Goal: Information Seeking & Learning: Learn about a topic

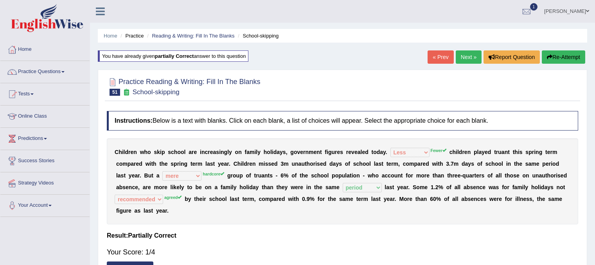
select select "Less"
select select "mere"
select select "period"
select select "recommended"
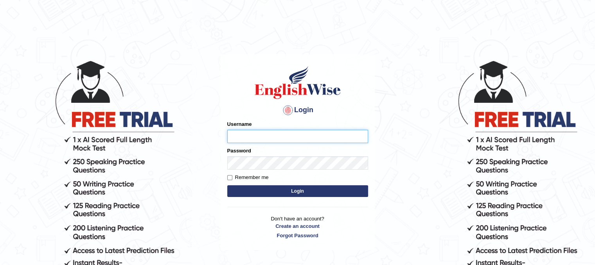
type input "PunamRijal"
click at [318, 187] on button "Login" at bounding box center [297, 191] width 141 height 12
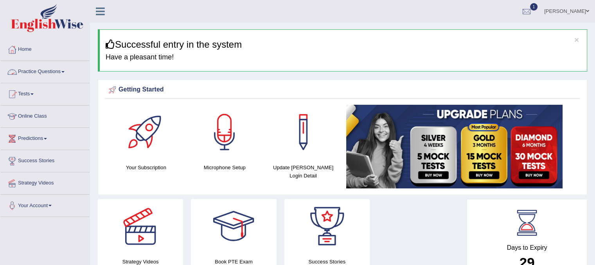
click at [36, 73] on link "Practice Questions" at bounding box center [44, 71] width 89 height 20
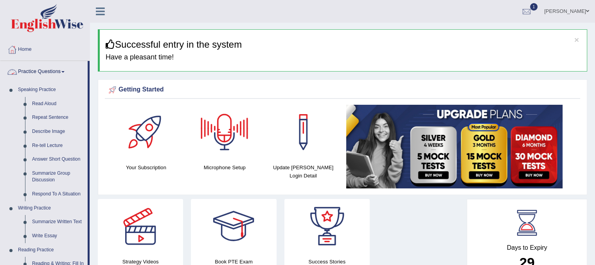
click at [44, 71] on link "Practice Questions" at bounding box center [43, 71] width 87 height 20
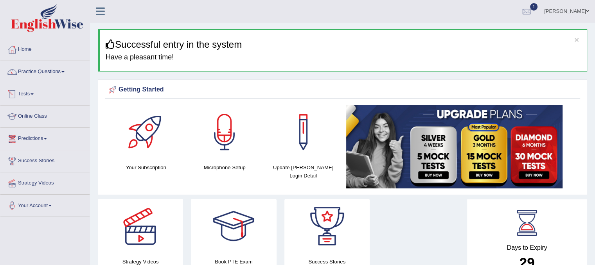
click at [31, 139] on link "Predictions" at bounding box center [44, 138] width 89 height 20
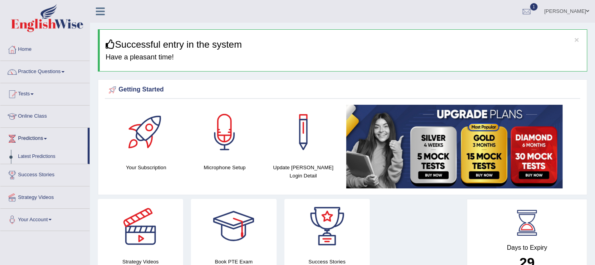
click at [33, 158] on link "Latest Predictions" at bounding box center [50, 157] width 73 height 14
click at [33, 154] on link "Latest Predictions" at bounding box center [50, 157] width 73 height 14
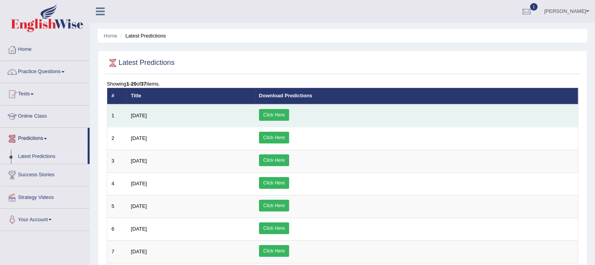
click at [289, 118] on link "Click Here" at bounding box center [274, 115] width 30 height 12
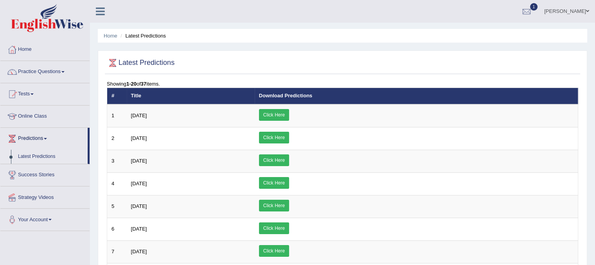
click at [66, 75] on link "Practice Questions" at bounding box center [44, 71] width 89 height 20
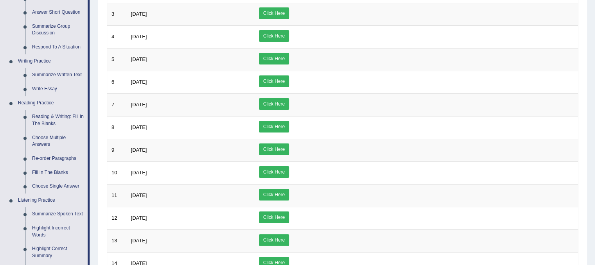
scroll to position [144, 0]
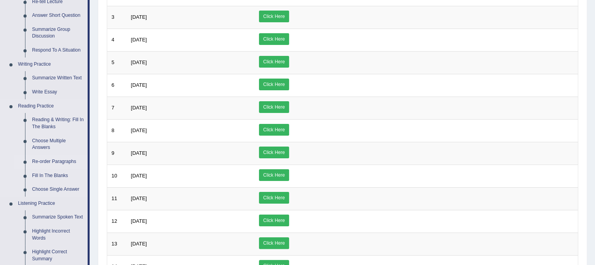
click at [55, 163] on link "Re-order Paragraphs" at bounding box center [58, 162] width 59 height 14
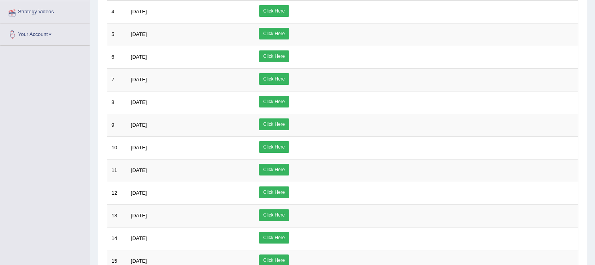
scroll to position [224, 0]
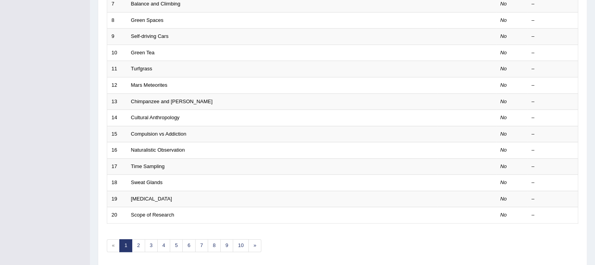
scroll to position [250, 0]
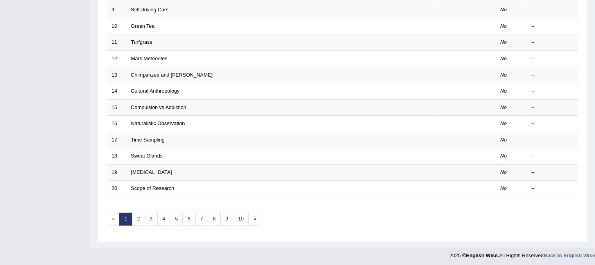
click at [135, 222] on div "Showing 1-20 of 1,007 items. # Title Exam Occurring Taken Last Result 1 Self-su…" at bounding box center [342, 33] width 471 height 406
click at [138, 219] on link "2" at bounding box center [138, 219] width 13 height 13
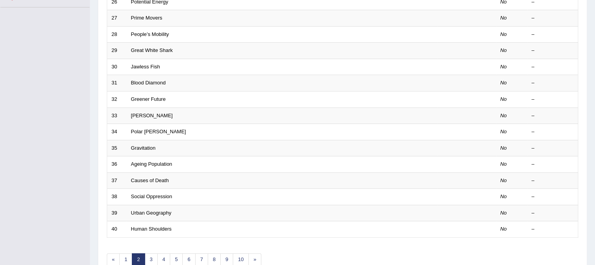
scroll to position [221, 0]
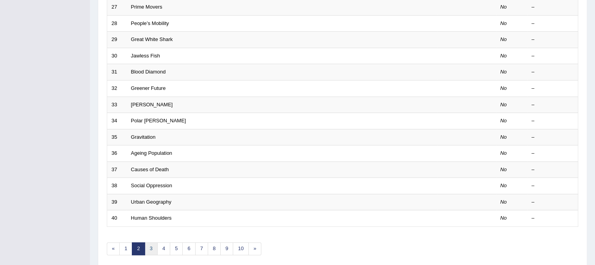
click at [151, 245] on link "3" at bounding box center [151, 248] width 13 height 13
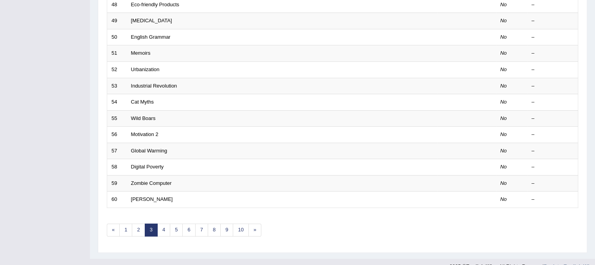
scroll to position [228, 0]
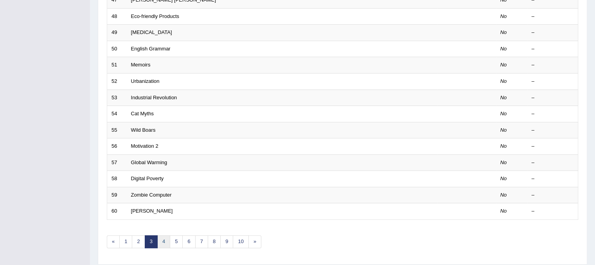
click at [161, 242] on link "4" at bounding box center [163, 241] width 13 height 13
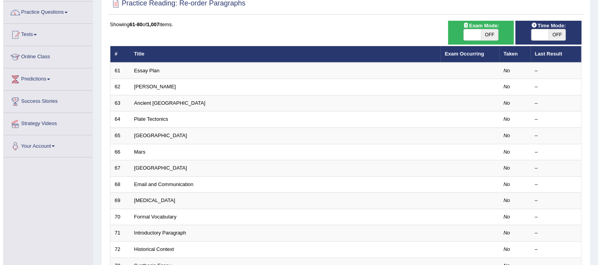
scroll to position [61, 0]
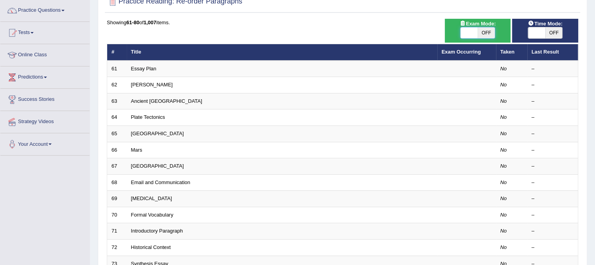
click at [467, 32] on span at bounding box center [468, 32] width 17 height 11
checkbox input "true"
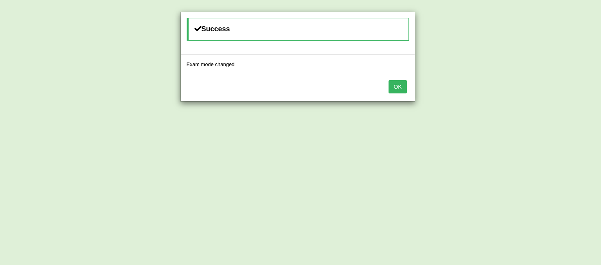
click at [400, 86] on button "OK" at bounding box center [397, 86] width 18 height 13
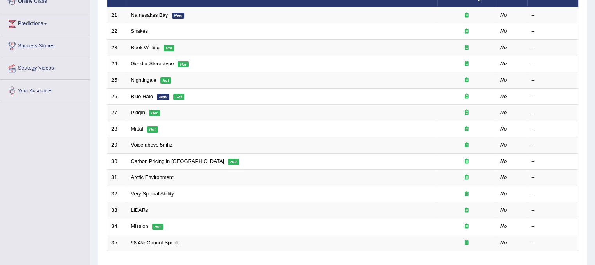
scroll to position [170, 0]
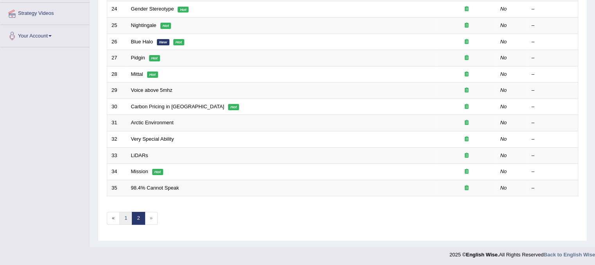
click at [129, 215] on link "1" at bounding box center [125, 218] width 13 height 13
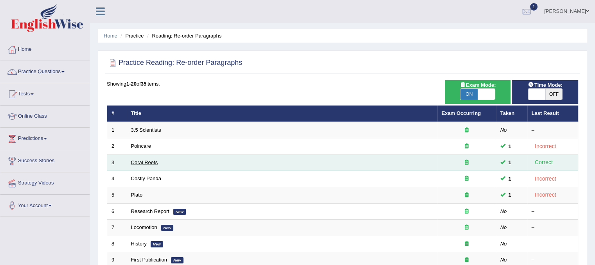
click at [144, 161] on link "Coral Reefs" at bounding box center [144, 163] width 27 height 6
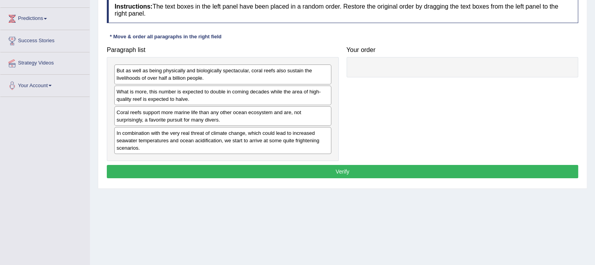
scroll to position [145, 0]
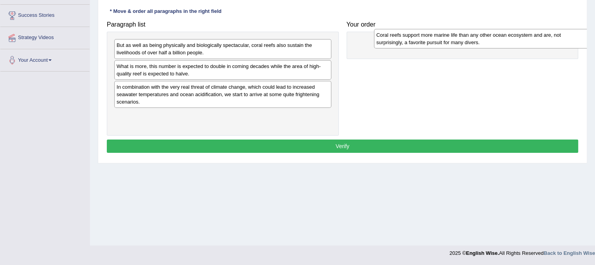
drag, startPoint x: 183, startPoint y: 88, endPoint x: 436, endPoint y: 32, distance: 259.5
click at [436, 32] on div "Coral reefs support more marine life than any other ocean ecosystem and are, no…" at bounding box center [482, 39] width 217 height 20
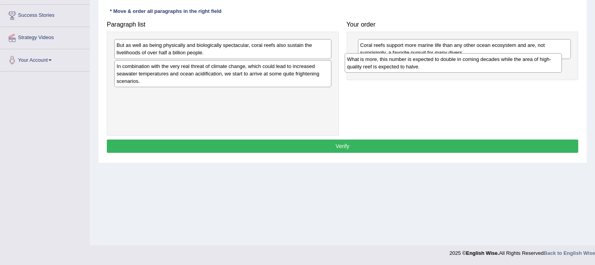
drag, startPoint x: 187, startPoint y: 69, endPoint x: 420, endPoint y: 63, distance: 233.1
click at [420, 63] on div "What is more, this number is expected to double in coming decades while the are…" at bounding box center [453, 63] width 217 height 20
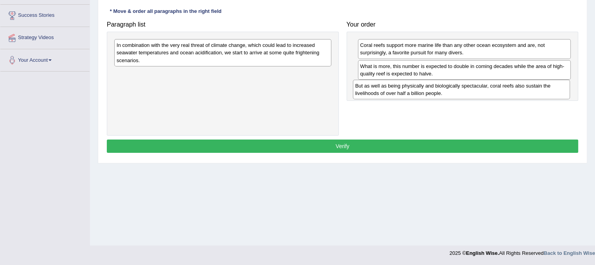
drag, startPoint x: 197, startPoint y: 48, endPoint x: 439, endPoint y: 87, distance: 245.6
click at [439, 87] on div "But as well as being physically and biologically spectacular, coral reefs also …" at bounding box center [461, 90] width 217 height 20
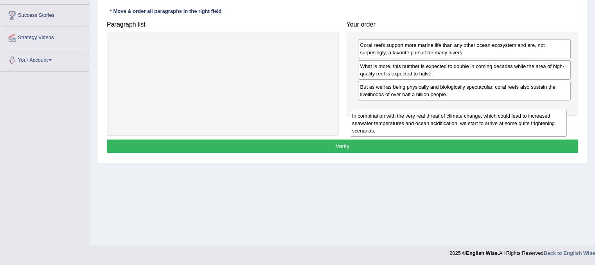
drag, startPoint x: 173, startPoint y: 50, endPoint x: 410, endPoint y: 120, distance: 246.7
click at [410, 120] on div "In combination with the very real threat of climate change, which could lead to…" at bounding box center [458, 123] width 217 height 27
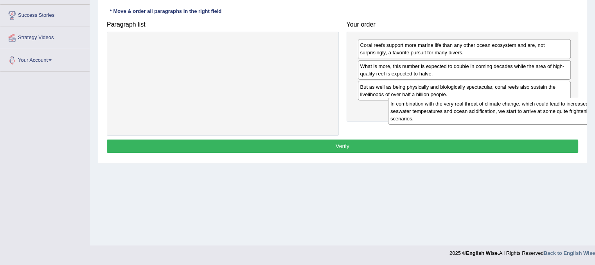
drag, startPoint x: 308, startPoint y: 42, endPoint x: 580, endPoint y: 100, distance: 278.4
click at [580, 100] on div "In combination with the very real threat of climate change, which could lead to…" at bounding box center [496, 111] width 217 height 27
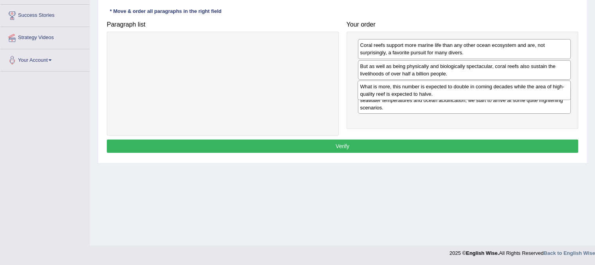
drag, startPoint x: 500, startPoint y: 70, endPoint x: 499, endPoint y: 90, distance: 20.4
click at [499, 90] on div "What is more, this number is expected to double in coming decades while the are…" at bounding box center [463, 91] width 213 height 20
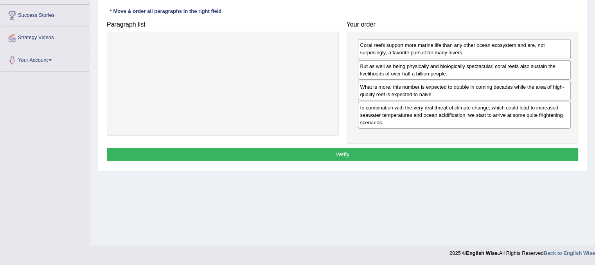
click at [426, 162] on div "Instructions: The text boxes in the left panel have been placed in a random ord…" at bounding box center [342, 68] width 475 height 200
click at [423, 154] on button "Verify" at bounding box center [342, 154] width 471 height 13
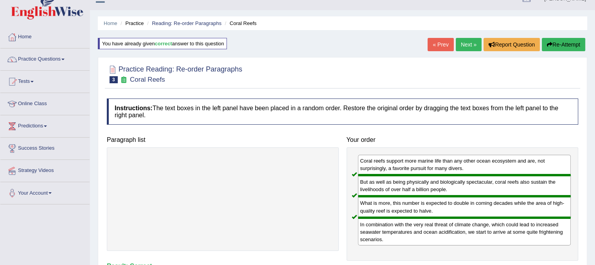
scroll to position [0, 0]
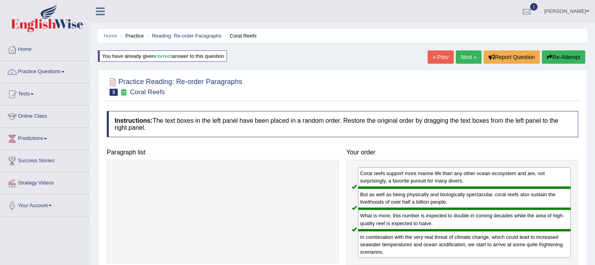
click at [467, 63] on link "Next »" at bounding box center [469, 56] width 26 height 13
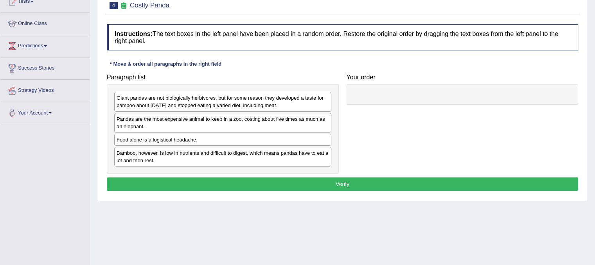
scroll to position [145, 0]
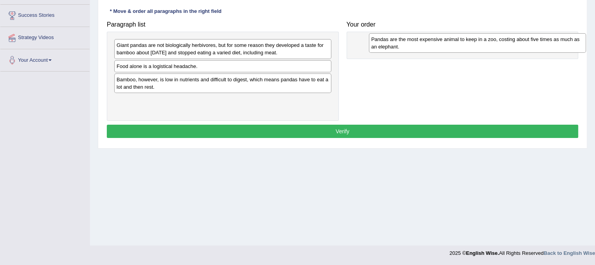
drag, startPoint x: 193, startPoint y: 68, endPoint x: 449, endPoint y: 39, distance: 256.9
click at [449, 39] on div "Pandas are the most expensive animal to keep in a zoo, costing about five times…" at bounding box center [477, 43] width 217 height 20
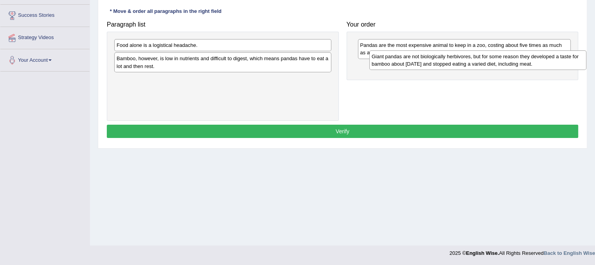
drag, startPoint x: 194, startPoint y: 48, endPoint x: 449, endPoint y: 60, distance: 255.2
click at [449, 60] on div "Giant pandas are not biologically herbivores, but for some reason they develope…" at bounding box center [477, 60] width 217 height 20
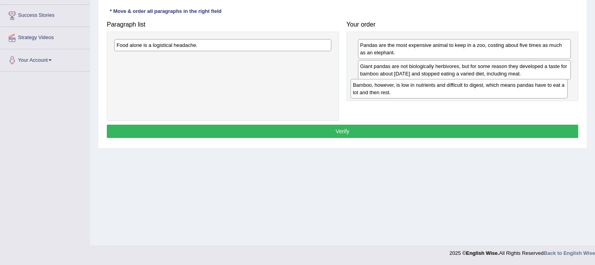
drag, startPoint x: 296, startPoint y: 62, endPoint x: 532, endPoint y: 89, distance: 237.7
click at [532, 89] on div "Bamboo, however, is low in nutrients and difficult to digest, which means panda…" at bounding box center [458, 89] width 217 height 20
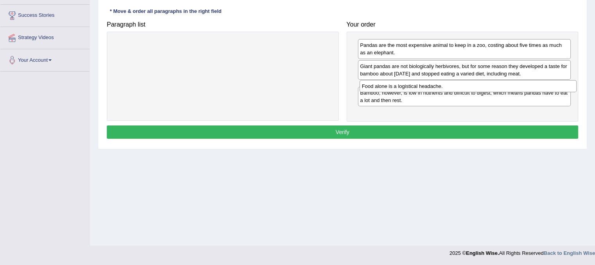
drag, startPoint x: 286, startPoint y: 45, endPoint x: 531, endPoint y: 84, distance: 248.3
click at [531, 84] on div "Food alone is a logistical headache." at bounding box center [467, 86] width 217 height 12
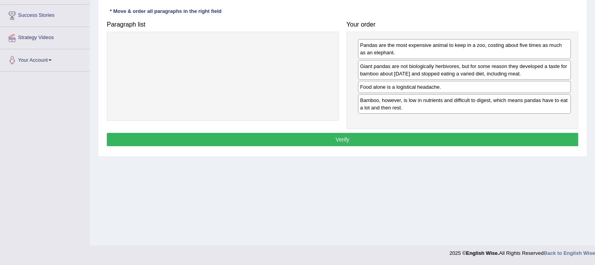
click at [457, 138] on button "Verify" at bounding box center [342, 139] width 471 height 13
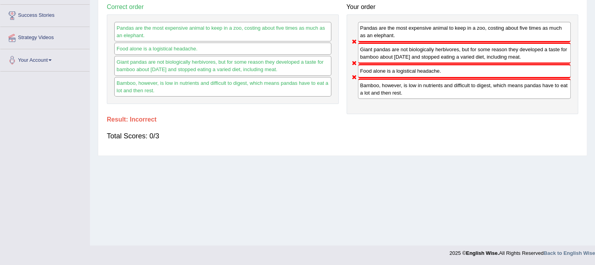
click at [457, 138] on div "Total Scores: 0/3" at bounding box center [342, 136] width 471 height 19
drag, startPoint x: 592, startPoint y: 224, endPoint x: 600, endPoint y: 106, distance: 117.6
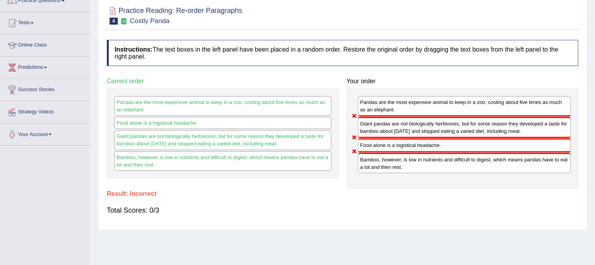
scroll to position [0, 0]
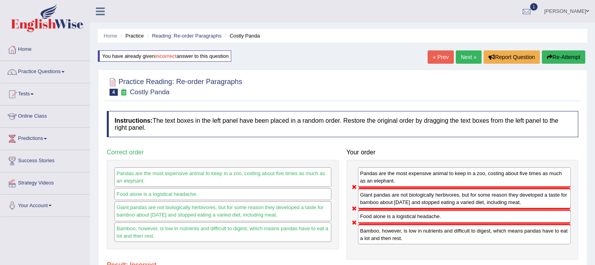
click at [422, 140] on div "Instructions: The text boxes in the left panel have been placed in a random ord…" at bounding box center [342, 202] width 475 height 190
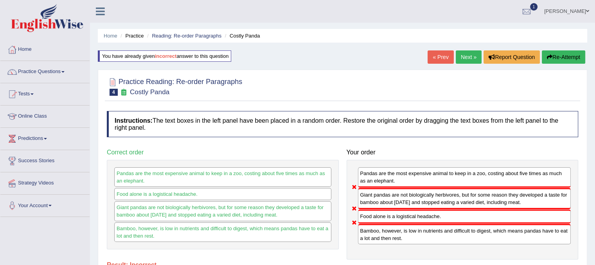
click at [461, 56] on link "Next »" at bounding box center [469, 56] width 26 height 13
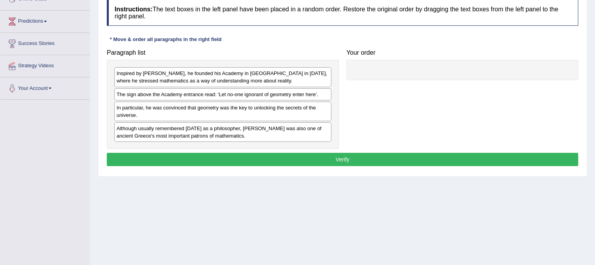
scroll to position [116, 0]
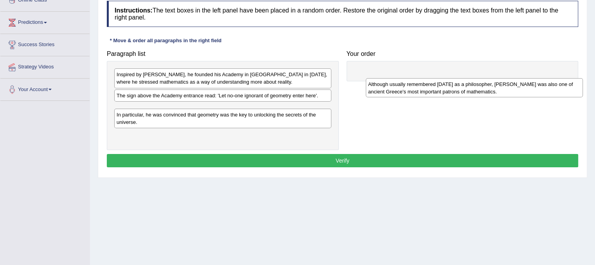
drag, startPoint x: 202, startPoint y: 136, endPoint x: 453, endPoint y: 92, distance: 255.4
click at [453, 92] on div "Although usually remembered today as a philosopher, Plato was also one of ancie…" at bounding box center [474, 88] width 217 height 20
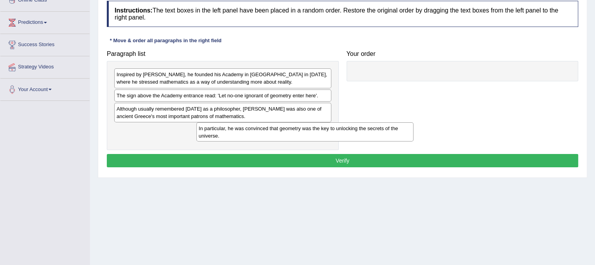
drag, startPoint x: 176, startPoint y: 133, endPoint x: 246, endPoint y: 135, distance: 69.6
click at [246, 135] on div "In particular, he was convinced that geometry was the key to unlocking the secr…" at bounding box center [304, 132] width 217 height 20
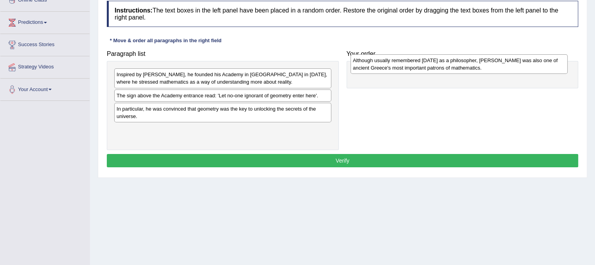
drag, startPoint x: 210, startPoint y: 111, endPoint x: 447, endPoint y: 63, distance: 241.1
click at [447, 63] on div "Although usually remembered today as a philosopher, Plato was also one of ancie…" at bounding box center [458, 64] width 217 height 20
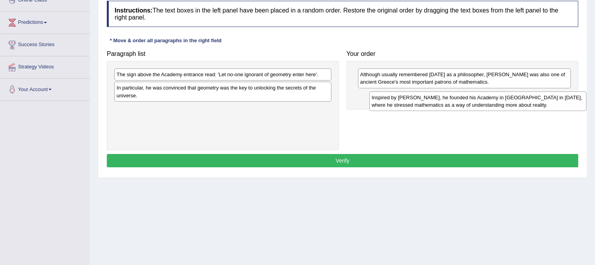
drag, startPoint x: 253, startPoint y: 83, endPoint x: 508, endPoint y: 106, distance: 256.0
click at [508, 106] on div "Inspired by Pythagoras, he founded his Academy in Athens in 387 BC, where he st…" at bounding box center [477, 102] width 217 height 20
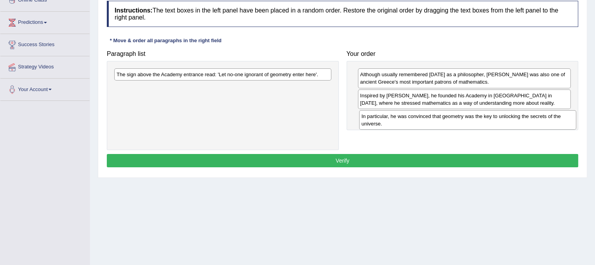
drag, startPoint x: 249, startPoint y: 88, endPoint x: 494, endPoint y: 116, distance: 246.4
click at [494, 116] on div "In particular, he was convinced that geometry was the key to unlocking the secr…" at bounding box center [467, 120] width 217 height 20
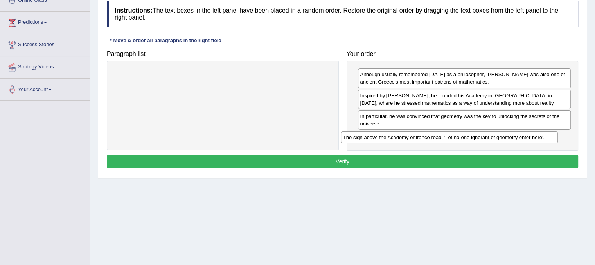
drag, startPoint x: 282, startPoint y: 74, endPoint x: 508, endPoint y: 138, distance: 235.1
click at [508, 138] on div "The sign above the Academy entrance read: 'Let no-one ignorant of geometry ente…" at bounding box center [449, 137] width 217 height 12
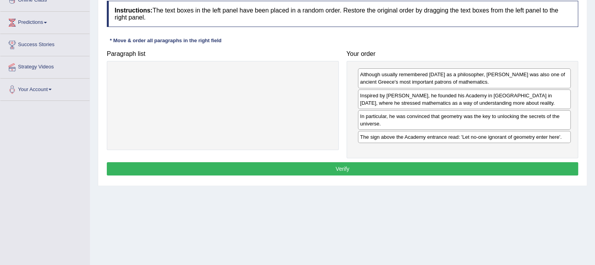
click at [475, 168] on button "Verify" at bounding box center [342, 168] width 471 height 13
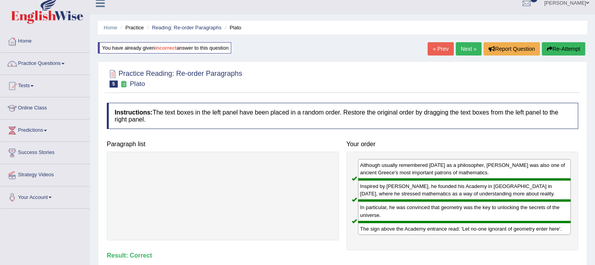
scroll to position [0, 0]
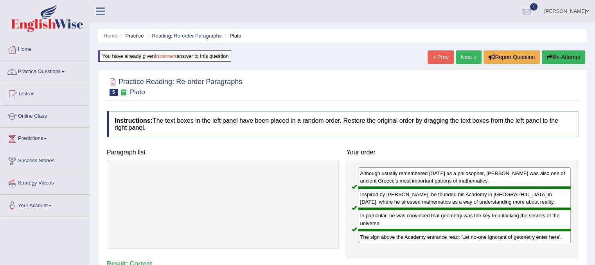
click at [465, 59] on link "Next »" at bounding box center [469, 56] width 26 height 13
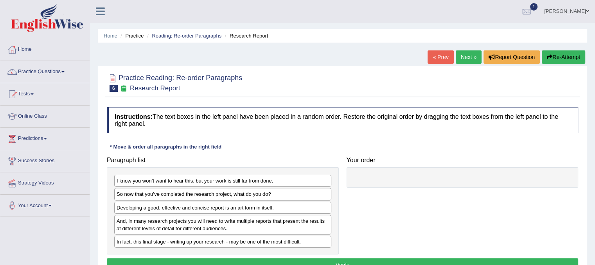
drag, startPoint x: 244, startPoint y: 210, endPoint x: 463, endPoint y: 144, distance: 228.7
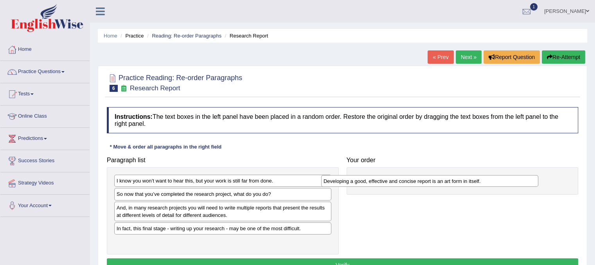
drag, startPoint x: 294, startPoint y: 212, endPoint x: 501, endPoint y: 185, distance: 208.6
click at [501, 185] on div "Developing a good, effective and concise report is an art form in itself." at bounding box center [429, 181] width 217 height 12
click at [240, 179] on div "I know you won’t want to hear this, but your work is still far from done." at bounding box center [222, 181] width 217 height 12
click at [215, 197] on div "So now that you’ve completed the research project, what do you do?" at bounding box center [222, 194] width 217 height 12
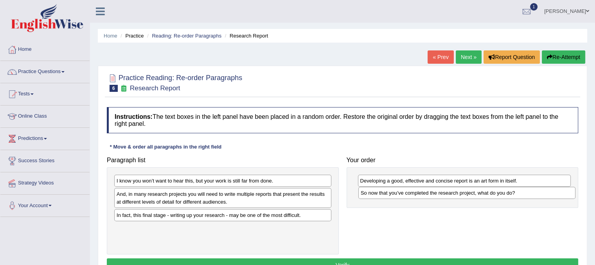
drag, startPoint x: 215, startPoint y: 196, endPoint x: 459, endPoint y: 195, distance: 244.0
click at [459, 195] on div "So now that you’ve completed the research project, what do you do?" at bounding box center [466, 193] width 217 height 12
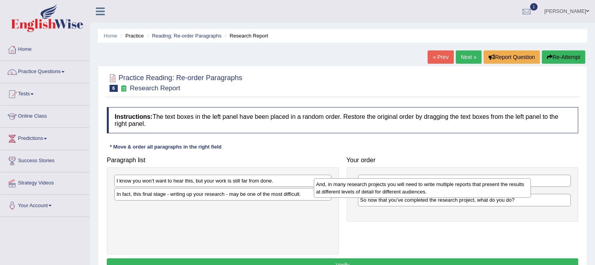
drag, startPoint x: 233, startPoint y: 203, endPoint x: 433, endPoint y: 192, distance: 199.7
click at [433, 192] on div "And, in many research projects you will need to write multiple reports that pre…" at bounding box center [422, 188] width 217 height 20
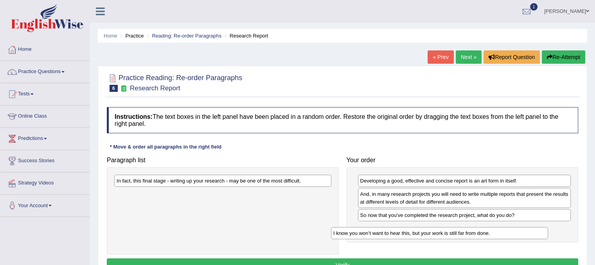
drag, startPoint x: 210, startPoint y: 183, endPoint x: 436, endPoint y: 233, distance: 232.4
click at [436, 233] on div "I know you won’t want to hear this, but your work is still far from done." at bounding box center [439, 233] width 217 height 12
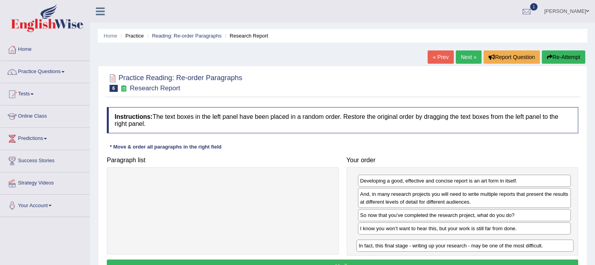
drag, startPoint x: 243, startPoint y: 182, endPoint x: 485, endPoint y: 247, distance: 250.6
click at [485, 247] on div "In fact, this final stage - writing up your research - may be one of the most d…" at bounding box center [464, 246] width 217 height 12
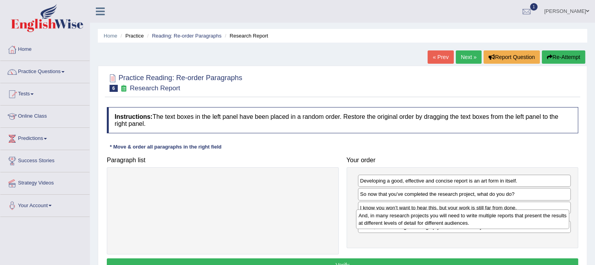
drag, startPoint x: 469, startPoint y: 202, endPoint x: 467, endPoint y: 222, distance: 20.1
click at [467, 222] on div "And, in many research projects you will need to write multiple reports that pre…" at bounding box center [462, 220] width 213 height 20
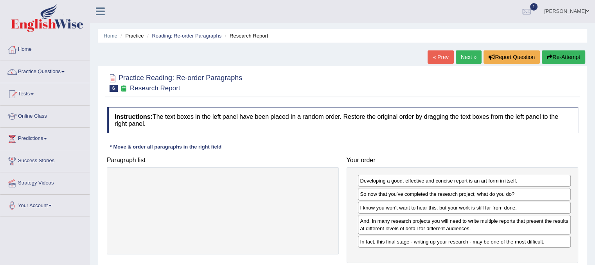
scroll to position [1, 0]
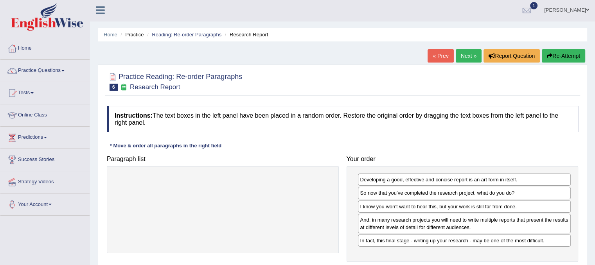
click at [594, 143] on div "Home Practice Reading: Re-order Paragraphs Research Report « Prev Next » Report…" at bounding box center [342, 194] width 505 height 391
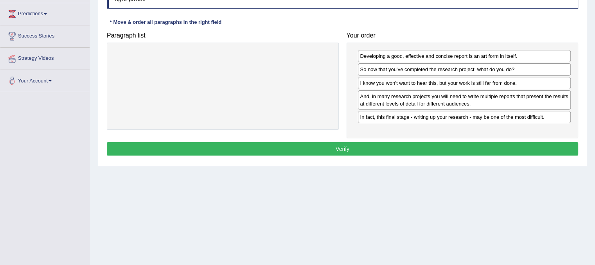
scroll to position [123, 0]
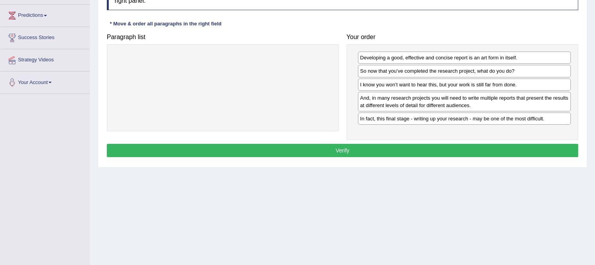
click at [483, 153] on button "Verify" at bounding box center [342, 150] width 471 height 13
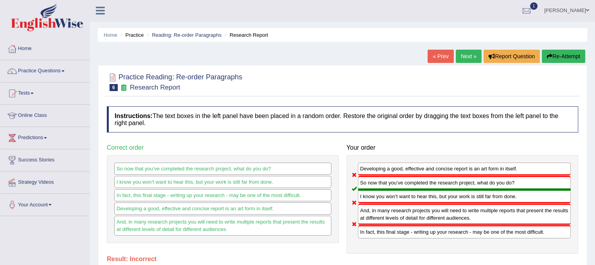
scroll to position [0, 0]
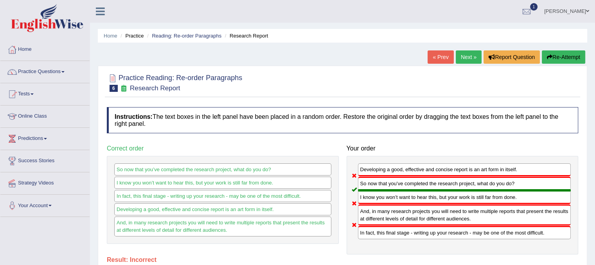
click at [470, 54] on link "Next »" at bounding box center [469, 56] width 26 height 13
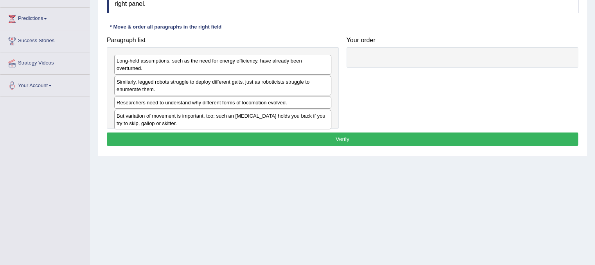
scroll to position [122, 0]
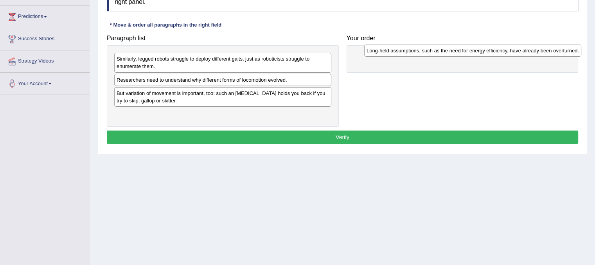
drag, startPoint x: 170, startPoint y: 57, endPoint x: 420, endPoint y: 49, distance: 250.0
click at [420, 49] on div "Long-held assumptions, such as the need for energy efficiency, have already bee…" at bounding box center [472, 51] width 217 height 12
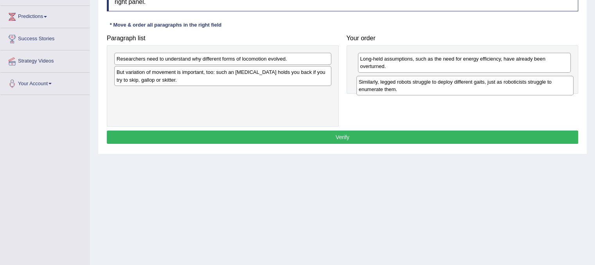
drag, startPoint x: 213, startPoint y: 65, endPoint x: 455, endPoint y: 88, distance: 243.1
click at [455, 88] on div "Similarly, legged robots struggle to deploy different gaits, just as roboticist…" at bounding box center [464, 86] width 217 height 20
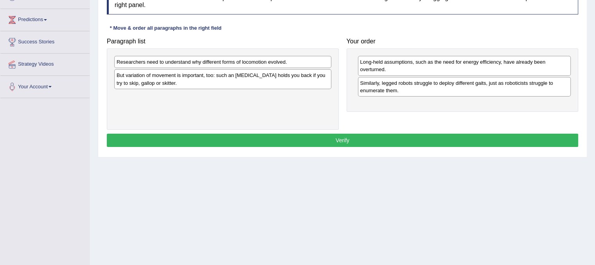
scroll to position [118, 0]
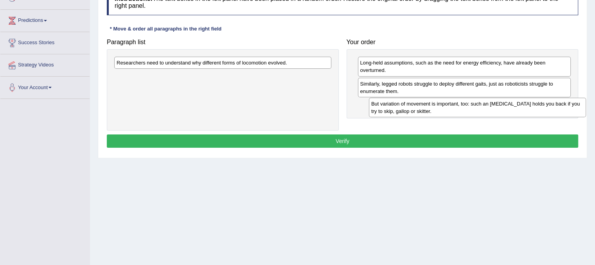
drag, startPoint x: 295, startPoint y: 78, endPoint x: 549, endPoint y: 106, distance: 256.0
click at [549, 106] on div "But variation of movement is important, too: such an ankle brace holds you back…" at bounding box center [477, 108] width 217 height 20
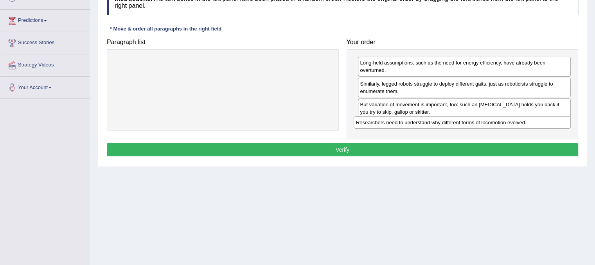
drag, startPoint x: 316, startPoint y: 63, endPoint x: 556, endPoint y: 122, distance: 247.1
click at [556, 122] on div "Researchers need to understand why different forms of locomotion evolved." at bounding box center [461, 123] width 217 height 12
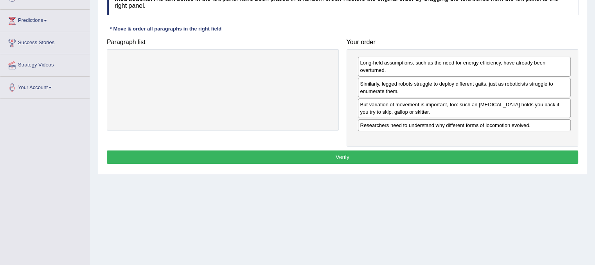
scroll to position [118, 0]
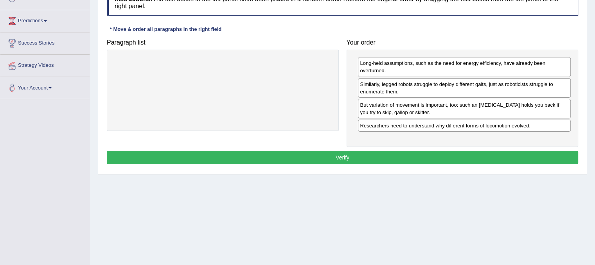
click at [432, 158] on button "Verify" at bounding box center [342, 157] width 471 height 13
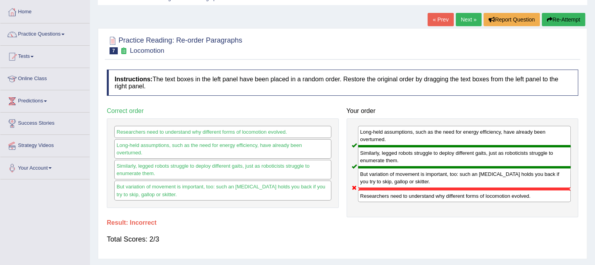
scroll to position [0, 0]
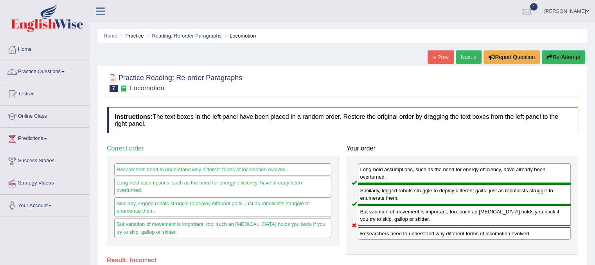
click at [471, 52] on link "Next »" at bounding box center [469, 56] width 26 height 13
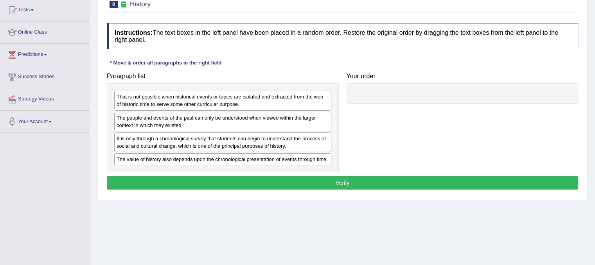
scroll to position [111, 0]
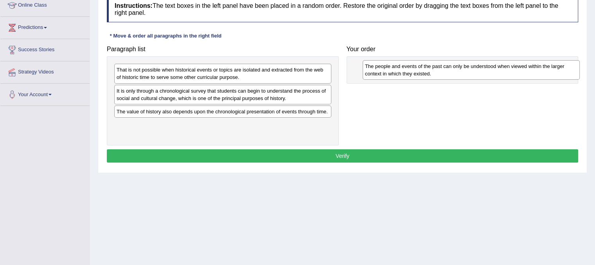
drag, startPoint x: 212, startPoint y: 96, endPoint x: 460, endPoint y: 72, distance: 249.5
click at [460, 72] on div "The people and events of the past can only be understood when viewed within the…" at bounding box center [470, 70] width 217 height 20
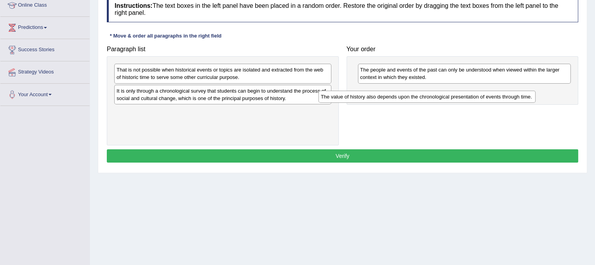
drag, startPoint x: 239, startPoint y: 110, endPoint x: 443, endPoint y: 95, distance: 204.7
click at [443, 95] on div "The value of history also depends upon the chronological presentation of events…" at bounding box center [426, 97] width 217 height 12
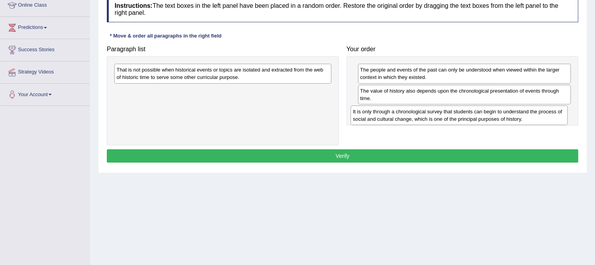
drag, startPoint x: 207, startPoint y: 90, endPoint x: 443, endPoint y: 111, distance: 237.1
click at [443, 111] on div "It is only through a chronological survey that students can begin to understand…" at bounding box center [458, 116] width 217 height 20
drag, startPoint x: 310, startPoint y: 59, endPoint x: 335, endPoint y: 80, distance: 33.0
click at [335, 80] on div "That is not possible when historical events or topics are isolated and extracte…" at bounding box center [223, 100] width 232 height 89
click at [292, 72] on div "That is not possible when historical events or topics are isolated and extracte…" at bounding box center [222, 74] width 217 height 20
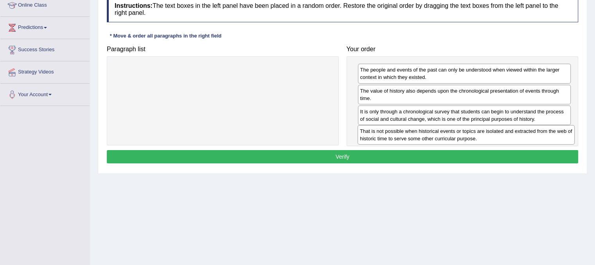
drag, startPoint x: 292, startPoint y: 72, endPoint x: 536, endPoint y: 133, distance: 250.9
click at [536, 133] on div "That is not possible when historical events or topics are isolated and extracte…" at bounding box center [465, 135] width 217 height 20
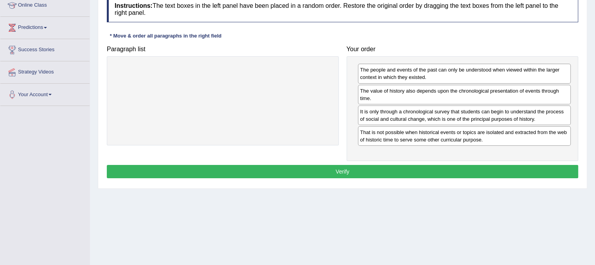
click at [404, 167] on button "Verify" at bounding box center [342, 171] width 471 height 13
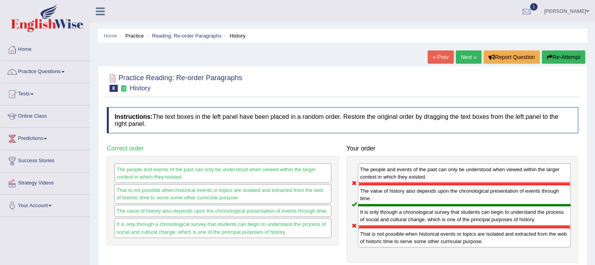
scroll to position [0, 0]
click at [463, 58] on link "Next »" at bounding box center [469, 56] width 26 height 13
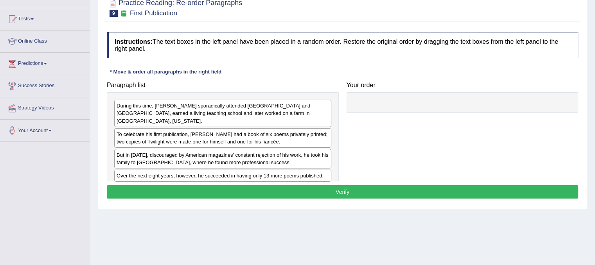
scroll to position [138, 0]
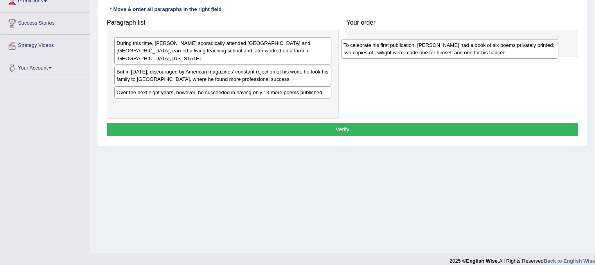
drag, startPoint x: 211, startPoint y: 68, endPoint x: 438, endPoint y: 49, distance: 227.6
click at [438, 49] on div "To celebrate his first publication, [PERSON_NAME] had a book of six poems priva…" at bounding box center [449, 49] width 217 height 20
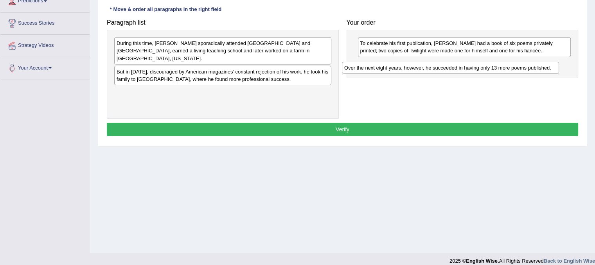
drag, startPoint x: 273, startPoint y: 87, endPoint x: 501, endPoint y: 70, distance: 228.2
click at [501, 70] on div "Over the next eight years, however, he succeeded in having only 13 more poems p…" at bounding box center [450, 68] width 217 height 12
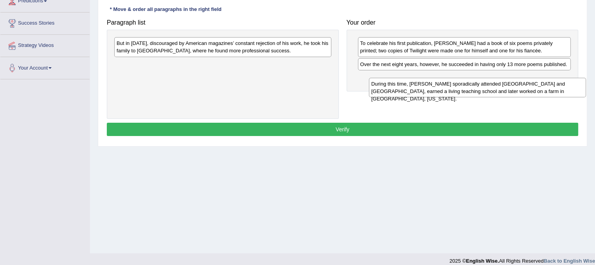
drag, startPoint x: 261, startPoint y: 47, endPoint x: 508, endPoint y: 81, distance: 249.5
click at [508, 81] on div "During this time, [PERSON_NAME] sporadically attended [GEOGRAPHIC_DATA] and [GE…" at bounding box center [477, 88] width 217 height 20
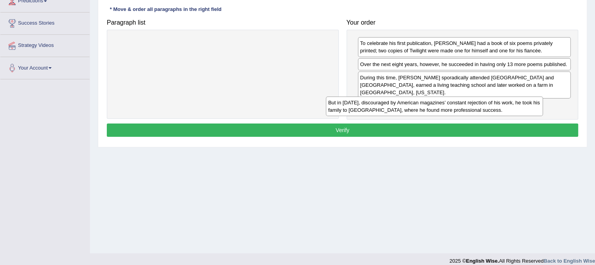
drag, startPoint x: 270, startPoint y: 46, endPoint x: 492, endPoint y: 100, distance: 228.8
click at [492, 100] on div "But in [DATE], discouraged by American magazines’ constant rejection of his wor…" at bounding box center [434, 107] width 217 height 20
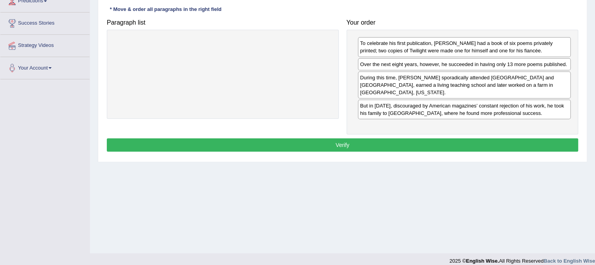
click at [388, 138] on button "Verify" at bounding box center [342, 144] width 471 height 13
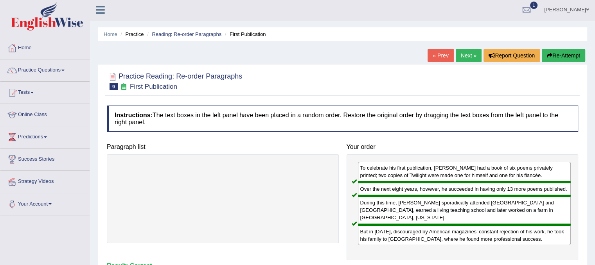
scroll to position [0, 0]
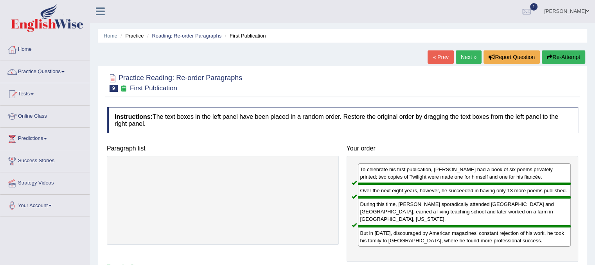
click at [463, 56] on link "Next »" at bounding box center [469, 56] width 26 height 13
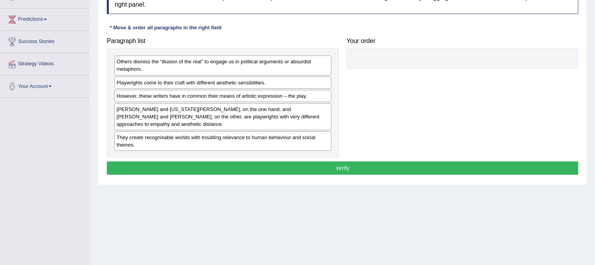
scroll to position [145, 0]
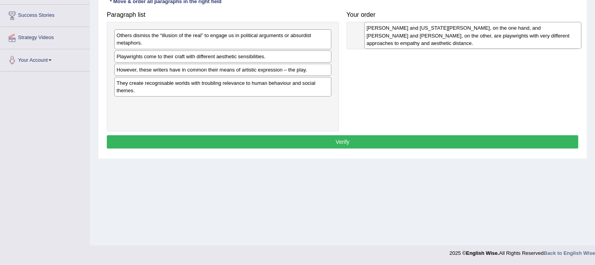
drag, startPoint x: 225, startPoint y: 95, endPoint x: 475, endPoint y: 40, distance: 255.7
click at [475, 40] on div "Thornton Wilder and Tennessee Williams, on the one hand, and Bertolt Brecht and…" at bounding box center [472, 35] width 217 height 27
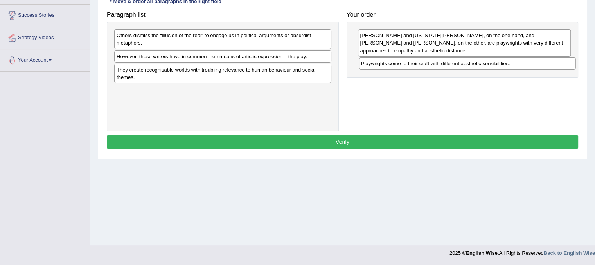
drag, startPoint x: 181, startPoint y: 58, endPoint x: 425, endPoint y: 66, distance: 244.5
click at [425, 66] on div "Playwrights come to their craft with different aesthetic sensibilities." at bounding box center [467, 63] width 217 height 12
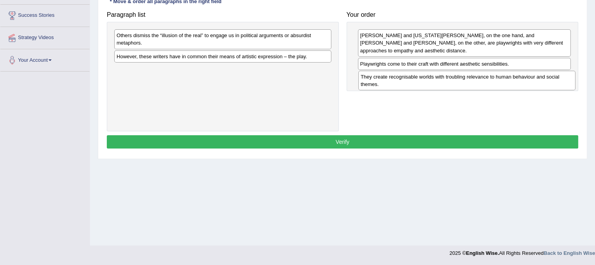
drag, startPoint x: 215, startPoint y: 74, endPoint x: 459, endPoint y: 81, distance: 244.1
click at [459, 81] on div "They create recognisable worlds with troubling relevance to human behaviour and…" at bounding box center [466, 81] width 217 height 20
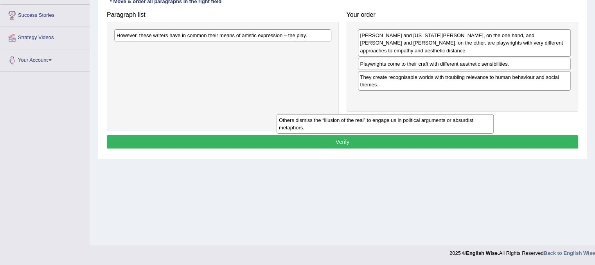
drag, startPoint x: 271, startPoint y: 36, endPoint x: 437, endPoint y: 120, distance: 185.2
click at [437, 120] on div "Others dismiss the “illusion of the real” to engage us in political arguments o…" at bounding box center [384, 124] width 217 height 20
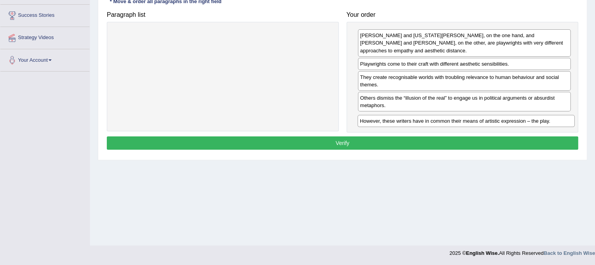
drag, startPoint x: 237, startPoint y: 35, endPoint x: 480, endPoint y: 120, distance: 257.7
click at [480, 120] on div "However, these writers have in common their means of artistic expression – the …" at bounding box center [465, 121] width 217 height 12
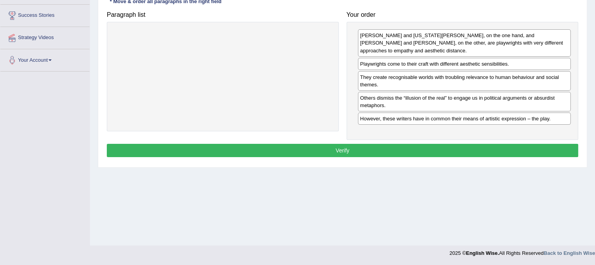
click at [364, 147] on button "Verify" at bounding box center [342, 150] width 471 height 13
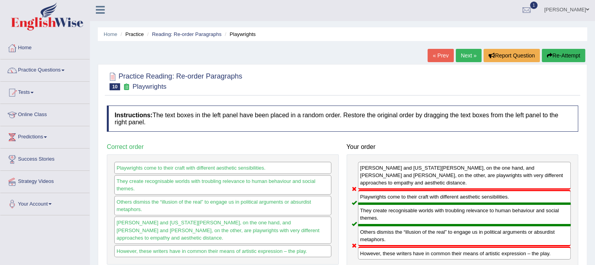
scroll to position [0, 0]
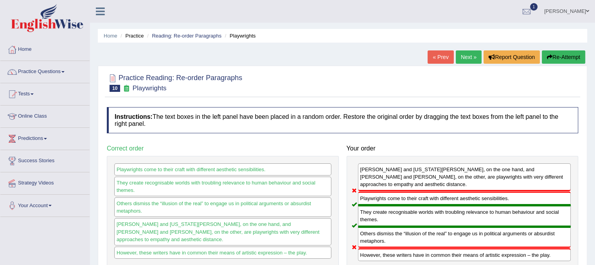
click at [465, 57] on link "Next »" at bounding box center [469, 56] width 26 height 13
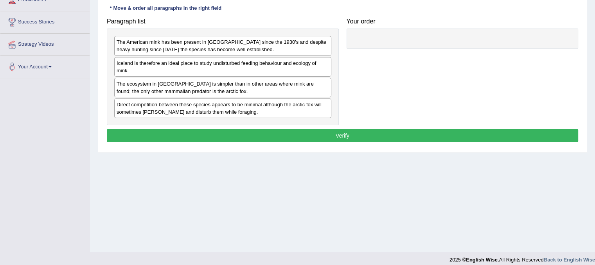
scroll to position [139, 0]
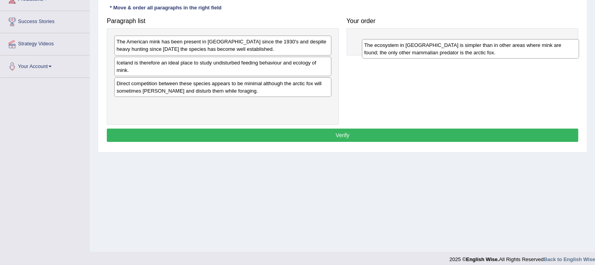
drag, startPoint x: 220, startPoint y: 93, endPoint x: 468, endPoint y: 55, distance: 250.5
click at [468, 55] on div "The ecosystem in Iceland is simpler than in other areas where mink are found; t…" at bounding box center [470, 49] width 217 height 20
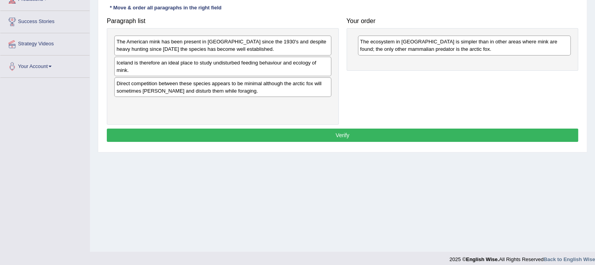
click at [177, 47] on div "The American mink has been present in Iceland since the 1930's and despite heav…" at bounding box center [222, 46] width 217 height 20
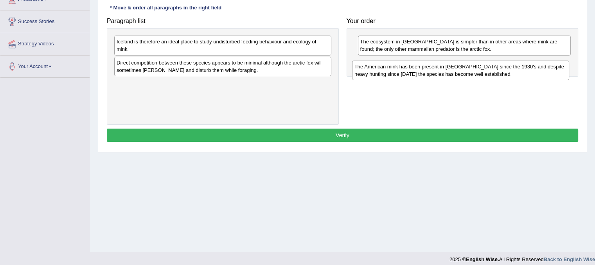
drag, startPoint x: 177, startPoint y: 47, endPoint x: 414, endPoint y: 72, distance: 239.1
click at [414, 72] on div "The American mink has been present in Iceland since the 1930's and despite heav…" at bounding box center [460, 71] width 217 height 20
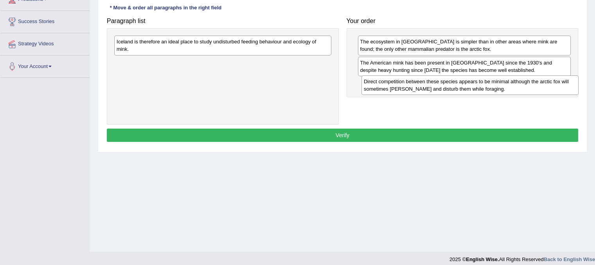
drag, startPoint x: 238, startPoint y: 66, endPoint x: 485, endPoint y: 85, distance: 247.9
click at [485, 85] on div "Direct competition between these species appears to be minimal although the arc…" at bounding box center [469, 85] width 217 height 20
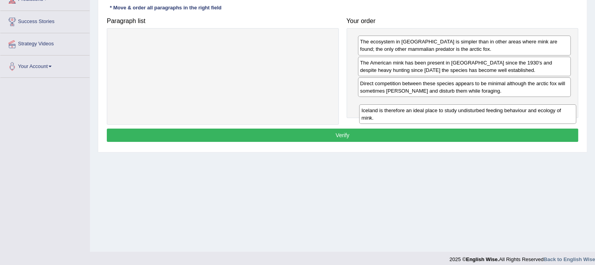
drag, startPoint x: 307, startPoint y: 47, endPoint x: 552, endPoint y: 115, distance: 254.4
click at [552, 115] on div "Iceland is therefore an ideal place to study undisturbed feeding behaviour and …" at bounding box center [467, 114] width 217 height 20
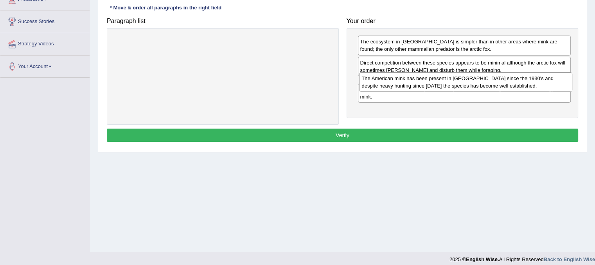
drag, startPoint x: 433, startPoint y: 65, endPoint x: 434, endPoint y: 81, distance: 16.1
click at [434, 81] on div "The American mink has been present in Iceland since the 1930's and despite heav…" at bounding box center [465, 82] width 213 height 20
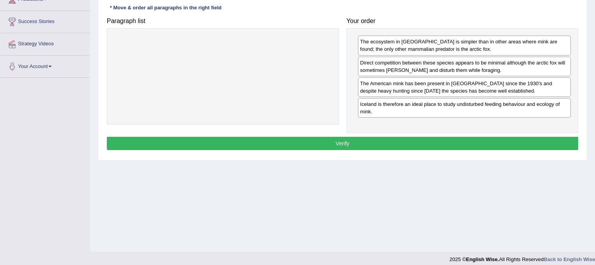
click at [371, 144] on button "Verify" at bounding box center [342, 143] width 471 height 13
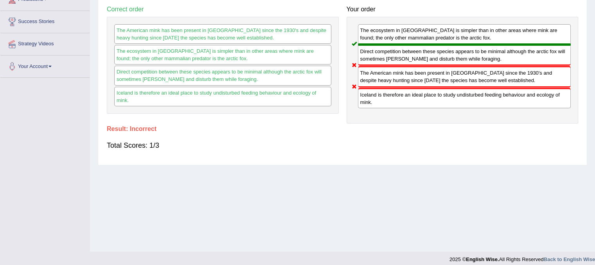
click at [371, 144] on div "Total Scores: 1/3" at bounding box center [342, 145] width 471 height 19
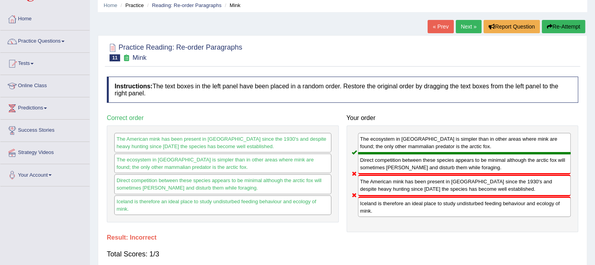
scroll to position [30, 0]
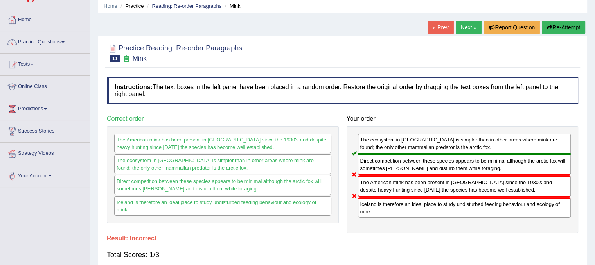
click at [474, 24] on link "Next »" at bounding box center [469, 27] width 26 height 13
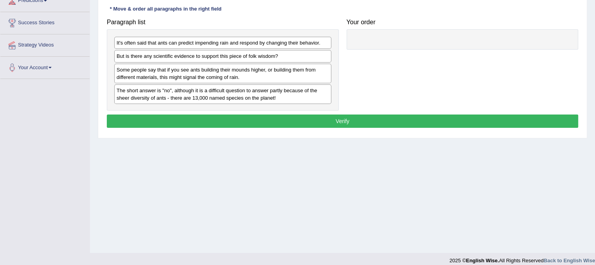
scroll to position [137, 0]
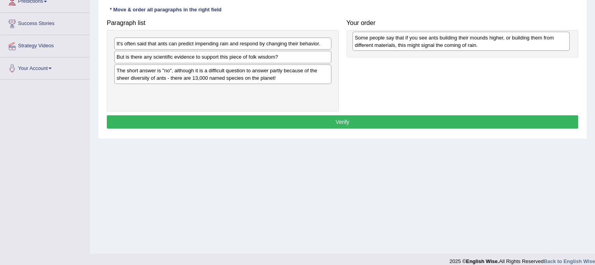
drag, startPoint x: 233, startPoint y: 74, endPoint x: 471, endPoint y: 41, distance: 240.3
click at [471, 41] on div "Some people say that if you see ants building their mounds higher, or building …" at bounding box center [460, 42] width 217 height 20
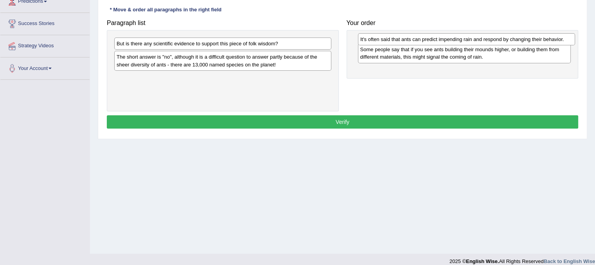
drag, startPoint x: 212, startPoint y: 46, endPoint x: 456, endPoint y: 41, distance: 243.7
click at [456, 41] on div "It's often said that ants can predict impending rain and respond by changing th…" at bounding box center [466, 39] width 217 height 12
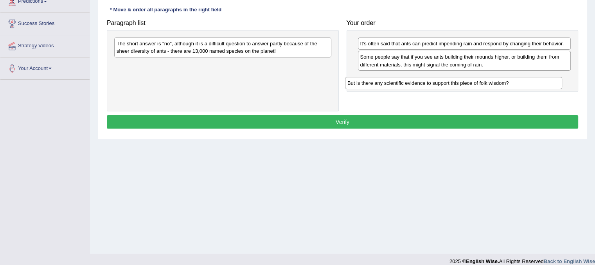
drag, startPoint x: 260, startPoint y: 41, endPoint x: 499, endPoint y: 74, distance: 241.2
click at [499, 77] on div "But is there any scientific evidence to support this piece of folk wisdom?" at bounding box center [453, 83] width 217 height 12
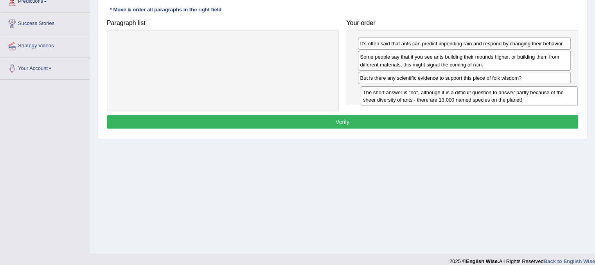
drag, startPoint x: 229, startPoint y: 47, endPoint x: 477, endPoint y: 94, distance: 252.5
click at [477, 94] on div "The short answer is "no", although it is a difficult question to answer partly …" at bounding box center [469, 96] width 217 height 20
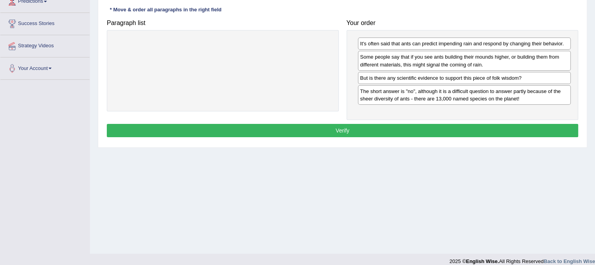
click at [377, 107] on div "It's often said that ants can predict impending rain and respond by changing th…" at bounding box center [462, 75] width 232 height 90
click at [373, 134] on button "Verify" at bounding box center [342, 130] width 471 height 13
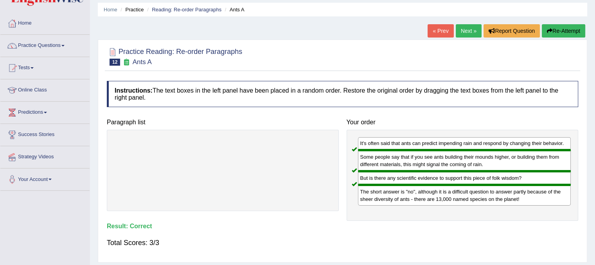
scroll to position [0, 0]
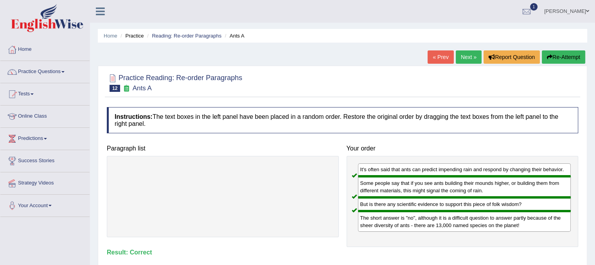
click at [463, 61] on link "Next »" at bounding box center [469, 56] width 26 height 13
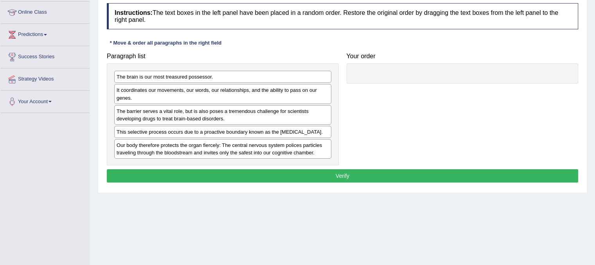
scroll to position [95, 0]
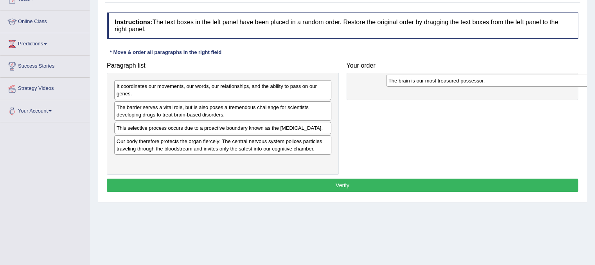
drag, startPoint x: 212, startPoint y: 87, endPoint x: 464, endPoint y: 80, distance: 252.3
click at [464, 80] on div "The brain is our most treasured possessor." at bounding box center [494, 81] width 217 height 12
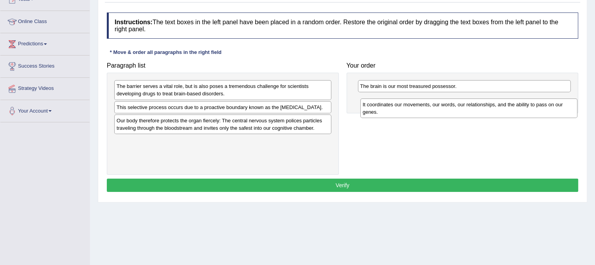
drag, startPoint x: 263, startPoint y: 85, endPoint x: 506, endPoint y: 104, distance: 244.0
click at [506, 104] on div "It coordinates our movements, our words, our relationships, and the ability to …" at bounding box center [468, 109] width 217 height 20
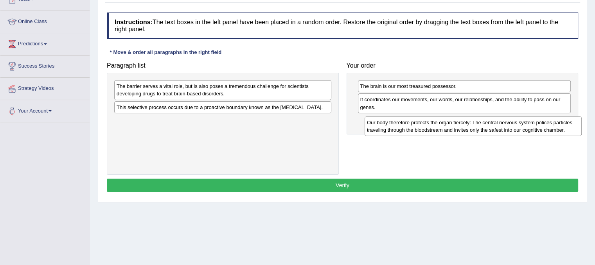
drag, startPoint x: 176, startPoint y: 130, endPoint x: 430, endPoint y: 131, distance: 253.4
click at [430, 131] on div "Our body therefore protects the organ fiercely: The central nervous system poli…" at bounding box center [472, 127] width 217 height 20
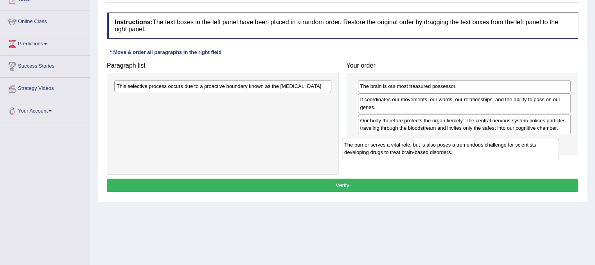
drag, startPoint x: 233, startPoint y: 90, endPoint x: 465, endPoint y: 136, distance: 236.5
click at [465, 139] on div "The barrier serves a vital role, but is also poses a tremendous challenge for s…" at bounding box center [450, 149] width 217 height 20
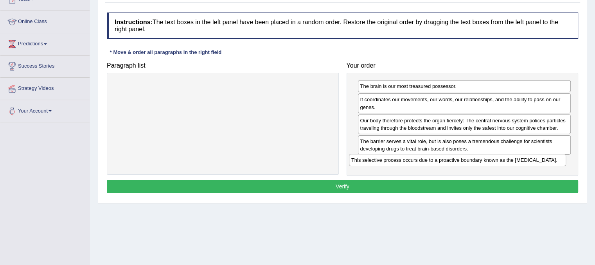
drag, startPoint x: 274, startPoint y: 84, endPoint x: 508, endPoint y: 160, distance: 246.6
click at [508, 160] on div "This selective process occurs due to a proactive boundary known as the [MEDICAL…" at bounding box center [457, 160] width 217 height 12
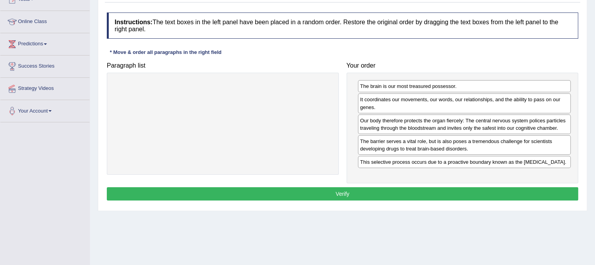
click at [477, 193] on button "Verify" at bounding box center [342, 193] width 471 height 13
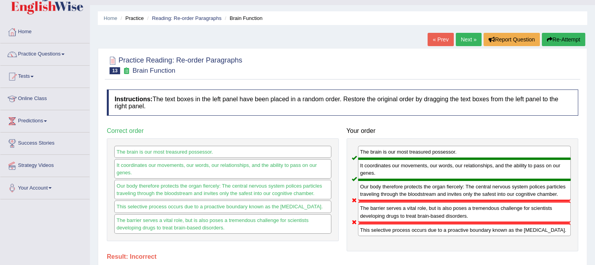
scroll to position [0, 0]
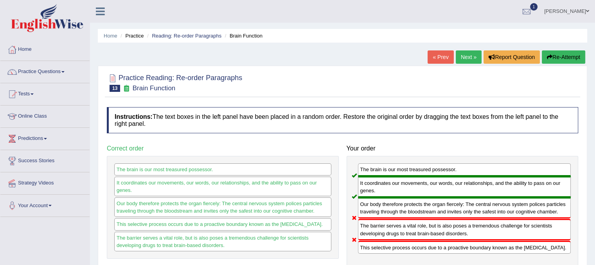
click at [465, 56] on link "Next »" at bounding box center [469, 56] width 26 height 13
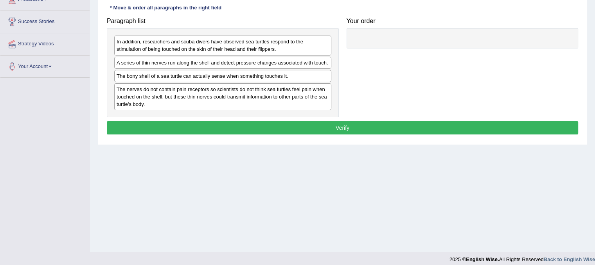
scroll to position [145, 0]
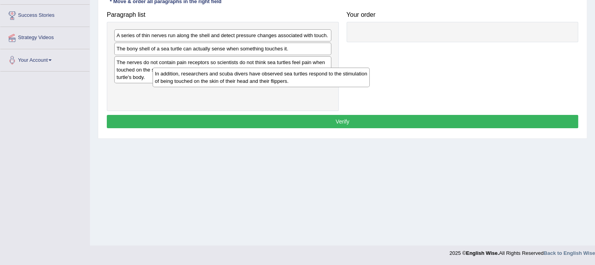
drag, startPoint x: 200, startPoint y: 41, endPoint x: 219, endPoint y: 81, distance: 43.9
click at [219, 81] on div "In addition, researchers and scuba divers have observed sea turtles respond to …" at bounding box center [261, 78] width 217 height 20
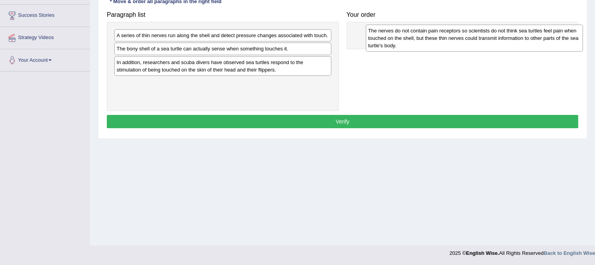
drag, startPoint x: 185, startPoint y: 72, endPoint x: 438, endPoint y: 41, distance: 254.5
click at [438, 41] on div "The nerves do not contain pain receptors so scientists do not think sea turtles…" at bounding box center [474, 38] width 217 height 27
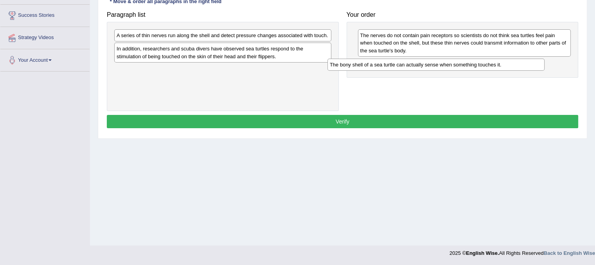
drag, startPoint x: 212, startPoint y: 48, endPoint x: 425, endPoint y: 64, distance: 213.7
click at [425, 64] on div "The bony shell of a sea turtle can actually sense when something touches it." at bounding box center [435, 65] width 217 height 12
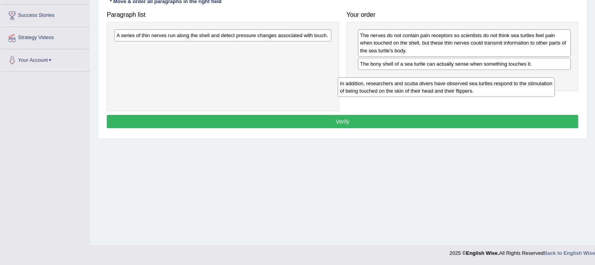
drag, startPoint x: 158, startPoint y: 48, endPoint x: 381, endPoint y: 83, distance: 226.0
click at [381, 83] on div "In addition, researchers and scuba divers have observed sea turtles respond to …" at bounding box center [445, 87] width 217 height 20
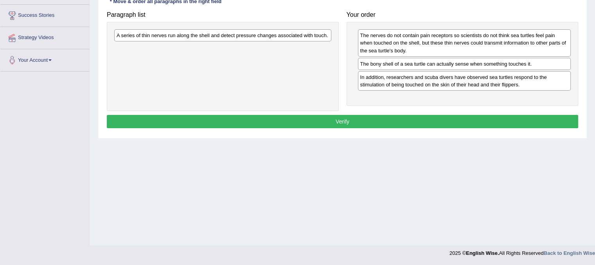
drag, startPoint x: 167, startPoint y: 42, endPoint x: 308, endPoint y: 107, distance: 155.5
click at [308, 107] on div "A series of thin nerves run along the shell and detect pressure changes associa…" at bounding box center [223, 66] width 232 height 89
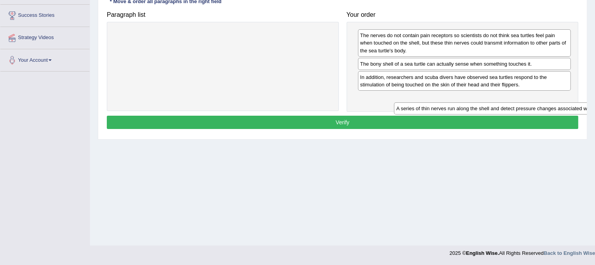
drag, startPoint x: 213, startPoint y: 32, endPoint x: 466, endPoint y: 99, distance: 262.0
click at [466, 102] on div "A series of thin nerves run along the shell and detect pressure changes associa…" at bounding box center [502, 108] width 217 height 12
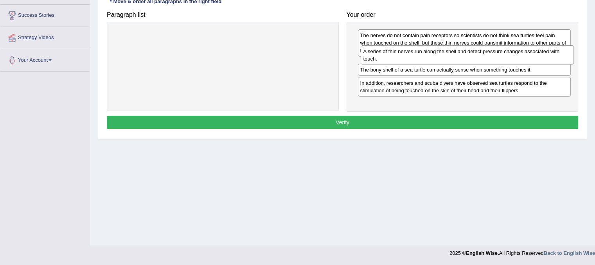
drag, startPoint x: 466, startPoint y: 99, endPoint x: 469, endPoint y: 52, distance: 46.6
click at [469, 52] on div "A series of thin nerves run along the shell and detect pressure changes associa…" at bounding box center [467, 55] width 213 height 20
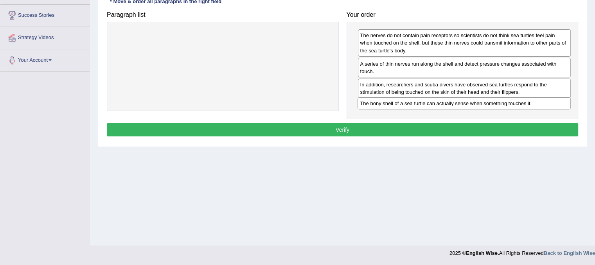
drag, startPoint x: 407, startPoint y: 83, endPoint x: 405, endPoint y: 102, distance: 18.8
click at [405, 102] on div "The bony shell of a sea turtle can actually sense when something touches it." at bounding box center [463, 103] width 213 height 12
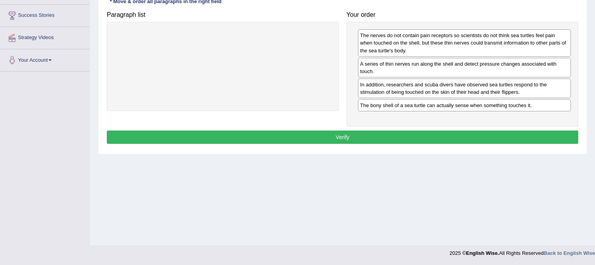
click at [364, 136] on button "Verify" at bounding box center [342, 137] width 471 height 13
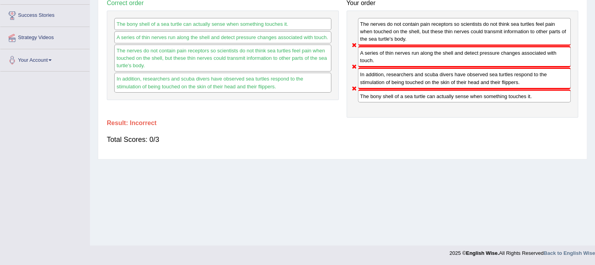
scroll to position [0, 0]
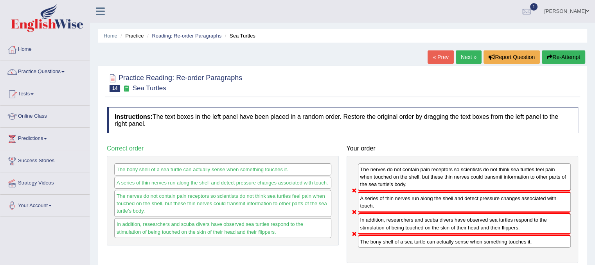
click at [558, 63] on div "« Prev Next » Report Question Re-Attempt" at bounding box center [507, 57] width 160 height 15
click at [554, 55] on button "Re-Attempt" at bounding box center [563, 56] width 43 height 13
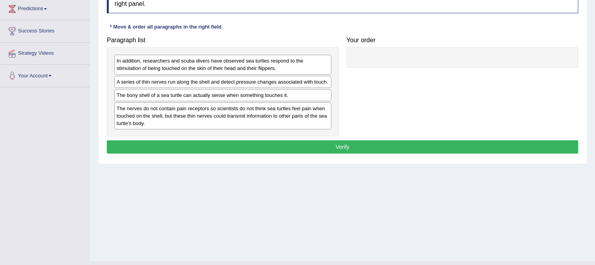
scroll to position [145, 0]
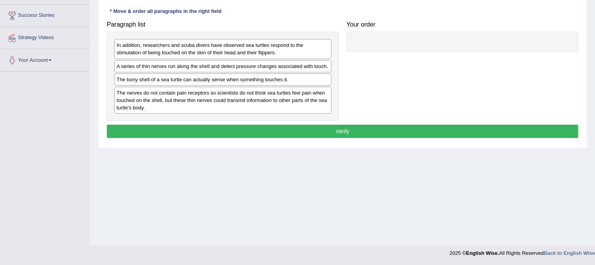
click at [150, 83] on div "The bony shell of a sea turtle can actually sense when something touches it." at bounding box center [222, 80] width 217 height 12
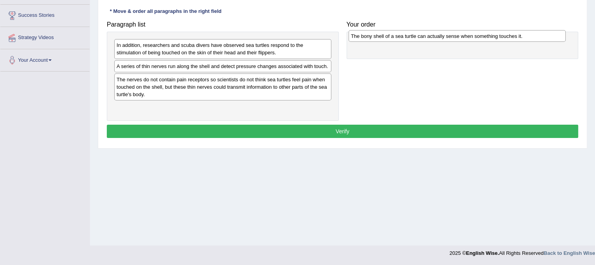
drag, startPoint x: 151, startPoint y: 83, endPoint x: 387, endPoint y: 39, distance: 240.3
click at [387, 39] on div "The bony shell of a sea turtle can actually sense when something touches it." at bounding box center [456, 36] width 217 height 12
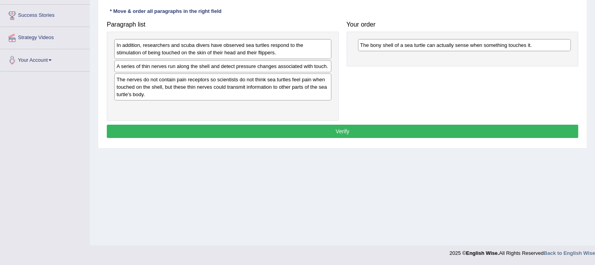
click at [387, 39] on div "The bony shell of a sea turtle can actually sense when something touches it." at bounding box center [464, 45] width 213 height 12
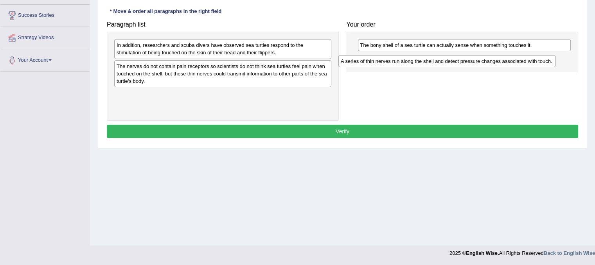
drag, startPoint x: 231, startPoint y: 65, endPoint x: 455, endPoint y: 60, distance: 224.1
click at [455, 60] on div "A series of thin nerves run along the shell and detect pressure changes associa…" at bounding box center [446, 61] width 217 height 12
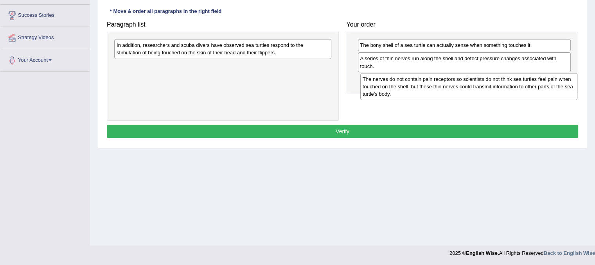
drag, startPoint x: 221, startPoint y: 73, endPoint x: 467, endPoint y: 86, distance: 246.3
click at [467, 86] on div "The nerves do not contain pain receptors so scientists do not think sea turtles…" at bounding box center [468, 86] width 217 height 27
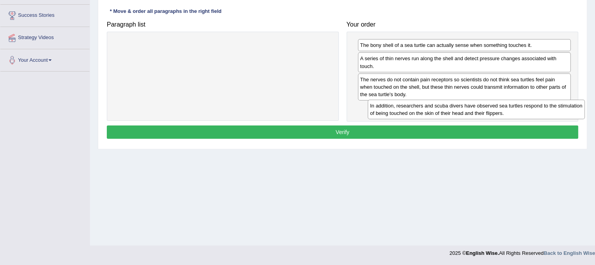
drag, startPoint x: 283, startPoint y: 46, endPoint x: 536, endPoint y: 107, distance: 260.5
click at [536, 107] on div "In addition, researchers and scuba divers have observed sea turtles respond to …" at bounding box center [476, 110] width 217 height 20
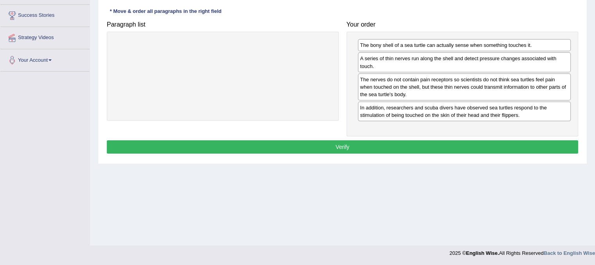
click at [457, 149] on button "Verify" at bounding box center [342, 146] width 471 height 13
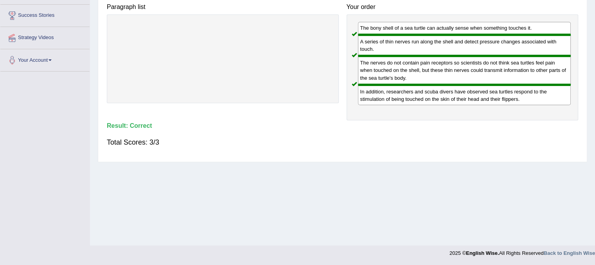
scroll to position [0, 0]
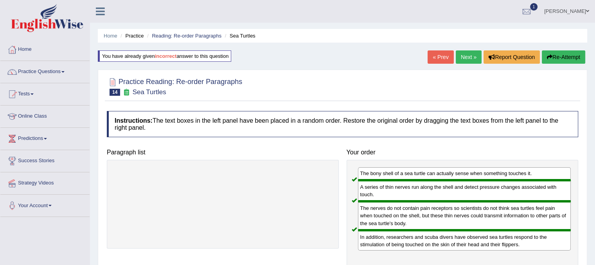
click at [467, 58] on link "Next »" at bounding box center [469, 56] width 26 height 13
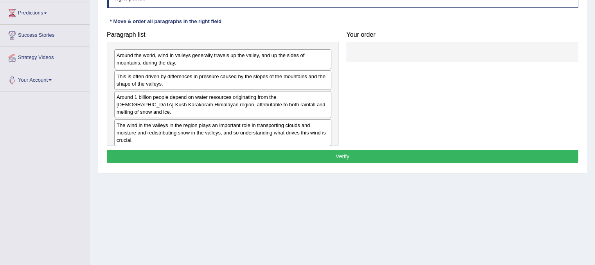
scroll to position [132, 0]
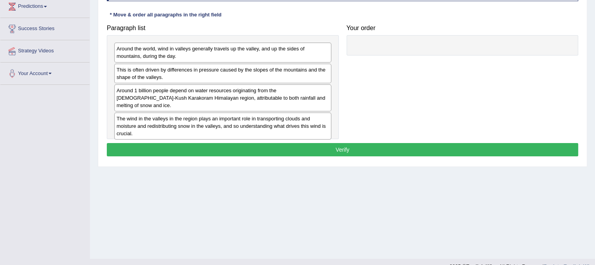
drag, startPoint x: 145, startPoint y: 97, endPoint x: 432, endPoint y: 84, distance: 287.3
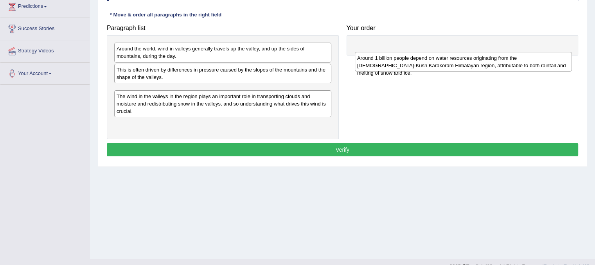
drag, startPoint x: 262, startPoint y: 84, endPoint x: 507, endPoint y: 51, distance: 246.6
click at [507, 52] on div "Around 1 billion people depend on water resources originating from the [DEMOGRA…" at bounding box center [463, 62] width 217 height 20
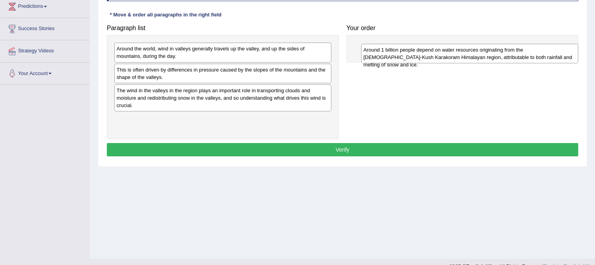
drag, startPoint x: 274, startPoint y: 98, endPoint x: 520, endPoint y: 58, distance: 249.9
click at [520, 58] on div "Around 1 billion people depend on water resources originating from the Hindu-Ku…" at bounding box center [469, 54] width 217 height 20
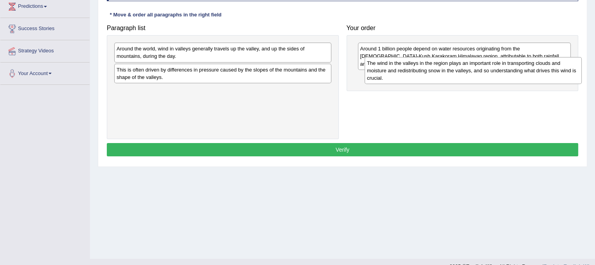
drag, startPoint x: 229, startPoint y: 102, endPoint x: 479, endPoint y: 84, distance: 250.9
click at [479, 84] on div "The wind in the valleys in the region plays an important role in transporting c…" at bounding box center [472, 70] width 217 height 27
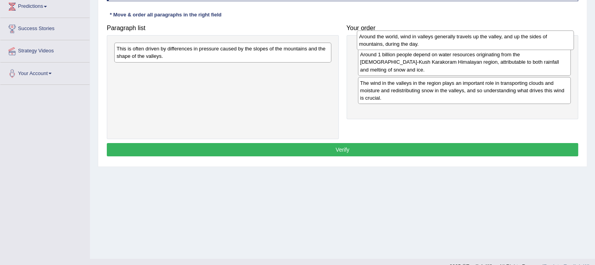
drag, startPoint x: 182, startPoint y: 57, endPoint x: 424, endPoint y: 44, distance: 242.8
click at [424, 44] on div "Around the world, wind in valleys generally travels up the valley, and up the s…" at bounding box center [465, 41] width 217 height 20
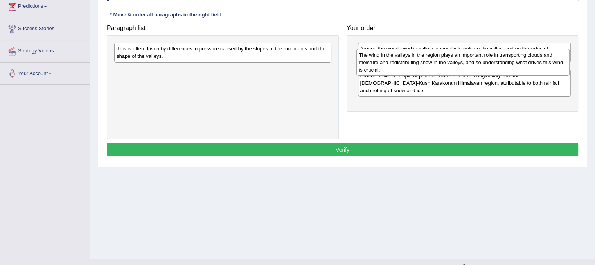
drag, startPoint x: 449, startPoint y: 92, endPoint x: 447, endPoint y: 56, distance: 35.6
click at [447, 56] on div "The wind in the valleys in the region plays an important role in transporting c…" at bounding box center [462, 62] width 213 height 27
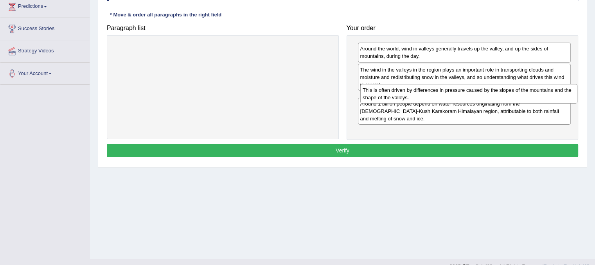
drag, startPoint x: 189, startPoint y: 49, endPoint x: 435, endPoint y: 91, distance: 249.5
click at [435, 91] on div "This is often driven by differences in pressure caused by the slopes of the mou…" at bounding box center [468, 94] width 217 height 20
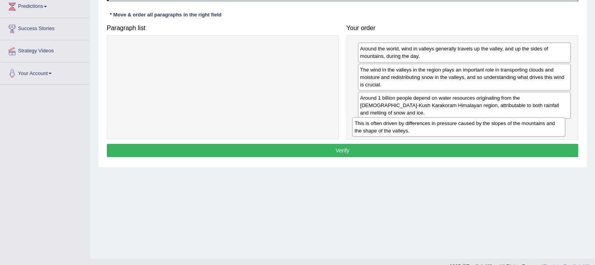
drag, startPoint x: 416, startPoint y: 103, endPoint x: 410, endPoint y: 128, distance: 25.3
click at [410, 128] on div "This is often driven by differences in pressure caused by the slopes of the mou…" at bounding box center [458, 127] width 213 height 20
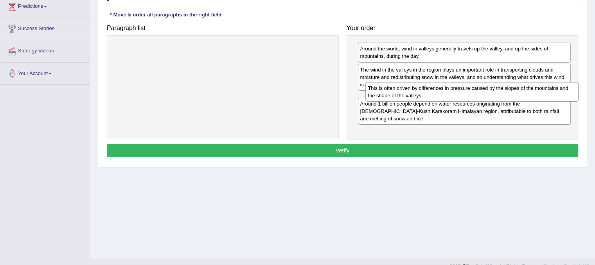
drag, startPoint x: 377, startPoint y: 120, endPoint x: 382, endPoint y: 90, distance: 30.9
click at [382, 90] on div "This is often driven by differences in pressure caused by the slopes of the mou…" at bounding box center [471, 92] width 213 height 20
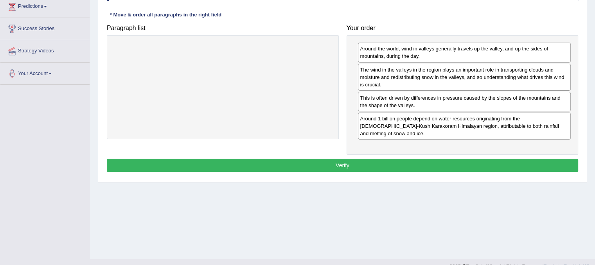
click at [358, 149] on div "Instructions: The text boxes in the left panel have been placed in a random ord…" at bounding box center [342, 74] width 475 height 207
click at [355, 159] on button "Verify" at bounding box center [342, 165] width 471 height 13
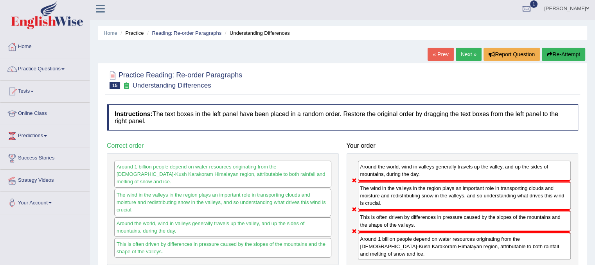
scroll to position [0, 0]
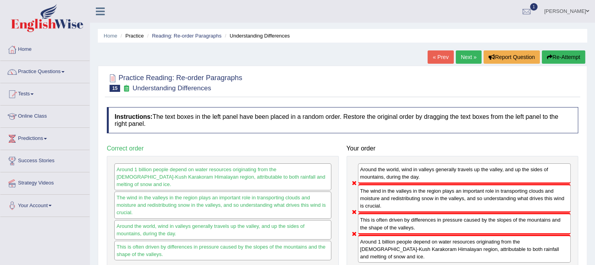
click at [562, 57] on button "Re-Attempt" at bounding box center [563, 56] width 43 height 13
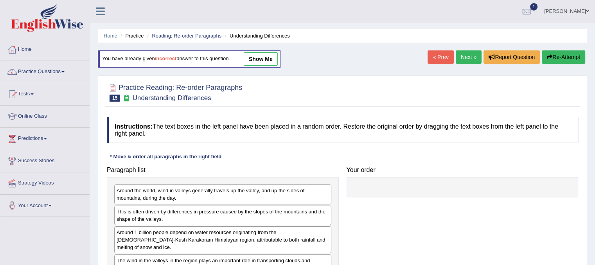
drag, startPoint x: 592, startPoint y: 70, endPoint x: 578, endPoint y: 160, distance: 91.1
click at [578, 160] on div "Home Practice Reading: Re-order Paragraphs Understanding Differences You have a…" at bounding box center [342, 195] width 505 height 391
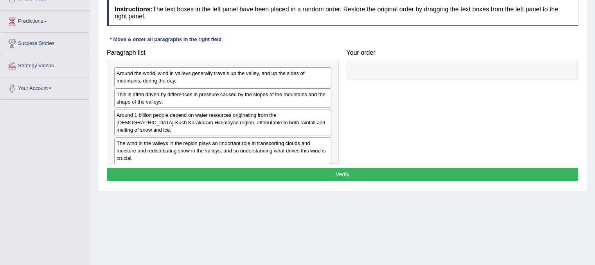
scroll to position [131, 0]
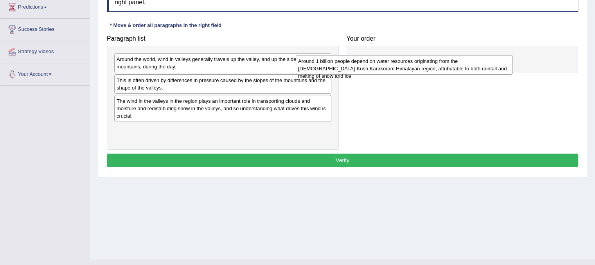
drag, startPoint x: 239, startPoint y: 102, endPoint x: 421, endPoint y: 62, distance: 185.7
click at [421, 62] on div "Around 1 billion people depend on water resources originating from the [DEMOGRA…" at bounding box center [404, 65] width 217 height 20
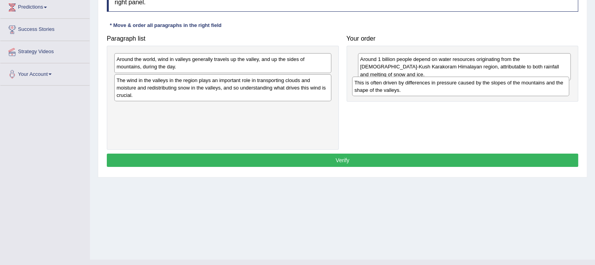
drag, startPoint x: 163, startPoint y: 85, endPoint x: 400, endPoint y: 88, distance: 237.8
click at [400, 88] on div "This is often driven by differences in pressure caused by the slopes of the mou…" at bounding box center [460, 87] width 217 height 20
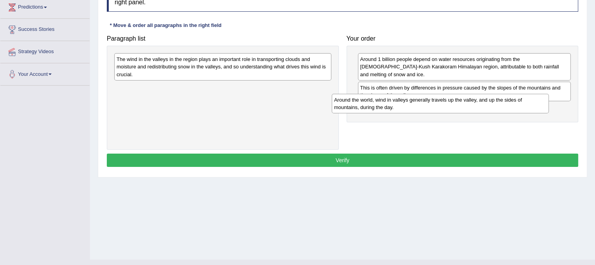
drag, startPoint x: 224, startPoint y: 61, endPoint x: 442, endPoint y: 101, distance: 221.2
click at [442, 101] on div "Around the world, wind in valleys generally travels up the valley, and up the s…" at bounding box center [440, 104] width 217 height 20
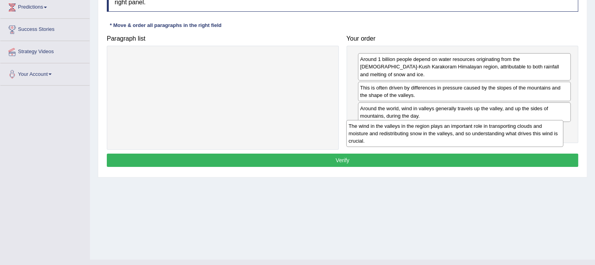
drag, startPoint x: 229, startPoint y: 66, endPoint x: 465, endPoint y: 131, distance: 244.7
click at [465, 131] on div "The wind in the valleys in the region plays an important role in transporting c…" at bounding box center [454, 133] width 217 height 27
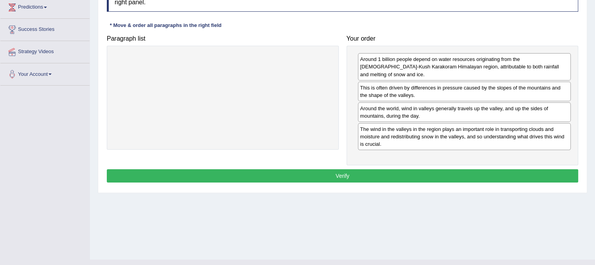
click at [414, 169] on button "Verify" at bounding box center [342, 175] width 471 height 13
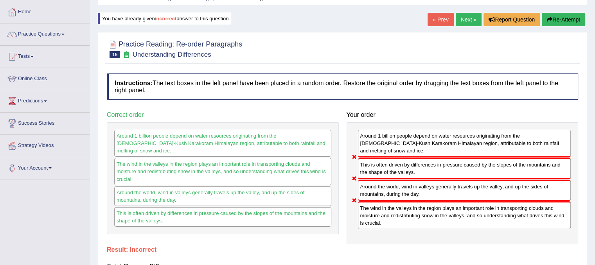
scroll to position [0, 0]
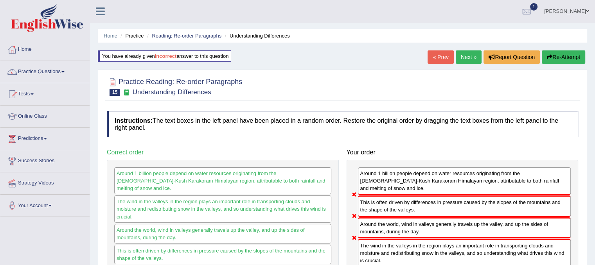
click at [562, 54] on button "Re-Attempt" at bounding box center [563, 56] width 43 height 13
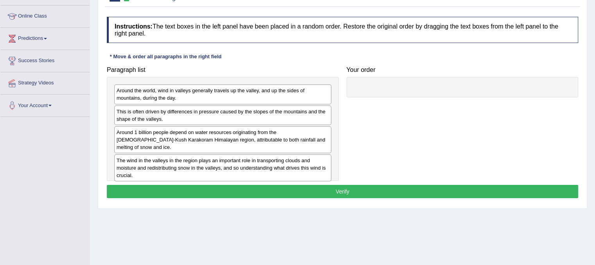
scroll to position [113, 0]
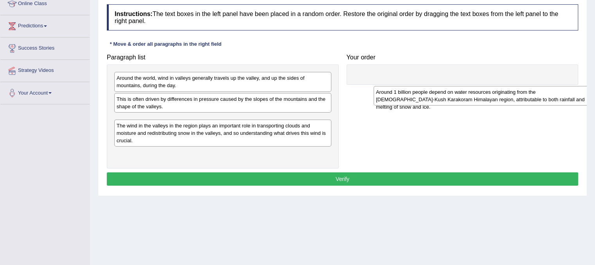
drag, startPoint x: 173, startPoint y: 122, endPoint x: 423, endPoint y: 86, distance: 252.8
click at [423, 86] on div "Around 1 billion people depend on water resources originating from the [DEMOGRA…" at bounding box center [481, 96] width 217 height 20
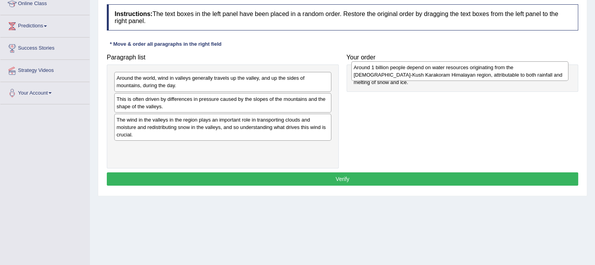
drag, startPoint x: 222, startPoint y: 126, endPoint x: 458, endPoint y: 71, distance: 241.7
click at [458, 71] on div "Around 1 billion people depend on water resources originating from the [DEMOGRA…" at bounding box center [459, 71] width 217 height 20
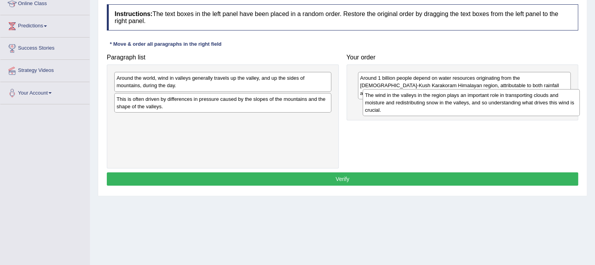
drag, startPoint x: 257, startPoint y: 128, endPoint x: 507, endPoint y: 103, distance: 251.1
click at [507, 103] on div "The wind in the valleys in the region plays an important role in transporting c…" at bounding box center [470, 102] width 217 height 27
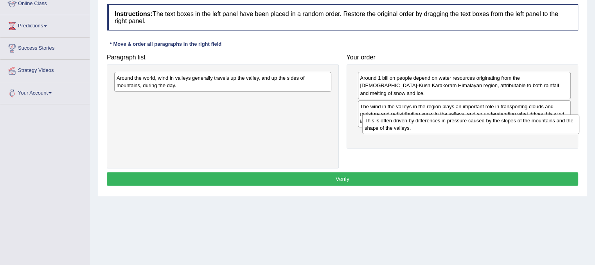
drag, startPoint x: 178, startPoint y: 105, endPoint x: 426, endPoint y: 127, distance: 248.9
click at [426, 127] on div "This is often driven by differences in pressure caused by the slopes of the mou…" at bounding box center [470, 125] width 217 height 20
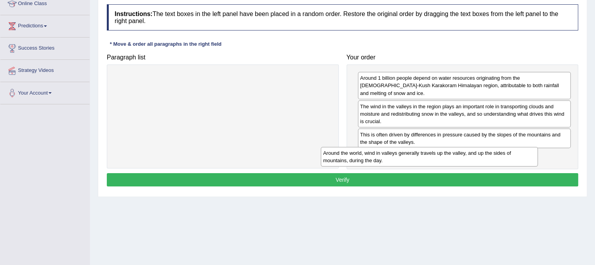
drag, startPoint x: 214, startPoint y: 85, endPoint x: 433, endPoint y: 160, distance: 231.5
click at [433, 160] on div "Around the world, wind in valleys generally travels up the valley, and up the s…" at bounding box center [429, 157] width 217 height 20
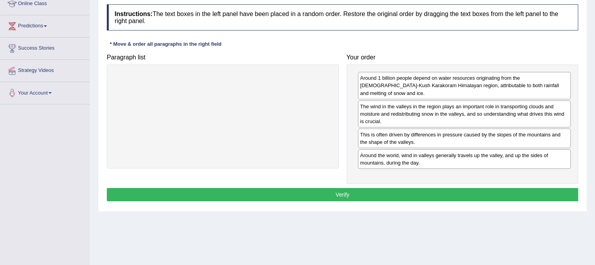
click at [413, 188] on button "Verify" at bounding box center [342, 194] width 471 height 13
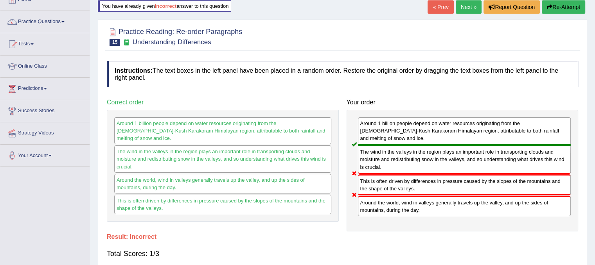
scroll to position [0, 0]
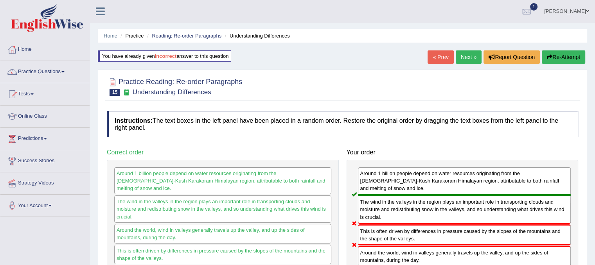
click at [560, 57] on button "Re-Attempt" at bounding box center [563, 56] width 43 height 13
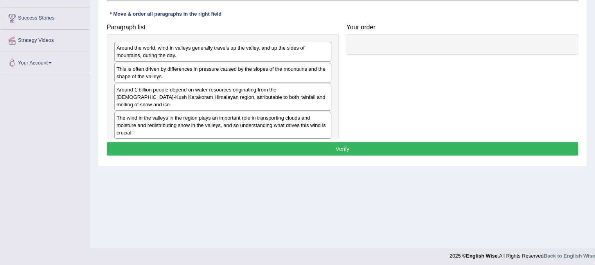
scroll to position [145, 0]
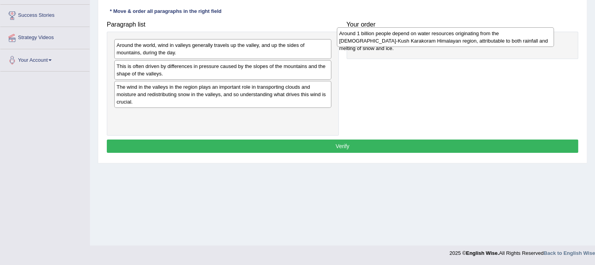
drag, startPoint x: 287, startPoint y: 90, endPoint x: 510, endPoint y: 38, distance: 228.7
click at [510, 38] on div "Around 1 billion people depend on water resources originating from the [DEMOGRA…" at bounding box center [445, 37] width 217 height 20
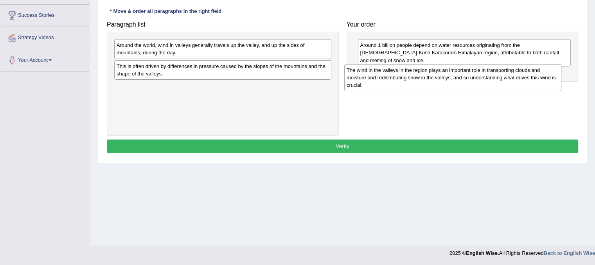
drag, startPoint x: 261, startPoint y: 95, endPoint x: 491, endPoint y: 79, distance: 230.5
click at [491, 79] on div "The wind in the valleys in the region plays an important role in transporting c…" at bounding box center [452, 77] width 217 height 27
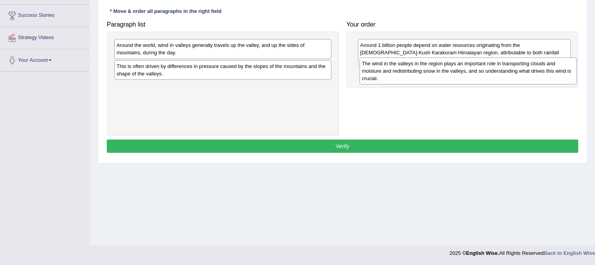
drag, startPoint x: 359, startPoint y: 68, endPoint x: 526, endPoint y: 69, distance: 167.4
click at [526, 69] on div "The wind in the valleys in the region plays an important role in transporting c…" at bounding box center [467, 70] width 217 height 27
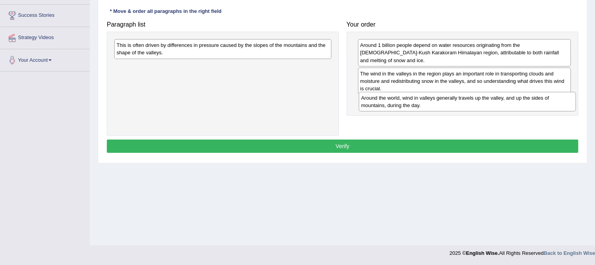
drag, startPoint x: 292, startPoint y: 49, endPoint x: 536, endPoint y: 101, distance: 249.9
click at [536, 101] on div "Around the world, wind in valleys generally travels up the valley, and up the s…" at bounding box center [467, 102] width 217 height 20
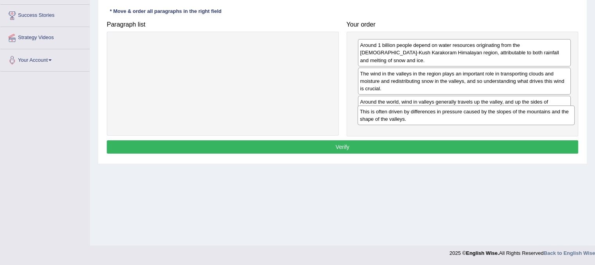
drag, startPoint x: 307, startPoint y: 48, endPoint x: 551, endPoint y: 115, distance: 253.3
click at [551, 115] on div "This is often driven by differences in pressure caused by the slopes of the mou…" at bounding box center [465, 116] width 217 height 20
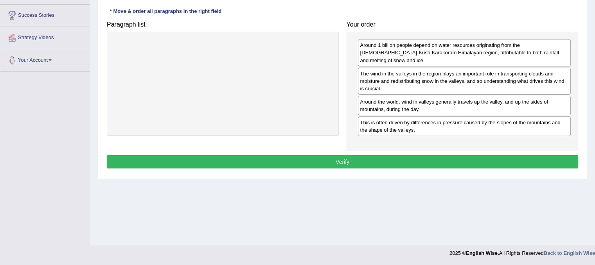
click at [373, 155] on button "Verify" at bounding box center [342, 161] width 471 height 13
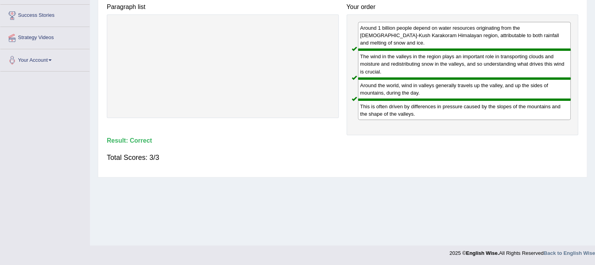
scroll to position [0, 0]
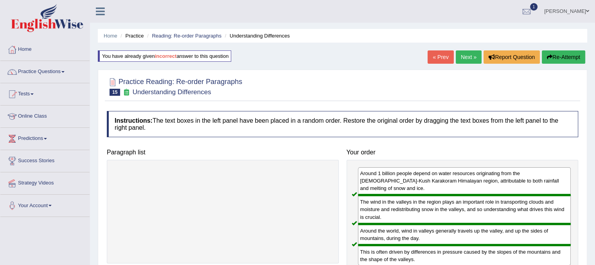
click at [466, 57] on link "Next »" at bounding box center [469, 56] width 26 height 13
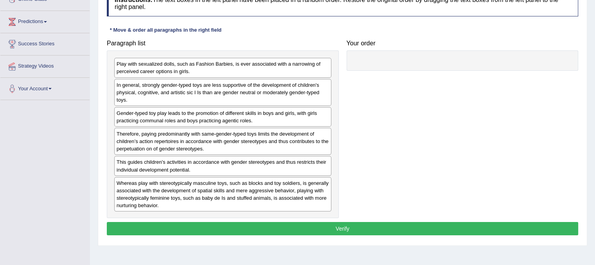
scroll to position [145, 0]
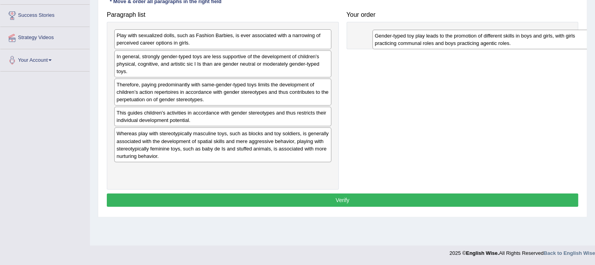
drag, startPoint x: 210, startPoint y: 87, endPoint x: 467, endPoint y: 38, distance: 261.9
click at [467, 38] on div "Gender-typed toy play leads to the promotion of different skills in boys and gi…" at bounding box center [480, 40] width 217 height 20
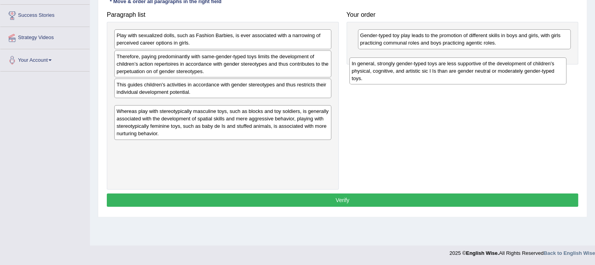
drag, startPoint x: 206, startPoint y: 58, endPoint x: 435, endPoint y: 65, distance: 228.9
click at [435, 65] on div "In general, strongly gender-typed toys are less supportive of the development o…" at bounding box center [457, 70] width 217 height 27
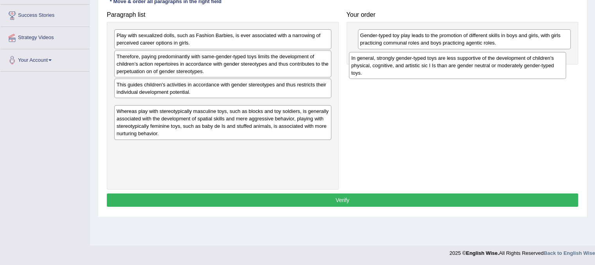
drag, startPoint x: 202, startPoint y: 103, endPoint x: 433, endPoint y: 55, distance: 236.1
click at [433, 55] on div "In general, strongly gender-typed toys are less supportive of the development o…" at bounding box center [457, 65] width 217 height 27
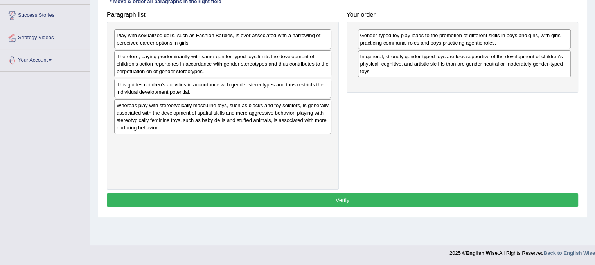
drag, startPoint x: 189, startPoint y: 21, endPoint x: 331, endPoint y: 58, distance: 147.0
click at [331, 58] on div "Play with sexualized dolls, such as Fashion Barbies, is ever associated with a …" at bounding box center [223, 105] width 232 height 167
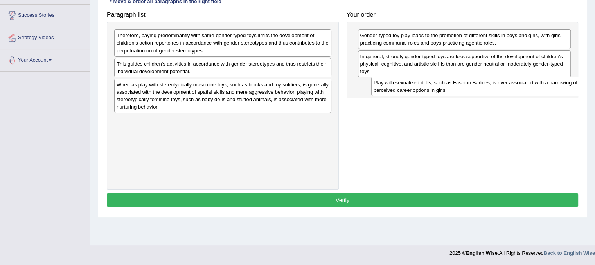
drag, startPoint x: 251, startPoint y: 39, endPoint x: 508, endPoint y: 86, distance: 261.2
click at [508, 86] on div "Play with sexualized dolls, such as Fashion Barbies, is ever associated with a …" at bounding box center [479, 87] width 217 height 20
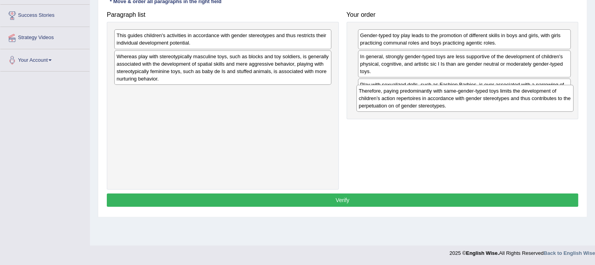
drag, startPoint x: 303, startPoint y: 50, endPoint x: 547, endPoint y: 105, distance: 250.8
click at [547, 105] on div "Therefore, paying predominantly with same-gender-typed toys limits the developm…" at bounding box center [464, 98] width 217 height 27
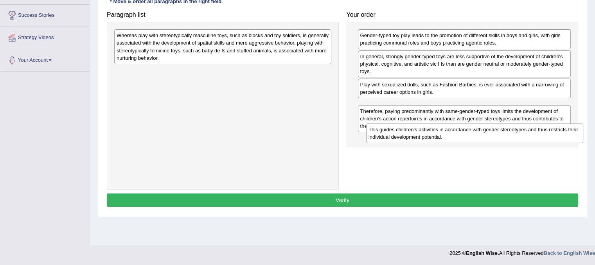
drag, startPoint x: 325, startPoint y: 35, endPoint x: 576, endPoint y: 129, distance: 268.4
click at [576, 129] on div "This guides children's activities in accordance with gender stereotypes and thu…" at bounding box center [474, 134] width 217 height 20
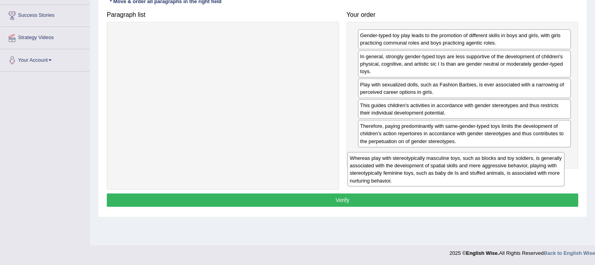
drag, startPoint x: 255, startPoint y: 46, endPoint x: 490, endPoint y: 163, distance: 263.4
click at [490, 163] on div "Whereas play with stereotypically masculine toys, such as blocks and toy soldie…" at bounding box center [455, 169] width 217 height 34
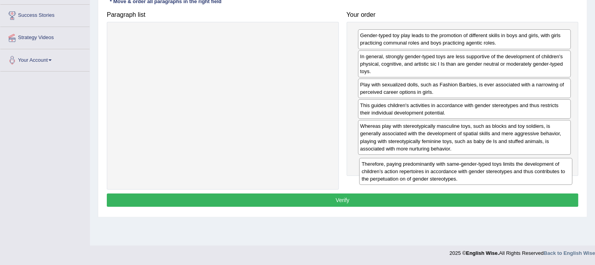
drag, startPoint x: 415, startPoint y: 140, endPoint x: 416, endPoint y: 178, distance: 37.9
click at [416, 178] on div "Therefore, paying predominantly with same-gender-typed toys limits the developm…" at bounding box center [465, 171] width 213 height 27
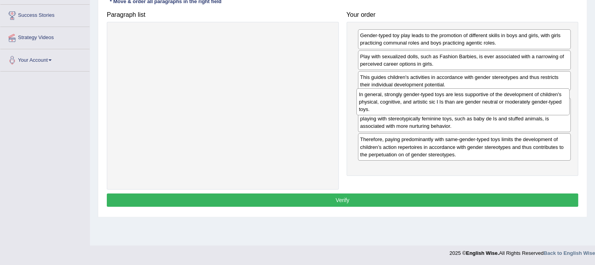
drag, startPoint x: 432, startPoint y: 60, endPoint x: 430, endPoint y: 99, distance: 38.8
click at [430, 99] on div "In general, strongly gender-typed toys are less supportive of the development o…" at bounding box center [462, 101] width 213 height 27
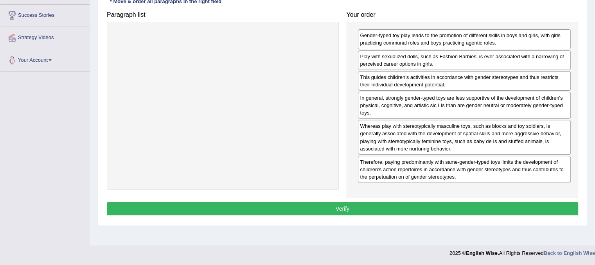
click at [324, 208] on button "Verify" at bounding box center [342, 208] width 471 height 13
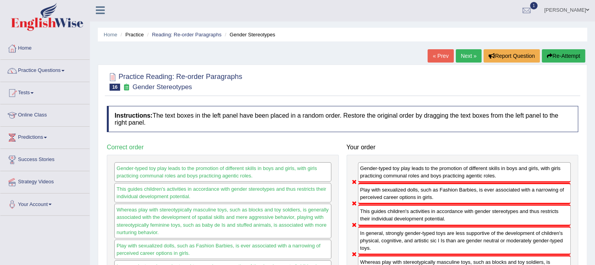
scroll to position [0, 0]
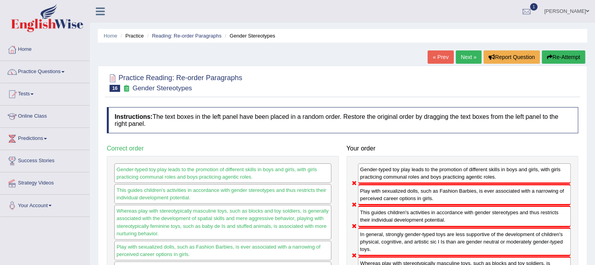
click at [554, 56] on button "Re-Attempt" at bounding box center [563, 56] width 43 height 13
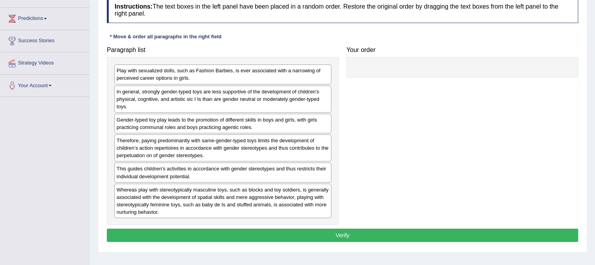
scroll to position [121, 0]
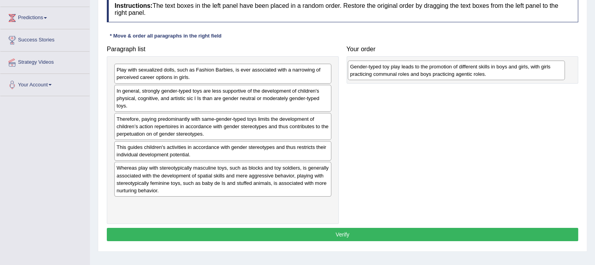
drag, startPoint x: 164, startPoint y: 124, endPoint x: 395, endPoint y: 66, distance: 238.2
click at [395, 66] on div "Gender-typed toy play leads to the promotion of different skills in boys and gi…" at bounding box center [456, 71] width 217 height 20
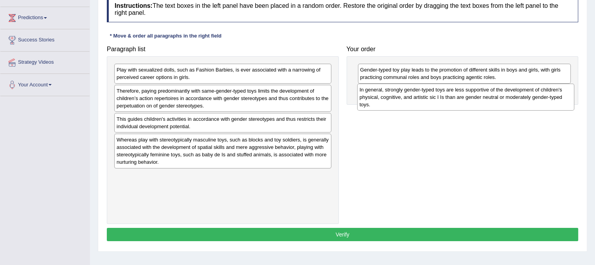
drag, startPoint x: 215, startPoint y: 100, endPoint x: 446, endPoint y: 98, distance: 230.3
click at [446, 98] on div "In general, strongly gender-typed toys are less supportive of the development o…" at bounding box center [465, 97] width 217 height 27
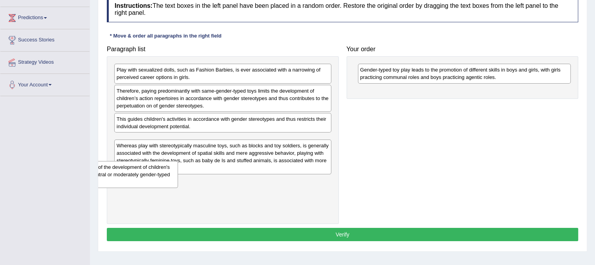
drag, startPoint x: 393, startPoint y: 97, endPoint x: 2, endPoint y: 173, distance: 397.7
click at [2, 173] on div "Toggle navigation Home Practice Questions Speaking Practice Read Aloud Repeat S…" at bounding box center [297, 82] width 595 height 407
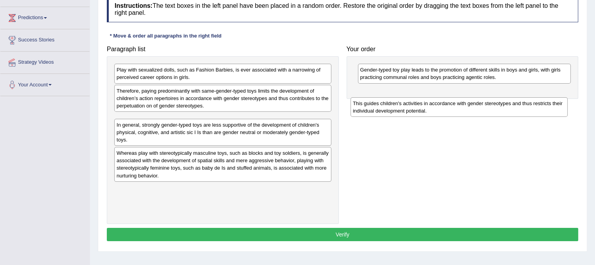
drag, startPoint x: 239, startPoint y: 123, endPoint x: 475, endPoint y: 108, distance: 236.7
click at [475, 108] on div "This guides children's activities in accordance with gender stereotypes and thu…" at bounding box center [458, 107] width 217 height 20
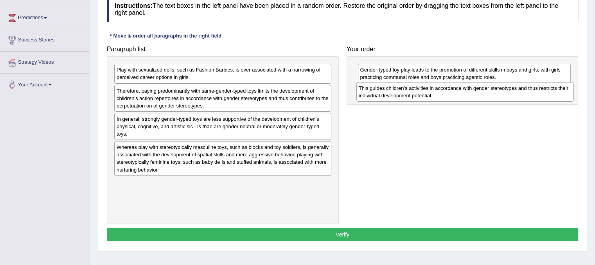
drag, startPoint x: 247, startPoint y: 126, endPoint x: 489, endPoint y: 95, distance: 243.9
click at [489, 95] on div "This guides children's activities in accordance with gender stereotypes and thu…" at bounding box center [464, 92] width 217 height 20
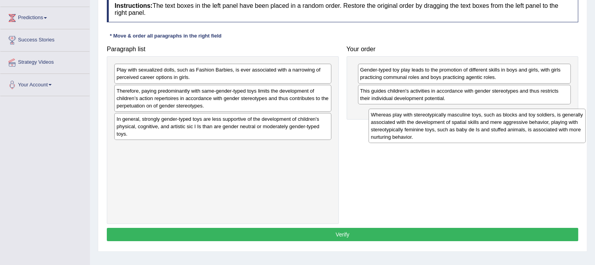
drag, startPoint x: 188, startPoint y: 143, endPoint x: 441, endPoint y: 111, distance: 254.6
click at [441, 111] on div "Whereas play with stereotypically masculine toys, such as blocks and toy soldie…" at bounding box center [476, 126] width 217 height 34
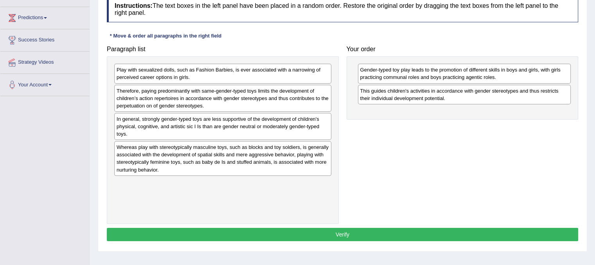
scroll to position [120, 0]
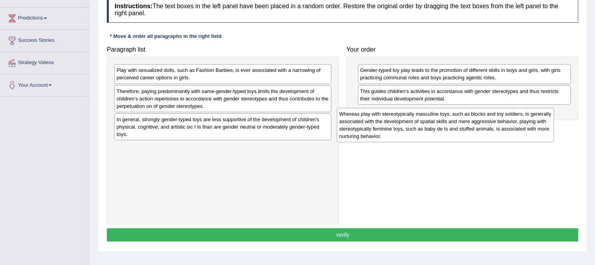
drag, startPoint x: 296, startPoint y: 154, endPoint x: 519, endPoint y: 121, distance: 225.0
click at [519, 121] on div "Whereas play with stereotypically masculine toys, such as blocks and toy soldie…" at bounding box center [445, 125] width 217 height 34
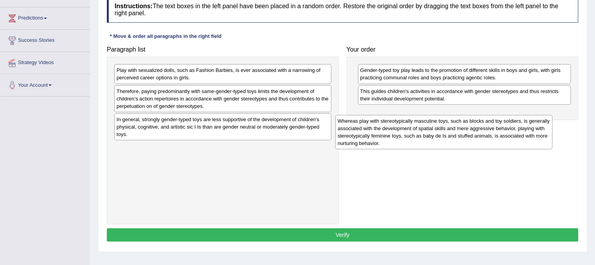
drag, startPoint x: 201, startPoint y: 171, endPoint x: 441, endPoint y: 138, distance: 241.9
click at [441, 138] on div "Whereas play with stereotypically masculine toys, such as blocks and toy soldie…" at bounding box center [443, 132] width 217 height 34
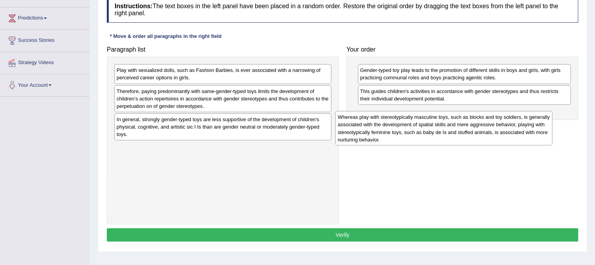
click at [441, 138] on div "Paragraph list Play with sexualized dolls, such as Fashion Barbies, is ever ass…" at bounding box center [342, 133] width 479 height 182
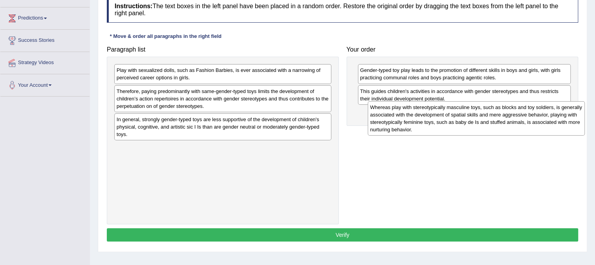
drag, startPoint x: 267, startPoint y: 155, endPoint x: 520, endPoint y: 115, distance: 256.6
click at [520, 115] on div "Whereas play with stereotypically masculine toys, such as blocks and toy soldie…" at bounding box center [476, 118] width 217 height 34
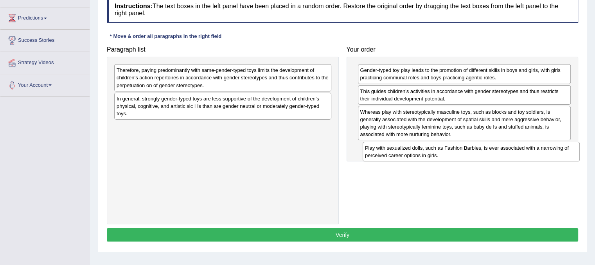
drag, startPoint x: 167, startPoint y: 74, endPoint x: 415, endPoint y: 152, distance: 260.2
click at [415, 152] on div "Play with sexualized dolls, such as Fashion Barbies, is ever associated with a …" at bounding box center [470, 152] width 217 height 20
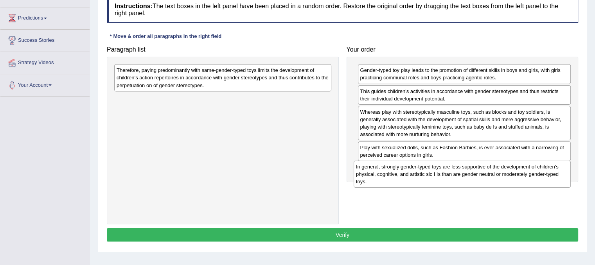
drag, startPoint x: 216, startPoint y: 102, endPoint x: 455, endPoint y: 170, distance: 248.9
click at [455, 170] on div "In general, strongly gender-typed toys are less supportive of the development o…" at bounding box center [461, 174] width 217 height 27
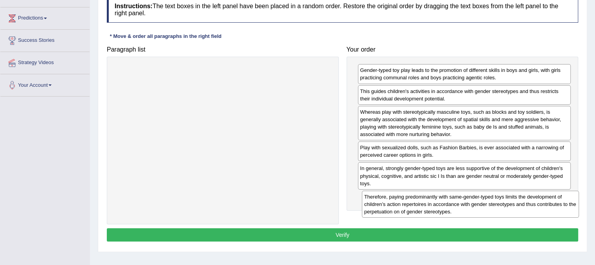
drag, startPoint x: 270, startPoint y: 76, endPoint x: 517, endPoint y: 203, distance: 277.7
click at [517, 203] on div "Therefore, paying predominantly with same-gender-typed toys limits the developm…" at bounding box center [470, 204] width 217 height 27
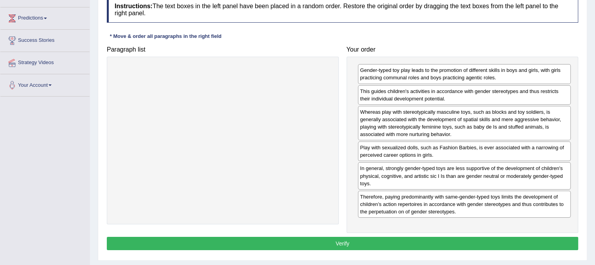
click at [400, 246] on button "Verify" at bounding box center [342, 243] width 471 height 13
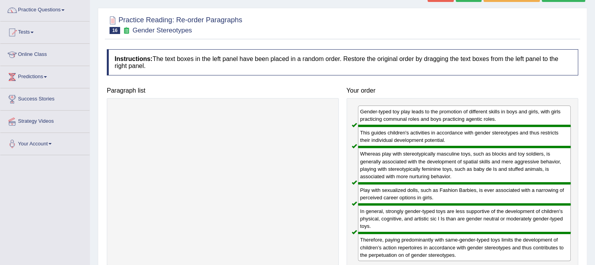
scroll to position [21, 0]
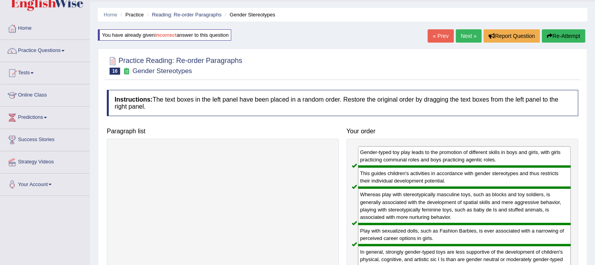
click at [471, 37] on link "Next »" at bounding box center [469, 35] width 26 height 13
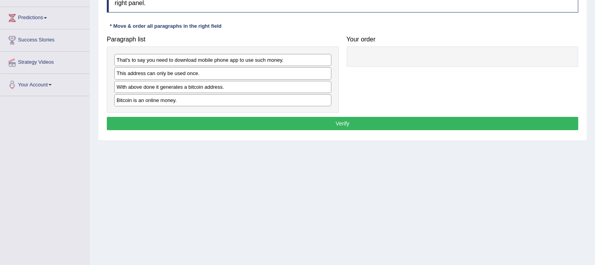
scroll to position [119, 0]
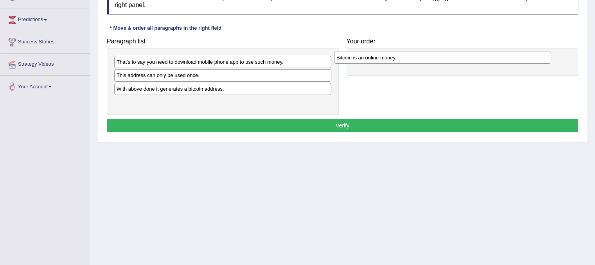
drag, startPoint x: 198, startPoint y: 100, endPoint x: 418, endPoint y: 57, distance: 224.1
click at [418, 57] on div "Bitcoin is an online money." at bounding box center [442, 58] width 217 height 12
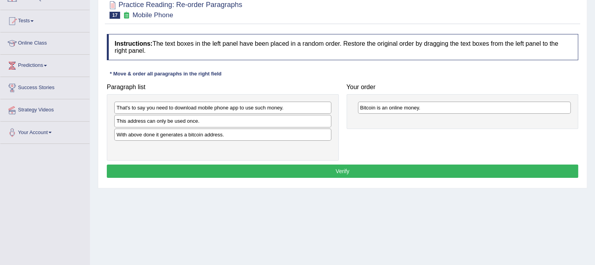
scroll to position [63, 0]
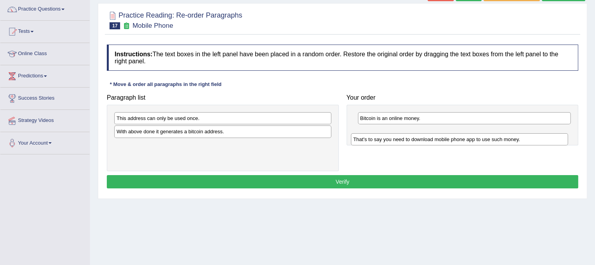
drag, startPoint x: 238, startPoint y: 115, endPoint x: 474, endPoint y: 135, distance: 237.5
click at [474, 135] on div "That's to say you need to download mobile phone app to use such money." at bounding box center [459, 139] width 217 height 12
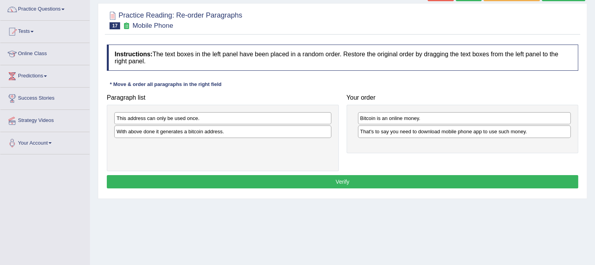
click at [207, 131] on div "With above done it generates a bitcoin address." at bounding box center [222, 132] width 217 height 12
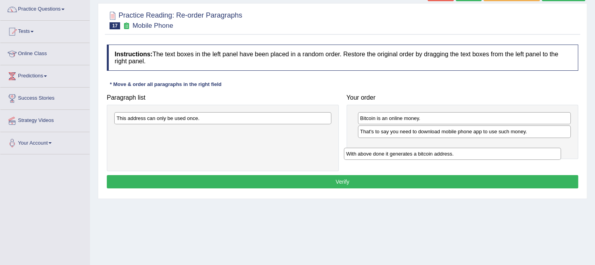
drag, startPoint x: 207, startPoint y: 131, endPoint x: 436, endPoint y: 154, distance: 230.7
click at [436, 154] on div "With above done it generates a bitcoin address." at bounding box center [452, 154] width 217 height 12
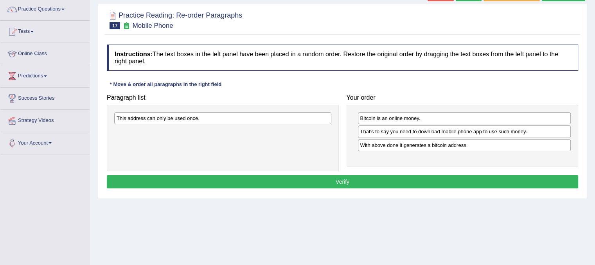
click at [186, 119] on div "This address can only be used once." at bounding box center [222, 118] width 217 height 12
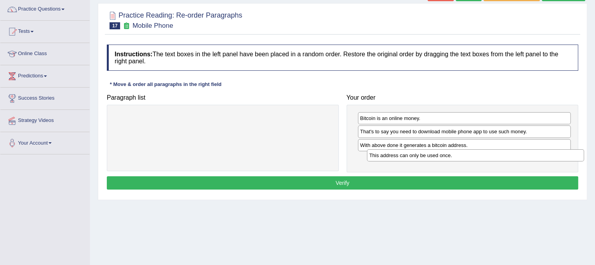
drag, startPoint x: 186, startPoint y: 119, endPoint x: 438, endPoint y: 156, distance: 255.3
click at [438, 156] on div "This address can only be used once." at bounding box center [475, 155] width 217 height 12
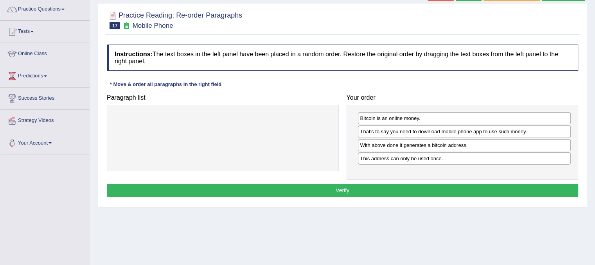
click at [396, 191] on button "Verify" at bounding box center [342, 190] width 471 height 13
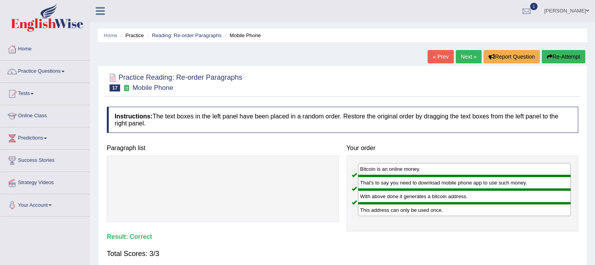
scroll to position [0, 0]
click at [468, 52] on link "Next »" at bounding box center [469, 56] width 26 height 13
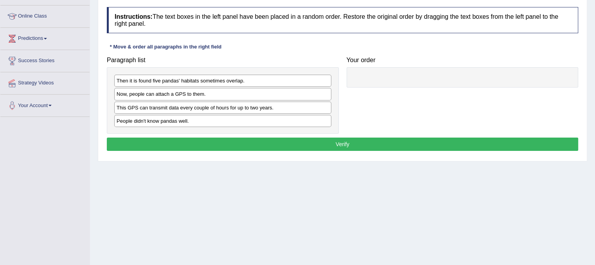
scroll to position [99, 0]
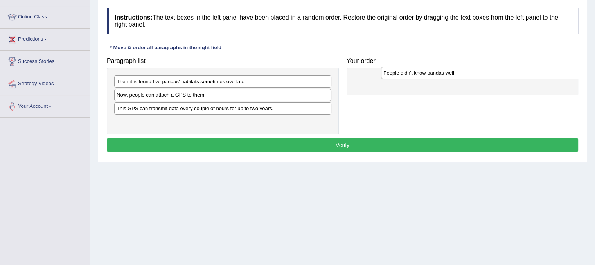
drag, startPoint x: 185, startPoint y: 120, endPoint x: 451, endPoint y: 72, distance: 271.0
click at [451, 72] on div "People didn't know pandas well." at bounding box center [489, 73] width 217 height 12
click at [228, 84] on div "Then it is found five pandas' habitats sometimes overlap." at bounding box center [222, 81] width 217 height 12
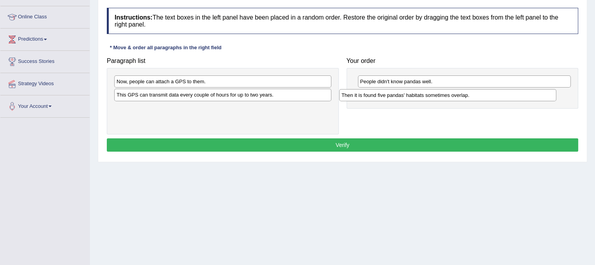
drag, startPoint x: 208, startPoint y: 83, endPoint x: 434, endPoint y: 97, distance: 226.4
click at [434, 97] on div "Then it is found five pandas' habitats sometimes overlap." at bounding box center [447, 95] width 217 height 12
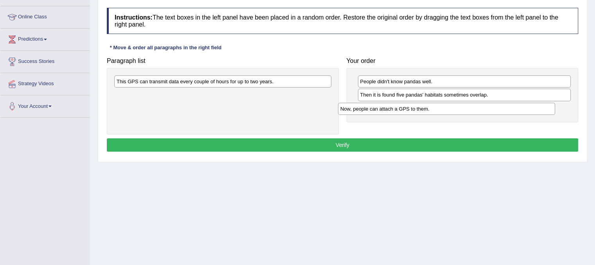
drag, startPoint x: 190, startPoint y: 80, endPoint x: 413, endPoint y: 107, distance: 225.2
click at [413, 107] on div "Now, people can attach a GPS to them." at bounding box center [446, 109] width 217 height 12
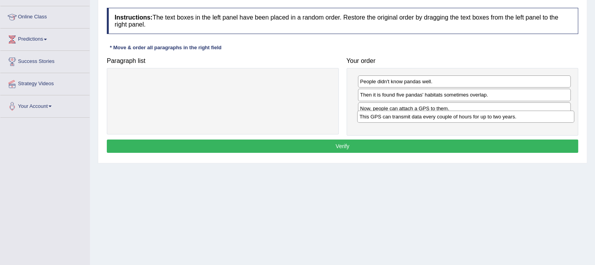
drag, startPoint x: 190, startPoint y: 79, endPoint x: 433, endPoint y: 114, distance: 245.4
click at [433, 114] on div "This GPS can transmit data every couple of hours for up to two years." at bounding box center [465, 117] width 217 height 12
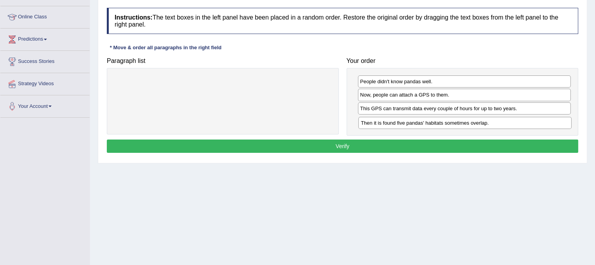
drag, startPoint x: 441, startPoint y: 96, endPoint x: 441, endPoint y: 123, distance: 27.4
click at [441, 123] on div "Then it is found five pandas' habitats sometimes overlap." at bounding box center [464, 123] width 213 height 12
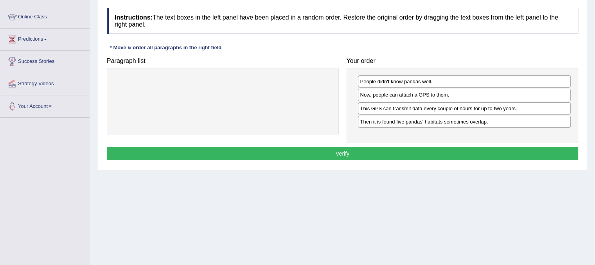
click at [374, 158] on button "Verify" at bounding box center [342, 153] width 471 height 13
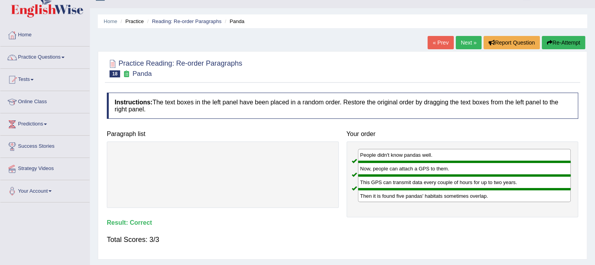
scroll to position [0, 0]
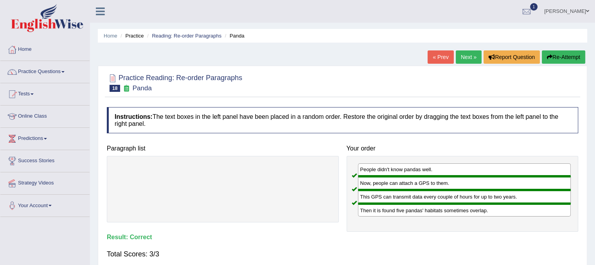
click at [464, 57] on link "Next »" at bounding box center [469, 56] width 26 height 13
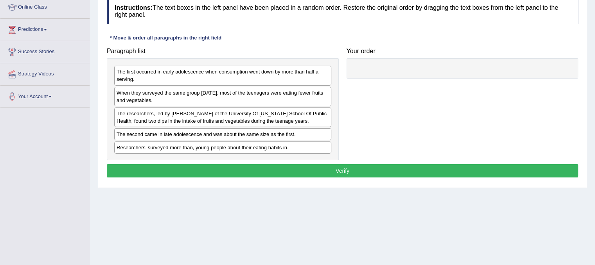
scroll to position [145, 0]
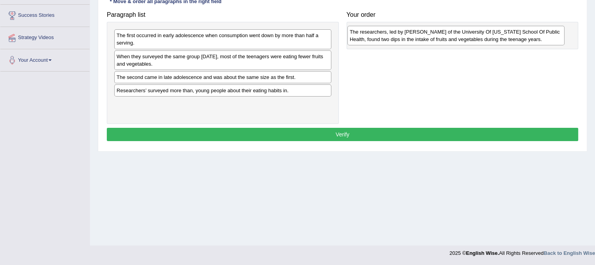
drag, startPoint x: 197, startPoint y: 77, endPoint x: 428, endPoint y: 30, distance: 235.5
click at [428, 30] on div "The researchers, led by [PERSON_NAME] of the University Of [US_STATE] School Of…" at bounding box center [455, 36] width 217 height 20
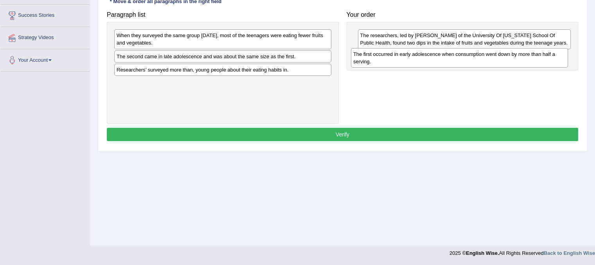
drag, startPoint x: 240, startPoint y: 31, endPoint x: 480, endPoint y: 49, distance: 240.8
click at [480, 49] on div "The first occurred in early adolescence when consumption went down by more than…" at bounding box center [459, 58] width 217 height 20
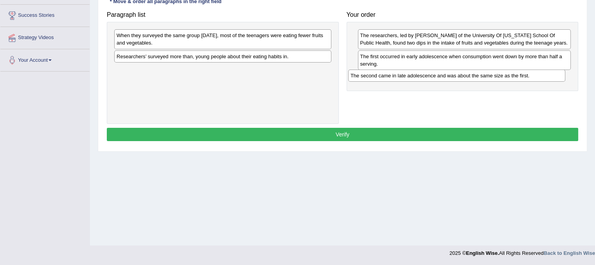
drag, startPoint x: 270, startPoint y: 55, endPoint x: 504, endPoint y: 75, distance: 234.7
click at [504, 75] on div "The second came in late adolescence and was about the same size as the first." at bounding box center [456, 76] width 217 height 12
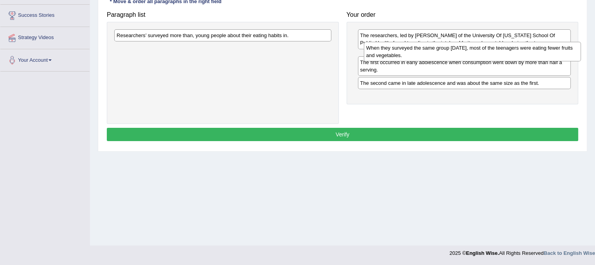
drag, startPoint x: 238, startPoint y: 41, endPoint x: 487, endPoint y: 54, distance: 249.8
click at [487, 54] on div "When they surveyed the same group [DATE], most of the teenagers were eating few…" at bounding box center [472, 52] width 217 height 20
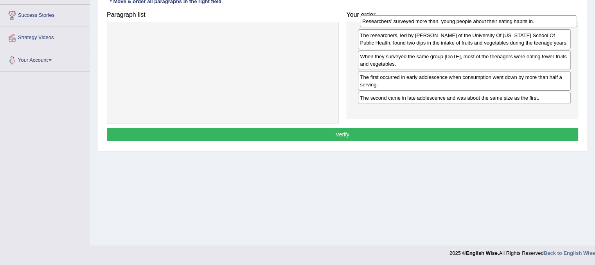
drag, startPoint x: 310, startPoint y: 33, endPoint x: 555, endPoint y: 19, distance: 246.0
click at [555, 19] on div "Researchers’ surveyed more than, young people about their eating habits in." at bounding box center [468, 21] width 217 height 12
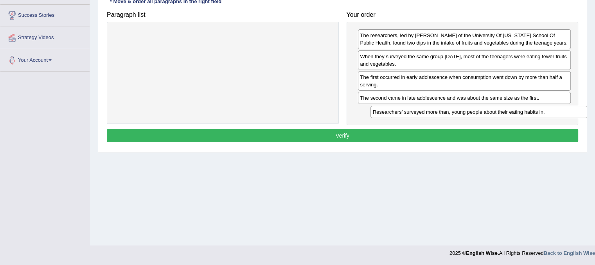
drag, startPoint x: 269, startPoint y: 35, endPoint x: 525, endPoint y: 111, distance: 267.2
click at [525, 111] on div "Researchers’ surveyed more than, young people about their eating habits in." at bounding box center [478, 112] width 217 height 12
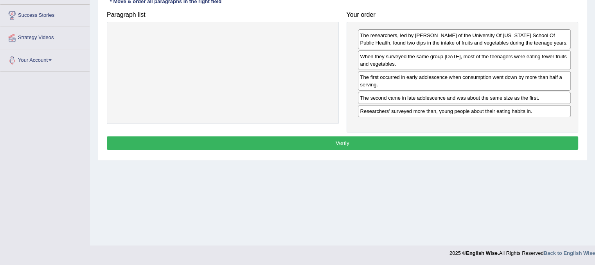
click at [472, 138] on button "Verify" at bounding box center [342, 142] width 471 height 13
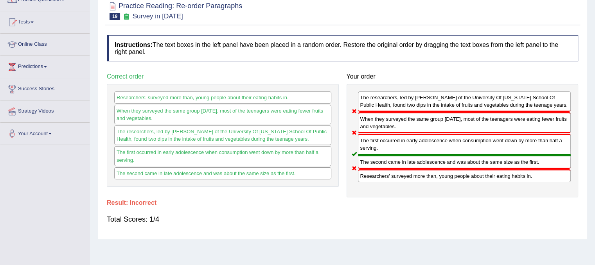
scroll to position [0, 0]
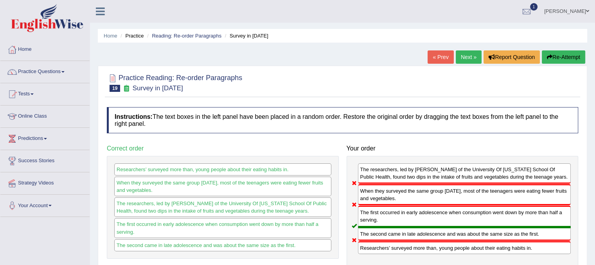
click at [553, 50] on button "Re-Attempt" at bounding box center [563, 56] width 43 height 13
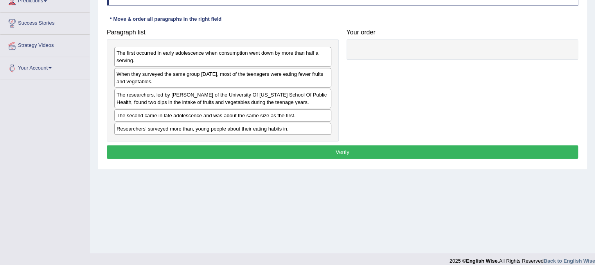
scroll to position [136, 0]
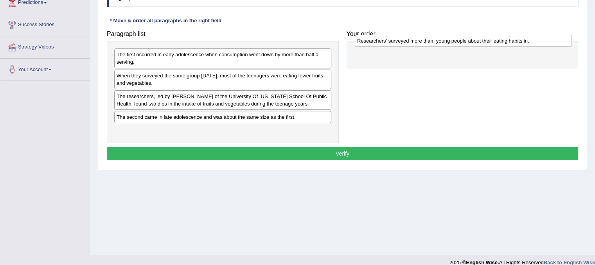
drag, startPoint x: 174, startPoint y: 128, endPoint x: 415, endPoint y: 39, distance: 256.2
click at [415, 39] on div "Researchers’ surveyed more than, young people about their eating habits in." at bounding box center [463, 41] width 217 height 12
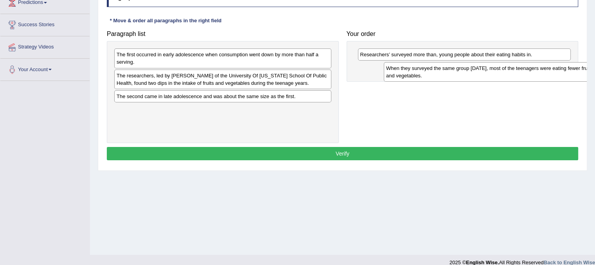
drag, startPoint x: 211, startPoint y: 68, endPoint x: 480, endPoint y: 61, distance: 269.5
click at [480, 62] on div "When they surveyed the same group [DATE], most of the teenagers were eating few…" at bounding box center [492, 72] width 217 height 20
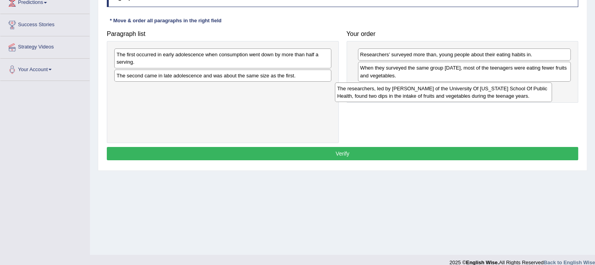
drag, startPoint x: 257, startPoint y: 70, endPoint x: 478, endPoint y: 83, distance: 220.9
click at [478, 83] on div "The researchers, led by Nicole I. Larson of the University Of Minnesota School …" at bounding box center [443, 93] width 217 height 20
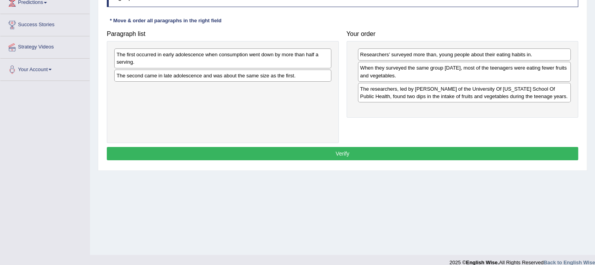
drag, startPoint x: 246, startPoint y: 40, endPoint x: 394, endPoint y: 74, distance: 151.7
click at [394, 74] on div "Paragraph list The first occurred in early adolescence when consumption went do…" at bounding box center [342, 85] width 479 height 117
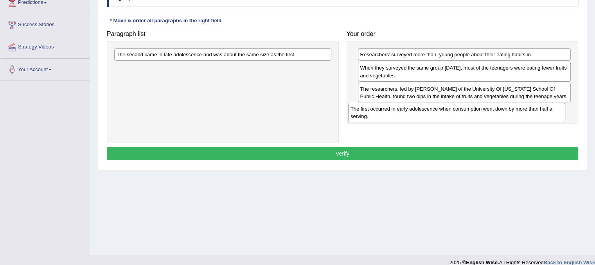
drag, startPoint x: 268, startPoint y: 59, endPoint x: 502, endPoint y: 113, distance: 240.1
click at [502, 113] on div "The first occurred in early adolescence when consumption went down by more than…" at bounding box center [456, 113] width 217 height 20
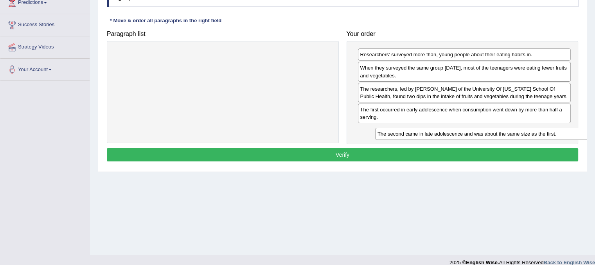
drag, startPoint x: 295, startPoint y: 50, endPoint x: 556, endPoint y: 130, distance: 272.9
click at [556, 130] on div "The second came in late adolescence and was about the same size as the first." at bounding box center [483, 134] width 217 height 12
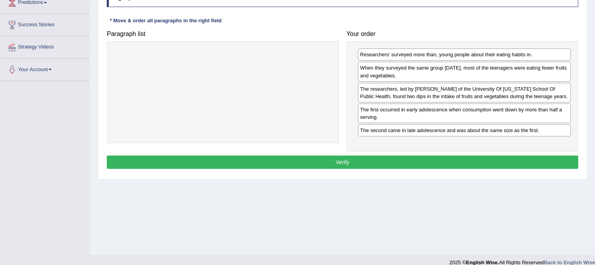
click at [351, 157] on button "Verify" at bounding box center [342, 162] width 471 height 13
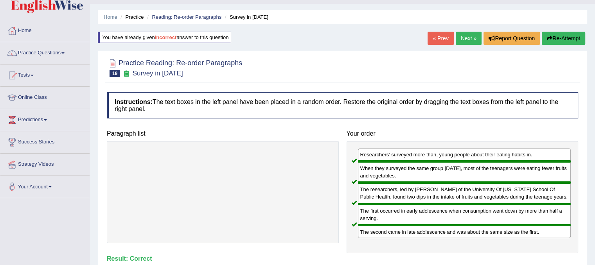
scroll to position [19, 0]
click at [460, 39] on link "Next »" at bounding box center [469, 38] width 26 height 13
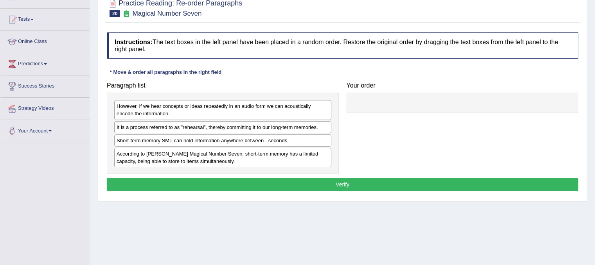
scroll to position [59, 0]
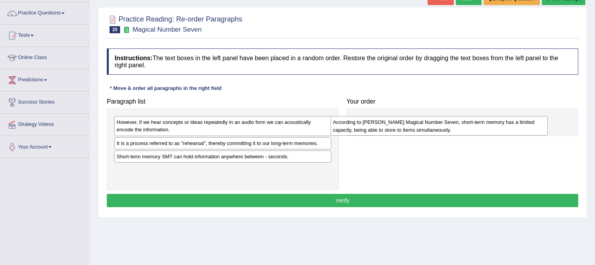
drag, startPoint x: 289, startPoint y: 175, endPoint x: 508, endPoint y: 127, distance: 224.2
click at [508, 127] on div "According to [PERSON_NAME] Magical Number Seven, short-term memory has a limite…" at bounding box center [438, 126] width 217 height 20
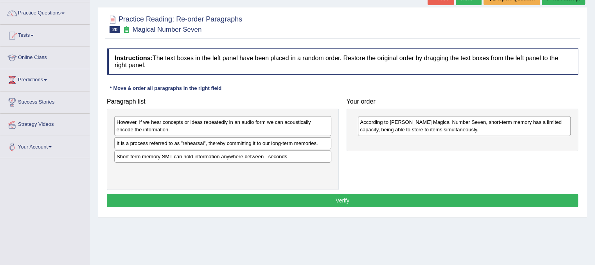
drag, startPoint x: 285, startPoint y: 153, endPoint x: 423, endPoint y: 119, distance: 142.1
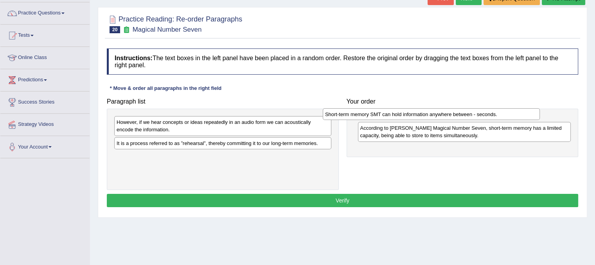
drag, startPoint x: 251, startPoint y: 155, endPoint x: 459, endPoint y: 113, distance: 212.6
click at [459, 113] on div "Short-term memory SMT can hold information anywhere between - seconds." at bounding box center [431, 114] width 217 height 12
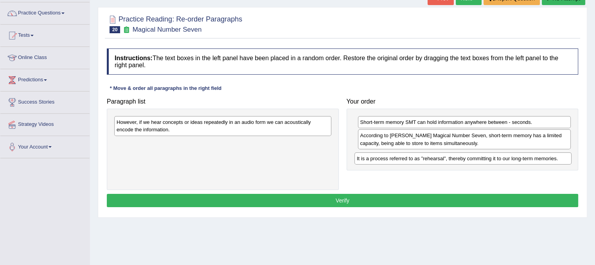
drag, startPoint x: 190, startPoint y: 142, endPoint x: 431, endPoint y: 160, distance: 241.2
click at [432, 158] on div "It is a process referred to as ”rehearsal”, thereby committing it to our long-t…" at bounding box center [462, 159] width 217 height 12
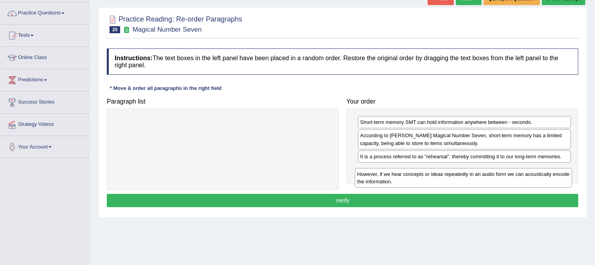
drag, startPoint x: 230, startPoint y: 129, endPoint x: 470, endPoint y: 181, distance: 246.1
click at [470, 181] on div "However, if we hear concepts or ideas repeatedly in an audio form we can acoust…" at bounding box center [463, 178] width 217 height 20
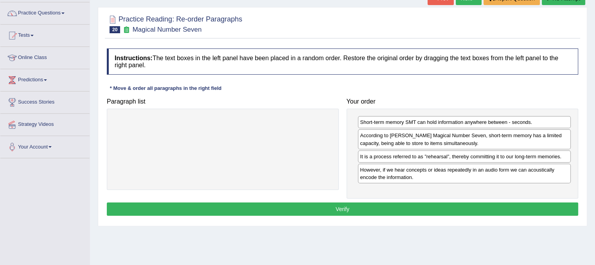
click at [440, 205] on button "Verify" at bounding box center [342, 209] width 471 height 13
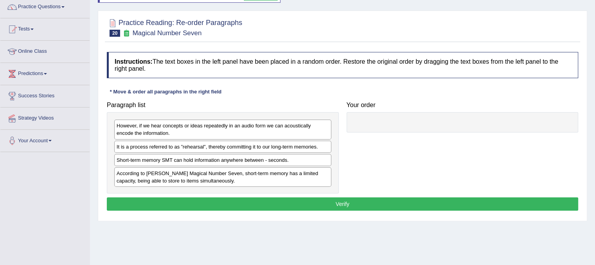
click at [202, 162] on div "Short-term memory SMT can hold information anywhere between - seconds." at bounding box center [222, 160] width 217 height 12
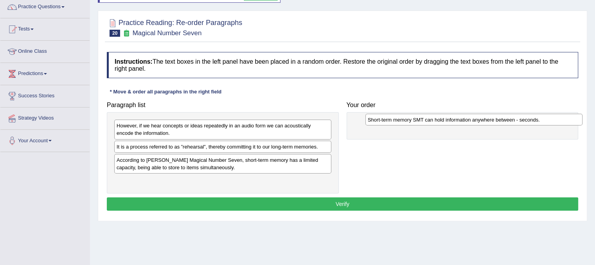
drag, startPoint x: 202, startPoint y: 162, endPoint x: 452, endPoint y: 122, distance: 253.0
click at [452, 122] on div "Short-term memory SMT can hold information anywhere between - seconds." at bounding box center [473, 120] width 217 height 12
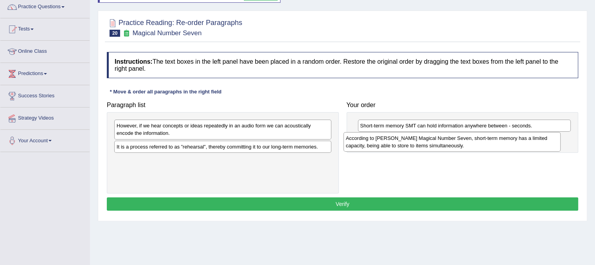
drag, startPoint x: 263, startPoint y: 169, endPoint x: 492, endPoint y: 147, distance: 230.2
click at [492, 147] on div "According to [PERSON_NAME] Magical Number Seven, short-term memory has a limite…" at bounding box center [451, 142] width 217 height 20
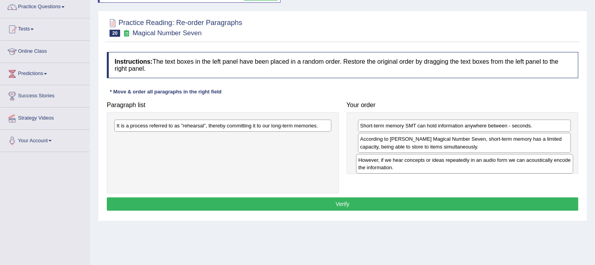
drag, startPoint x: 153, startPoint y: 122, endPoint x: 395, endPoint y: 157, distance: 244.1
click at [395, 157] on div "However, if we hear concepts or ideas repeatedly in an audio form we can acoust…" at bounding box center [464, 164] width 217 height 20
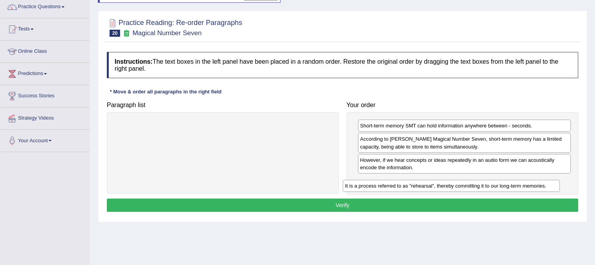
drag, startPoint x: 300, startPoint y: 124, endPoint x: 529, endPoint y: 185, distance: 236.2
click at [529, 185] on div "It is a process referred to as ”rehearsal”, thereby committing it to our long-t…" at bounding box center [451, 186] width 217 height 12
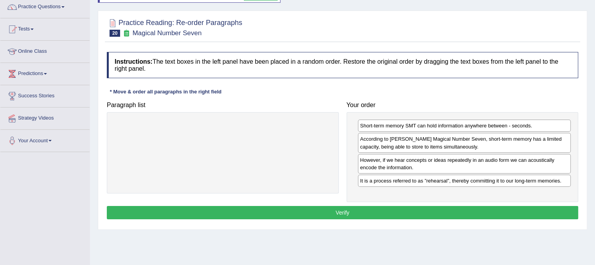
click at [395, 207] on button "Verify" at bounding box center [342, 212] width 471 height 13
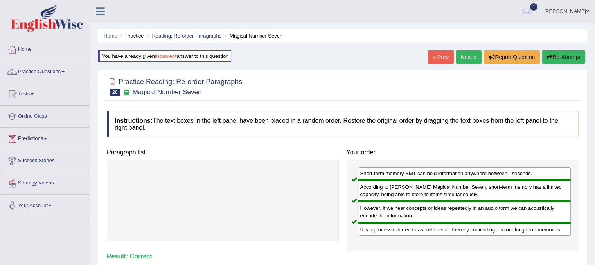
click at [466, 56] on link "Next »" at bounding box center [469, 56] width 26 height 13
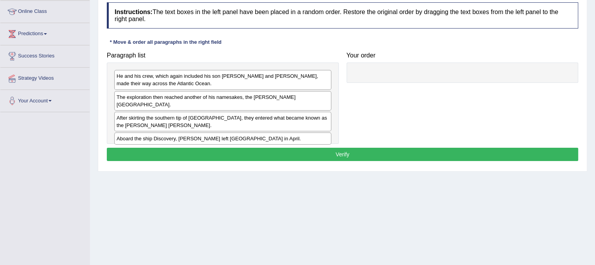
scroll to position [105, 0]
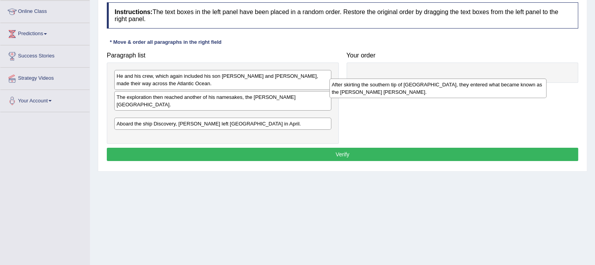
drag, startPoint x: 169, startPoint y: 115, endPoint x: 384, endPoint y: 90, distance: 216.6
click at [384, 90] on div "After skirting the southern tip of Greenland, they entered what became known as…" at bounding box center [437, 89] width 217 height 20
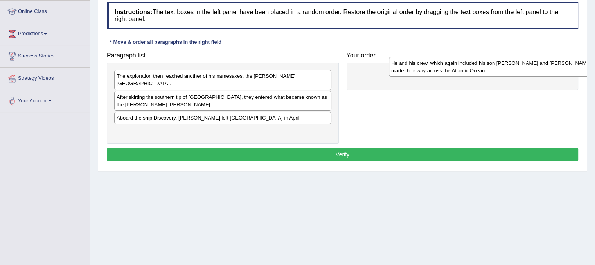
drag, startPoint x: 231, startPoint y: 79, endPoint x: 505, endPoint y: 66, distance: 274.8
click at [505, 66] on div "He and his crew, which again included his son John and Robert Juet, made their …" at bounding box center [497, 67] width 217 height 20
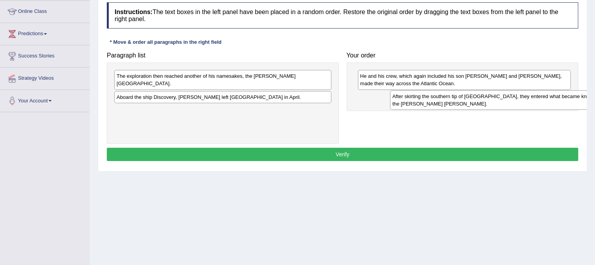
drag, startPoint x: 238, startPoint y: 89, endPoint x: 511, endPoint y: 96, distance: 273.4
click at [511, 96] on div "After skirting the southern tip of Greenland, they entered what became known as…" at bounding box center [498, 100] width 217 height 20
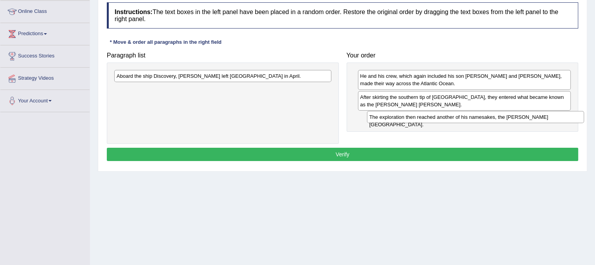
drag, startPoint x: 267, startPoint y: 75, endPoint x: 519, endPoint y: 116, distance: 256.0
click at [519, 116] on div "The exploration then reached another of his namesakes, the Hudson Bay." at bounding box center [475, 117] width 217 height 12
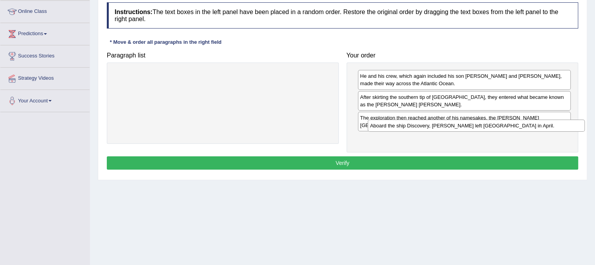
drag, startPoint x: 278, startPoint y: 77, endPoint x: 532, endPoint y: 127, distance: 258.2
click at [532, 127] on div "Aboard the ship Discovery, Hudson left England in April." at bounding box center [476, 126] width 217 height 12
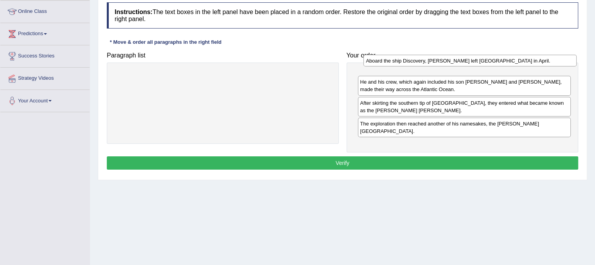
drag, startPoint x: 447, startPoint y: 129, endPoint x: 453, endPoint y: 59, distance: 70.2
click at [453, 59] on div "Aboard the ship Discovery, Hudson left England in April." at bounding box center [469, 61] width 213 height 12
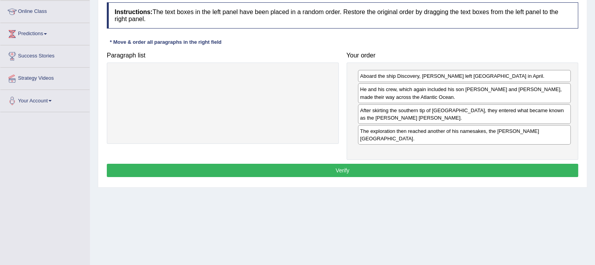
click at [348, 164] on button "Verify" at bounding box center [342, 170] width 471 height 13
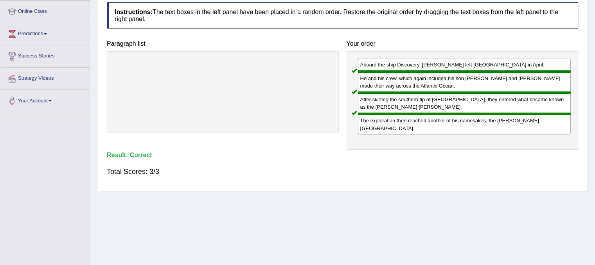
drag, startPoint x: 594, startPoint y: 112, endPoint x: 599, endPoint y: 40, distance: 72.5
click at [594, 40] on html "Toggle navigation Home Practice Questions Speaking Practice Read Aloud Repeat S…" at bounding box center [297, 27] width 595 height 265
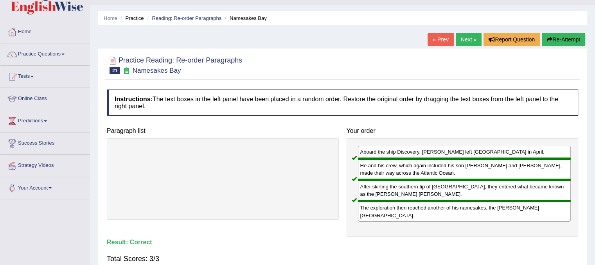
scroll to position [0, 0]
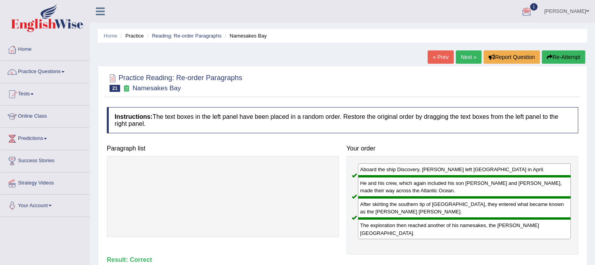
click at [468, 59] on link "Next »" at bounding box center [469, 56] width 26 height 13
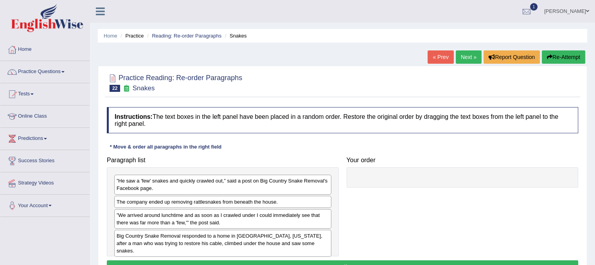
drag, startPoint x: 594, startPoint y: 52, endPoint x: 593, endPoint y: 129, distance: 76.6
click at [593, 129] on div "Home Practice Reading: Re-order Paragraphs Snakes « Prev Next » Report Question…" at bounding box center [342, 195] width 505 height 391
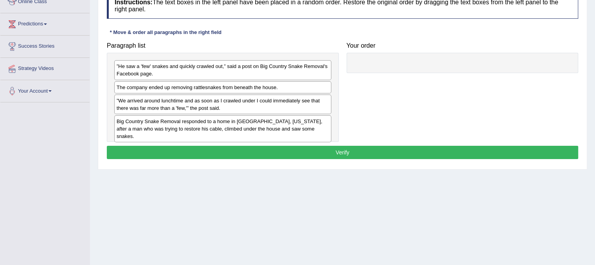
scroll to position [115, 0]
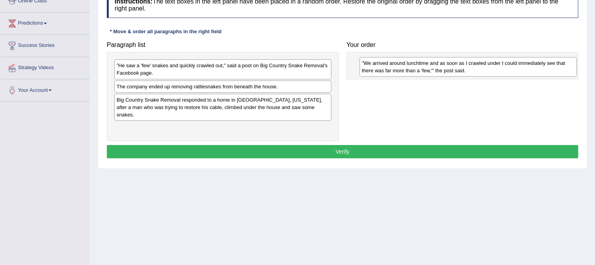
drag, startPoint x: 212, startPoint y: 108, endPoint x: 458, endPoint y: 71, distance: 247.9
click at [458, 71] on div "”We arrived around lunchtime and as soon as I crawled under I could immediately…" at bounding box center [467, 67] width 217 height 20
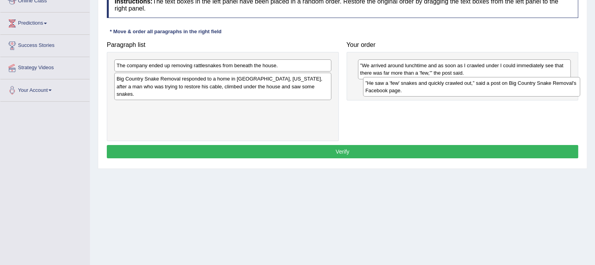
drag, startPoint x: 291, startPoint y: 72, endPoint x: 539, endPoint y: 90, distance: 249.3
click at [539, 90] on div "”He saw a 'few' snakes and quickly crawled out,” said a post on Big Country Sna…" at bounding box center [471, 87] width 217 height 20
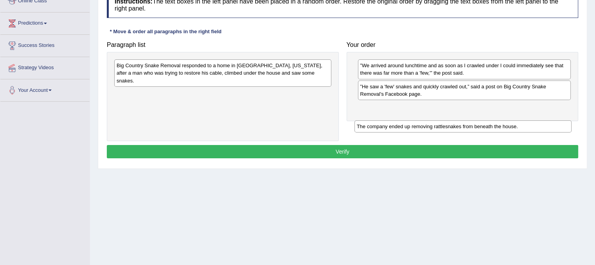
drag, startPoint x: 267, startPoint y: 63, endPoint x: 508, endPoint y: 124, distance: 247.8
click at [508, 124] on div "The company ended up removing rattlesnakes from beneath the house." at bounding box center [462, 126] width 217 height 12
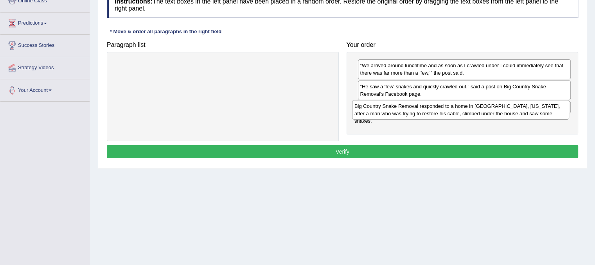
drag, startPoint x: 271, startPoint y: 73, endPoint x: 508, endPoint y: 113, distance: 241.2
click at [508, 113] on div "Big Country Snake Removal responded to a home in [GEOGRAPHIC_DATA], [US_STATE],…" at bounding box center [460, 110] width 217 height 20
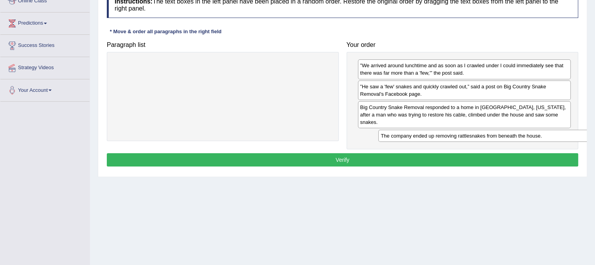
drag, startPoint x: 404, startPoint y: 108, endPoint x: 424, endPoint y: 137, distance: 35.4
click at [424, 137] on div "The company ended up removing rattlesnakes from beneath the house." at bounding box center [484, 136] width 213 height 12
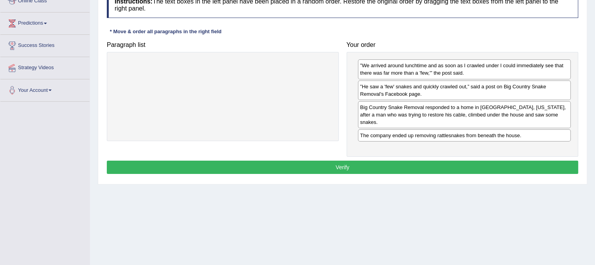
click at [372, 161] on button "Verify" at bounding box center [342, 167] width 471 height 13
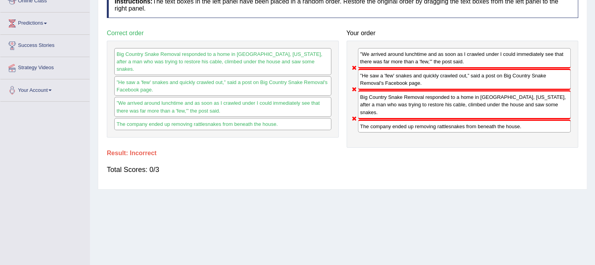
scroll to position [0, 0]
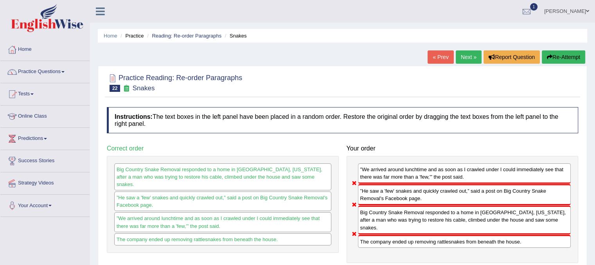
click at [554, 57] on button "Re-Attempt" at bounding box center [563, 56] width 43 height 13
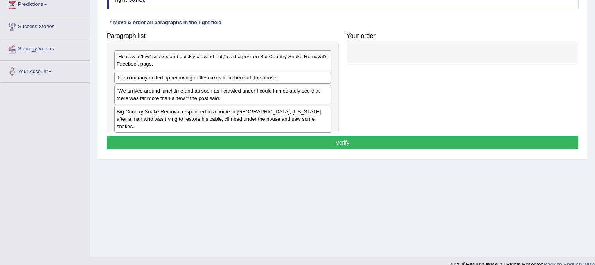
scroll to position [139, 0]
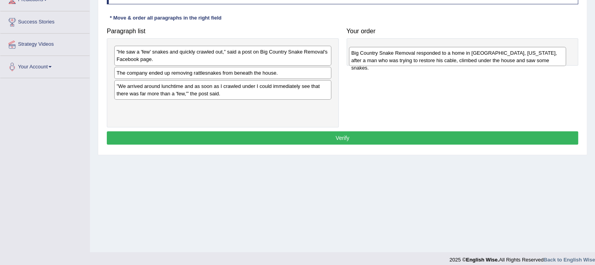
drag, startPoint x: 205, startPoint y: 114, endPoint x: 440, endPoint y: 61, distance: 240.7
click at [440, 61] on div "Big Country Snake Removal responded to a home in [GEOGRAPHIC_DATA], [US_STATE],…" at bounding box center [457, 57] width 217 height 20
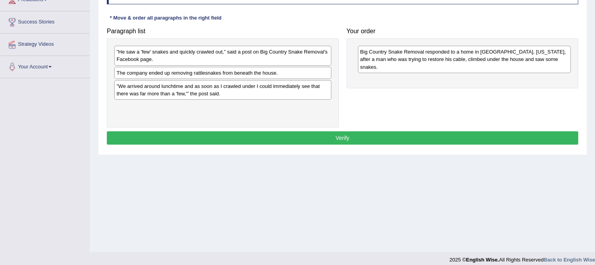
drag, startPoint x: 265, startPoint y: 65, endPoint x: 317, endPoint y: 66, distance: 52.0
click at [345, 77] on div "Paragraph list ”He saw a 'few' snakes and quickly crawled out,” said a post on …" at bounding box center [342, 76] width 479 height 104
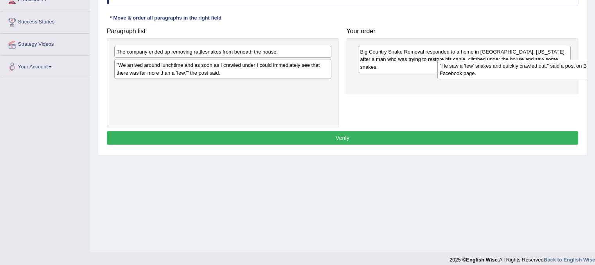
drag, startPoint x: 269, startPoint y: 50, endPoint x: 592, endPoint y: 65, distance: 323.3
click at [592, 65] on div "Home Practice Reading: Re-order Paragraphs Snakes You have already given incorr…" at bounding box center [342, 56] width 505 height 391
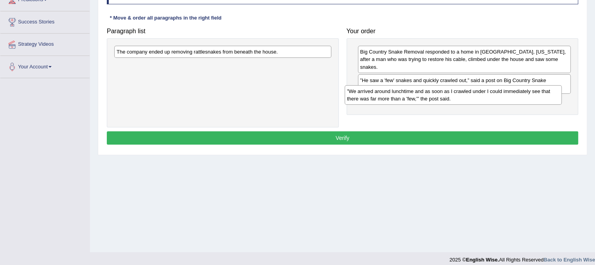
drag, startPoint x: 283, startPoint y: 68, endPoint x: 517, endPoint y: 95, distance: 235.4
click at [517, 95] on div "”We arrived around lunchtime and as soon as I crawled under I could immediately…" at bounding box center [453, 95] width 217 height 20
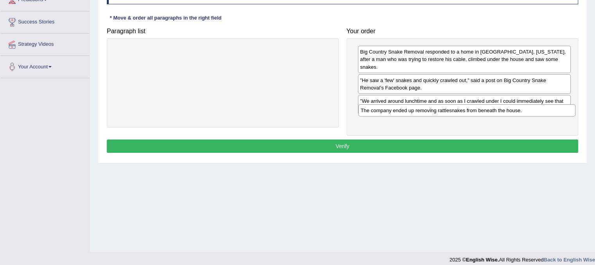
drag, startPoint x: 305, startPoint y: 50, endPoint x: 549, endPoint y: 108, distance: 250.9
click at [549, 108] on div "The company ended up removing rattlesnakes from beneath the house." at bounding box center [466, 110] width 217 height 12
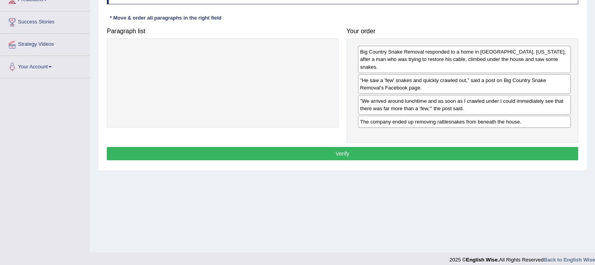
click at [498, 147] on button "Verify" at bounding box center [342, 153] width 471 height 13
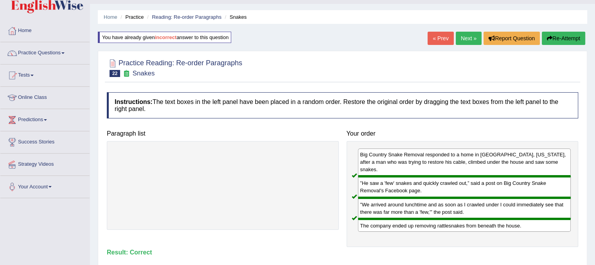
scroll to position [2, 0]
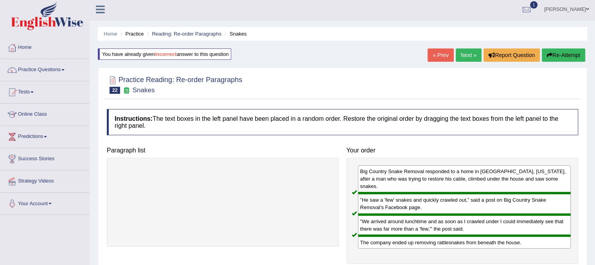
click at [472, 52] on link "Next »" at bounding box center [469, 54] width 26 height 13
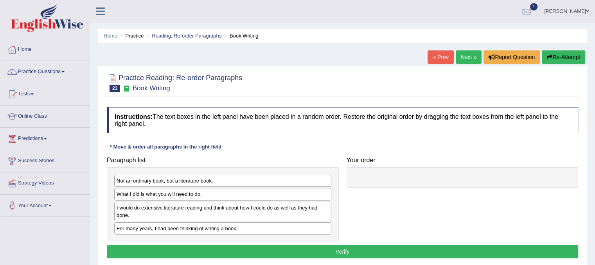
click at [464, 57] on link "Next »" at bounding box center [469, 56] width 26 height 13
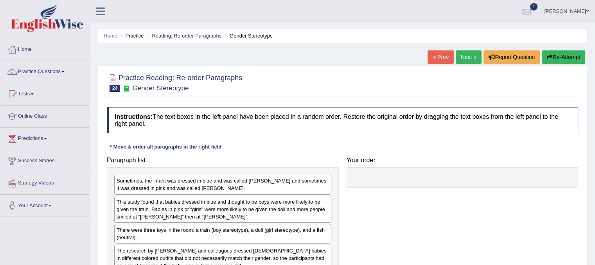
click at [464, 57] on link "Next »" at bounding box center [469, 56] width 26 height 13
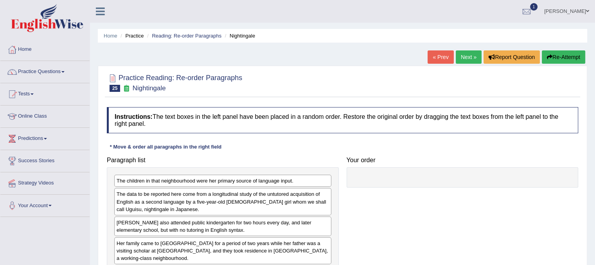
click at [464, 57] on link "Next »" at bounding box center [469, 56] width 26 height 13
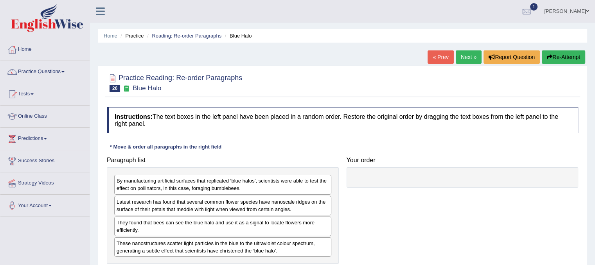
click at [464, 57] on link "Next »" at bounding box center [469, 56] width 26 height 13
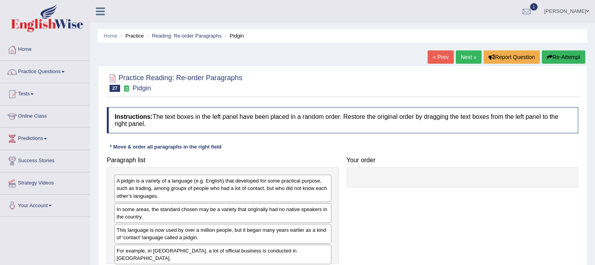
click at [464, 57] on link "Next »" at bounding box center [469, 56] width 26 height 13
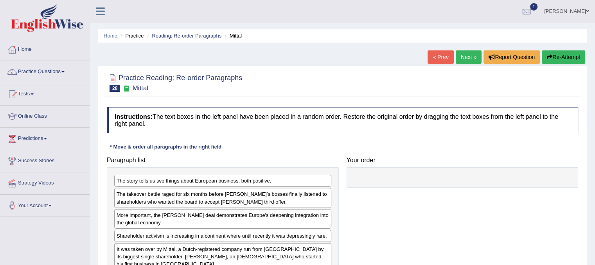
click at [464, 57] on link "Next »" at bounding box center [469, 56] width 26 height 13
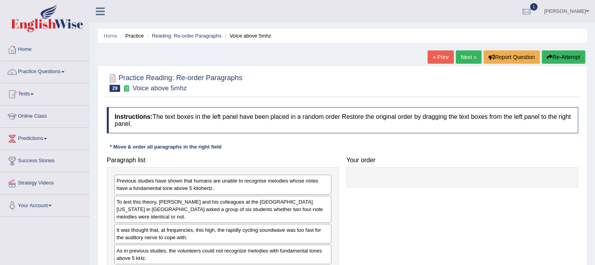
click at [464, 57] on link "Next »" at bounding box center [469, 56] width 26 height 13
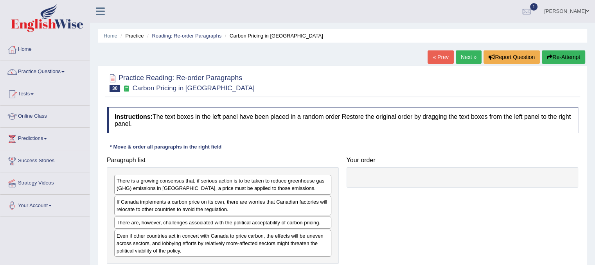
click at [464, 57] on link "Next »" at bounding box center [469, 56] width 26 height 13
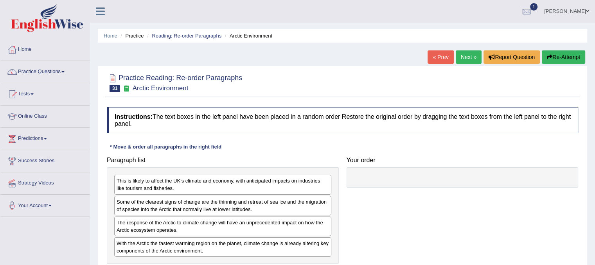
click at [464, 57] on link "Next »" at bounding box center [469, 56] width 26 height 13
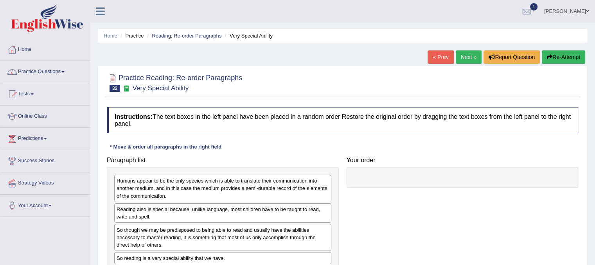
click at [464, 57] on link "Next »" at bounding box center [469, 56] width 26 height 13
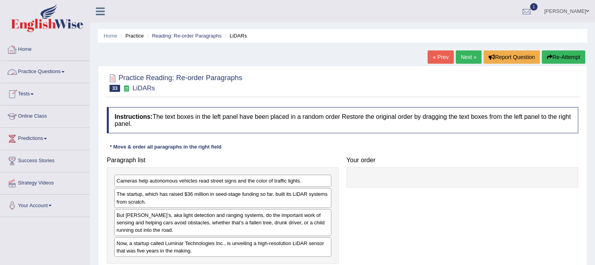
click at [52, 72] on link "Practice Questions" at bounding box center [44, 71] width 89 height 20
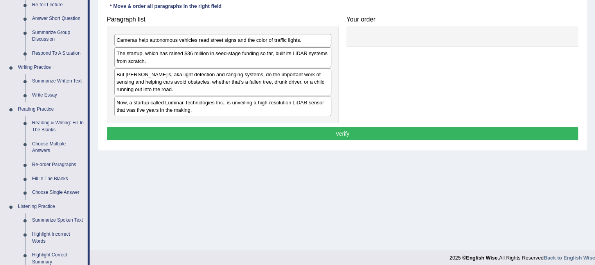
scroll to position [139, 0]
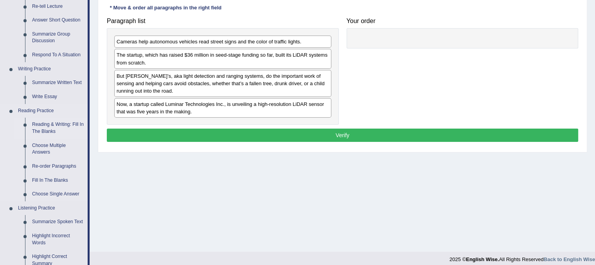
click at [41, 129] on link "Reading & Writing: Fill In The Blanks" at bounding box center [58, 128] width 59 height 21
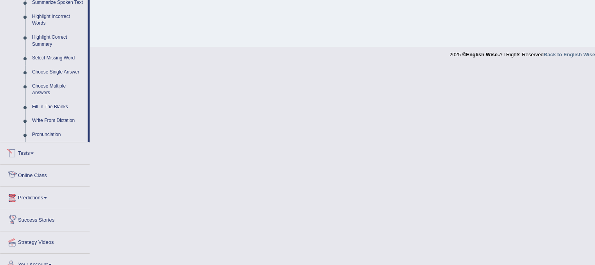
scroll to position [292, 0]
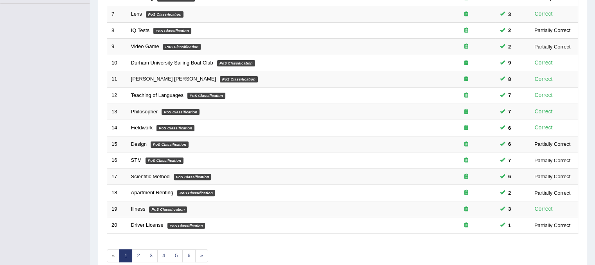
scroll to position [215, 0]
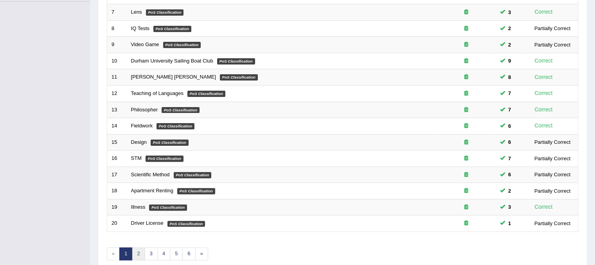
click at [133, 256] on link "2" at bounding box center [138, 254] width 13 height 13
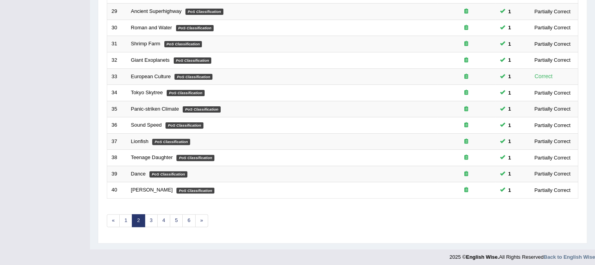
scroll to position [250, 0]
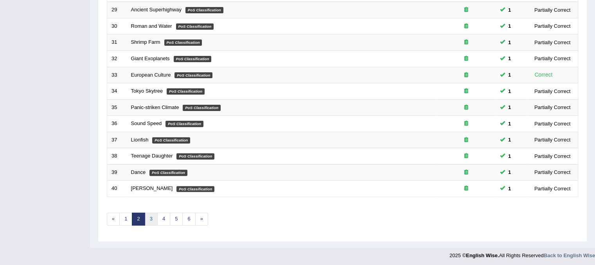
click at [145, 218] on link "3" at bounding box center [151, 219] width 13 height 13
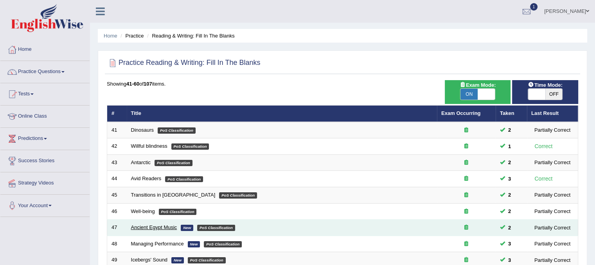
click at [168, 229] on link "Ancient Egypt Music" at bounding box center [154, 227] width 46 height 6
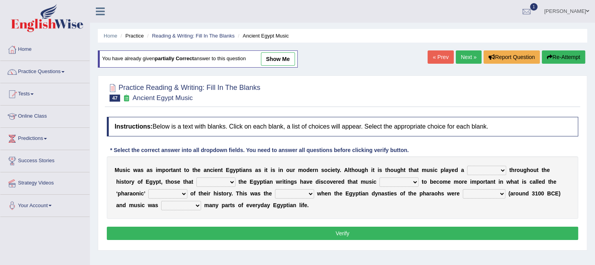
click at [492, 172] on select "role game response situation" at bounding box center [486, 170] width 39 height 9
select select "role"
click at [467, 166] on select "role game response situation" at bounding box center [486, 170] width 39 height 9
click at [222, 185] on select "need require confirm study" at bounding box center [215, 182] width 39 height 9
select select "require"
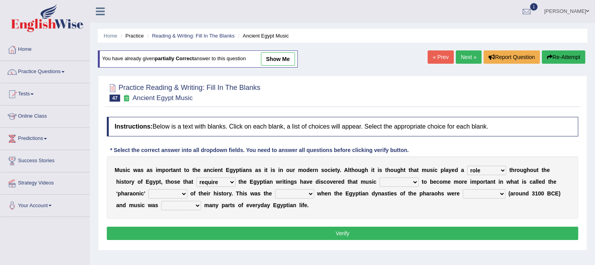
click at [196, 178] on select "need require confirm study" at bounding box center [215, 182] width 39 height 9
click at [405, 183] on select "predicted seemed like thought" at bounding box center [398, 182] width 39 height 9
select select "seemed"
click at [379, 178] on select "predicted seemed like thought" at bounding box center [398, 182] width 39 height 9
click at [183, 190] on select "period people place race" at bounding box center [167, 193] width 39 height 9
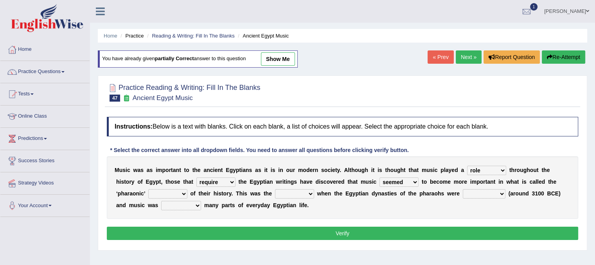
select select "period"
click at [148, 189] on select "period people place race" at bounding box center [167, 193] width 39 height 9
click at [311, 193] on select "result range time group" at bounding box center [294, 193] width 39 height 9
select select "time"
click at [275, 189] on select "result range time group" at bounding box center [294, 193] width 39 height 9
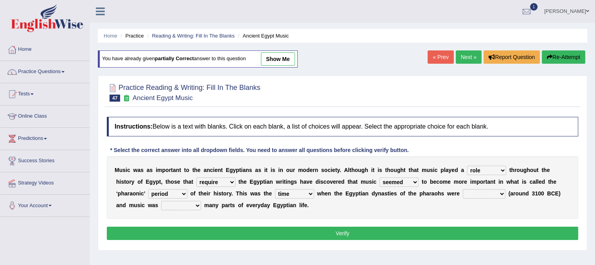
click at [496, 194] on select "contributed established constructed raised" at bounding box center [484, 193] width 43 height 9
select select "established"
click at [463, 189] on select "contributed established constructed raised" at bounding box center [484, 193] width 43 height 9
click at [196, 206] on select "found at found found from found in" at bounding box center [181, 205] width 40 height 9
select select "found in"
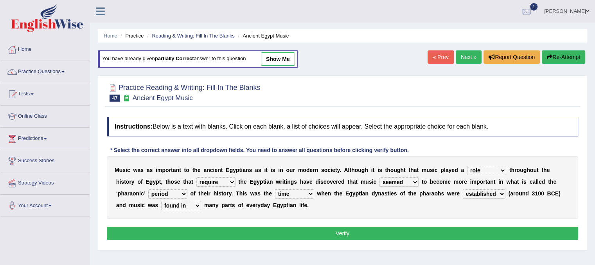
click at [161, 201] on select "found at found found from found in" at bounding box center [181, 205] width 40 height 9
click at [264, 229] on button "Verify" at bounding box center [342, 233] width 471 height 13
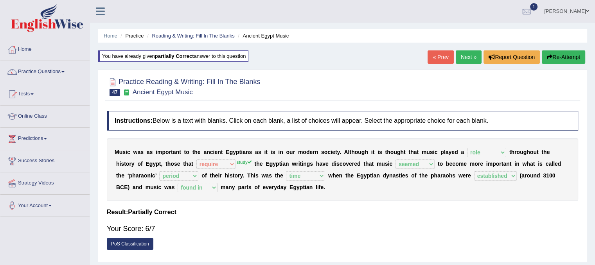
click at [461, 62] on link "Next »" at bounding box center [469, 56] width 26 height 13
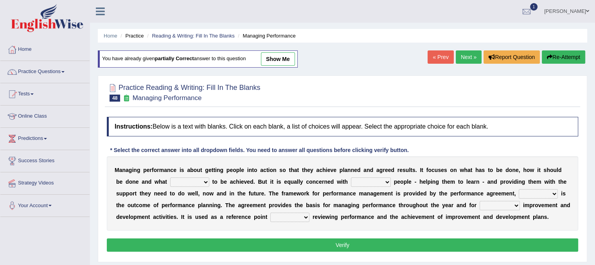
click at [195, 178] on select "is need must requires" at bounding box center [189, 182] width 39 height 9
select select "is"
click at [170, 178] on select "is need must requires" at bounding box center [189, 182] width 39 height 9
click at [377, 183] on select "developing evaluating recruiting alerting" at bounding box center [371, 182] width 40 height 9
click at [441, 222] on div "M a n a g i n g p e r f o r m a n c e i s a b o u t g e t t i n g p e o p l e i…" at bounding box center [342, 193] width 471 height 74
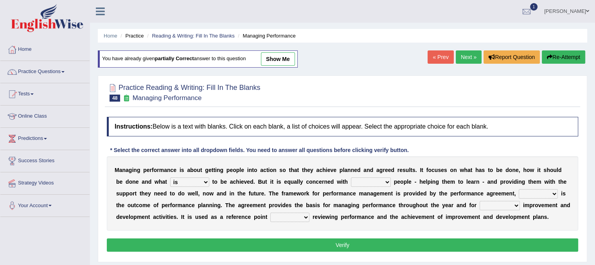
click at [553, 192] on select "what this which of which" at bounding box center [538, 193] width 39 height 9
select select "which"
click at [519, 189] on select "what this which of which" at bounding box center [538, 193] width 39 height 9
click at [505, 204] on select "guiding reassuring heralding concluding" at bounding box center [499, 205] width 40 height 9
select select "guiding"
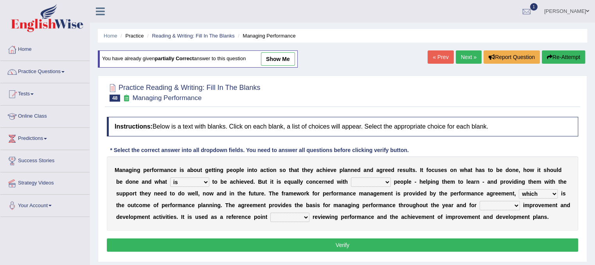
click at [479, 201] on select "guiding reassuring heralding concluding" at bounding box center [499, 205] width 40 height 9
click at [303, 222] on div "M a n a g i n g p e r f o r m a n c e i s a b o u t g e t t i n g p e o p l e i…" at bounding box center [342, 193] width 471 height 74
click at [300, 217] on select "when as until since" at bounding box center [289, 217] width 39 height 9
select select "as"
click at [270, 213] on select "when as until since" at bounding box center [289, 217] width 39 height 9
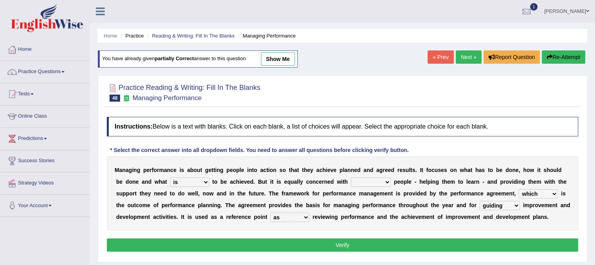
click at [372, 174] on div "M a n a g i n g p e r f o r m a n c e i s a b o u t g e t t i n g p e o p l e i…" at bounding box center [342, 193] width 471 height 74
click at [372, 181] on select "developing evaluating recruiting alerting" at bounding box center [371, 182] width 40 height 9
select select "evaluating"
click at [351, 178] on select "developing evaluating recruiting alerting" at bounding box center [371, 182] width 40 height 9
click at [360, 244] on button "Verify" at bounding box center [342, 245] width 471 height 13
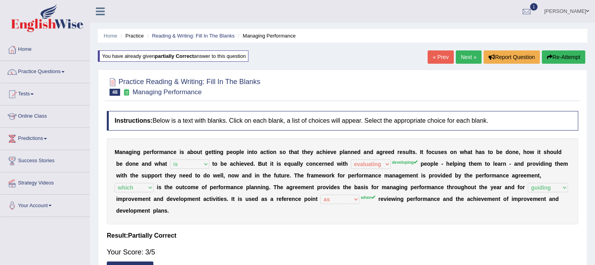
click at [464, 60] on link "Next »" at bounding box center [469, 56] width 26 height 13
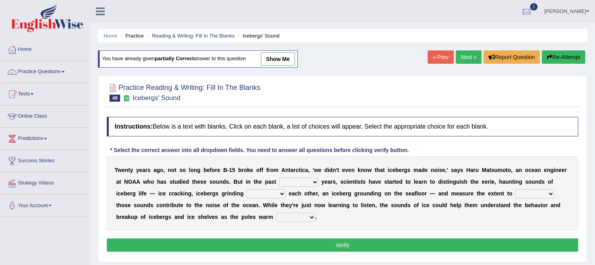
click at [302, 183] on select "for more much few" at bounding box center [298, 182] width 39 height 9
select select "few"
click at [279, 178] on select "for more much few" at bounding box center [298, 182] width 39 height 9
click at [274, 196] on select "within about through against" at bounding box center [265, 193] width 39 height 9
select select "against"
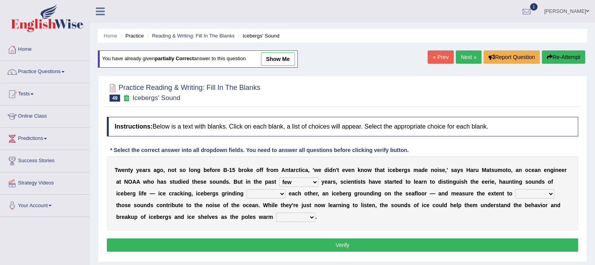
click at [246, 189] on select "within about through against" at bounding box center [265, 193] width 39 height 9
click at [534, 195] on select "which why what whether" at bounding box center [534, 193] width 39 height 9
select select "which"
click at [515, 189] on select "which why what whether" at bounding box center [534, 193] width 39 height 9
click at [288, 219] on select "away out up off" at bounding box center [295, 217] width 39 height 9
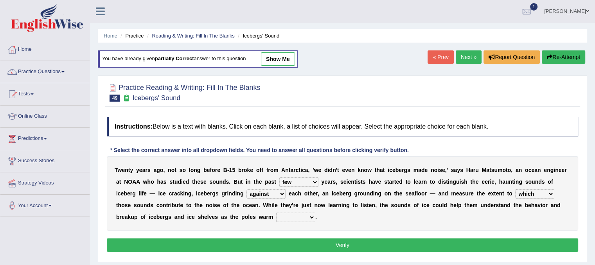
select select "up"
click at [276, 213] on select "away out up off" at bounding box center [295, 217] width 39 height 9
click at [321, 241] on button "Verify" at bounding box center [342, 245] width 471 height 13
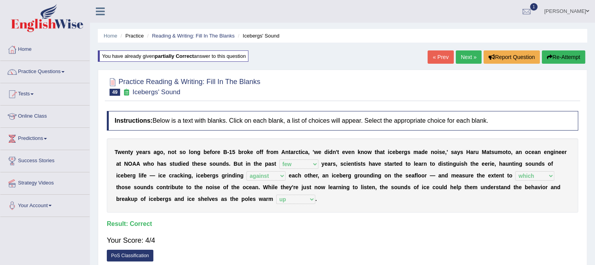
click at [463, 56] on link "Next »" at bounding box center [469, 56] width 26 height 13
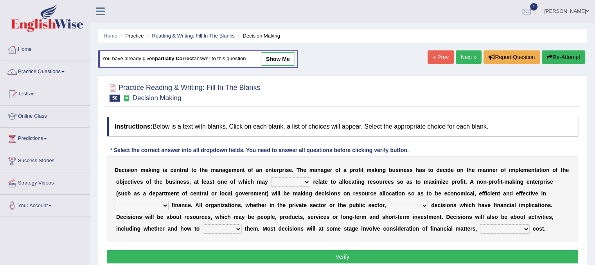
click at [309, 178] on select "better well best thereby" at bounding box center [290, 182] width 39 height 9
select select "best"
click at [271, 178] on select "better well best thereby" at bounding box center [290, 182] width 39 height 9
click at [160, 203] on select "its use of its using of using of accordance with" at bounding box center [142, 205] width 54 height 9
select select "using of"
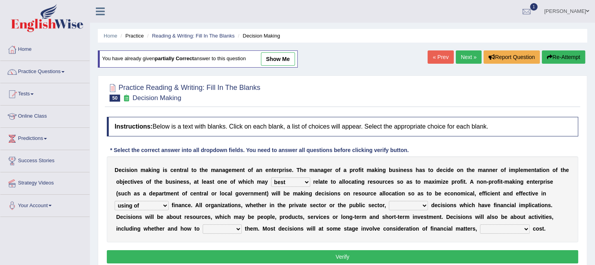
click at [115, 201] on select "its use of its using of using of accordance with" at bounding box center [142, 205] width 54 height 9
click at [412, 206] on select "do adapt take beget" at bounding box center [408, 205] width 39 height 9
select select "take"
click at [389, 201] on select "do adapt take beget" at bounding box center [408, 205] width 39 height 9
click at [233, 230] on select "overload overlook undertake underpin" at bounding box center [222, 228] width 39 height 9
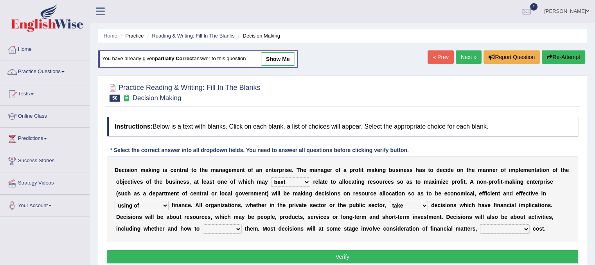
select select "undertake"
click at [203, 224] on select "overload overlook undertake underpin" at bounding box center [222, 228] width 39 height 9
click at [510, 233] on div "D e c i s i o n m a k i n g i s c e n t r a l t o t h e m a n a g e m e n t o f…" at bounding box center [342, 199] width 471 height 86
click at [513, 228] on select "eventually consequently particularly spontaneously" at bounding box center [505, 228] width 50 height 9
select select "spontaneously"
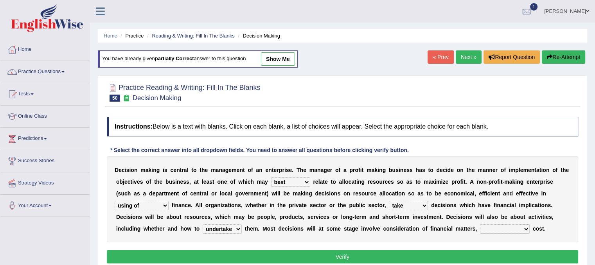
click at [480, 224] on select "eventually consequently particularly spontaneously" at bounding box center [505, 228] width 50 height 9
click at [474, 257] on button "Verify" at bounding box center [342, 256] width 471 height 13
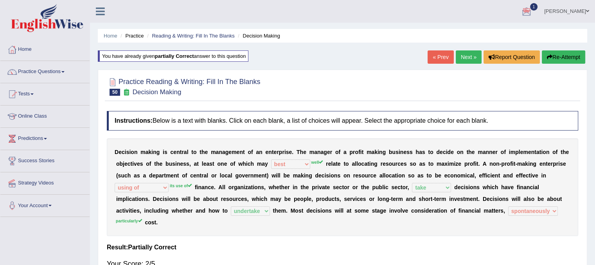
click at [560, 55] on button "Re-Attempt" at bounding box center [563, 56] width 43 height 13
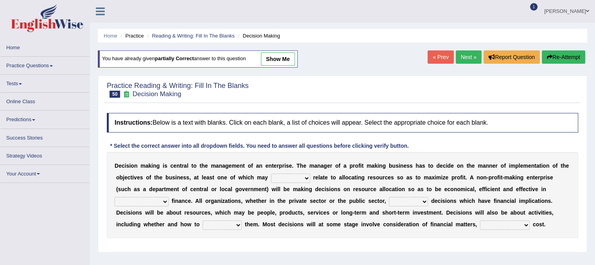
click at [307, 179] on select "better well best thereby" at bounding box center [290, 178] width 39 height 9
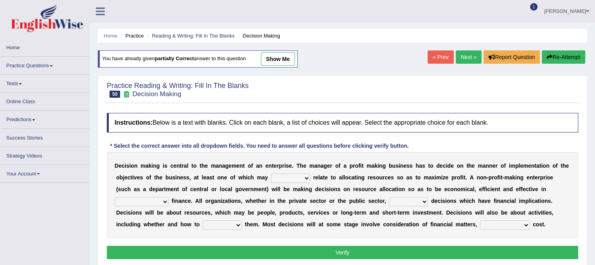
select select "well"
click at [271, 176] on select "better well best thereby" at bounding box center [290, 178] width 39 height 9
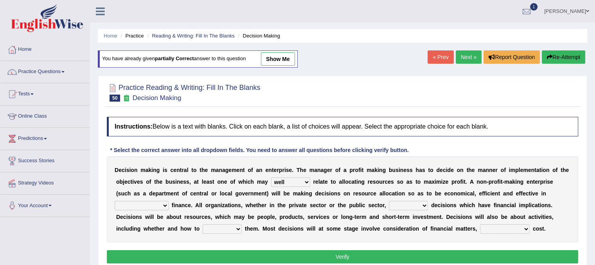
click at [167, 205] on select "its use of its using of using of accordance with" at bounding box center [142, 205] width 54 height 9
select select "its using of"
click at [115, 201] on select "its use of its using of using of accordance with" at bounding box center [142, 205] width 54 height 9
click at [417, 208] on select "do adapt take beget" at bounding box center [408, 205] width 39 height 9
select select "take"
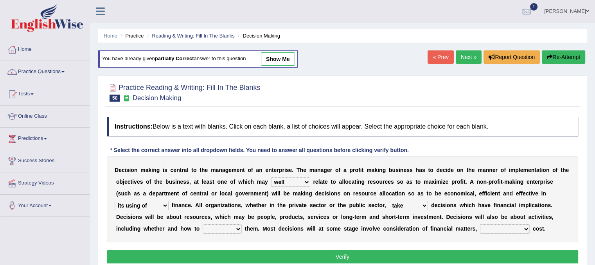
click at [389, 201] on select "do adapt take beget" at bounding box center [408, 205] width 39 height 9
click at [235, 232] on select "overload overlook undertake underpin" at bounding box center [222, 228] width 39 height 9
select select "undertake"
click at [203, 224] on select "overload overlook undertake underpin" at bounding box center [222, 228] width 39 height 9
click at [519, 230] on select "eventually consequently particularly spontaneously" at bounding box center [505, 228] width 50 height 9
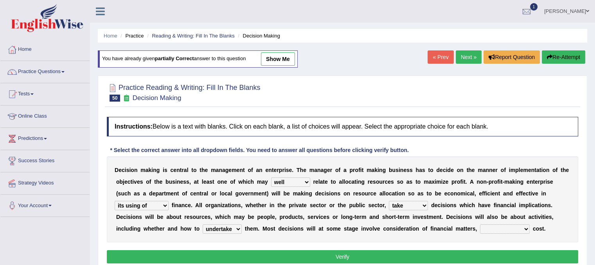
select select "particularly"
click at [480, 224] on select "eventually consequently particularly spontaneously" at bounding box center [505, 228] width 50 height 9
click at [358, 262] on button "Verify" at bounding box center [342, 256] width 471 height 13
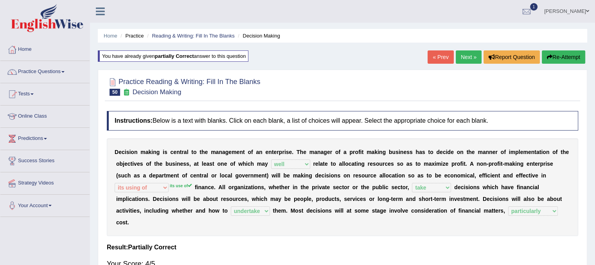
click at [553, 58] on button "Re-Attempt" at bounding box center [563, 56] width 43 height 13
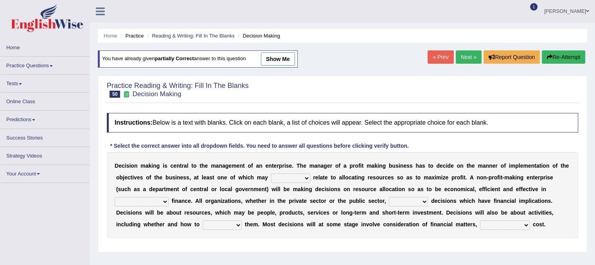
click at [159, 201] on select "its use of its using of using of accordance with" at bounding box center [142, 201] width 54 height 9
select select "its use of"
click at [115, 197] on select "its use of its using of using of accordance with" at bounding box center [142, 201] width 54 height 9
click at [304, 177] on select "better well best thereby" at bounding box center [290, 178] width 39 height 9
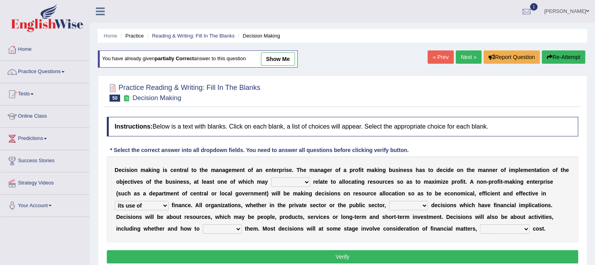
select select "well"
click at [271, 178] on select "better well best thereby" at bounding box center [290, 182] width 39 height 9
click at [404, 208] on select "do adapt take beget" at bounding box center [408, 205] width 39 height 9
select select "take"
click at [389, 201] on select "do adapt take beget" at bounding box center [408, 205] width 39 height 9
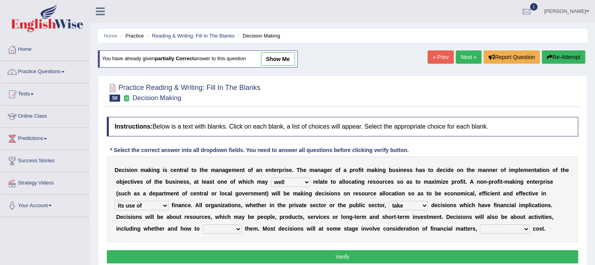
click at [234, 227] on select "overload overlook undertake underpin" at bounding box center [222, 228] width 39 height 9
select select "undertake"
click at [203, 224] on select "overload overlook undertake underpin" at bounding box center [222, 228] width 39 height 9
click at [486, 232] on select "eventually consequently particularly spontaneously" at bounding box center [505, 228] width 50 height 9
select select "particularly"
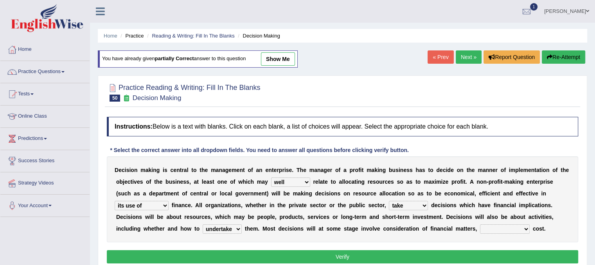
click at [480, 224] on select "eventually consequently particularly spontaneously" at bounding box center [505, 228] width 50 height 9
click at [339, 255] on button "Verify" at bounding box center [342, 256] width 471 height 13
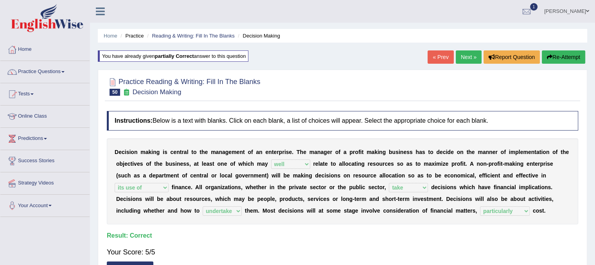
click at [460, 55] on link "Next »" at bounding box center [469, 56] width 26 height 13
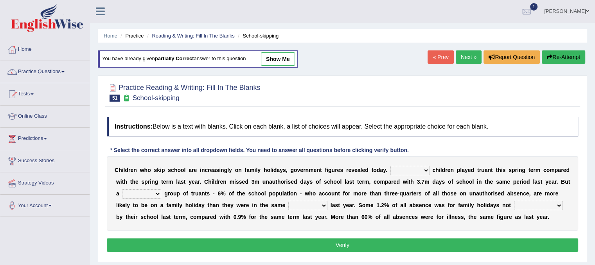
click at [416, 169] on select "Same More Fewer Less" at bounding box center [409, 170] width 39 height 9
select select "Fewer"
click at [390, 166] on select "Same More Fewer Less" at bounding box center [409, 170] width 39 height 9
click at [149, 196] on select "mere hardcore residual flimsy" at bounding box center [141, 193] width 39 height 9
select select "hardcore"
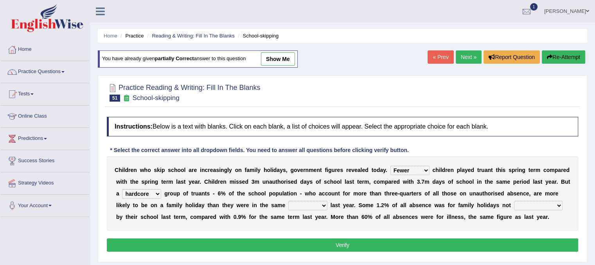
click at [122, 189] on select "mere hardcore residual flimsy" at bounding box center [141, 193] width 39 height 9
click at [322, 201] on select "time span period duration" at bounding box center [307, 205] width 39 height 9
select select "period"
click at [288, 201] on select "time span period duration" at bounding box center [307, 205] width 39 height 9
click at [543, 208] on select "consent recommended agreed contradicted" at bounding box center [538, 205] width 48 height 9
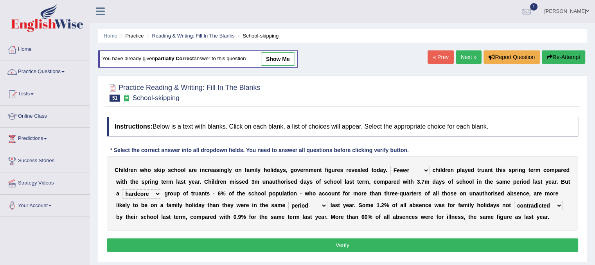
click at [514, 201] on select "consent recommended agreed contradicted" at bounding box center [538, 205] width 48 height 9
click at [538, 203] on select "consent recommended agreed contradicted" at bounding box center [538, 205] width 48 height 9
select select "agreed"
click at [514, 201] on select "consent recommended agreed contradicted" at bounding box center [538, 205] width 48 height 9
click at [531, 247] on button "Verify" at bounding box center [342, 245] width 471 height 13
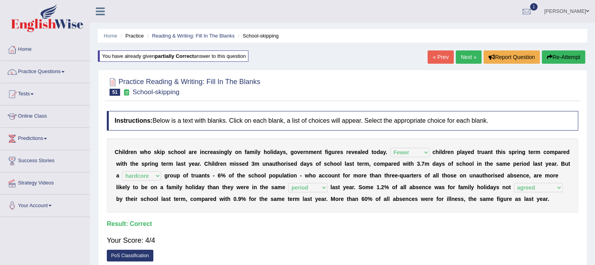
click at [469, 60] on link "Next »" at bounding box center [469, 56] width 26 height 13
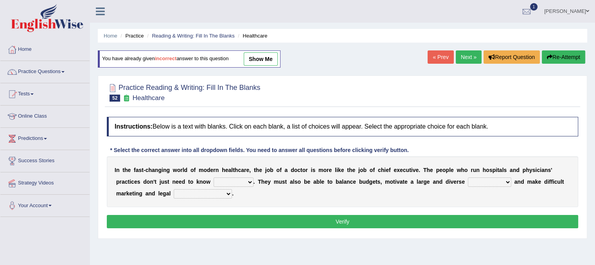
click at [460, 61] on link "Next »" at bounding box center [469, 56] width 26 height 13
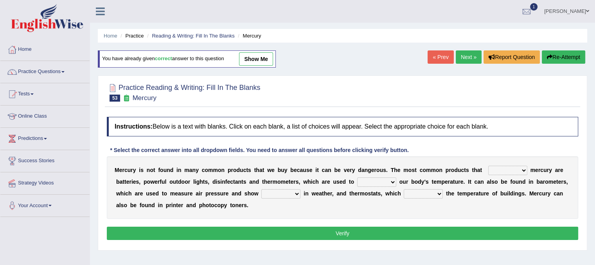
click at [460, 61] on link "Next »" at bounding box center [469, 56] width 26 height 13
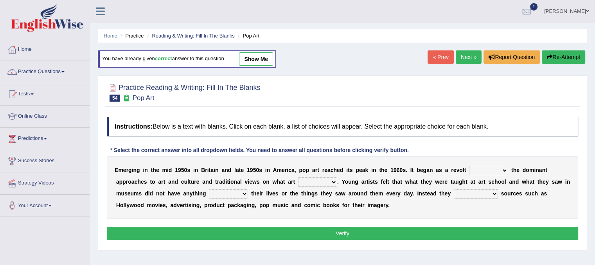
click at [460, 61] on link "Next »" at bounding box center [469, 56] width 26 height 13
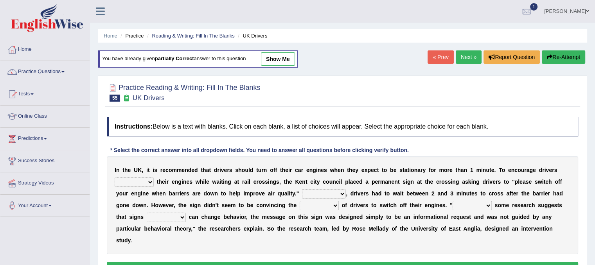
click at [460, 61] on link "Next »" at bounding box center [469, 56] width 26 height 13
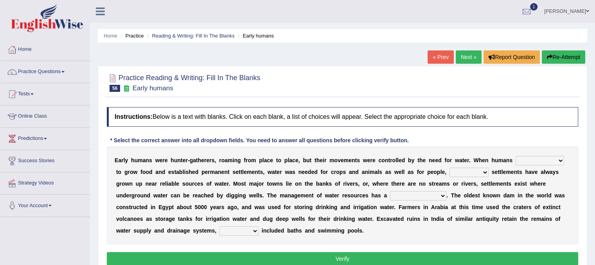
click at [460, 61] on link "Next »" at bounding box center [469, 56] width 26 height 13
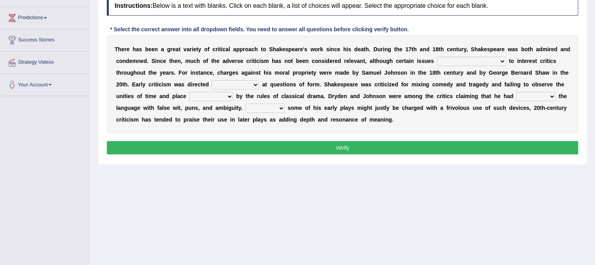
scroll to position [116, 0]
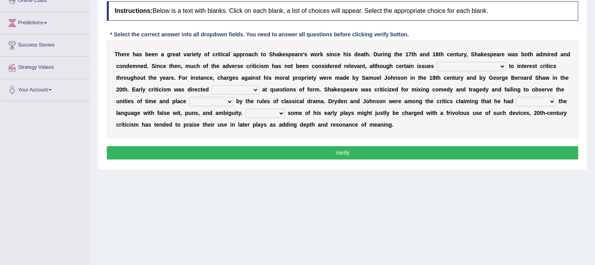
click at [501, 64] on select "have continued would have continued being continued continued" at bounding box center [471, 66] width 69 height 9
select select "have continued"
click at [437, 62] on select "have continued would have continued being continued continued" at bounding box center [471, 66] width 69 height 9
click at [247, 86] on select "consecutively primarily hardly solely" at bounding box center [235, 89] width 47 height 9
select select "primarily"
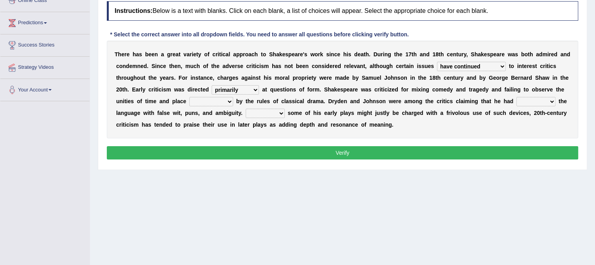
click at [212, 85] on select "consecutively primarily hardly solely" at bounding box center [235, 89] width 47 height 9
click at [225, 104] on select "subscribed documented described prescribed" at bounding box center [211, 101] width 44 height 9
select select "described"
click at [189, 97] on select "subscribed documented described prescribed" at bounding box center [211, 101] width 44 height 9
click at [552, 97] on select "versed referred transverse corrupted" at bounding box center [535, 101] width 39 height 9
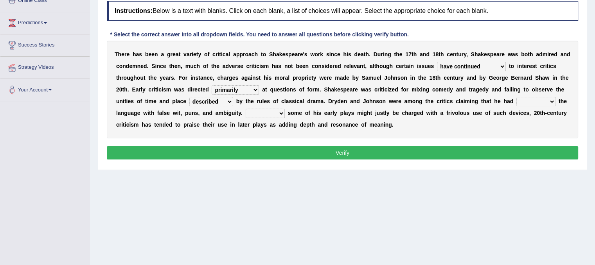
select select "transverse"
click at [516, 97] on select "versed referred transverse corrupted" at bounding box center [535, 101] width 39 height 9
click at [542, 100] on select "versed referred transverse corrupted" at bounding box center [535, 101] width 39 height 9
click at [389, 104] on div "T h e r e h a s b e e n a g r e a t v a r i e t y o f c r i t i c a l a p p r o…" at bounding box center [342, 90] width 471 height 98
click at [271, 109] on select "Since Because That While" at bounding box center [265, 113] width 39 height 9
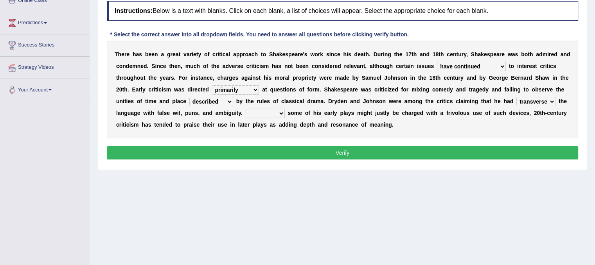
select select "While"
click at [246, 109] on select "Since Because That While" at bounding box center [265, 113] width 39 height 9
click at [275, 149] on button "Verify" at bounding box center [342, 152] width 471 height 13
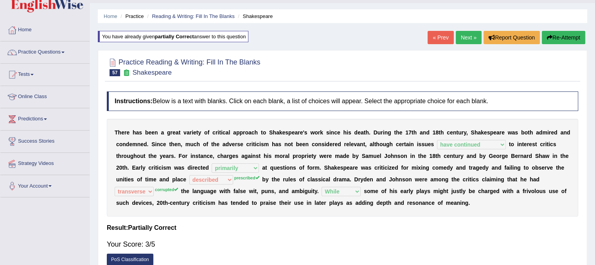
scroll to position [0, 0]
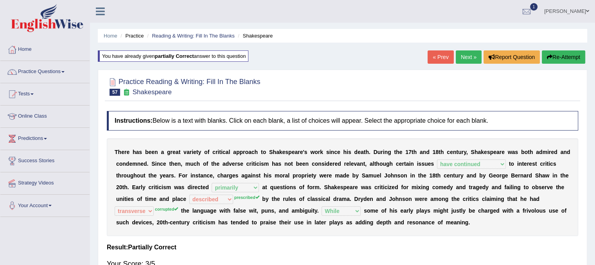
click at [461, 55] on link "Next »" at bounding box center [469, 56] width 26 height 13
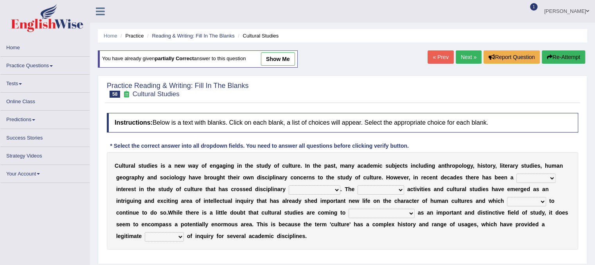
drag, startPoint x: 594, startPoint y: 105, endPoint x: 600, endPoint y: 160, distance: 55.4
click at [594, 160] on html "Toggle navigation Home Practice Questions Speaking Practice Read Aloud Repeat S…" at bounding box center [297, 132] width 595 height 265
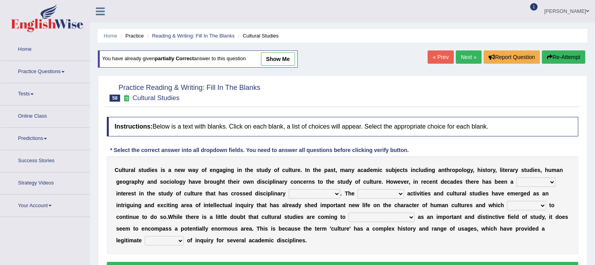
scroll to position [145, 0]
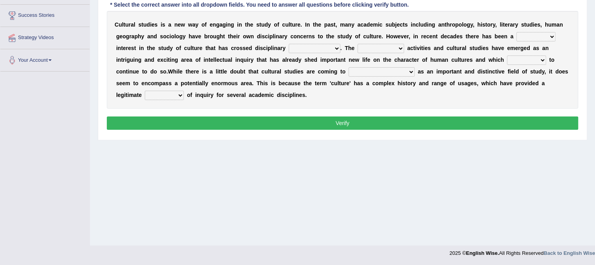
drag, startPoint x: 600, startPoint y: 170, endPoint x: 600, endPoint y: 215, distance: 44.6
click at [541, 34] on select "renewed refunded renowned irresistible" at bounding box center [535, 36] width 39 height 9
select select "renowned"
click at [516, 32] on select "renewed refunded renowned irresistible" at bounding box center [535, 36] width 39 height 9
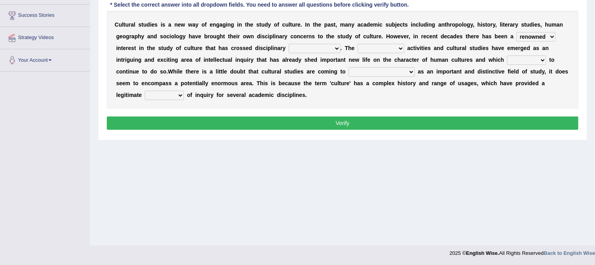
click at [320, 45] on select "discriminations similarities boundaries differentiations" at bounding box center [315, 48] width 52 height 9
select select "boundaries"
click at [289, 44] on select "discriminations similarities boundaries differentiations" at bounding box center [315, 48] width 52 height 9
click at [386, 49] on select "simultaneous spontaneous resulting derivative" at bounding box center [380, 48] width 47 height 9
click at [423, 75] on div "C u l t u r a l s t u d i e s i s a n e w w a y o f e n g a g i n g i n t h e s…" at bounding box center [342, 60] width 471 height 98
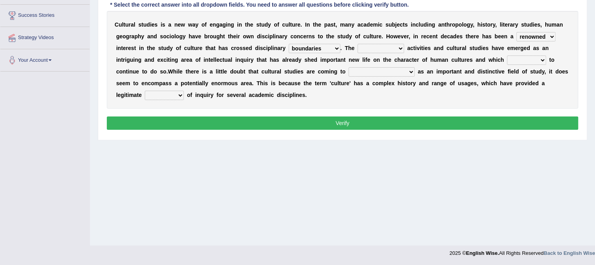
click at [398, 44] on select "simultaneous spontaneous resulting derivative" at bounding box center [380, 48] width 47 height 9
select select "resulting"
click at [357, 44] on select "simultaneous spontaneous resulting derivative" at bounding box center [380, 48] width 47 height 9
click at [514, 57] on select "declines responds promises hesitates" at bounding box center [526, 60] width 39 height 9
select select "hesitates"
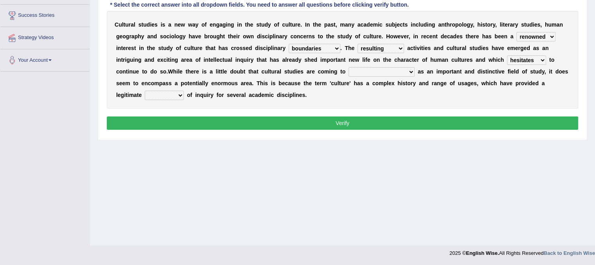
click at [507, 56] on select "declines responds promises hesitates" at bounding box center [526, 60] width 39 height 9
click at [379, 71] on select "phase out pull together be widely recognized be narrowly reduced" at bounding box center [381, 71] width 66 height 9
select select "be widely recognized"
click at [348, 67] on select "phase out pull together be widely recognized be narrowly reduced" at bounding box center [381, 71] width 66 height 9
click at [172, 94] on select "dispersion focus revision instance" at bounding box center [164, 95] width 39 height 9
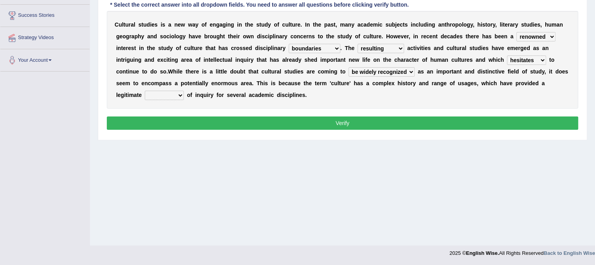
select select "instance"
click at [145, 91] on select "dispersion focus revision instance" at bounding box center [164, 95] width 39 height 9
click at [191, 122] on button "Verify" at bounding box center [342, 123] width 471 height 13
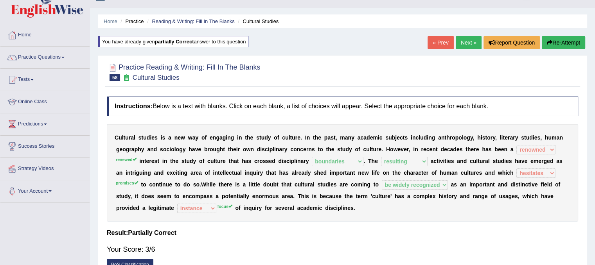
scroll to position [0, 0]
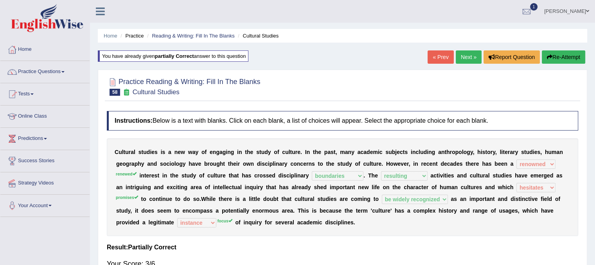
click at [456, 55] on link "Next »" at bounding box center [469, 56] width 26 height 13
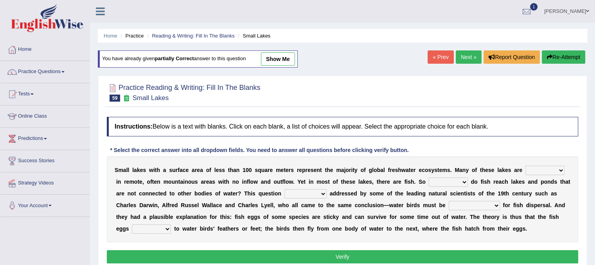
click at [527, 172] on select "depicted found [PERSON_NAME] told" at bounding box center [544, 170] width 39 height 9
select select "found"
click at [525, 166] on select "depicted found [PERSON_NAME] told" at bounding box center [544, 170] width 39 height 9
click at [441, 178] on select "how why whether where" at bounding box center [448, 182] width 39 height 9
select select "how"
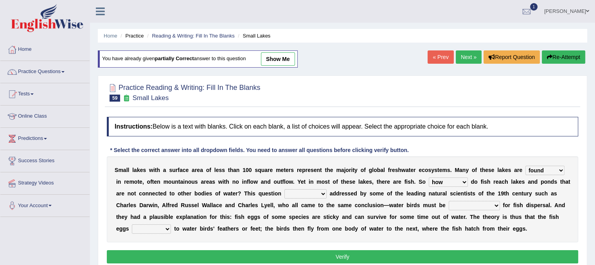
click at [429, 178] on select "how why whether where" at bounding box center [448, 182] width 39 height 9
click at [316, 197] on select "has already was already was been been" at bounding box center [305, 193] width 42 height 9
click at [284, 189] on select "has already was already was been been" at bounding box center [305, 193] width 42 height 9
click at [319, 194] on select "has already was already was been been" at bounding box center [305, 193] width 42 height 9
select select "was already"
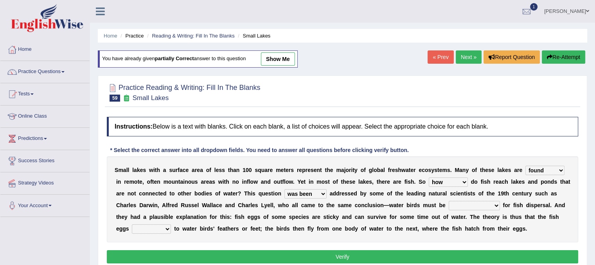
click at [284, 189] on select "has already was already was been been" at bounding box center [305, 193] width 42 height 9
click at [321, 193] on select "has already was already was been been" at bounding box center [305, 193] width 42 height 9
click at [511, 202] on b at bounding box center [511, 205] width 3 height 6
click at [479, 209] on select "despicable distinguishable vulnerable responsible" at bounding box center [474, 205] width 51 height 9
select select "responsible"
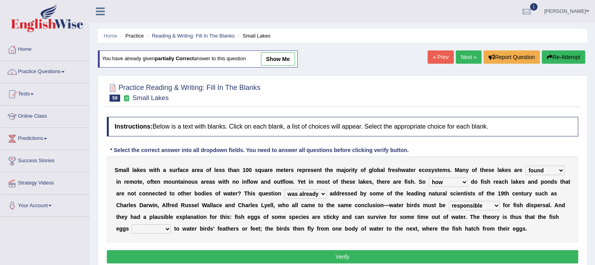
click at [449, 201] on select "despicable distinguishable vulnerable responsible" at bounding box center [474, 205] width 51 height 9
click at [163, 225] on select "stick add rise merge" at bounding box center [151, 228] width 39 height 9
select select "stick"
click at [132, 224] on select "stick add rise merge" at bounding box center [151, 228] width 39 height 9
click at [157, 226] on select "stick add rise merge" at bounding box center [151, 228] width 39 height 9
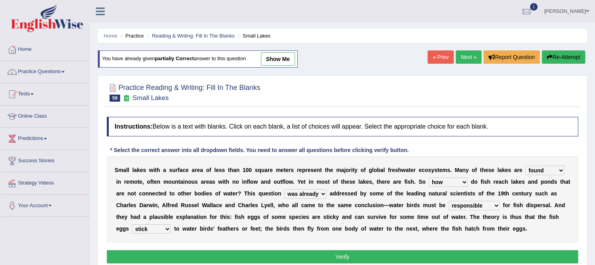
click at [220, 258] on button "Verify" at bounding box center [342, 256] width 471 height 13
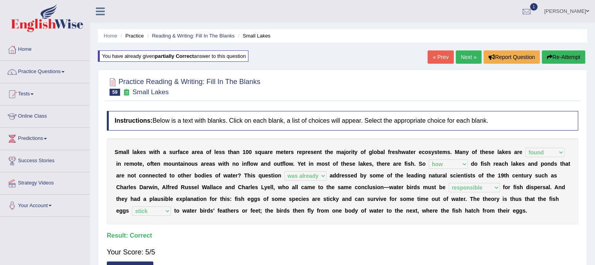
click at [470, 59] on link "Next »" at bounding box center [469, 56] width 26 height 13
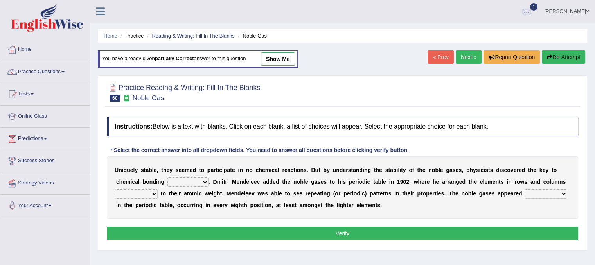
click at [197, 185] on select "himself away themselves itself" at bounding box center [187, 182] width 41 height 9
select select "itself"
click at [167, 178] on select "himself away themselves itself" at bounding box center [187, 182] width 41 height 9
click at [151, 196] on select "contributing need bond according" at bounding box center [136, 193] width 43 height 9
select select "according"
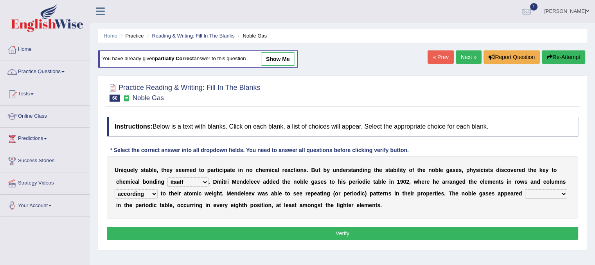
click at [115, 189] on select "contributing need bond according" at bounding box center [136, 193] width 43 height 9
click at [549, 194] on select "enormously regularly abruptly vividly" at bounding box center [546, 193] width 42 height 9
select select "enormously"
click at [525, 189] on select "enormously regularly abruptly vividly" at bounding box center [546, 193] width 42 height 9
click at [483, 235] on button "Verify" at bounding box center [342, 233] width 471 height 13
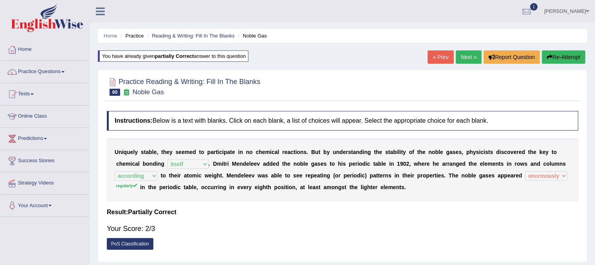
click at [553, 62] on button "Re-Attempt" at bounding box center [563, 56] width 43 height 13
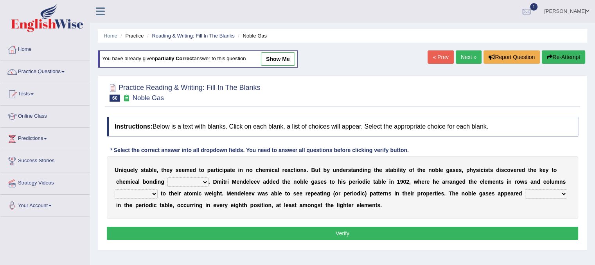
click at [204, 178] on select "himself away themselves itself" at bounding box center [187, 182] width 41 height 9
select select "itself"
click at [167, 178] on select "himself away themselves itself" at bounding box center [187, 182] width 41 height 9
click at [128, 192] on select "contributing need bond according" at bounding box center [136, 193] width 43 height 9
click at [129, 248] on div "Practice Reading & Writing: Fill In The Blanks 60 Noble Gas Instructions: Below…" at bounding box center [342, 162] width 489 height 175
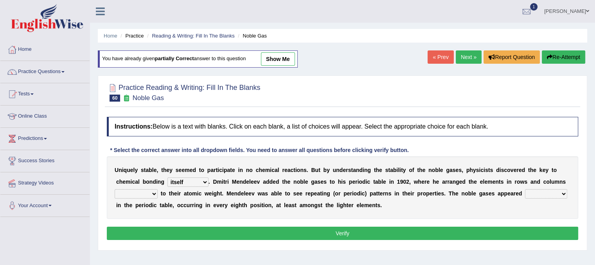
click at [147, 194] on select "contributing need bond according" at bounding box center [136, 193] width 43 height 9
select select "according"
click at [115, 189] on select "contributing need bond according" at bounding box center [136, 193] width 43 height 9
click at [549, 193] on select "enormously regularly abruptly vividly" at bounding box center [546, 193] width 42 height 9
select select "regularly"
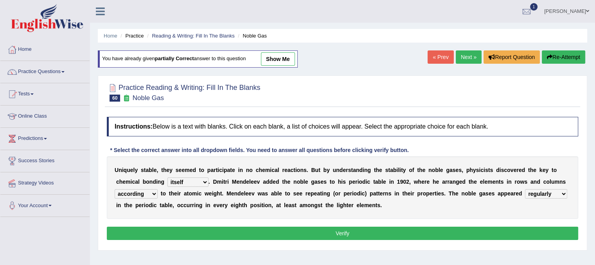
click at [525, 189] on select "enormously regularly abruptly vividly" at bounding box center [546, 193] width 42 height 9
click at [430, 227] on button "Verify" at bounding box center [342, 233] width 471 height 13
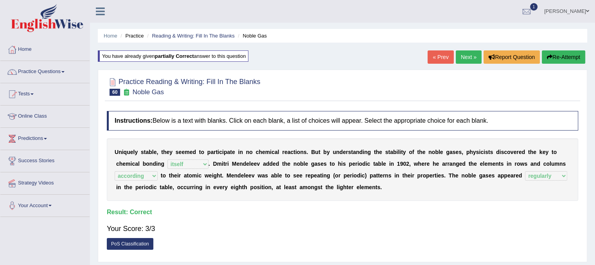
click at [467, 58] on link "Next »" at bounding box center [469, 56] width 26 height 13
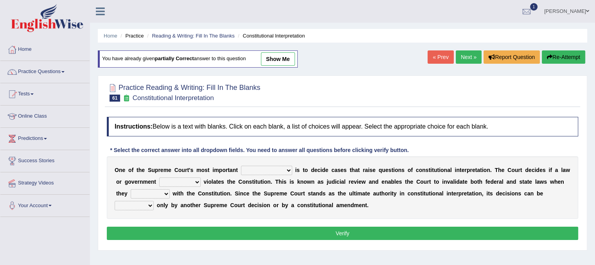
click at [272, 164] on div "O n e o f t h e S u p r e m e C o u r t ' s m o s t i m p o r t a n t legislati…" at bounding box center [342, 187] width 471 height 63
click at [276, 166] on select "legislation purviews permissions responsibilities" at bounding box center [266, 170] width 51 height 9
select select "legislation"
click at [241, 166] on select "legislation purviews permissions responsibilities" at bounding box center [266, 170] width 51 height 9
click at [192, 183] on select "auction action approach speculation" at bounding box center [179, 182] width 41 height 9
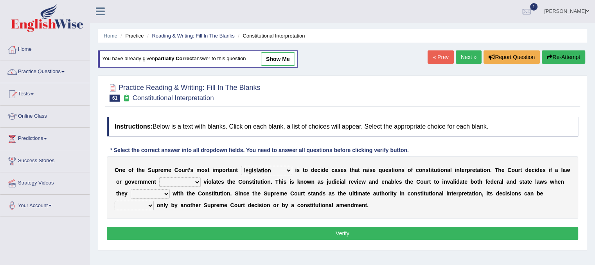
select select "action"
click at [159, 178] on select "auction action approach speculation" at bounding box center [179, 182] width 41 height 9
click at [170, 196] on div "O n e o f t h e S u p r e m e C o u r t ' s m o s t i m p o r t a n t legislati…" at bounding box center [342, 187] width 471 height 63
click at [164, 193] on select "tally conflict accord overlap" at bounding box center [150, 193] width 39 height 9
select select "conflict"
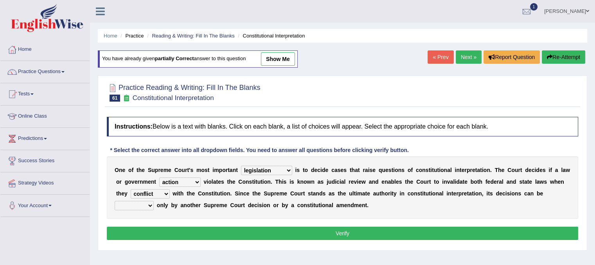
click at [131, 189] on select "tally conflict accord overlap" at bounding box center [150, 193] width 39 height 9
click at [135, 202] on select "charged changed followed altered" at bounding box center [134, 205] width 39 height 9
select select "changed"
click at [115, 201] on select "charged changed followed altered" at bounding box center [134, 205] width 39 height 9
click at [147, 206] on select "charged changed followed altered" at bounding box center [134, 205] width 39 height 9
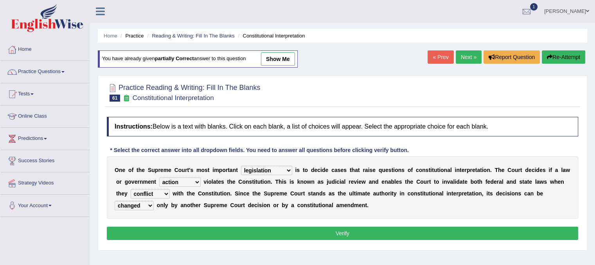
click at [176, 197] on div "O n e o f t h e S u p r e m e C o u r t ' s m o s t i m p o r t a n t legislati…" at bounding box center [342, 187] width 471 height 63
click at [187, 228] on button "Verify" at bounding box center [342, 233] width 471 height 13
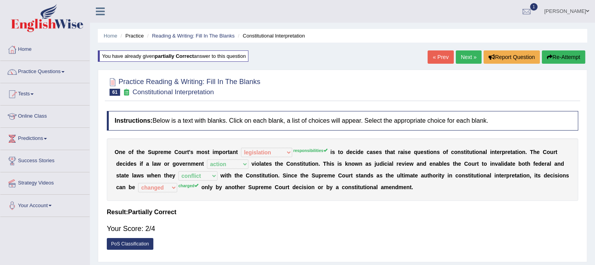
click at [472, 57] on link "Next »" at bounding box center [469, 56] width 26 height 13
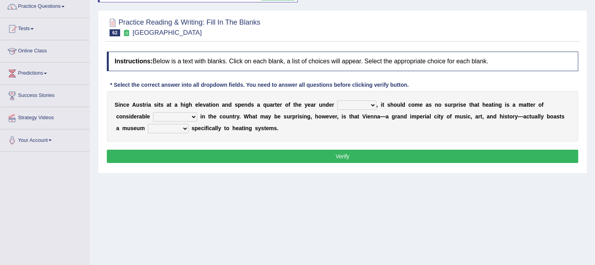
scroll to position [78, 0]
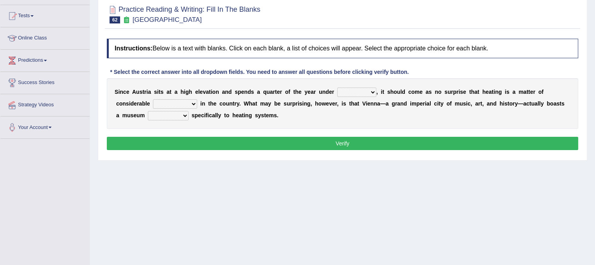
click at [376, 89] on b "," at bounding box center [377, 92] width 2 height 6
click at [369, 90] on select "rain wind typhoon snow" at bounding box center [356, 92] width 39 height 9
select select "snow"
click at [337, 88] on select "rain wind typhoon snow" at bounding box center [356, 92] width 39 height 9
click at [189, 103] on select "leakage importance memory convenience" at bounding box center [175, 103] width 44 height 9
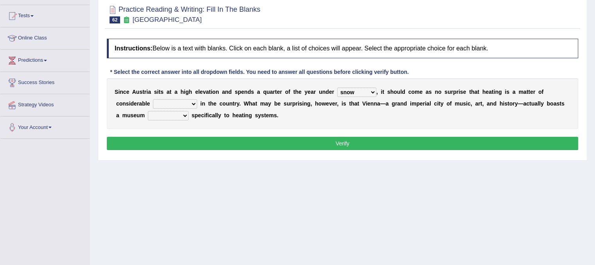
select select "importance"
click at [153, 99] on select "leakage importance memory convenience" at bounding box center [175, 103] width 44 height 9
click at [170, 117] on select "repellent dictated dedicated determined" at bounding box center [168, 115] width 41 height 9
select select "determined"
click at [148, 111] on select "repellent dictated dedicated determined" at bounding box center [168, 115] width 41 height 9
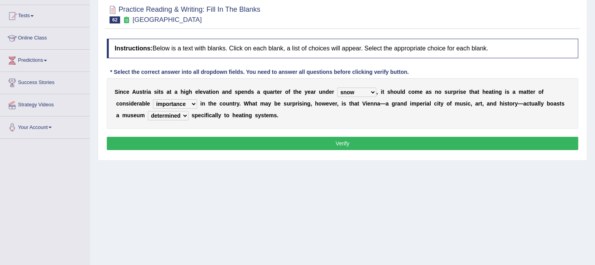
click at [190, 138] on button "Verify" at bounding box center [342, 143] width 471 height 13
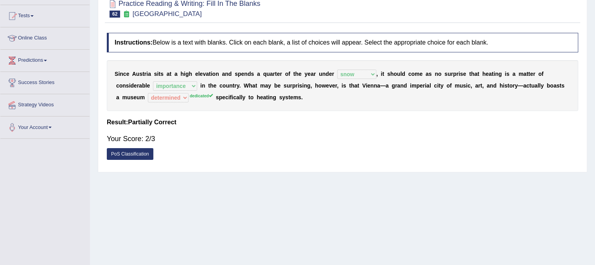
scroll to position [0, 0]
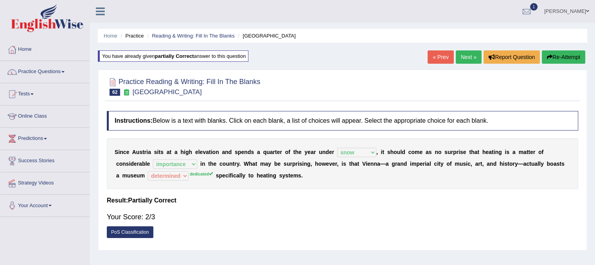
click at [462, 62] on link "Next »" at bounding box center [469, 56] width 26 height 13
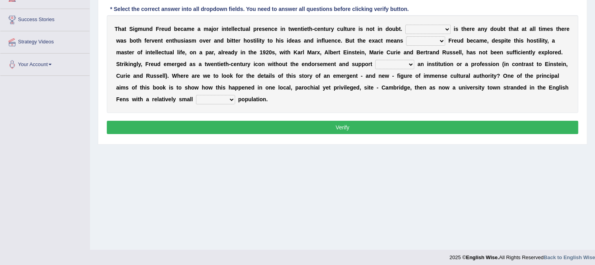
scroll to position [140, 0]
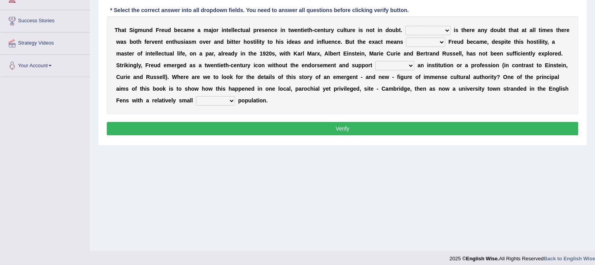
click at [436, 27] on select "Nor Nevertheless Otherwise Yet" at bounding box center [427, 30] width 45 height 9
select select "Nor"
click at [405, 26] on select "Nor Nevertheless Otherwise Yet" at bounding box center [427, 30] width 45 height 9
click at [440, 42] on select "by which by whom to which to whom" at bounding box center [425, 42] width 39 height 9
select select "by whom"
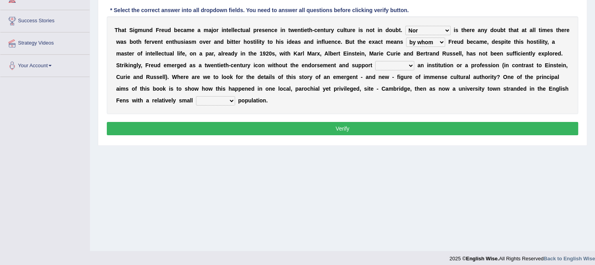
click at [406, 38] on select "by which by whom to which to whom" at bounding box center [425, 42] width 39 height 9
click at [386, 64] on select "with of on in" at bounding box center [394, 65] width 39 height 9
click at [375, 61] on select "with of on in" at bounding box center [394, 65] width 39 height 9
click at [406, 68] on select "with of on in" at bounding box center [394, 65] width 39 height 9
select select "of"
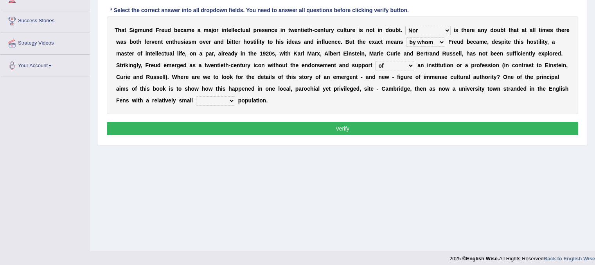
click at [375, 61] on select "with of on in" at bounding box center [394, 65] width 39 height 9
click at [231, 101] on select "fluctuation fluctuated fluctuate fluctuating" at bounding box center [215, 100] width 39 height 9
click at [196, 96] on select "fluctuation fluctuated fluctuate fluctuating" at bounding box center [215, 100] width 39 height 9
click at [252, 135] on div "Instructions: Below is a text with blanks. Click on each blank, a list of choic…" at bounding box center [342, 57] width 475 height 169
click at [231, 102] on select "fluctuation fluctuated fluctuate fluctuating" at bounding box center [215, 100] width 39 height 9
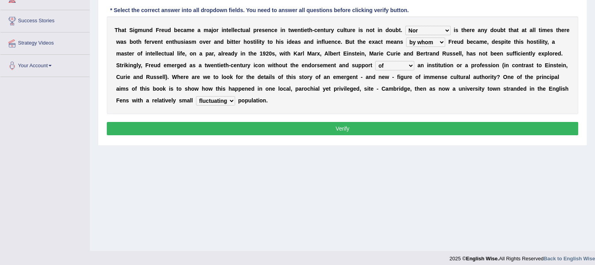
select select "fluctuated"
click at [196, 96] on select "fluctuation fluctuated fluctuate fluctuating" at bounding box center [215, 100] width 39 height 9
click at [241, 132] on button "Verify" at bounding box center [342, 128] width 471 height 13
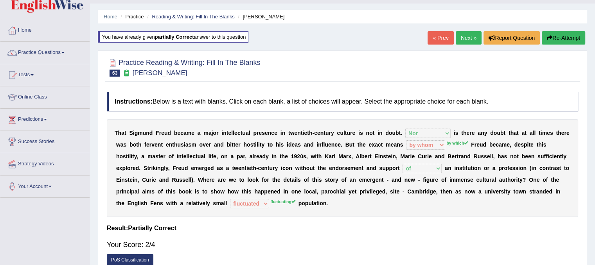
scroll to position [0, 0]
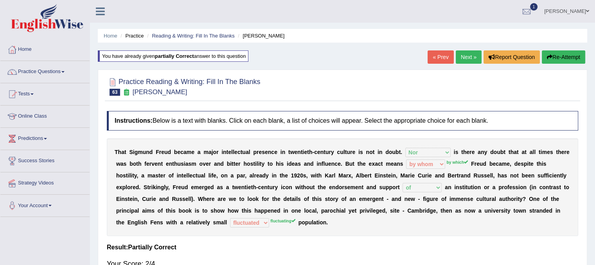
click at [468, 60] on link "Next »" at bounding box center [469, 56] width 26 height 13
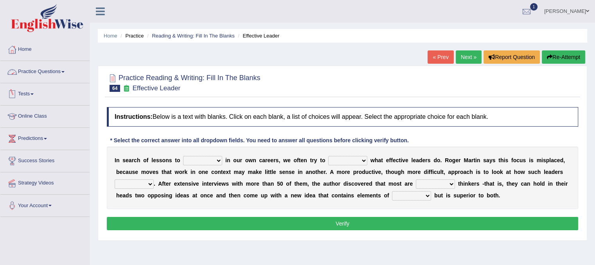
click at [66, 74] on link "Practice Questions" at bounding box center [44, 71] width 89 height 20
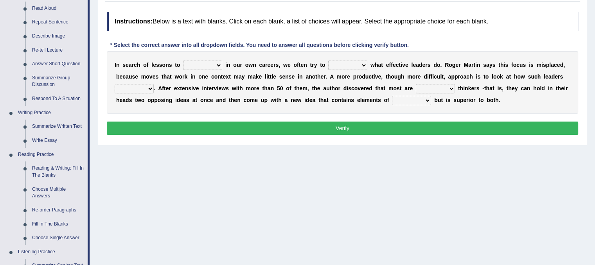
scroll to position [110, 0]
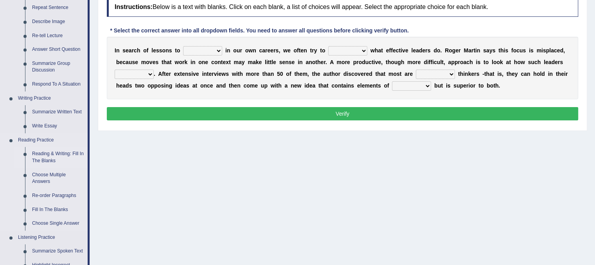
click at [67, 154] on link "Reading & Writing: Fill In The Blanks" at bounding box center [58, 157] width 59 height 21
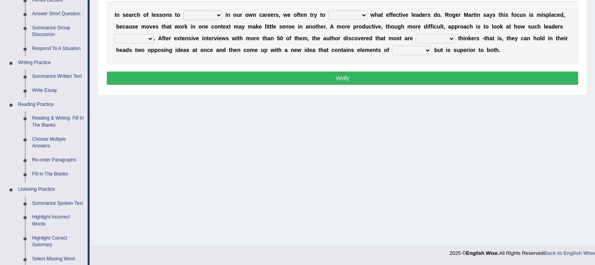
scroll to position [357, 0]
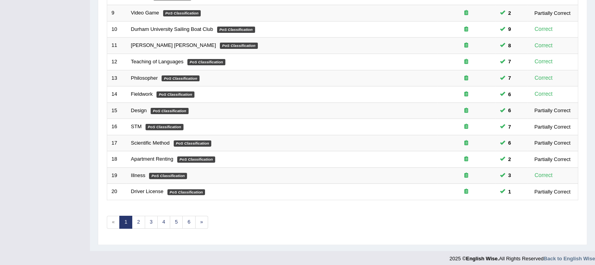
scroll to position [250, 0]
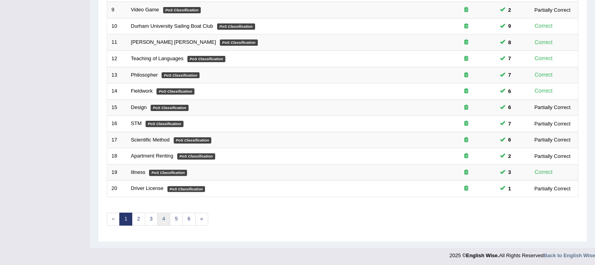
click at [161, 221] on link "4" at bounding box center [163, 219] width 13 height 13
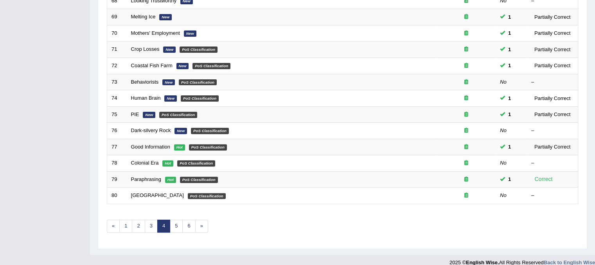
scroll to position [246, 0]
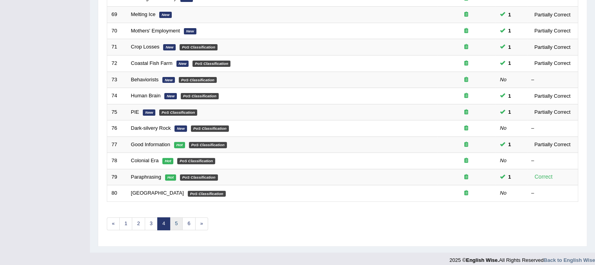
click at [180, 217] on link "5" at bounding box center [176, 223] width 13 height 13
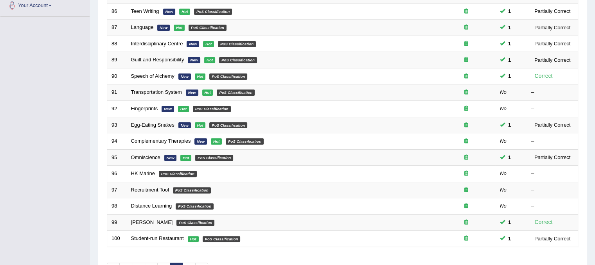
scroll to position [209, 0]
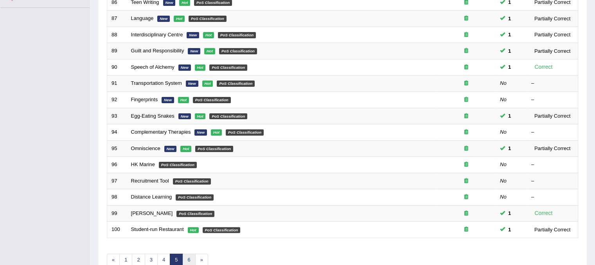
click at [187, 258] on link "6" at bounding box center [188, 260] width 13 height 13
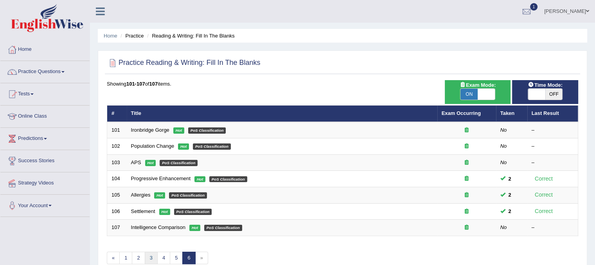
click at [149, 258] on link "3" at bounding box center [151, 258] width 13 height 13
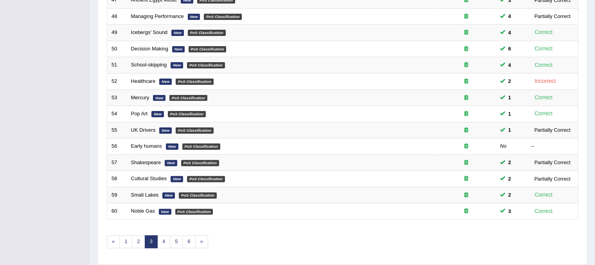
scroll to position [231, 0]
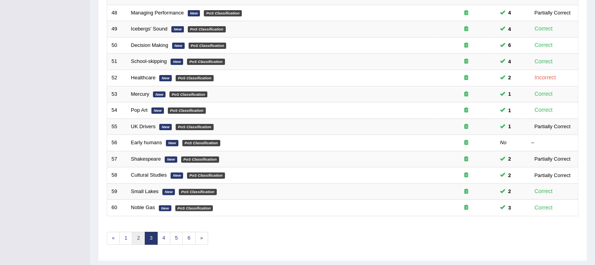
click at [138, 233] on link "2" at bounding box center [138, 238] width 13 height 13
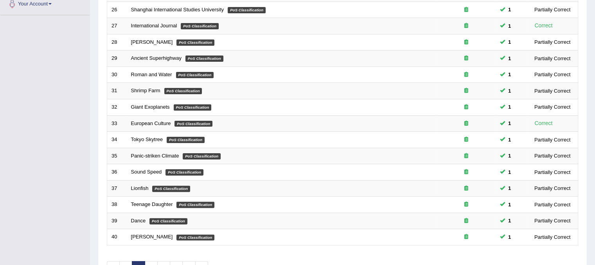
scroll to position [250, 0]
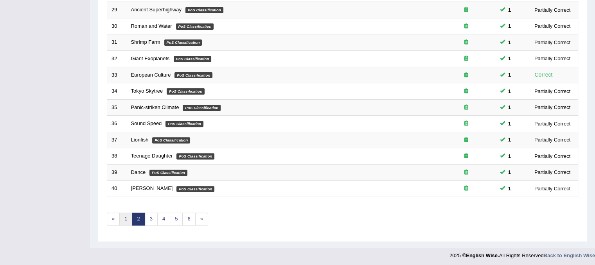
click at [124, 216] on link "1" at bounding box center [125, 219] width 13 height 13
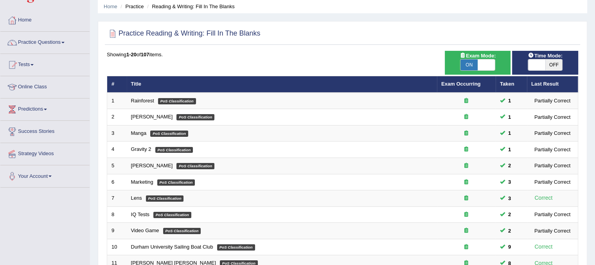
scroll to position [11, 0]
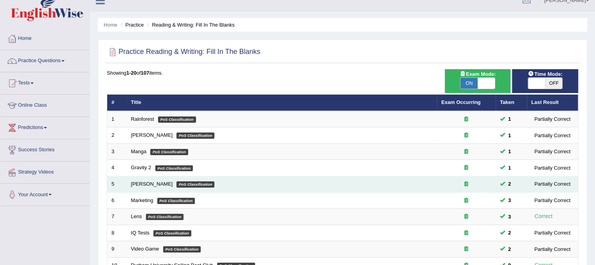
click at [176, 187] on td "[PERSON_NAME] PoS Classification" at bounding box center [282, 184] width 310 height 16
click at [151, 184] on link "[PERSON_NAME]" at bounding box center [152, 184] width 42 height 6
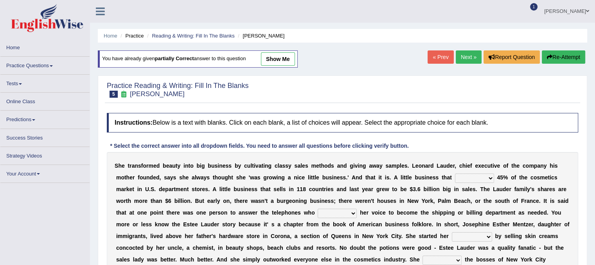
click at [472, 177] on select "has controls makes maintains" at bounding box center [474, 178] width 39 height 9
click at [455, 174] on select "has controls makes maintains" at bounding box center [474, 178] width 39 height 9
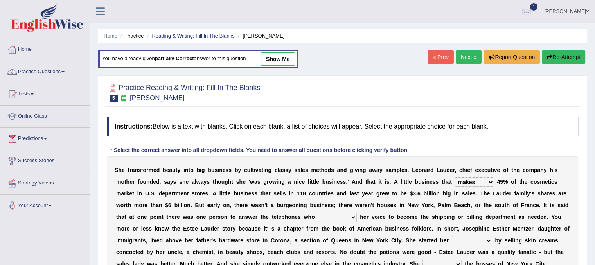
drag, startPoint x: 484, startPoint y: 176, endPoint x: 473, endPoint y: 210, distance: 35.7
click at [473, 210] on div "S h e t r a n s f o r m e d b e a u t y i n t o b i g b u s i n e s s b y c u l…" at bounding box center [342, 228] width 471 height 145
select select "controls"
click at [455, 178] on select "has controls makes maintains" at bounding box center [474, 182] width 39 height 9
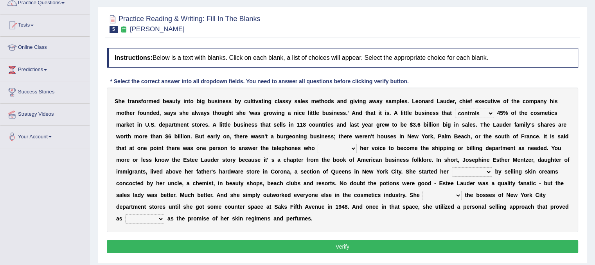
scroll to position [71, 0]
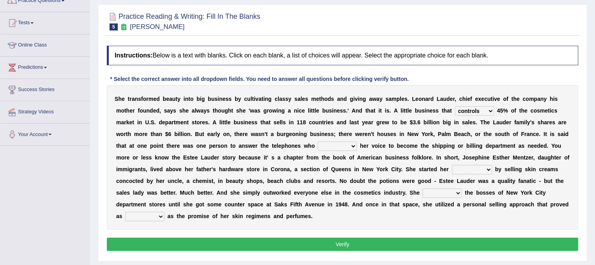
click at [349, 151] on div "S h e t r a n s f o r m e d b e a u t y i n t o b i g b u s i n e s s b y c u l…" at bounding box center [342, 157] width 471 height 145
click at [344, 145] on select "switched changed raised used" at bounding box center [337, 146] width 39 height 9
click at [318, 142] on select "switched changed raised used" at bounding box center [337, 146] width 39 height 9
click at [349, 144] on select "switched changed raised used" at bounding box center [337, 146] width 39 height 9
click at [318, 142] on select "switched changed raised used" at bounding box center [337, 146] width 39 height 9
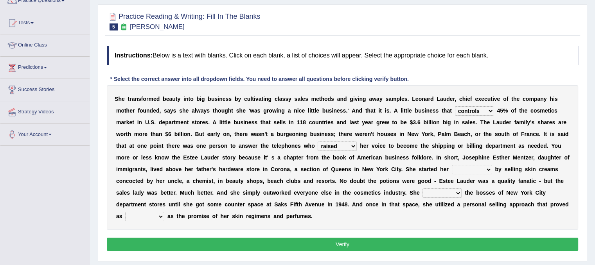
click at [349, 144] on select "switched changed raised used" at bounding box center [337, 146] width 39 height 9
select select "changed"
click at [318, 142] on select "switched changed raised used" at bounding box center [337, 146] width 39 height 9
click at [474, 165] on select "job institute companion enterprise" at bounding box center [472, 169] width 40 height 9
select select "enterprise"
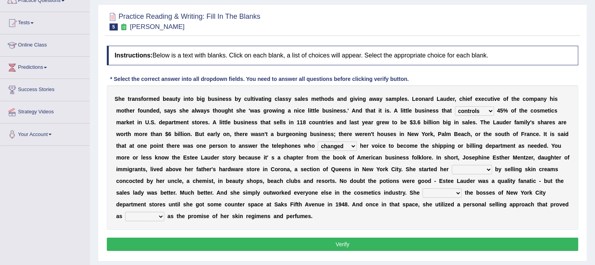
click at [452, 165] on select "job institute companion enterprise" at bounding box center [472, 169] width 40 height 9
click at [440, 193] on select "stated bridged stalked heaved" at bounding box center [441, 192] width 39 height 9
select select "stalked"
click at [422, 188] on select "stated bridged stalked heaved" at bounding box center [441, 192] width 39 height 9
click at [157, 213] on select "potent ruthless potential expensive" at bounding box center [144, 216] width 39 height 9
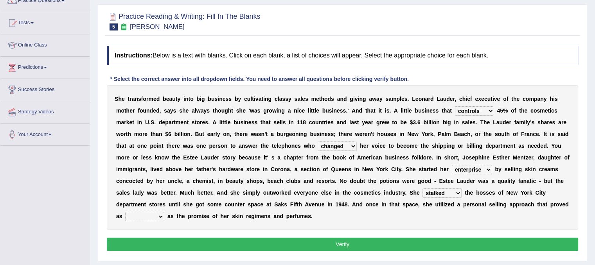
select select "expensive"
click at [125, 212] on select "potent ruthless potential expensive" at bounding box center [144, 216] width 39 height 9
click at [219, 238] on button "Verify" at bounding box center [342, 244] width 471 height 13
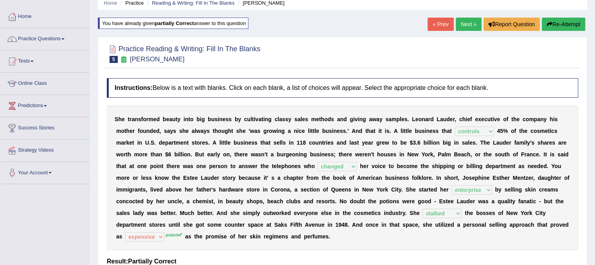
scroll to position [0, 0]
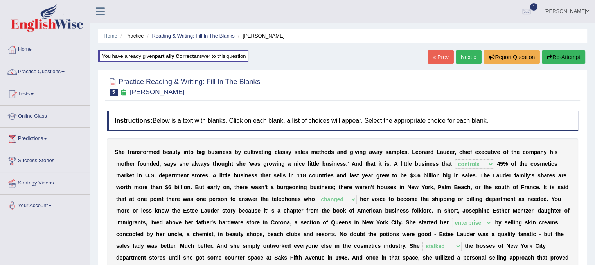
click at [463, 52] on link "Next »" at bounding box center [469, 56] width 26 height 13
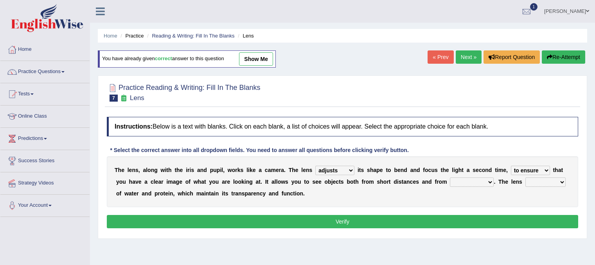
select select "adjusts"
select select "to ensure"
click at [468, 184] on select "far away in between further apart all along" at bounding box center [472, 182] width 44 height 9
select select "far away"
click at [450, 178] on select "far away in between further apart all along" at bounding box center [472, 182] width 44 height 9
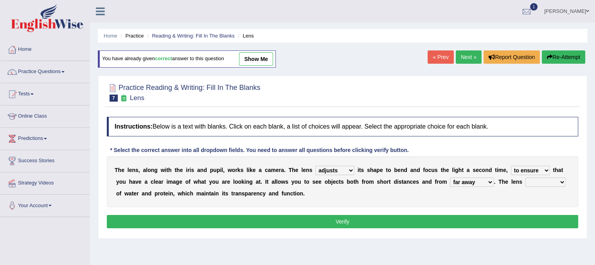
click at [544, 179] on select "constitutes comprises composes consists" at bounding box center [545, 182] width 40 height 9
select select "consists"
click at [525, 178] on select "constitutes comprises composes consists" at bounding box center [545, 182] width 40 height 9
click at [556, 223] on button "Verify" at bounding box center [342, 221] width 471 height 13
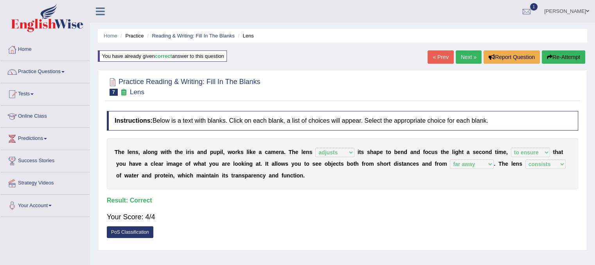
click at [463, 61] on link "Next »" at bounding box center [469, 56] width 26 height 13
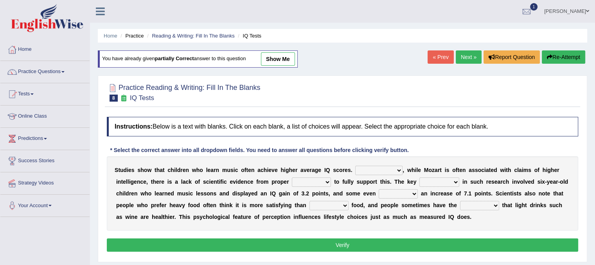
click at [390, 171] on select "However Therefore Consequently While" at bounding box center [378, 170] width 47 height 9
select select "However"
click at [355, 166] on select "However Therefore Consequently While" at bounding box center [378, 170] width 47 height 9
click at [325, 185] on select "test tests testing tested" at bounding box center [311, 182] width 39 height 9
select select "testing"
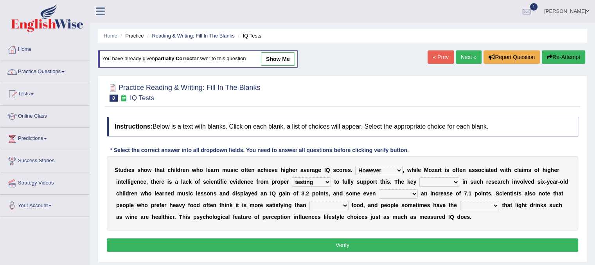
click at [292, 178] on select "test tests testing tested" at bounding box center [311, 182] width 39 height 9
click at [439, 181] on select "process goal implication odd" at bounding box center [439, 182] width 40 height 9
select select "process"
click at [419, 178] on select "process goal implication odd" at bounding box center [439, 182] width 40 height 9
click at [400, 194] on select "exhibited taught learned threatened" at bounding box center [398, 193] width 39 height 9
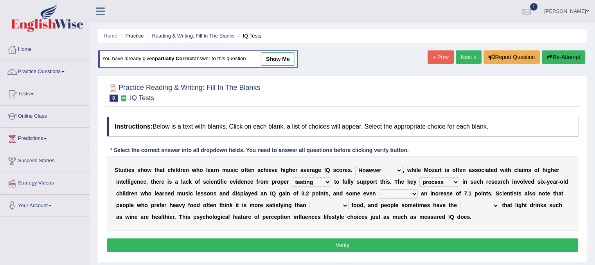
select select "exhibited"
click at [379, 189] on select "exhibited taught learned threatened" at bounding box center [398, 193] width 39 height 9
click at [330, 205] on select "choosy lighter cushiony spooky" at bounding box center [328, 205] width 39 height 9
select select "lighter"
click at [309, 201] on select "choosy lighter cushiony spooky" at bounding box center [328, 205] width 39 height 9
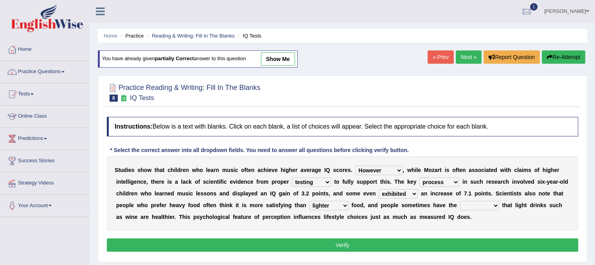
click at [477, 208] on select "illusion sight anecdote intention" at bounding box center [479, 205] width 39 height 9
select select "illusion"
click at [460, 201] on select "illusion sight anecdote intention" at bounding box center [479, 205] width 39 height 9
click at [438, 243] on button "Verify" at bounding box center [342, 245] width 471 height 13
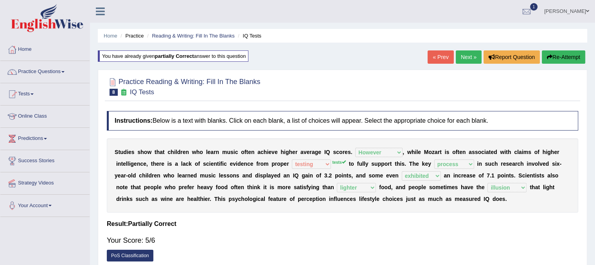
click at [425, 78] on div at bounding box center [342, 86] width 471 height 24
click at [461, 55] on link "Next »" at bounding box center [469, 56] width 26 height 13
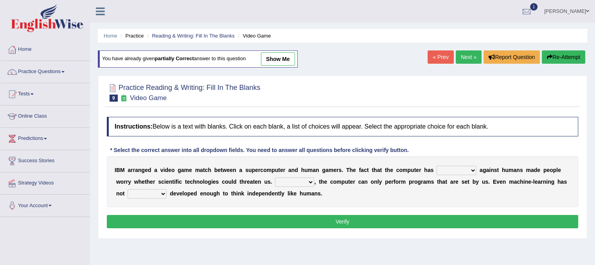
click at [454, 169] on select "competed fought acted challenged" at bounding box center [456, 170] width 40 height 9
select select "challenged"
click at [436, 166] on select "competed fought acted challenged" at bounding box center [456, 170] width 40 height 9
click at [307, 183] on select "Moreover However Thus So" at bounding box center [294, 182] width 39 height 9
select select "However"
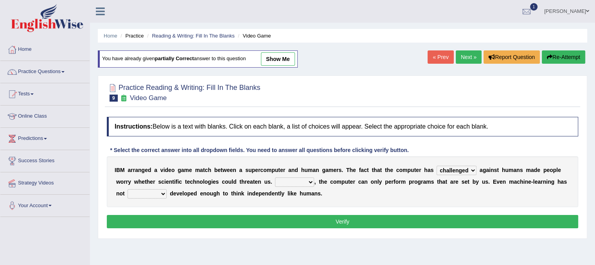
click at [275, 178] on select "Moreover However Thus So" at bounding box center [294, 182] width 39 height 9
click at [160, 196] on select "yet still only just" at bounding box center [146, 193] width 39 height 9
select select "yet"
click at [127, 189] on select "yet still only just" at bounding box center [146, 193] width 39 height 9
click at [224, 222] on button "Verify" at bounding box center [342, 221] width 471 height 13
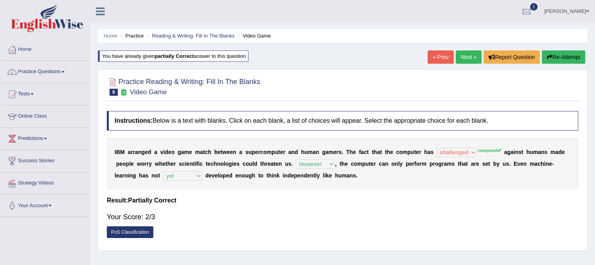
click at [471, 57] on link "Next »" at bounding box center [469, 56] width 26 height 13
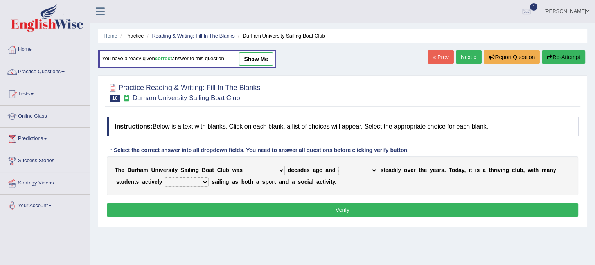
click at [276, 171] on select "found fund founded find" at bounding box center [265, 170] width 39 height 9
select select "founded"
click at [246, 166] on select "found fund founded find" at bounding box center [265, 170] width 39 height 9
click at [366, 169] on select "grow growing has grown grown" at bounding box center [357, 170] width 39 height 9
click at [338, 166] on select "grow growing has grown grown" at bounding box center [357, 170] width 39 height 9
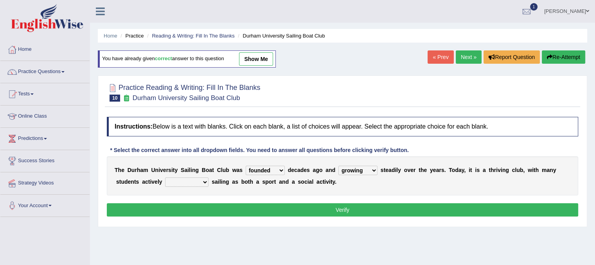
click at [377, 169] on b at bounding box center [378, 170] width 3 height 6
click at [371, 167] on select "grow growing has grown grown" at bounding box center [357, 170] width 39 height 9
select select "has grown"
click at [338, 166] on select "grow growing has grown grown" at bounding box center [357, 170] width 39 height 9
click at [189, 182] on select "enjoy enjoyed are enjoying enjoying" at bounding box center [186, 182] width 43 height 9
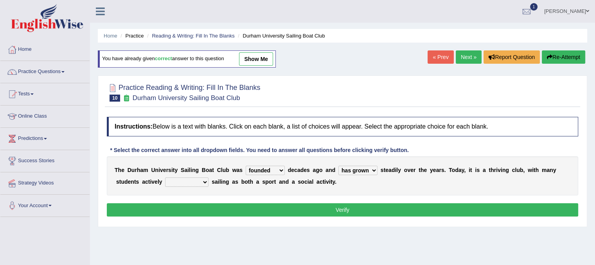
click at [195, 235] on div "Home Practice Reading & Writing: Fill In The Blanks Durham University Sailing B…" at bounding box center [342, 195] width 505 height 391
click at [188, 183] on select "enjoy enjoyed are enjoying enjoying" at bounding box center [186, 182] width 43 height 9
select select "enjoying"
click at [165, 178] on select "enjoy enjoyed are enjoying enjoying" at bounding box center [186, 182] width 43 height 9
click at [250, 208] on button "Verify" at bounding box center [342, 209] width 471 height 13
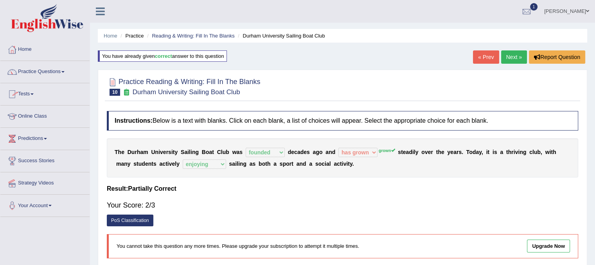
click at [40, 75] on link "Practice Questions" at bounding box center [44, 71] width 89 height 20
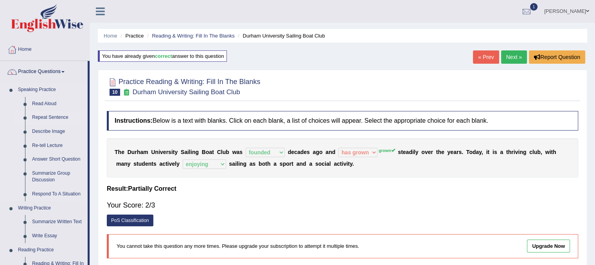
click at [61, 118] on link "Repeat Sentence" at bounding box center [58, 118] width 59 height 14
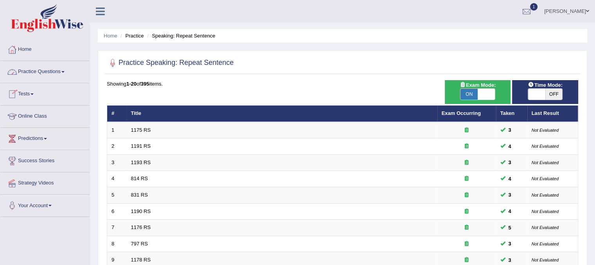
click at [57, 75] on link "Practice Questions" at bounding box center [44, 71] width 89 height 20
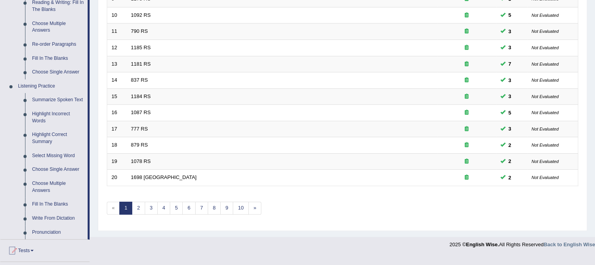
scroll to position [262, 0]
click at [61, 220] on link "Write From Dictation" at bounding box center [58, 218] width 59 height 14
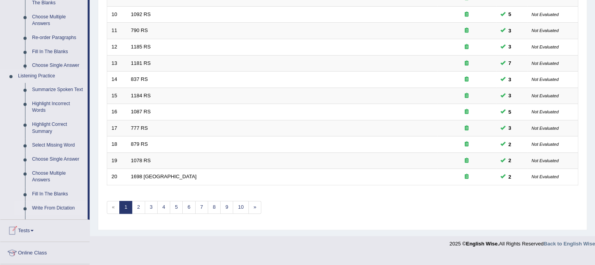
scroll to position [221, 0]
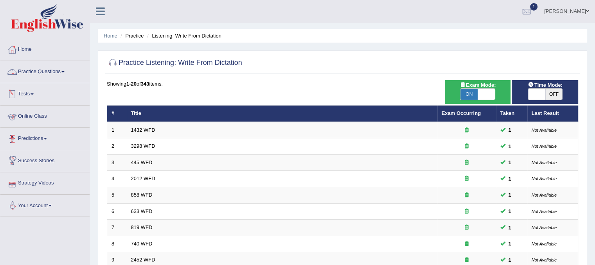
click at [63, 75] on link "Practice Questions" at bounding box center [44, 71] width 89 height 20
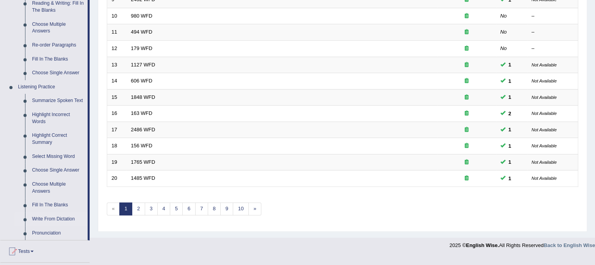
scroll to position [261, 0]
click at [47, 203] on link "Fill In The Blanks" at bounding box center [58, 204] width 59 height 14
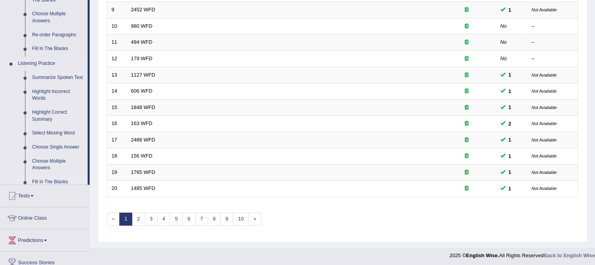
scroll to position [128, 0]
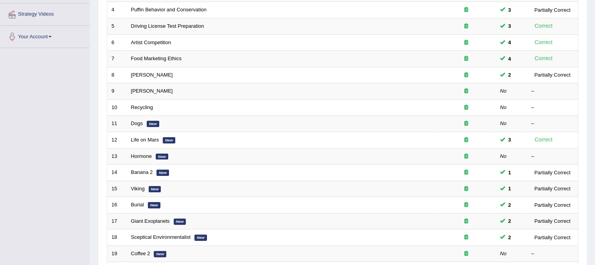
scroll to position [175, 0]
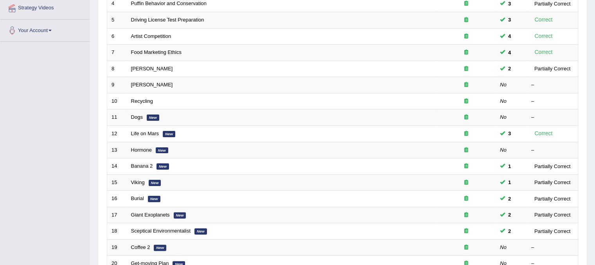
drag, startPoint x: 592, startPoint y: 171, endPoint x: 591, endPoint y: 194, distance: 23.5
click at [591, 194] on div "Home Practice Listening: Fill In The Blanks Practice Listening: Fill In The Bla…" at bounding box center [342, 74] width 505 height 498
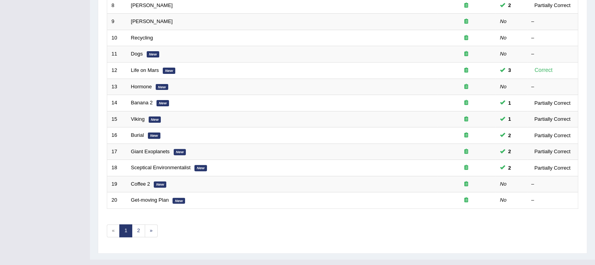
scroll to position [250, 0]
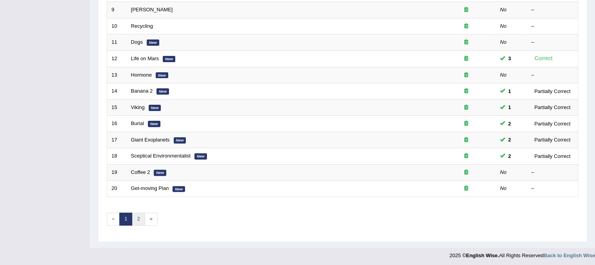
click at [138, 221] on link "2" at bounding box center [138, 219] width 13 height 13
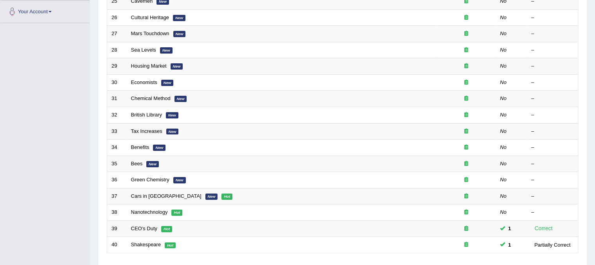
scroll to position [196, 0]
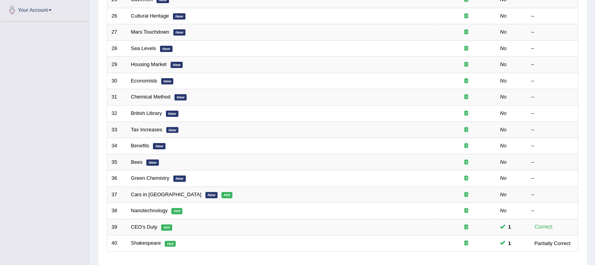
click at [590, 214] on div "Home Practice Listening: Fill In The Blanks Practice Listening: Fill In The Bla…" at bounding box center [342, 53] width 505 height 498
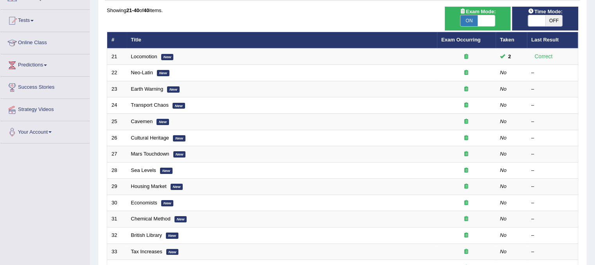
scroll to position [68, 0]
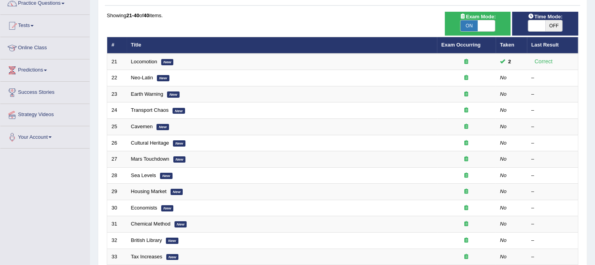
click at [43, 71] on link "Predictions" at bounding box center [44, 69] width 89 height 20
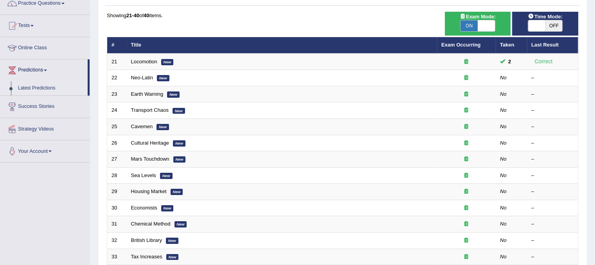
click at [34, 89] on link "Latest Predictions" at bounding box center [50, 88] width 73 height 14
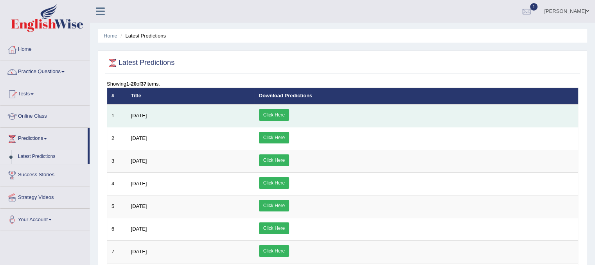
click at [289, 112] on link "Click Here" at bounding box center [274, 115] width 30 height 12
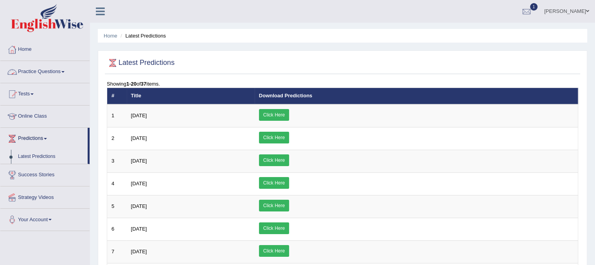
click at [44, 73] on link "Practice Questions" at bounding box center [44, 71] width 89 height 20
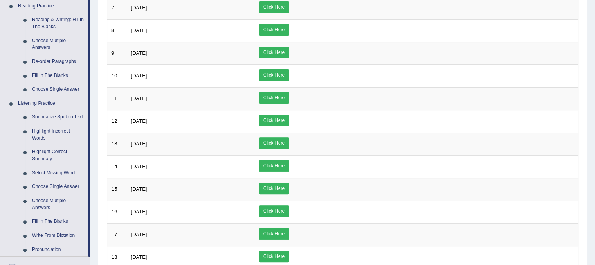
scroll to position [270, 0]
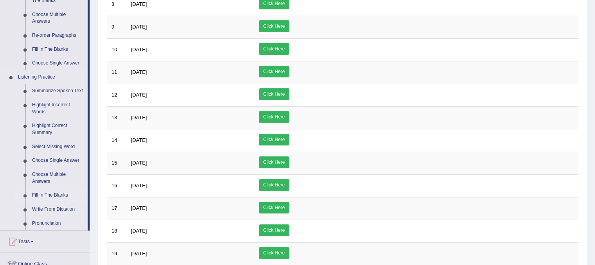
click at [63, 196] on link "Fill In The Blanks" at bounding box center [58, 195] width 59 height 14
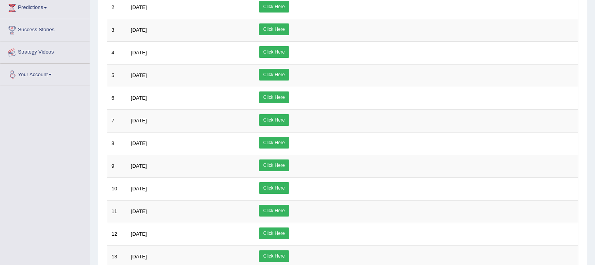
scroll to position [94, 0]
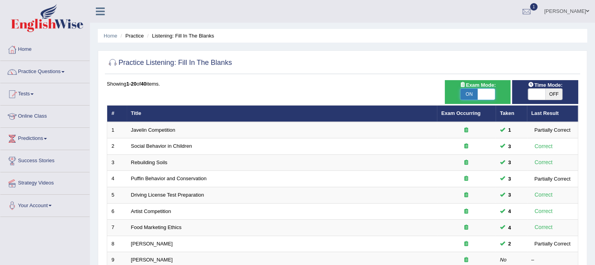
click at [482, 96] on span at bounding box center [485, 94] width 17 height 11
checkbox input "false"
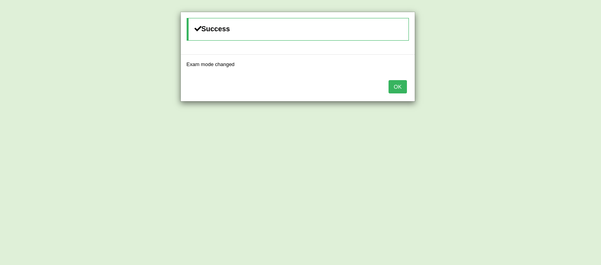
click at [400, 88] on button "OK" at bounding box center [397, 86] width 18 height 13
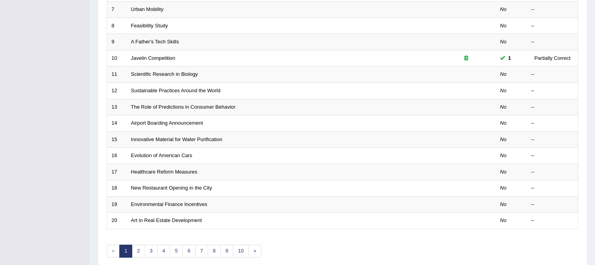
scroll to position [250, 0]
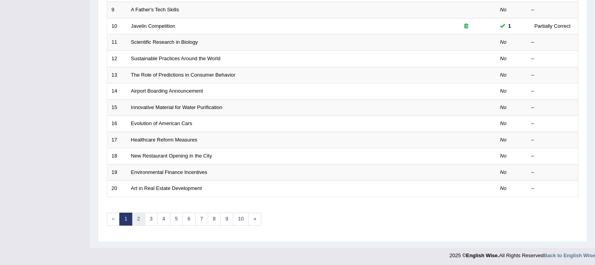
click at [140, 222] on link "2" at bounding box center [138, 219] width 13 height 13
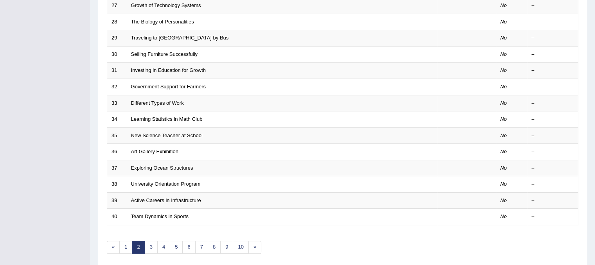
scroll to position [236, 0]
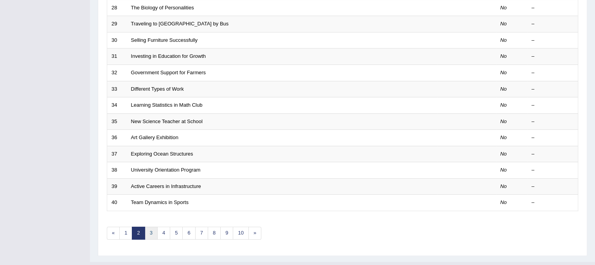
click at [153, 234] on link "3" at bounding box center [151, 233] width 13 height 13
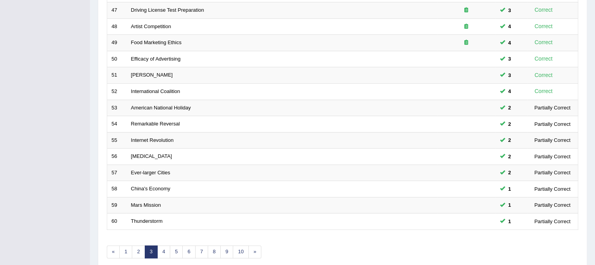
scroll to position [226, 0]
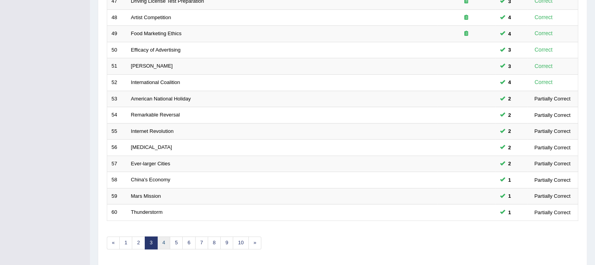
click at [159, 241] on link "4" at bounding box center [163, 243] width 13 height 13
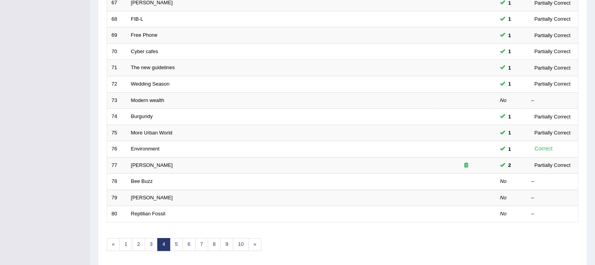
scroll to position [228, 0]
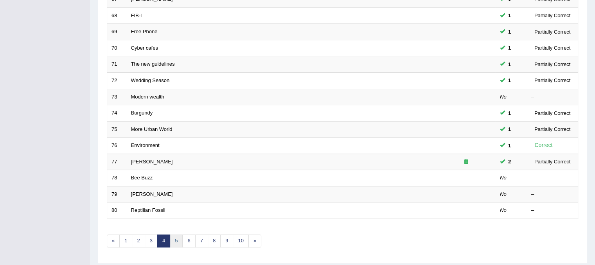
click at [178, 240] on link "5" at bounding box center [176, 241] width 13 height 13
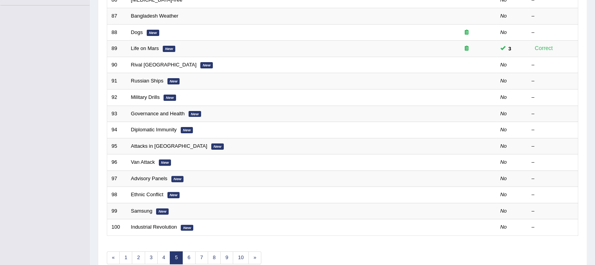
scroll to position [212, 0]
click at [189, 255] on link "6" at bounding box center [188, 257] width 13 height 13
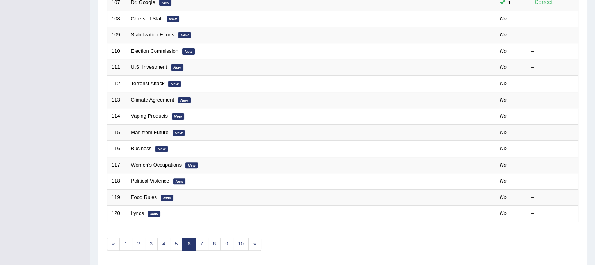
scroll to position [237, 0]
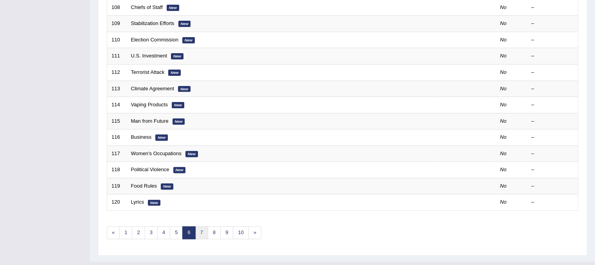
click at [201, 231] on link "7" at bounding box center [201, 232] width 13 height 13
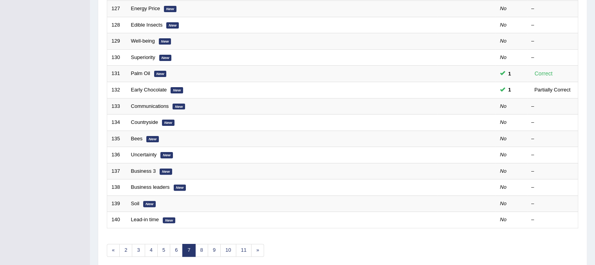
scroll to position [220, 0]
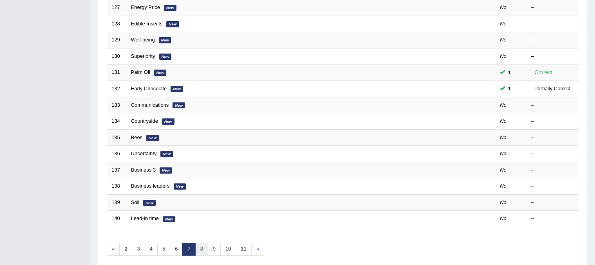
click at [199, 248] on link "8" at bounding box center [201, 249] width 13 height 13
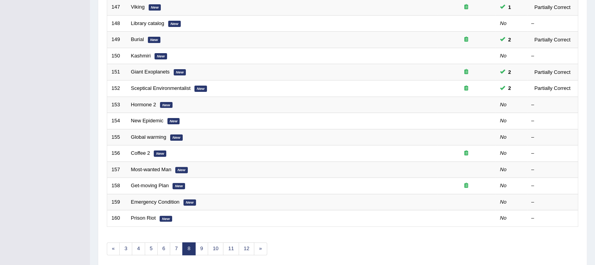
scroll to position [221, 0]
click at [200, 243] on link "9" at bounding box center [201, 248] width 13 height 13
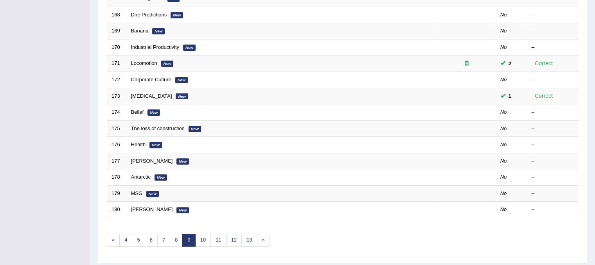
scroll to position [230, 0]
click at [190, 239] on link "9" at bounding box center [188, 239] width 13 height 13
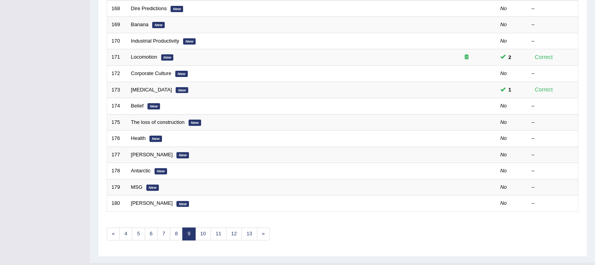
scroll to position [234, 0]
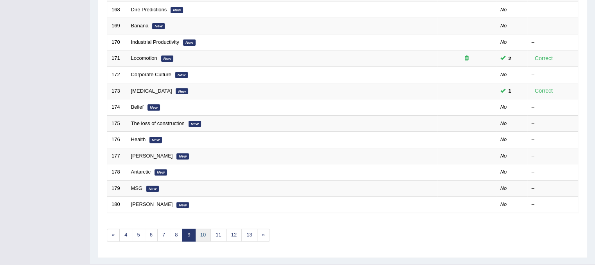
click at [201, 236] on link "10" at bounding box center [203, 235] width 16 height 13
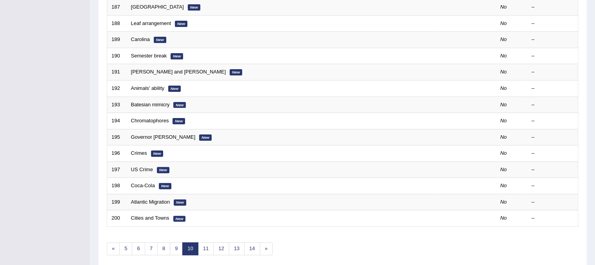
scroll to position [225, 0]
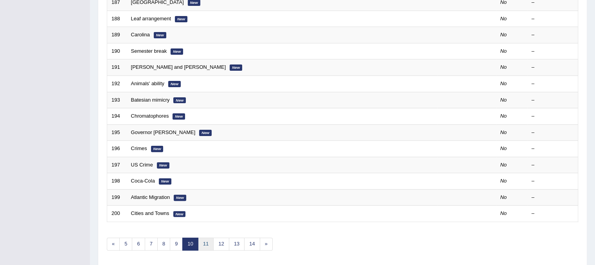
click at [205, 243] on link "11" at bounding box center [206, 244] width 16 height 13
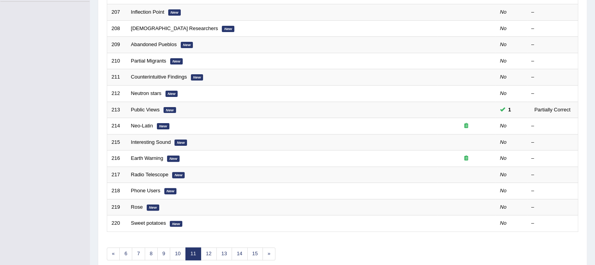
scroll to position [217, 0]
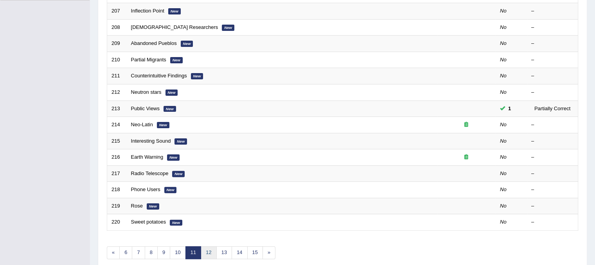
click at [206, 252] on link "12" at bounding box center [209, 252] width 16 height 13
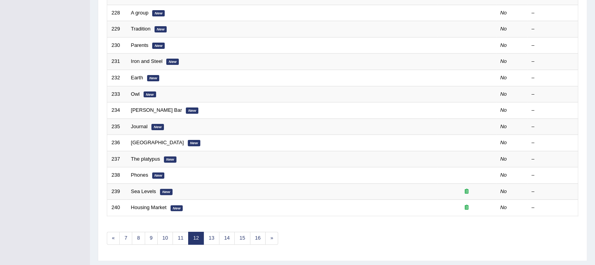
scroll to position [230, 0]
click at [211, 242] on link "13" at bounding box center [211, 239] width 16 height 13
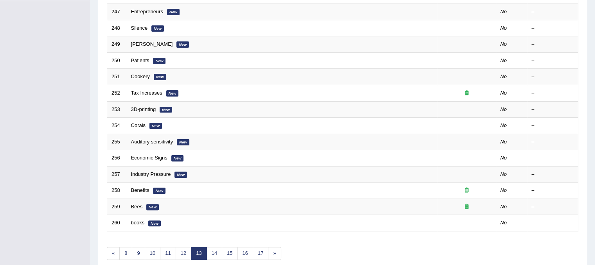
scroll to position [217, 0]
click at [217, 248] on link "14" at bounding box center [214, 252] width 16 height 13
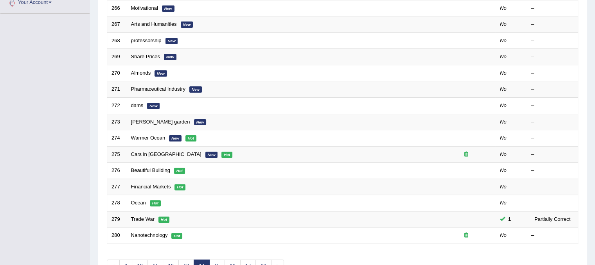
scroll to position [205, 0]
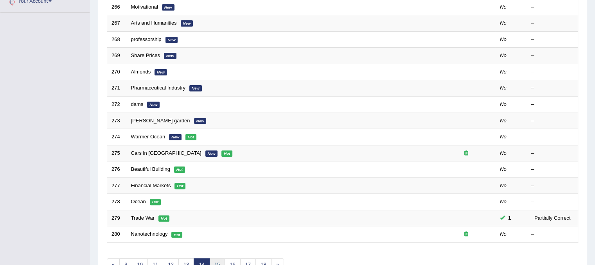
click at [216, 263] on link "15" at bounding box center [217, 264] width 16 height 13
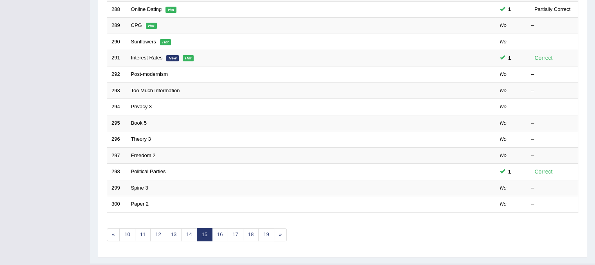
scroll to position [235, 0]
click at [224, 228] on link "16" at bounding box center [220, 234] width 16 height 13
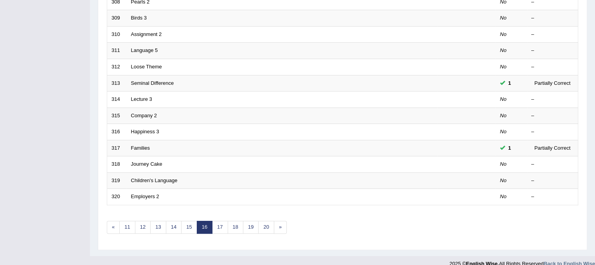
scroll to position [250, 0]
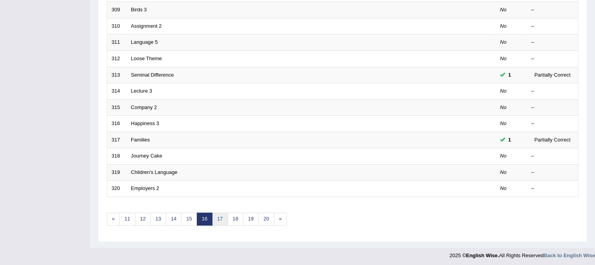
click at [219, 221] on link "17" at bounding box center [220, 219] width 16 height 13
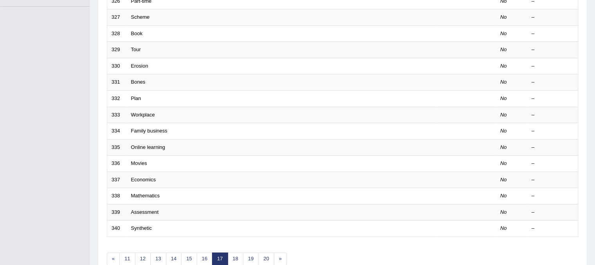
scroll to position [250, 0]
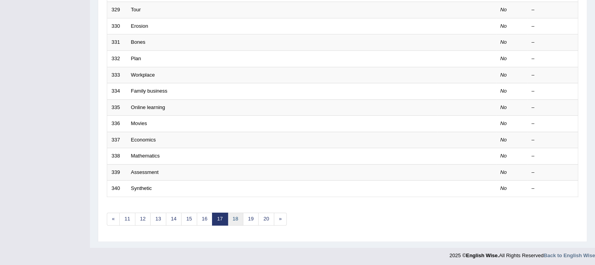
click at [236, 218] on link "18" at bounding box center [236, 219] width 16 height 13
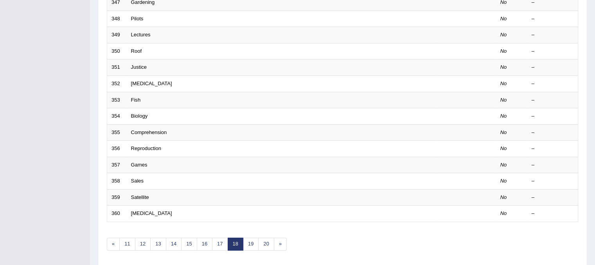
scroll to position [244, 0]
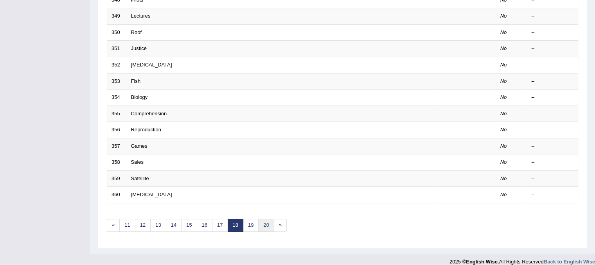
click at [259, 222] on link "20" at bounding box center [266, 225] width 16 height 13
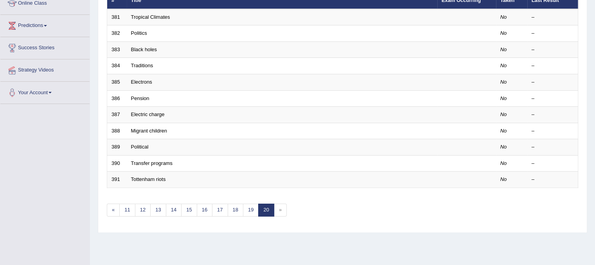
scroll to position [145, 0]
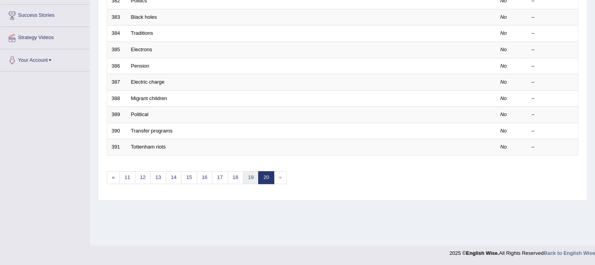
click at [247, 174] on link "19" at bounding box center [251, 177] width 16 height 13
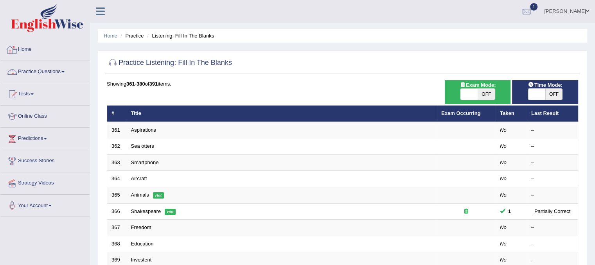
click at [46, 79] on link "Practice Questions" at bounding box center [44, 71] width 89 height 20
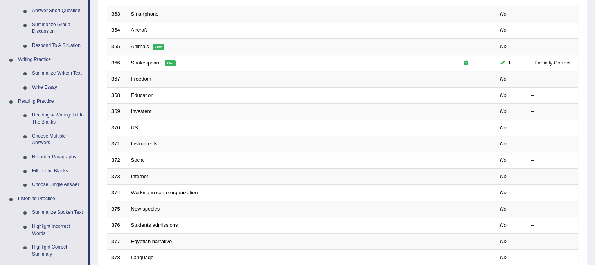
scroll to position [186, 0]
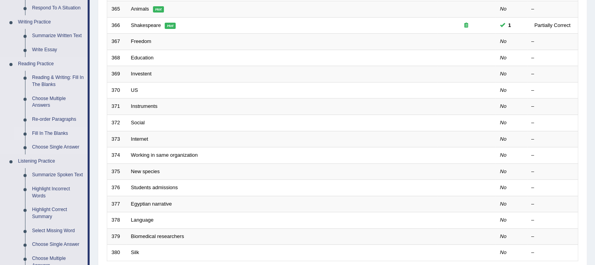
click at [68, 132] on link "Fill In The Blanks" at bounding box center [58, 134] width 59 height 14
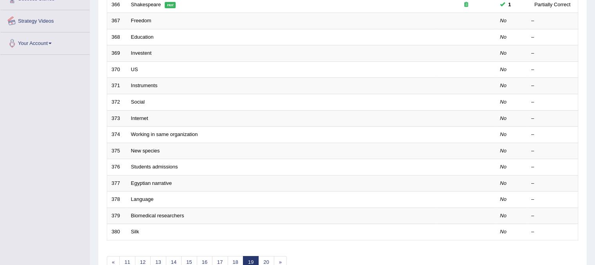
scroll to position [250, 0]
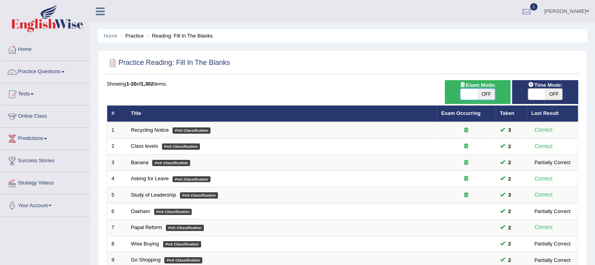
click at [466, 93] on span at bounding box center [468, 94] width 17 height 11
checkbox input "true"
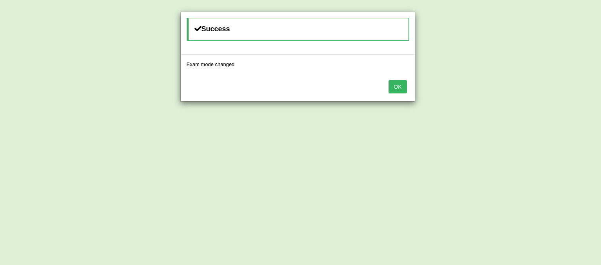
click at [402, 90] on button "OK" at bounding box center [397, 86] width 18 height 13
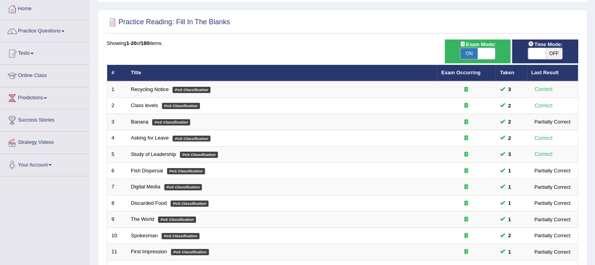
scroll to position [39, 0]
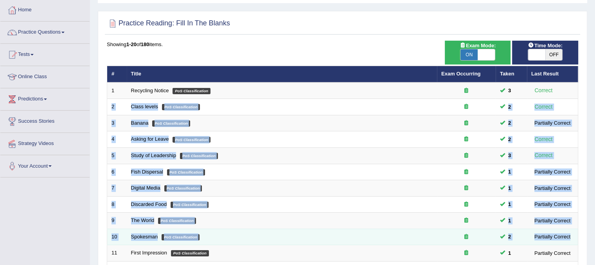
drag, startPoint x: 574, startPoint y: 96, endPoint x: 576, endPoint y: 239, distance: 143.5
click at [576, 239] on tbody "1 Recycling Notice PoS Classification 3 Correct 2 Class levels PoS Classificati…" at bounding box center [342, 245] width 471 height 325
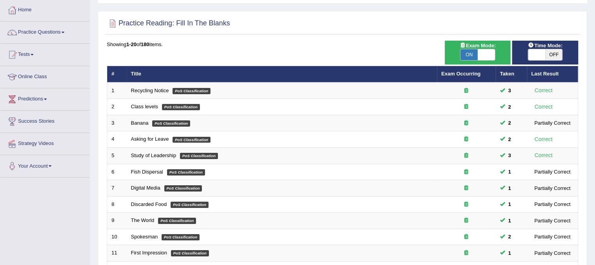
click at [547, 10] on div "Home Practice Reading: Fill In The Blanks Practice Reading: Fill In The Blanks …" at bounding box center [342, 210] width 505 height 498
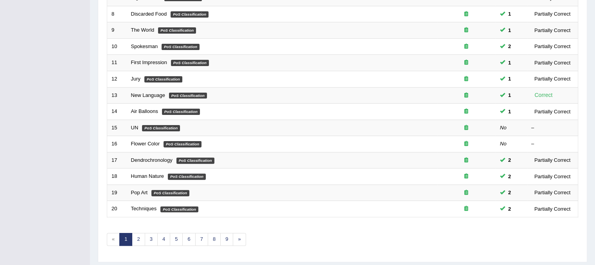
scroll to position [250, 0]
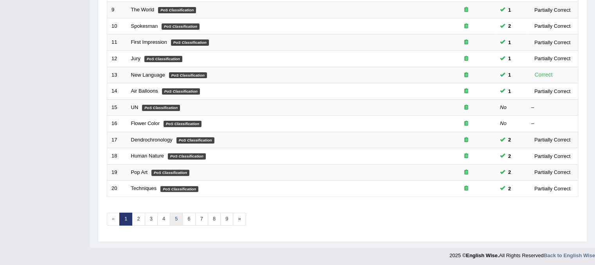
click at [174, 216] on link "5" at bounding box center [176, 219] width 13 height 13
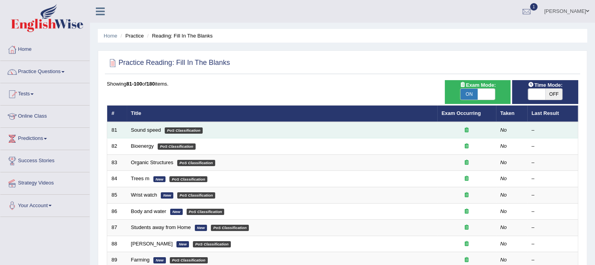
click at [140, 134] on td "Sound speed PoS Classification" at bounding box center [282, 130] width 310 height 16
click at [139, 130] on link "Sound speed" at bounding box center [146, 130] width 30 height 6
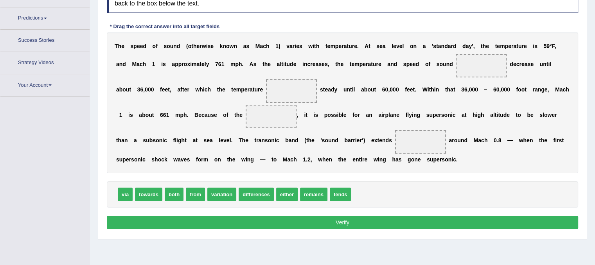
scroll to position [140, 0]
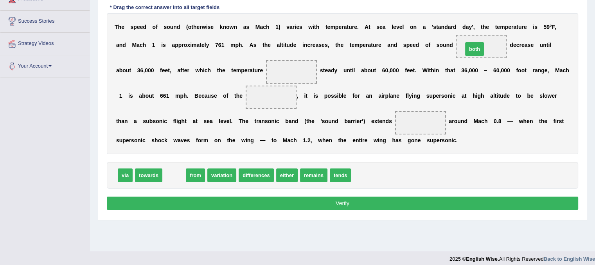
drag, startPoint x: 175, startPoint y: 174, endPoint x: 475, endPoint y: 45, distance: 326.7
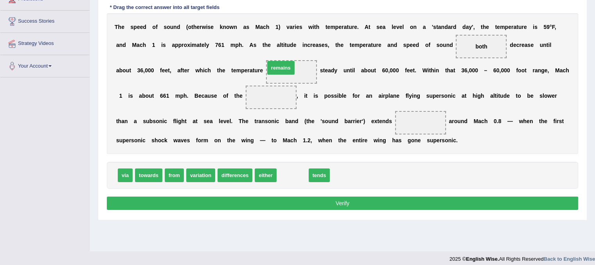
drag, startPoint x: 300, startPoint y: 176, endPoint x: 288, endPoint y: 68, distance: 108.2
drag, startPoint x: 196, startPoint y: 181, endPoint x: 255, endPoint y: 151, distance: 66.5
click at [255, 151] on div "Instructions: In the text below some words are missing. Drag words from the box…" at bounding box center [342, 90] width 475 height 253
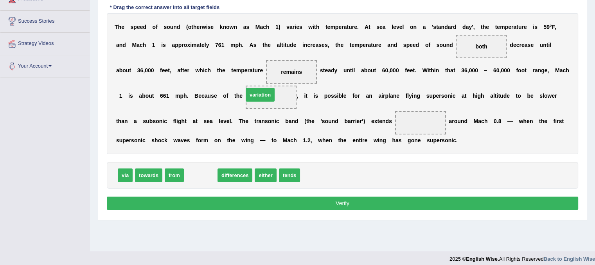
drag, startPoint x: 200, startPoint y: 174, endPoint x: 260, endPoint y: 93, distance: 100.4
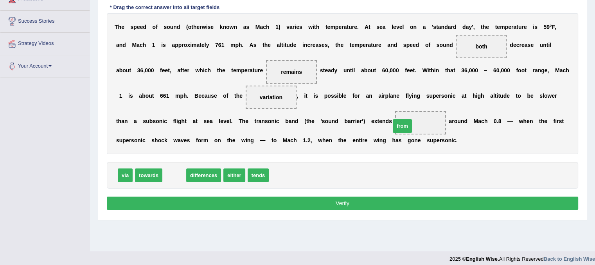
drag, startPoint x: 174, startPoint y: 173, endPoint x: 402, endPoint y: 124, distance: 233.2
click at [325, 197] on button "Verify" at bounding box center [342, 203] width 471 height 13
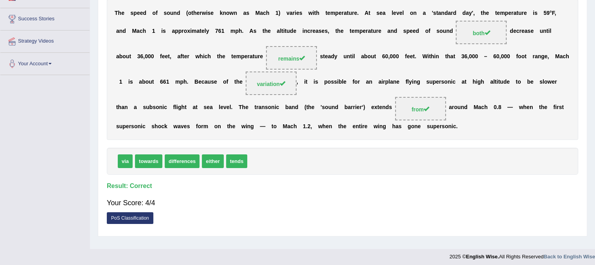
scroll to position [0, 0]
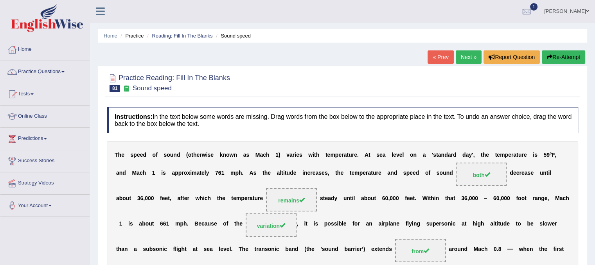
click at [469, 55] on link "Next »" at bounding box center [469, 56] width 26 height 13
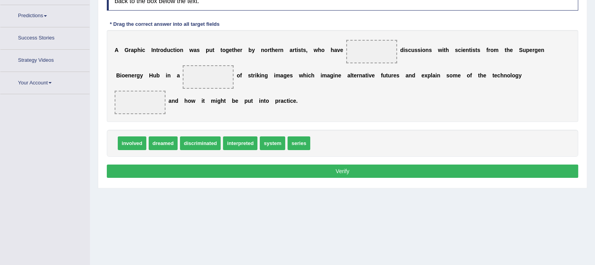
scroll to position [140, 0]
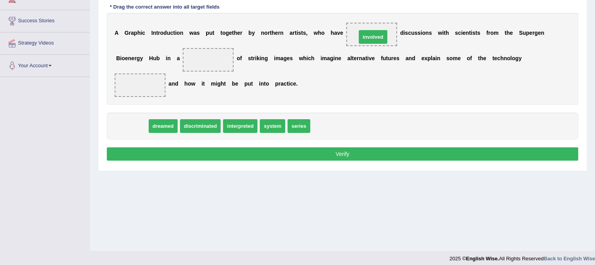
drag, startPoint x: 126, startPoint y: 121, endPoint x: 367, endPoint y: 32, distance: 256.8
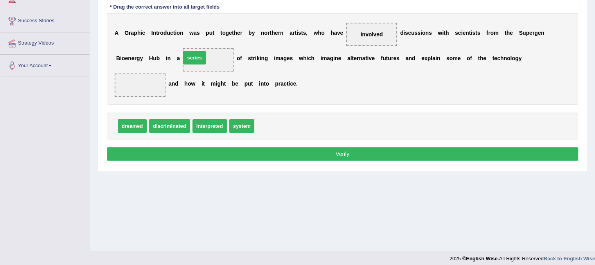
drag, startPoint x: 271, startPoint y: 124, endPoint x: 197, endPoint y: 56, distance: 100.2
drag, startPoint x: 255, startPoint y: 132, endPoint x: 224, endPoint y: 101, distance: 44.2
click at [224, 101] on div "Instructions: In the text below some words are missing. Drag words from the box…" at bounding box center [342, 65] width 475 height 204
drag, startPoint x: 244, startPoint y: 126, endPoint x: 144, endPoint y: 92, distance: 105.5
click at [241, 156] on button "Verify" at bounding box center [342, 153] width 471 height 13
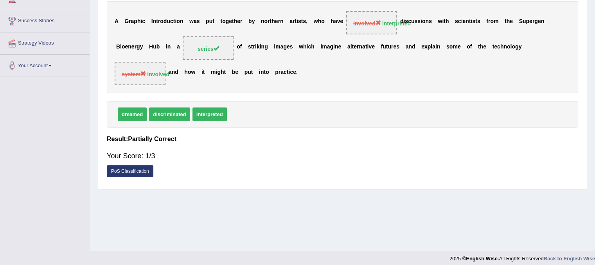
click at [241, 156] on div "Your Score: 1/3" at bounding box center [342, 156] width 471 height 19
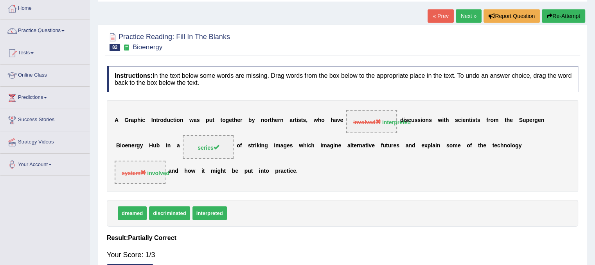
scroll to position [29, 0]
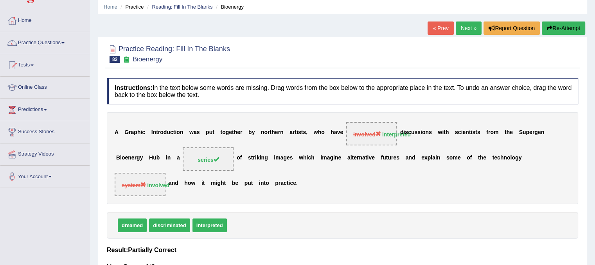
click at [468, 31] on link "Next »" at bounding box center [469, 28] width 26 height 13
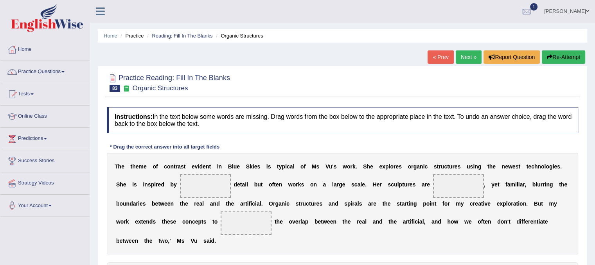
scroll to position [72, 0]
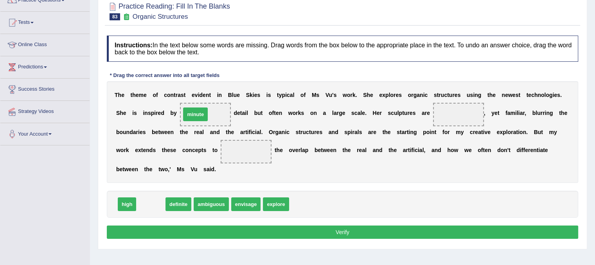
drag, startPoint x: 151, startPoint y: 206, endPoint x: 196, endPoint y: 116, distance: 100.4
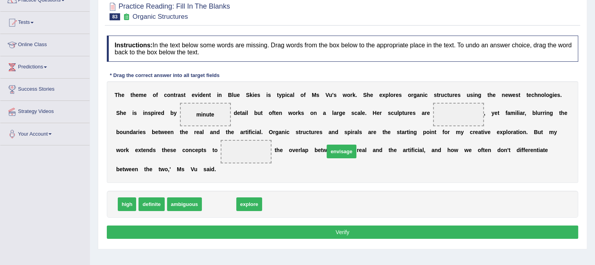
drag, startPoint x: 212, startPoint y: 202, endPoint x: 276, endPoint y: 183, distance: 66.1
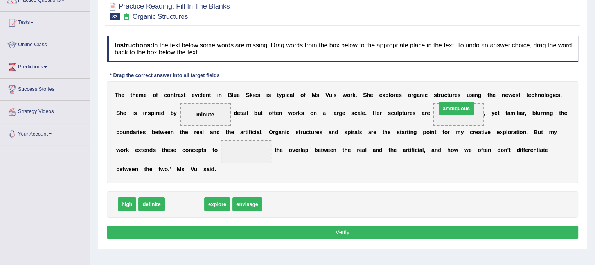
drag, startPoint x: 180, startPoint y: 202, endPoint x: 452, endPoint y: 106, distance: 288.2
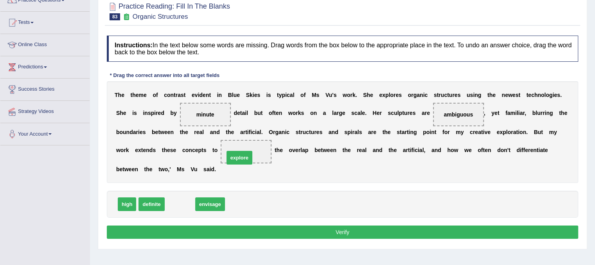
drag, startPoint x: 174, startPoint y: 201, endPoint x: 233, endPoint y: 155, distance: 75.5
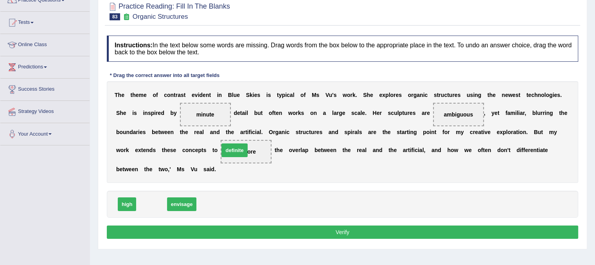
drag, startPoint x: 160, startPoint y: 203, endPoint x: 247, endPoint y: 149, distance: 103.1
click at [269, 235] on button "Verify" at bounding box center [342, 232] width 471 height 13
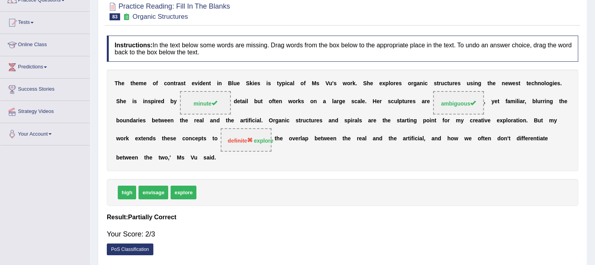
scroll to position [0, 0]
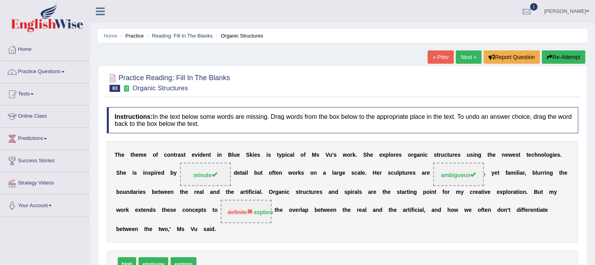
click at [457, 56] on link "Next »" at bounding box center [469, 56] width 26 height 13
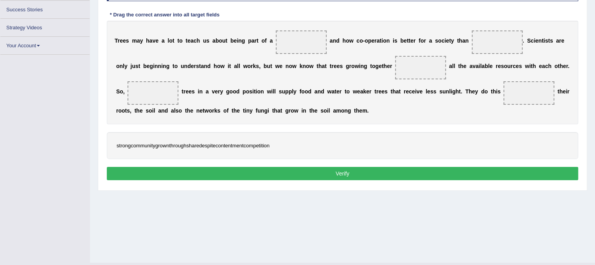
scroll to position [145, 0]
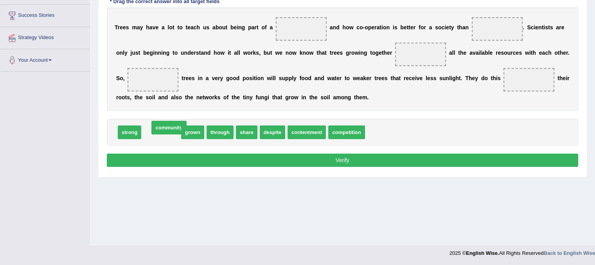
drag, startPoint x: 162, startPoint y: 135, endPoint x: 170, endPoint y: 130, distance: 9.1
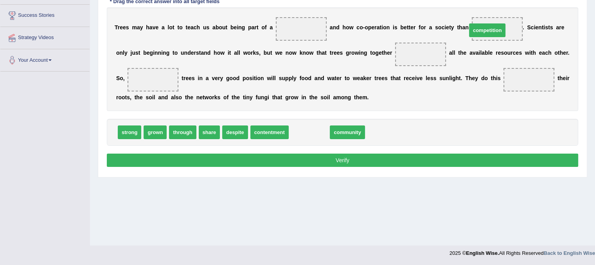
drag, startPoint x: 301, startPoint y: 132, endPoint x: 479, endPoint y: 30, distance: 205.1
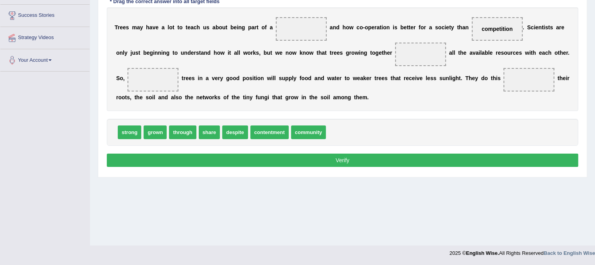
click at [163, 126] on span "grown" at bounding box center [155, 133] width 23 height 14
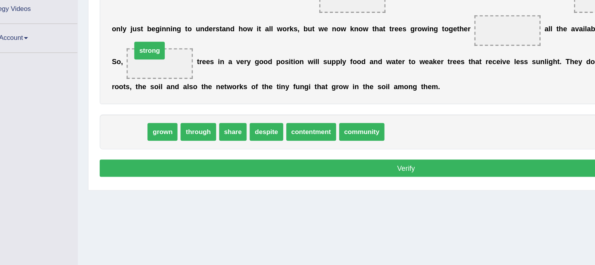
drag, startPoint x: 135, startPoint y: 134, endPoint x: 151, endPoint y: 72, distance: 64.5
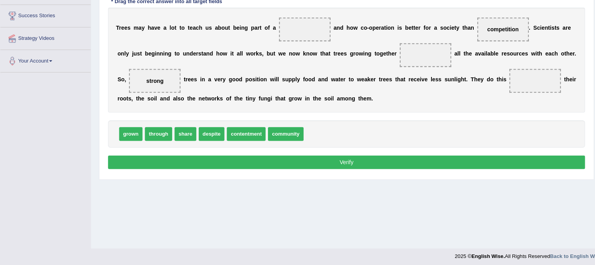
scroll to position [144, 0]
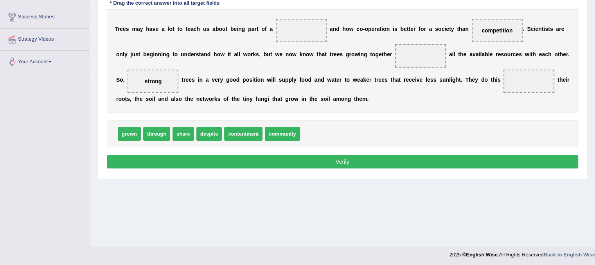
click at [253, 127] on span "contentment" at bounding box center [243, 134] width 38 height 14
drag, startPoint x: 276, startPoint y: 133, endPoint x: 289, endPoint y: 25, distance: 109.0
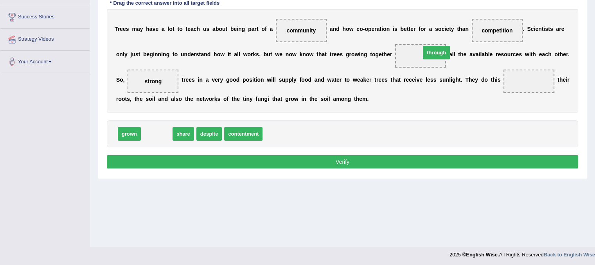
drag, startPoint x: 156, startPoint y: 136, endPoint x: 435, endPoint y: 55, distance: 291.2
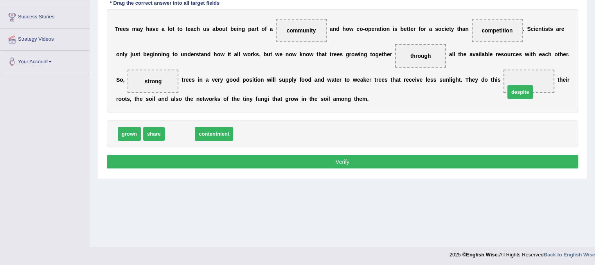
drag, startPoint x: 186, startPoint y: 133, endPoint x: 526, endPoint y: 91, distance: 342.8
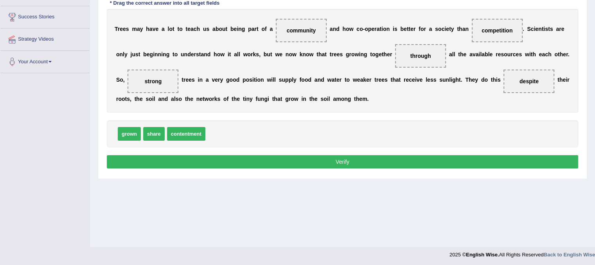
click at [451, 157] on button "Verify" at bounding box center [342, 161] width 471 height 13
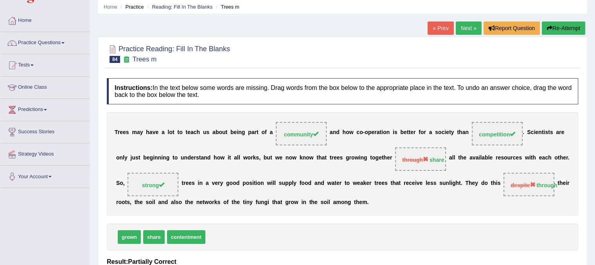
scroll to position [17, 0]
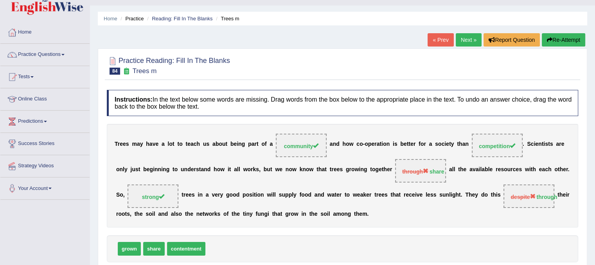
click at [467, 42] on link "Next »" at bounding box center [469, 39] width 26 height 13
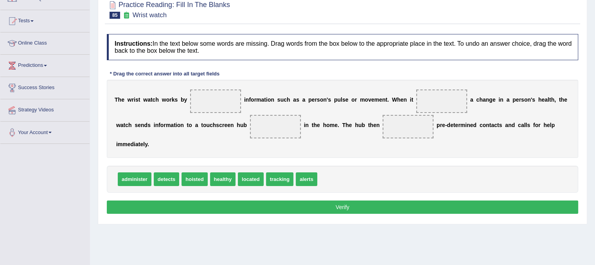
scroll to position [93, 0]
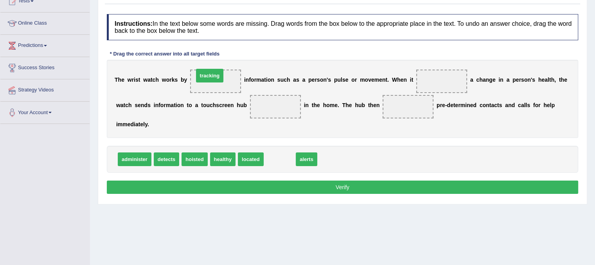
drag, startPoint x: 273, startPoint y: 161, endPoint x: 203, endPoint y: 77, distance: 109.9
drag, startPoint x: 274, startPoint y: 158, endPoint x: 429, endPoint y: 81, distance: 173.5
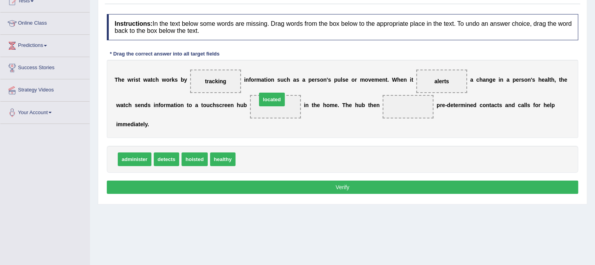
drag, startPoint x: 248, startPoint y: 158, endPoint x: 269, endPoint y: 98, distance: 63.8
click at [349, 146] on div "administer detects hoisted healthy" at bounding box center [342, 159] width 471 height 27
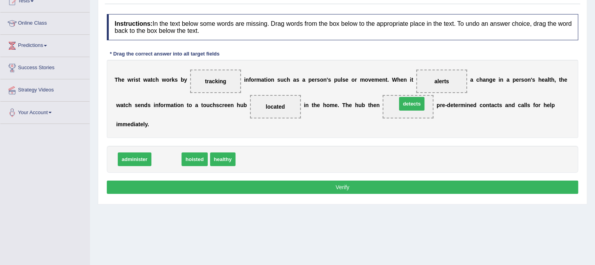
drag, startPoint x: 167, startPoint y: 158, endPoint x: 413, endPoint y: 102, distance: 251.5
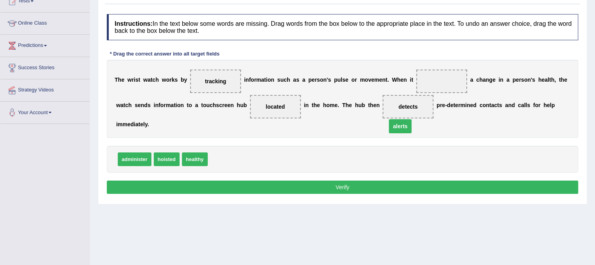
drag, startPoint x: 442, startPoint y: 79, endPoint x: 400, endPoint y: 124, distance: 61.2
drag, startPoint x: 214, startPoint y: 160, endPoint x: 441, endPoint y: 85, distance: 238.5
click at [353, 191] on button "Verify" at bounding box center [342, 187] width 471 height 13
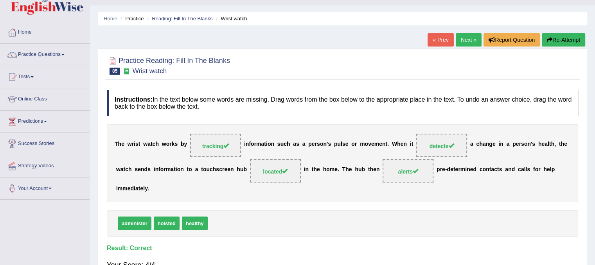
scroll to position [0, 0]
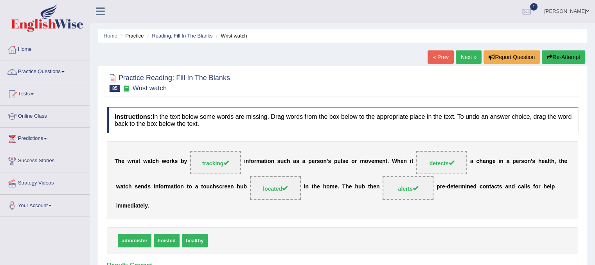
click at [462, 58] on link "Next »" at bounding box center [469, 56] width 26 height 13
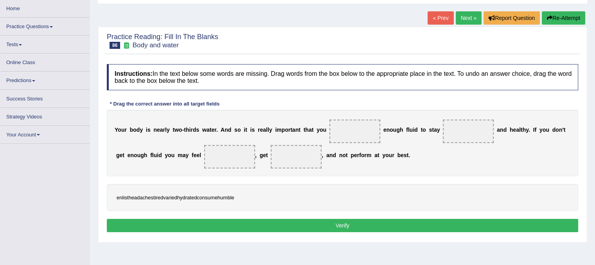
scroll to position [59, 0]
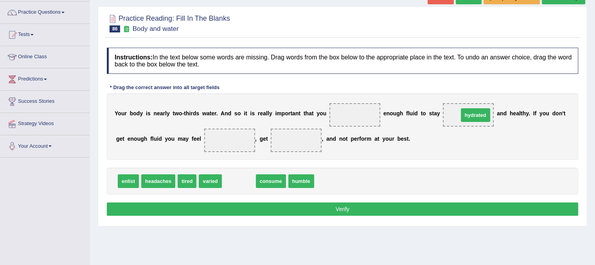
drag, startPoint x: 231, startPoint y: 183, endPoint x: 468, endPoint y: 117, distance: 245.6
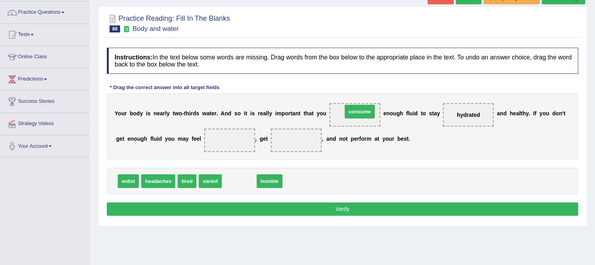
drag, startPoint x: 246, startPoint y: 180, endPoint x: 366, endPoint y: 111, distance: 139.1
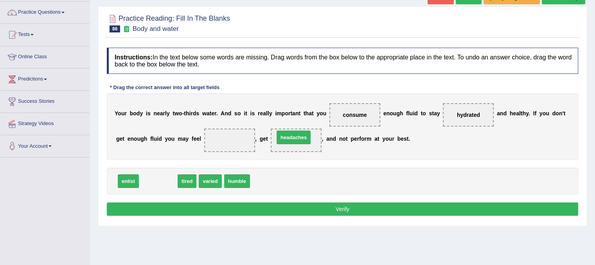
drag, startPoint x: 159, startPoint y: 180, endPoint x: 294, endPoint y: 136, distance: 142.2
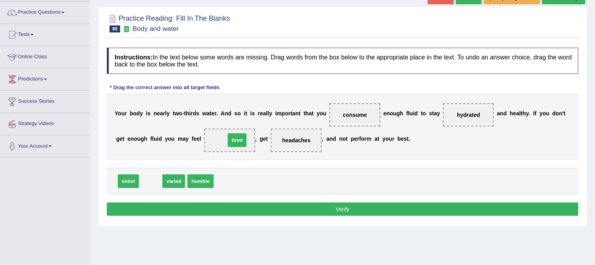
drag, startPoint x: 150, startPoint y: 183, endPoint x: 237, endPoint y: 142, distance: 95.7
click at [299, 210] on button "Verify" at bounding box center [342, 209] width 471 height 13
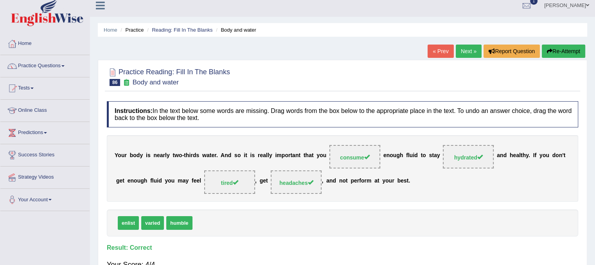
scroll to position [0, 0]
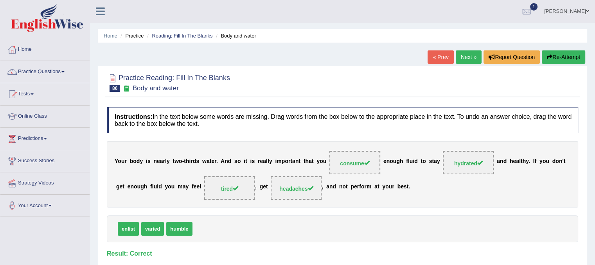
click at [474, 58] on link "Next »" at bounding box center [469, 56] width 26 height 13
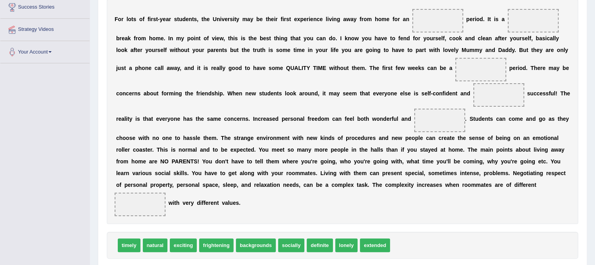
scroll to position [154, 0]
drag, startPoint x: 369, startPoint y: 241, endPoint x: 424, endPoint y: 11, distance: 236.0
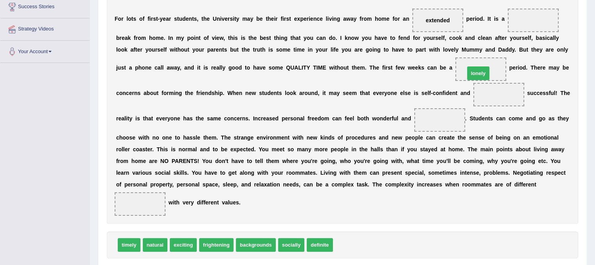
drag, startPoint x: 347, startPoint y: 246, endPoint x: 479, endPoint y: 75, distance: 216.1
drag, startPoint x: 284, startPoint y: 245, endPoint x: 486, endPoint y: 95, distance: 251.0
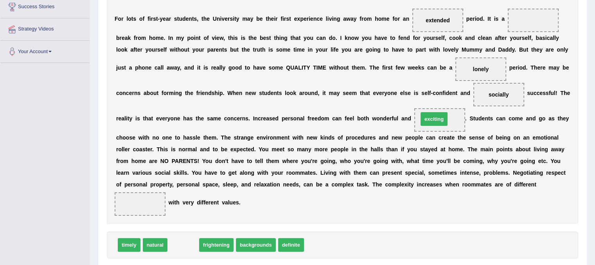
drag, startPoint x: 185, startPoint y: 249, endPoint x: 435, endPoint y: 123, distance: 280.5
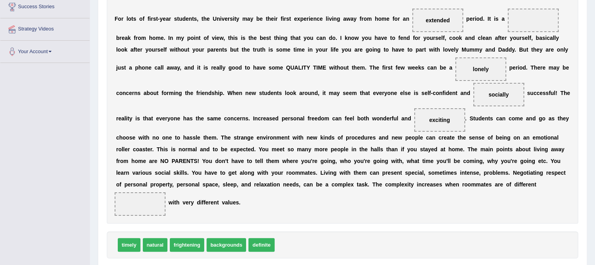
click at [180, 217] on div "F o r l o t s o f f i r s t - y e a r s t u d e n t s , t h e U n i v e r s i t…" at bounding box center [342, 111] width 471 height 225
drag, startPoint x: 226, startPoint y: 244, endPoint x: 122, endPoint y: 202, distance: 112.8
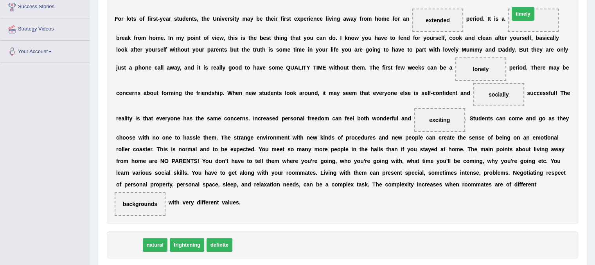
drag, startPoint x: 132, startPoint y: 239, endPoint x: 526, endPoint y: 8, distance: 456.6
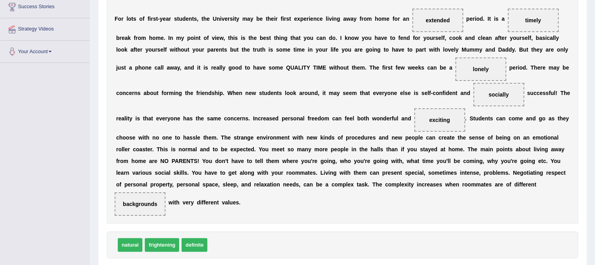
scroll to position [203, 0]
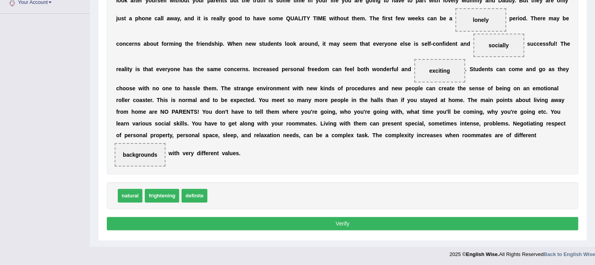
click at [454, 214] on div "Instructions: In the text below some words are missing. Drag words from the box…" at bounding box center [342, 68] width 475 height 337
click at [450, 222] on button "Verify" at bounding box center [342, 223] width 471 height 13
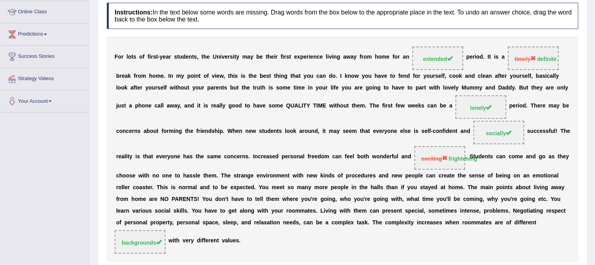
scroll to position [0, 0]
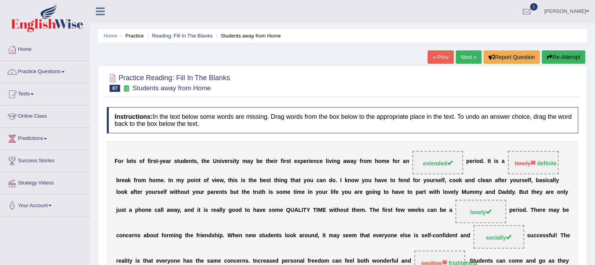
click at [468, 54] on link "Next »" at bounding box center [469, 56] width 26 height 13
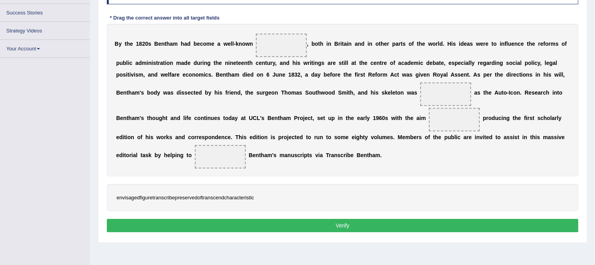
scroll to position [142, 0]
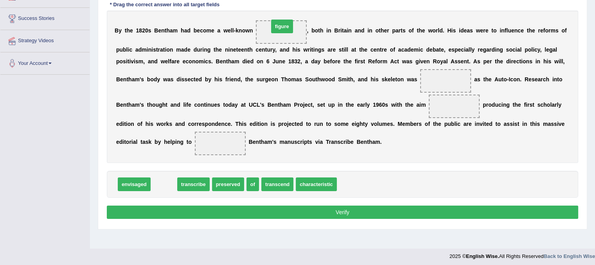
drag, startPoint x: 164, startPoint y: 180, endPoint x: 282, endPoint y: 22, distance: 197.2
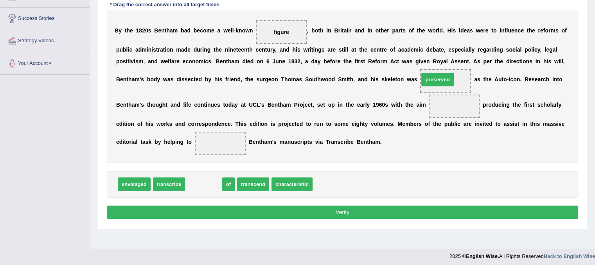
drag, startPoint x: 207, startPoint y: 185, endPoint x: 441, endPoint y: 80, distance: 256.2
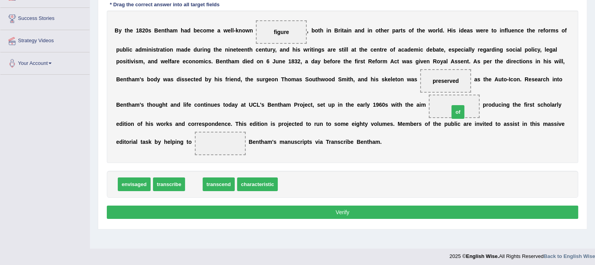
drag, startPoint x: 199, startPoint y: 179, endPoint x: 463, endPoint y: 107, distance: 273.7
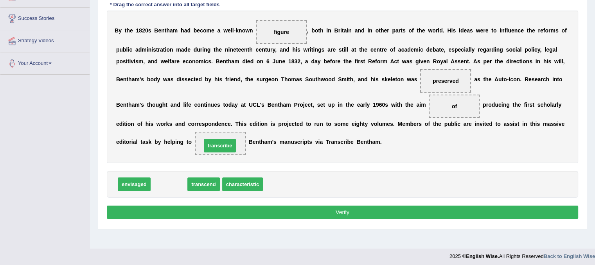
drag, startPoint x: 176, startPoint y: 185, endPoint x: 226, endPoint y: 146, distance: 63.9
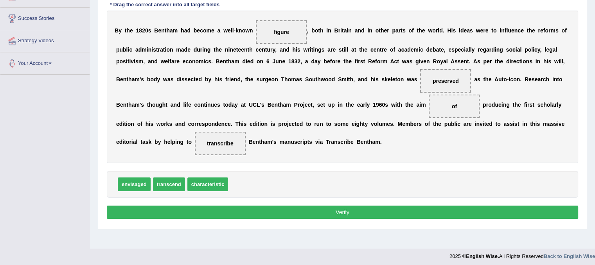
click at [327, 212] on button "Verify" at bounding box center [342, 212] width 471 height 13
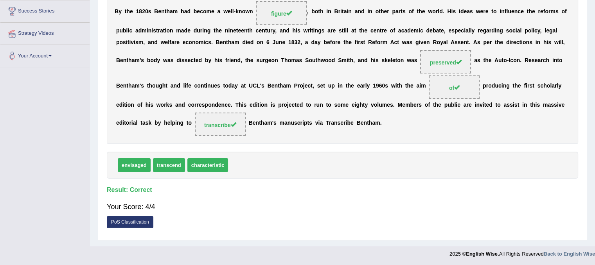
scroll to position [0, 0]
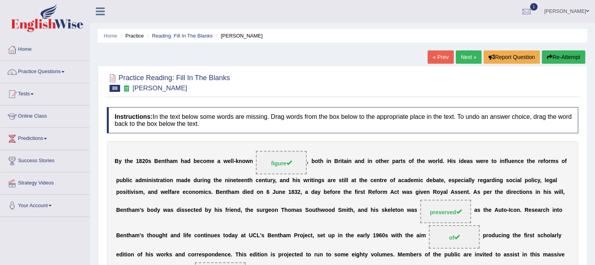
click at [456, 58] on link "Next »" at bounding box center [469, 56] width 26 height 13
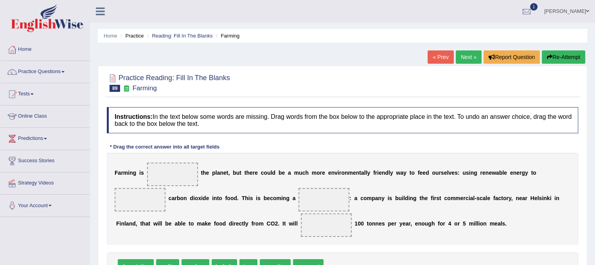
click at [456, 58] on link "Next »" at bounding box center [469, 56] width 26 height 13
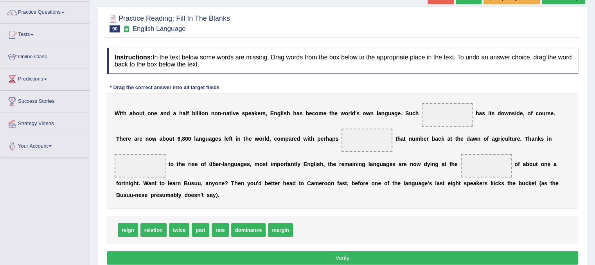
scroll to position [79, 0]
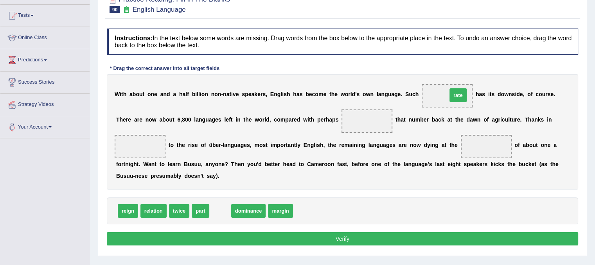
drag, startPoint x: 217, startPoint y: 207, endPoint x: 451, endPoint y: 86, distance: 263.2
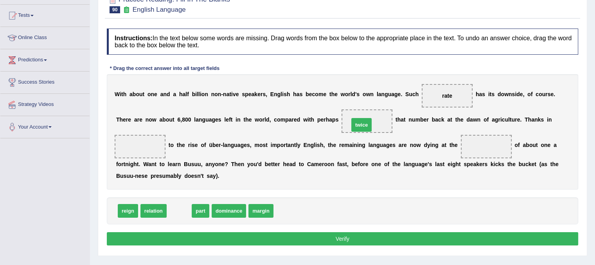
drag, startPoint x: 179, startPoint y: 208, endPoint x: 361, endPoint y: 122, distance: 201.5
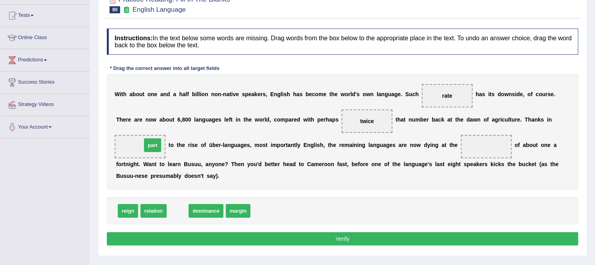
drag, startPoint x: 180, startPoint y: 208, endPoint x: 155, endPoint y: 141, distance: 71.8
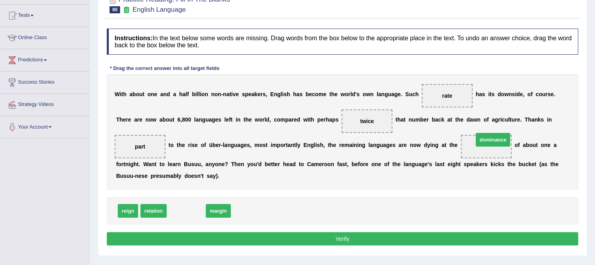
drag, startPoint x: 178, startPoint y: 207, endPoint x: 485, endPoint y: 136, distance: 314.6
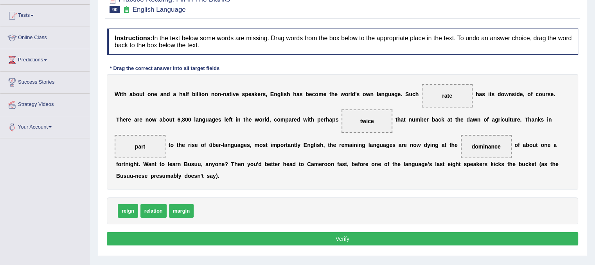
click at [321, 236] on button "Verify" at bounding box center [342, 238] width 471 height 13
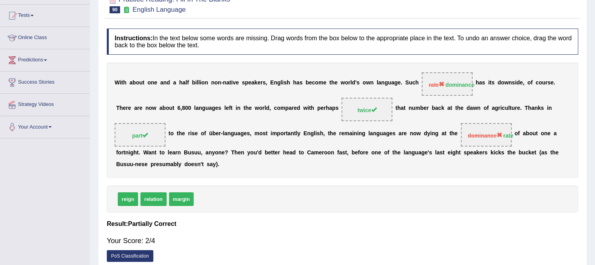
scroll to position [0, 0]
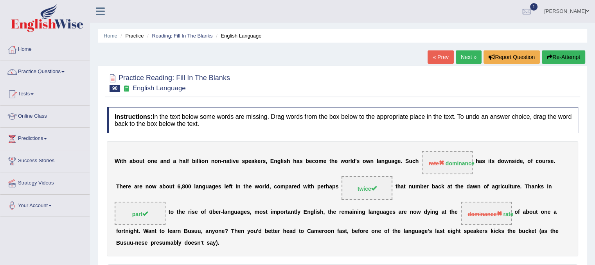
click at [468, 57] on link "Next »" at bounding box center [469, 56] width 26 height 13
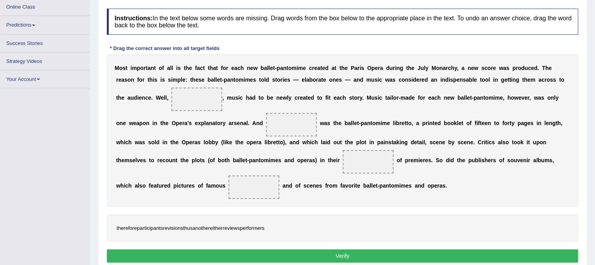
scroll to position [109, 0]
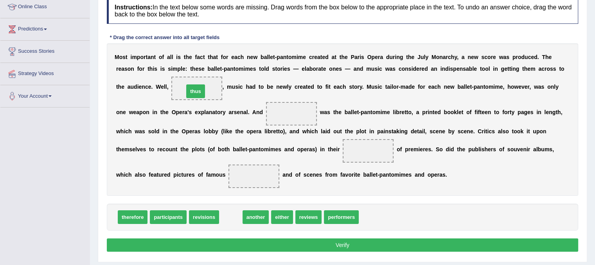
drag, startPoint x: 237, startPoint y: 217, endPoint x: 202, endPoint y: 91, distance: 130.7
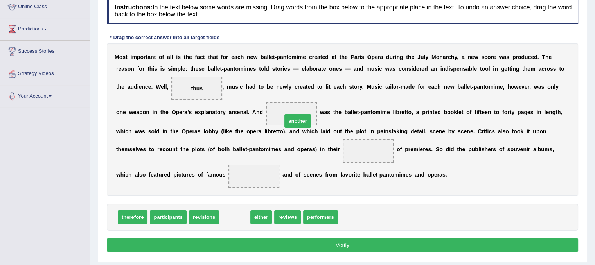
drag, startPoint x: 231, startPoint y: 211, endPoint x: 294, endPoint y: 115, distance: 115.0
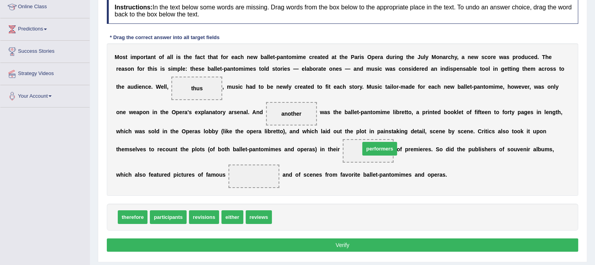
drag, startPoint x: 288, startPoint y: 218, endPoint x: 376, endPoint y: 150, distance: 111.2
drag, startPoint x: 374, startPoint y: 147, endPoint x: 260, endPoint y: 182, distance: 118.6
drag, startPoint x: 176, startPoint y: 213, endPoint x: 389, endPoint y: 146, distance: 223.5
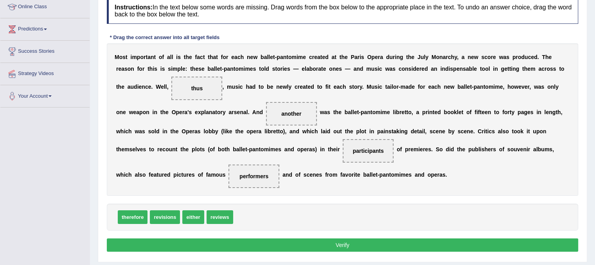
drag, startPoint x: 160, startPoint y: 205, endPoint x: 327, endPoint y: 167, distance: 171.4
click at [327, 167] on div "Instructions: In the text below some words are missing. Drag words from the box…" at bounding box center [342, 126] width 475 height 264
drag, startPoint x: 171, startPoint y: 215, endPoint x: 370, endPoint y: 149, distance: 209.7
click at [342, 240] on button "Verify" at bounding box center [342, 245] width 471 height 13
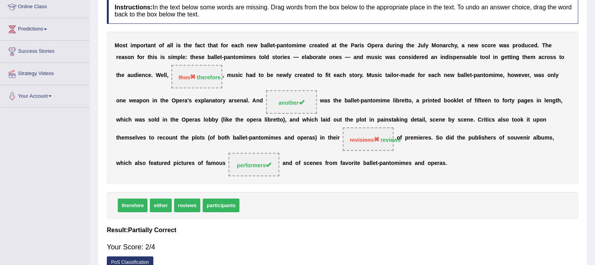
scroll to position [0, 0]
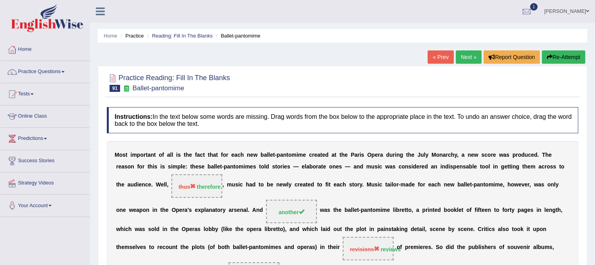
click at [463, 59] on link "Next »" at bounding box center [469, 56] width 26 height 13
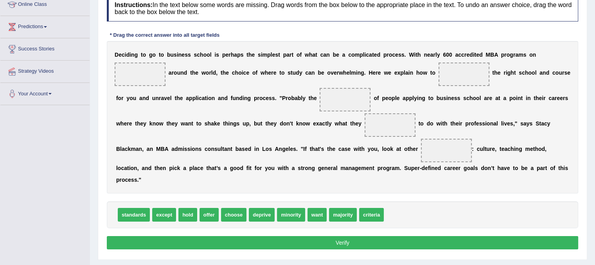
scroll to position [113, 0]
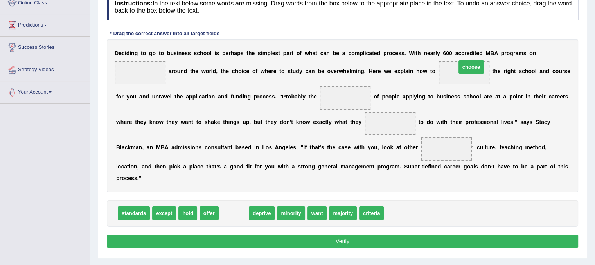
drag, startPoint x: 233, startPoint y: 212, endPoint x: 470, endPoint y: 66, distance: 278.3
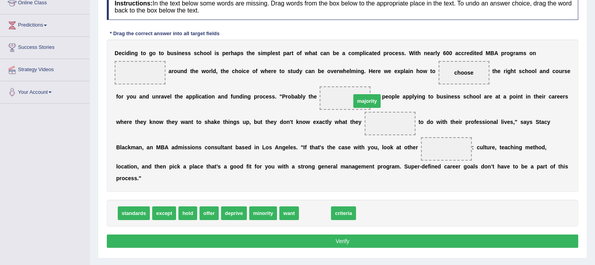
drag, startPoint x: 312, startPoint y: 214, endPoint x: 364, endPoint y: 102, distance: 123.7
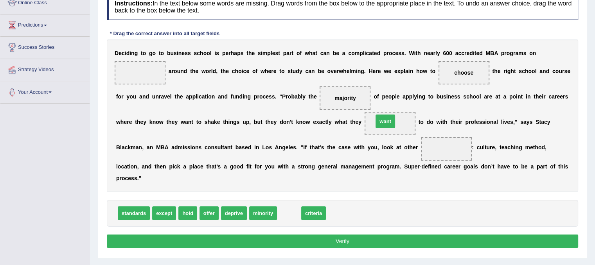
drag, startPoint x: 287, startPoint y: 210, endPoint x: 383, endPoint y: 119, distance: 132.8
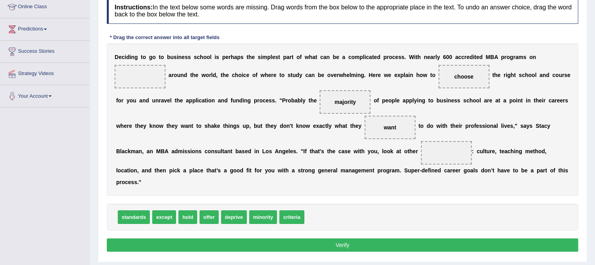
scroll to position [109, 0]
drag, startPoint x: 292, startPoint y: 215, endPoint x: 452, endPoint y: 148, distance: 174.2
drag, startPoint x: 211, startPoint y: 216, endPoint x: 139, endPoint y: 85, distance: 149.6
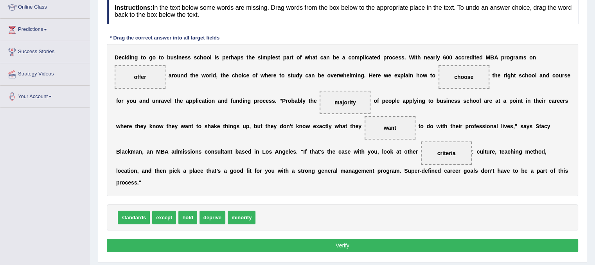
click at [263, 244] on button "Verify" at bounding box center [342, 245] width 471 height 13
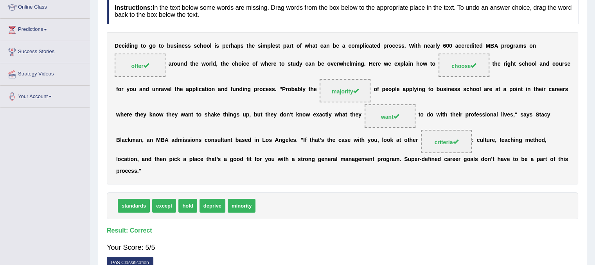
scroll to position [26, 0]
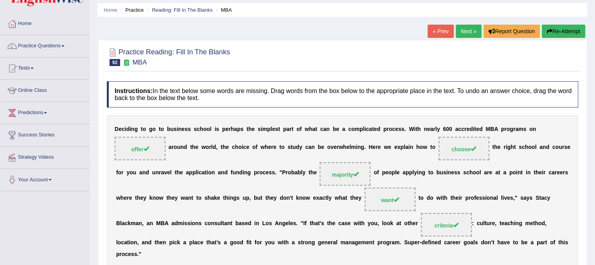
click at [465, 32] on link "Next »" at bounding box center [469, 31] width 26 height 13
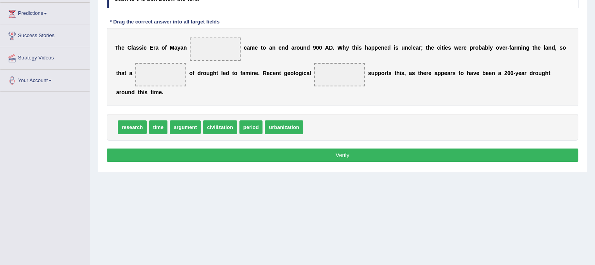
scroll to position [126, 0]
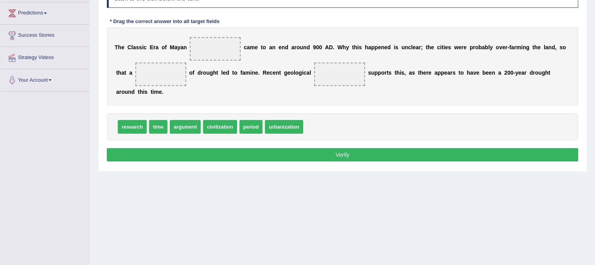
click at [248, 120] on span "period" at bounding box center [250, 127] width 23 height 14
drag, startPoint x: 249, startPoint y: 126, endPoint x: 215, endPoint y: 52, distance: 80.8
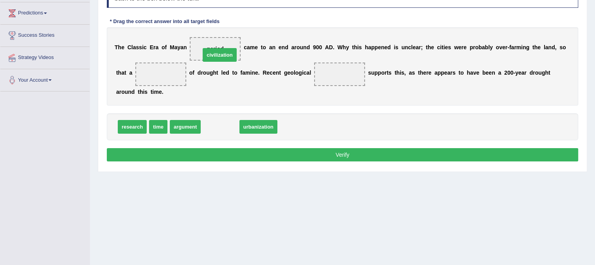
drag, startPoint x: 217, startPoint y: 123, endPoint x: 217, endPoint y: 51, distance: 72.0
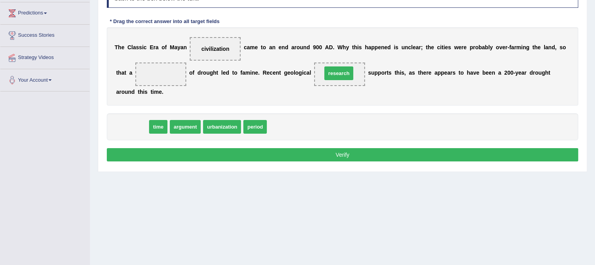
drag, startPoint x: 138, startPoint y: 127, endPoint x: 345, endPoint y: 74, distance: 213.2
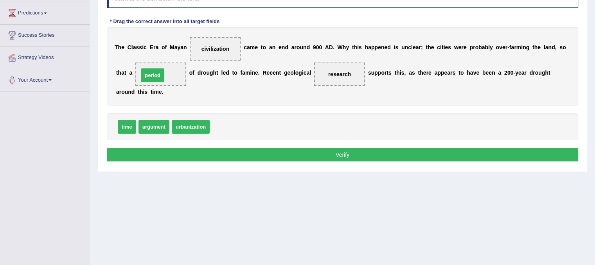
drag, startPoint x: 230, startPoint y: 124, endPoint x: 158, endPoint y: 72, distance: 88.1
click at [281, 153] on button "Verify" at bounding box center [342, 154] width 471 height 13
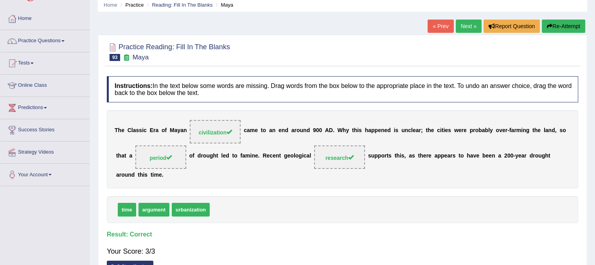
scroll to position [0, 0]
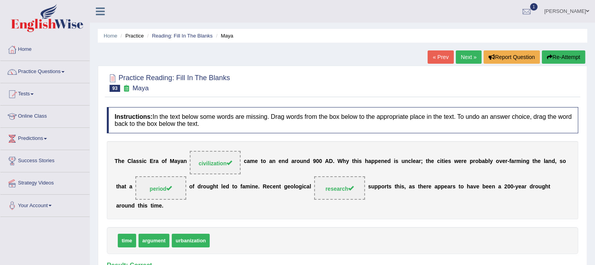
click at [468, 54] on link "Next »" at bounding box center [469, 56] width 26 height 13
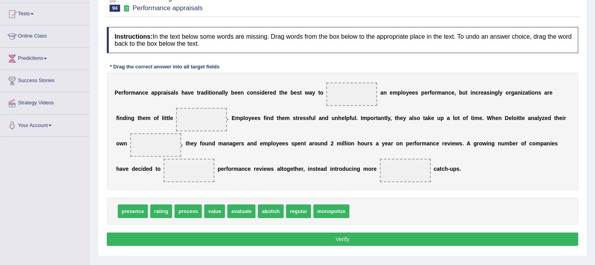
scroll to position [125, 0]
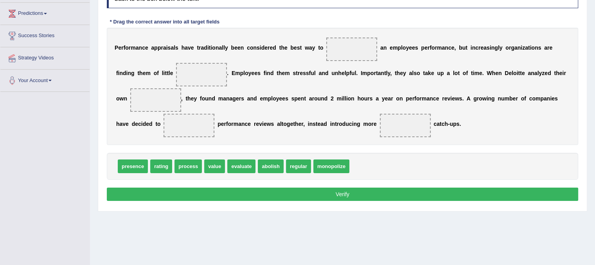
click at [245, 168] on span "evaluate" at bounding box center [241, 167] width 28 height 14
drag, startPoint x: 246, startPoint y: 163, endPoint x: 362, endPoint y: 48, distance: 163.7
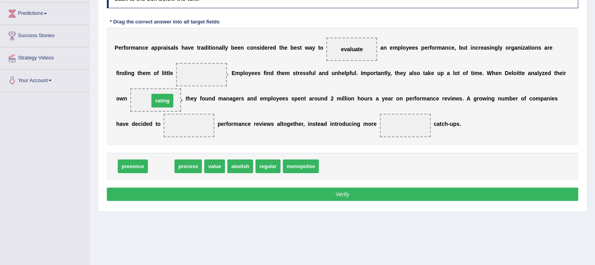
drag, startPoint x: 170, startPoint y: 167, endPoint x: 172, endPoint y: 101, distance: 65.7
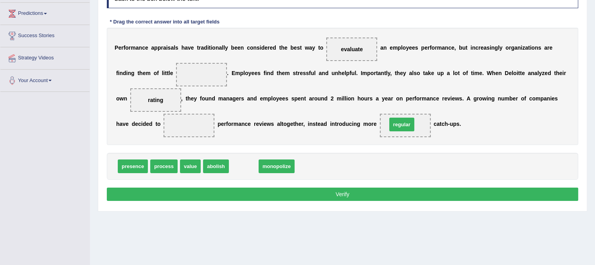
drag, startPoint x: 244, startPoint y: 164, endPoint x: 402, endPoint y: 122, distance: 163.4
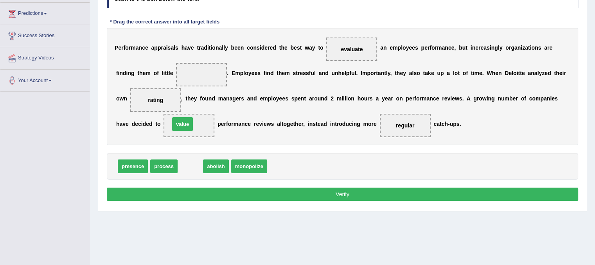
drag, startPoint x: 192, startPoint y: 167, endPoint x: 184, endPoint y: 126, distance: 42.2
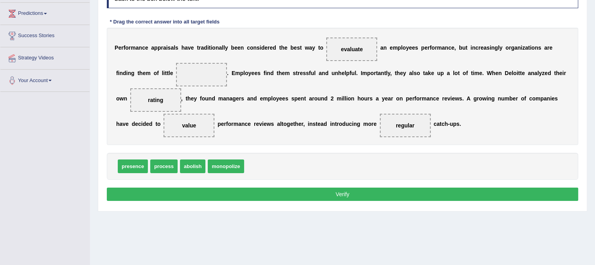
click at [171, 161] on span "process" at bounding box center [163, 167] width 27 height 14
drag, startPoint x: 139, startPoint y: 164, endPoint x: 211, endPoint y: 71, distance: 117.1
click at [321, 195] on button "Verify" at bounding box center [342, 194] width 471 height 13
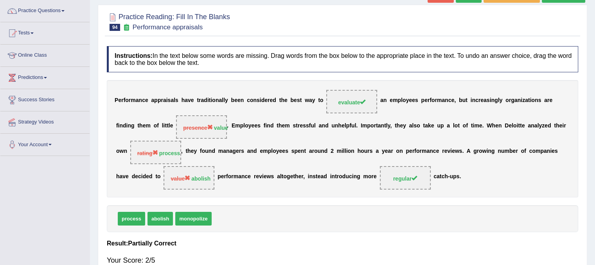
scroll to position [39, 0]
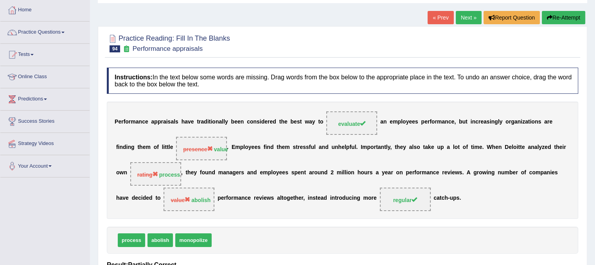
click at [555, 14] on button "Re-Attempt" at bounding box center [563, 17] width 43 height 13
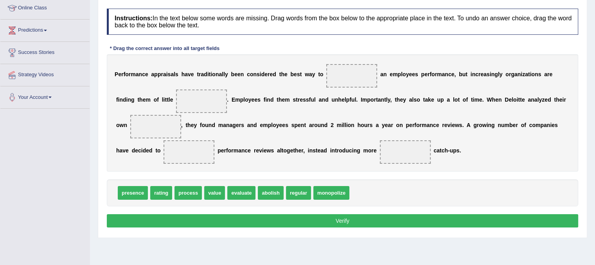
scroll to position [111, 0]
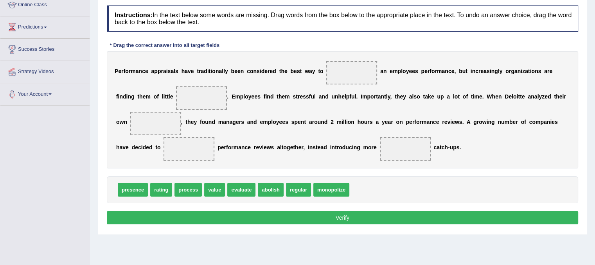
drag, startPoint x: 248, startPoint y: 188, endPoint x: 314, endPoint y: 125, distance: 92.4
click at [255, 183] on span "evaluate" at bounding box center [241, 190] width 28 height 14
drag, startPoint x: 240, startPoint y: 190, endPoint x: 344, endPoint y: 75, distance: 154.5
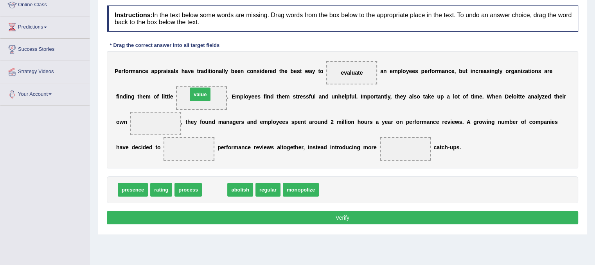
drag, startPoint x: 215, startPoint y: 187, endPoint x: 201, endPoint y: 92, distance: 96.1
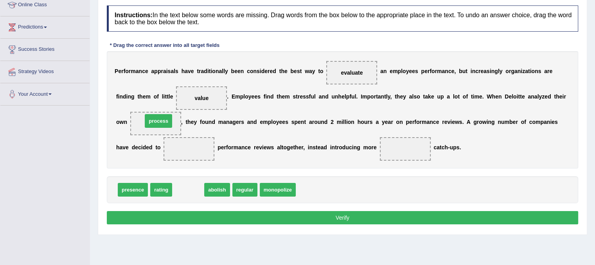
drag, startPoint x: 194, startPoint y: 186, endPoint x: 164, endPoint y: 117, distance: 75.0
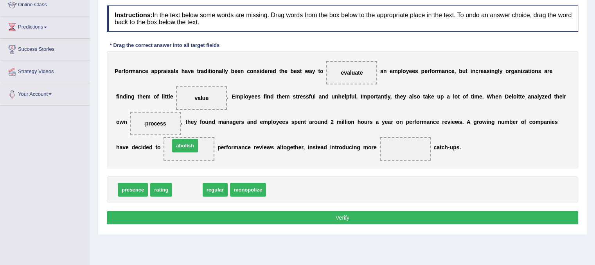
drag, startPoint x: 188, startPoint y: 187, endPoint x: 187, endPoint y: 143, distance: 43.8
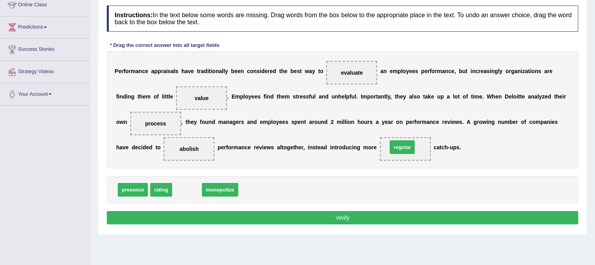
drag, startPoint x: 182, startPoint y: 188, endPoint x: 398, endPoint y: 147, distance: 219.3
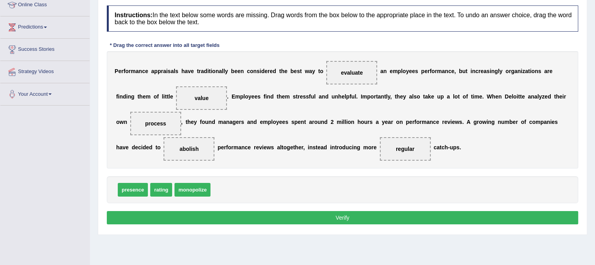
click at [314, 221] on button "Verify" at bounding box center [342, 217] width 471 height 13
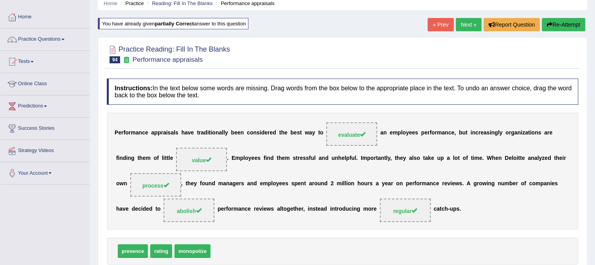
scroll to position [8, 0]
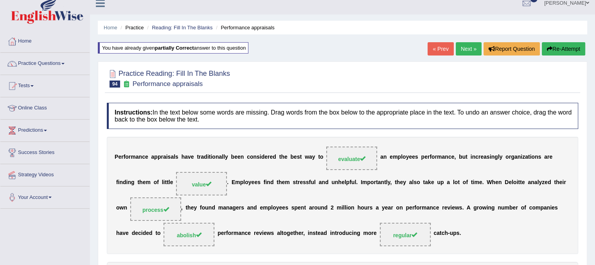
click at [464, 45] on link "Next »" at bounding box center [469, 48] width 26 height 13
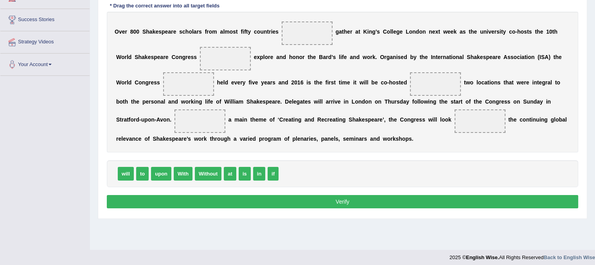
scroll to position [141, 0]
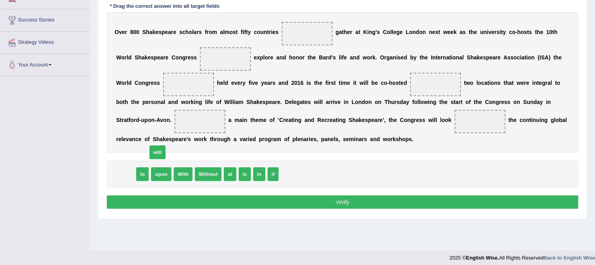
drag, startPoint x: 124, startPoint y: 171, endPoint x: 246, endPoint y: 102, distance: 140.1
click at [165, 145] on span "will" at bounding box center [157, 152] width 16 height 14
drag, startPoint x: 124, startPoint y: 173, endPoint x: 307, endPoint y: 30, distance: 232.0
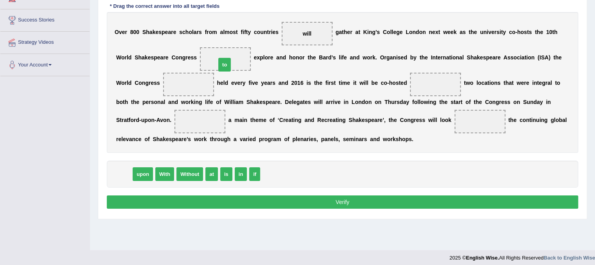
drag, startPoint x: 127, startPoint y: 176, endPoint x: 227, endPoint y: 66, distance: 148.6
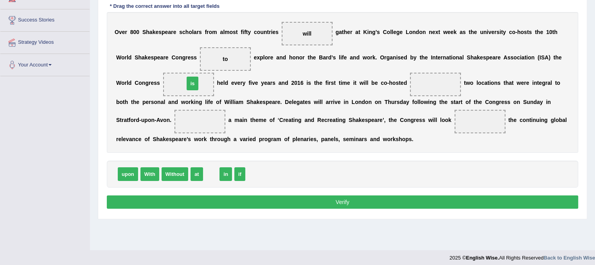
drag, startPoint x: 212, startPoint y: 172, endPoint x: 194, endPoint y: 82, distance: 92.6
drag, startPoint x: 199, startPoint y: 170, endPoint x: 441, endPoint y: 75, distance: 260.5
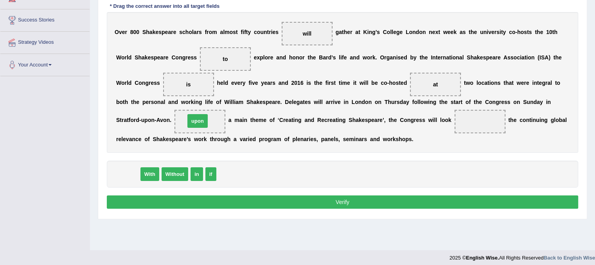
drag, startPoint x: 127, startPoint y: 174, endPoint x: 196, endPoint y: 121, distance: 87.6
drag, startPoint x: 125, startPoint y: 176, endPoint x: 480, endPoint y: 121, distance: 359.6
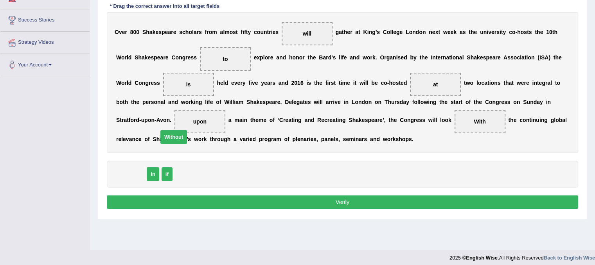
drag, startPoint x: 132, startPoint y: 174, endPoint x: 206, endPoint y: 114, distance: 94.8
click at [350, 197] on button "Verify" at bounding box center [342, 202] width 471 height 13
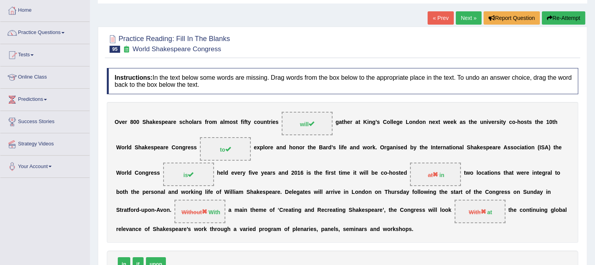
scroll to position [38, 0]
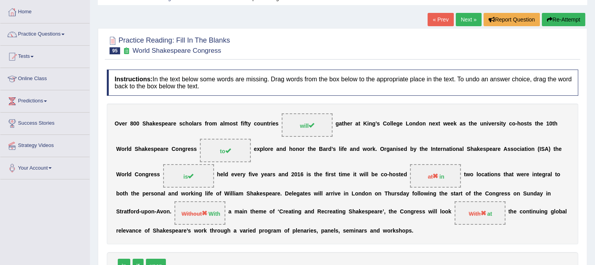
click at [438, 24] on link "« Prev" at bounding box center [440, 19] width 26 height 13
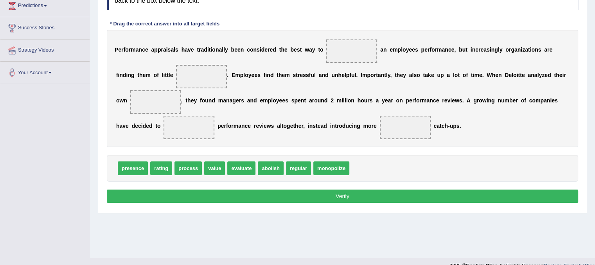
scroll to position [145, 0]
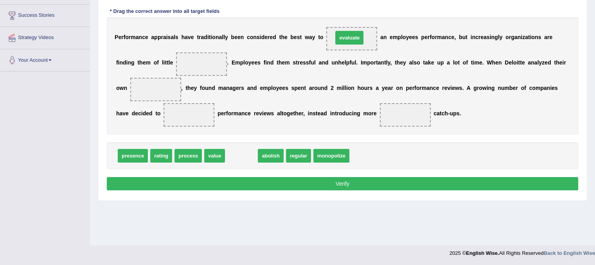
drag, startPoint x: 244, startPoint y: 155, endPoint x: 352, endPoint y: 37, distance: 160.3
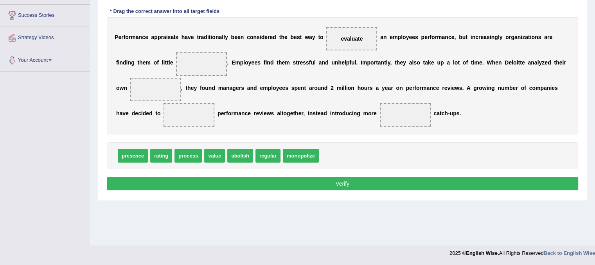
click at [219, 159] on span "value" at bounding box center [214, 156] width 21 height 14
drag, startPoint x: 219, startPoint y: 159, endPoint x: 205, endPoint y: 69, distance: 90.6
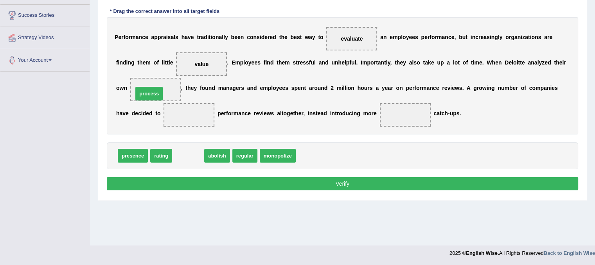
drag, startPoint x: 189, startPoint y: 157, endPoint x: 150, endPoint y: 96, distance: 72.8
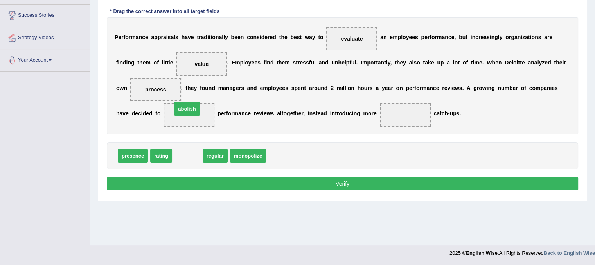
drag, startPoint x: 188, startPoint y: 156, endPoint x: 188, endPoint y: 110, distance: 46.5
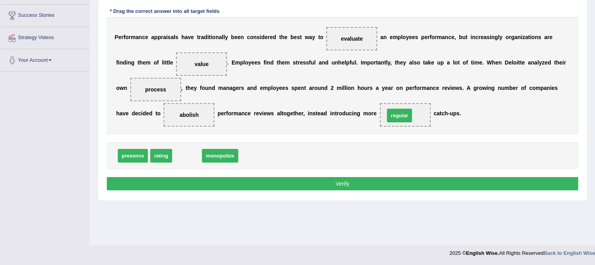
drag, startPoint x: 196, startPoint y: 156, endPoint x: 408, endPoint y: 116, distance: 216.0
click at [350, 186] on button "Verify" at bounding box center [342, 183] width 471 height 13
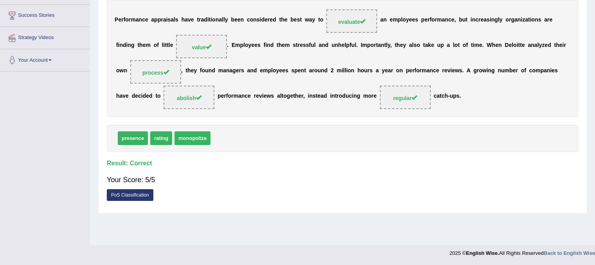
scroll to position [0, 0]
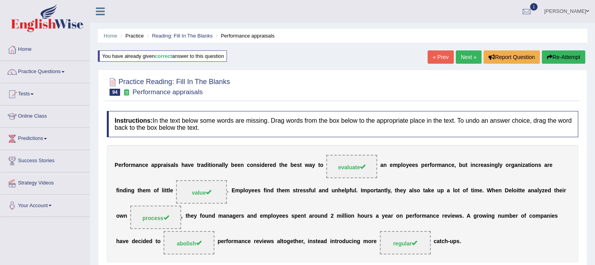
click at [462, 54] on link "Next »" at bounding box center [469, 56] width 26 height 13
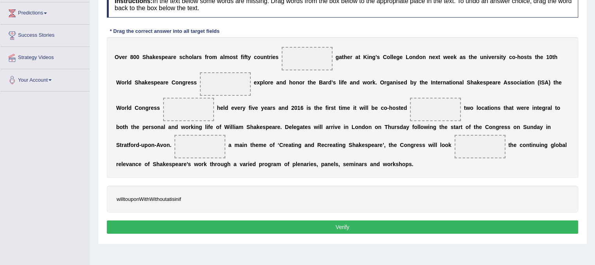
scroll to position [143, 0]
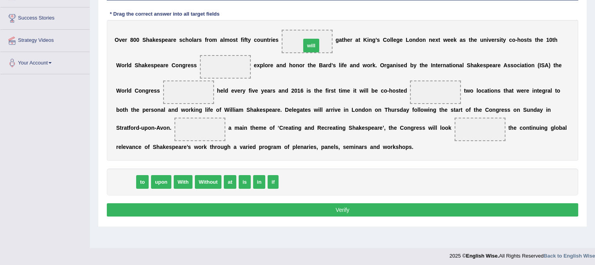
drag, startPoint x: 120, startPoint y: 181, endPoint x: 305, endPoint y: 44, distance: 230.2
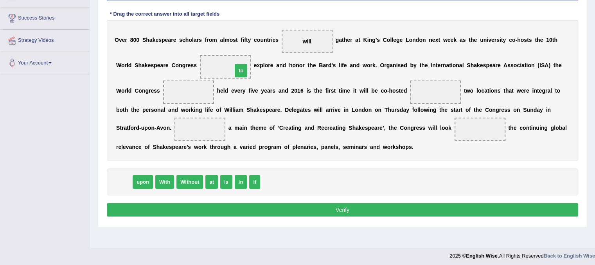
drag, startPoint x: 121, startPoint y: 183, endPoint x: 238, endPoint y: 71, distance: 161.5
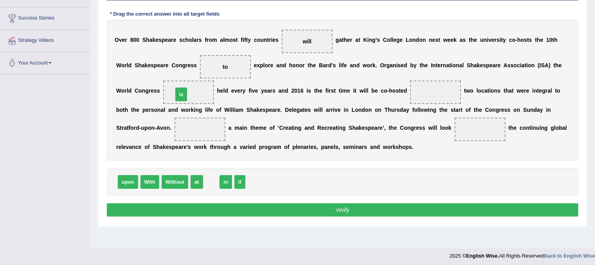
drag, startPoint x: 206, startPoint y: 185, endPoint x: 176, endPoint y: 97, distance: 92.6
drag, startPoint x: 196, startPoint y: 181, endPoint x: 437, endPoint y: 100, distance: 254.0
drag, startPoint x: 197, startPoint y: 182, endPoint x: 440, endPoint y: 93, distance: 258.3
click at [181, 182] on span "Without" at bounding box center [174, 182] width 27 height 14
drag, startPoint x: 150, startPoint y: 182, endPoint x: 188, endPoint y: 124, distance: 69.4
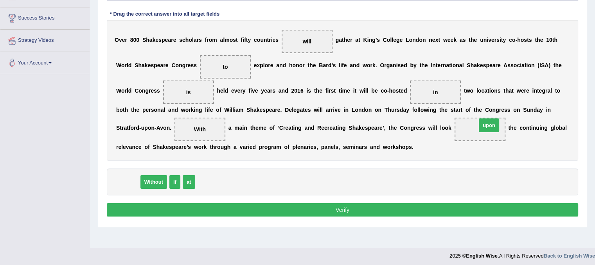
drag, startPoint x: 124, startPoint y: 185, endPoint x: 485, endPoint y: 128, distance: 365.4
click at [382, 211] on button "Verify" at bounding box center [342, 209] width 471 height 13
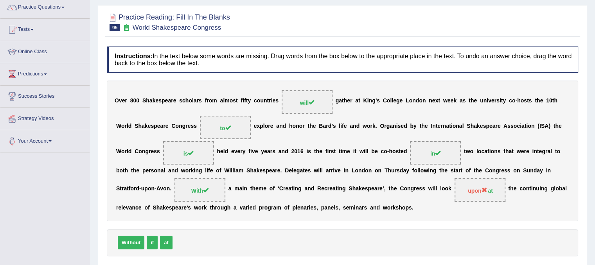
scroll to position [0, 0]
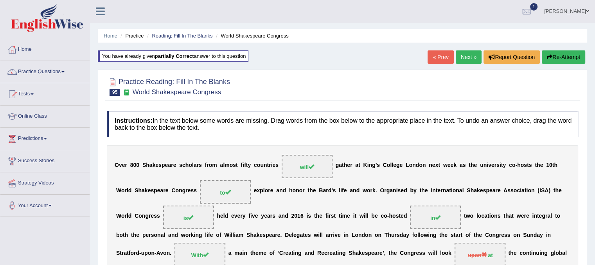
click at [467, 55] on link "Next »" at bounding box center [469, 56] width 26 height 13
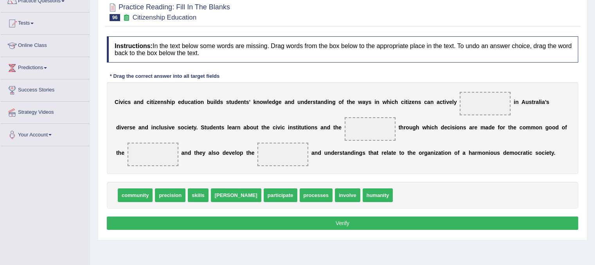
drag, startPoint x: 600, startPoint y: 109, endPoint x: 599, endPoint y: 152, distance: 43.4
click at [594, 152] on html "Toggle navigation Home Practice Questions Speaking Practice Read Aloud Repeat S…" at bounding box center [297, 61] width 595 height 265
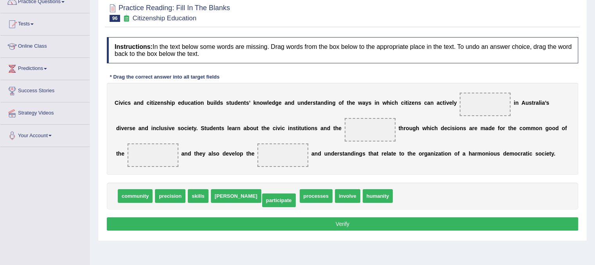
drag, startPoint x: 242, startPoint y: 193, endPoint x: 241, endPoint y: 197, distance: 4.6
click at [299, 194] on span "involve" at bounding box center [311, 196] width 25 height 14
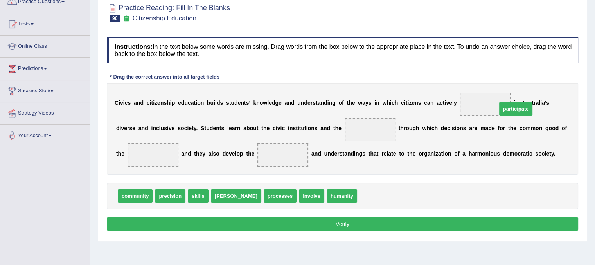
drag, startPoint x: 343, startPoint y: 197, endPoint x: 483, endPoint y: 109, distance: 164.6
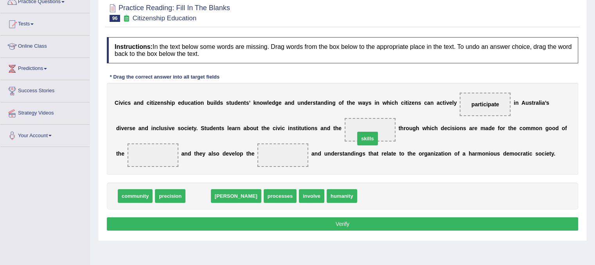
drag, startPoint x: 192, startPoint y: 195, endPoint x: 361, endPoint y: 138, distance: 178.8
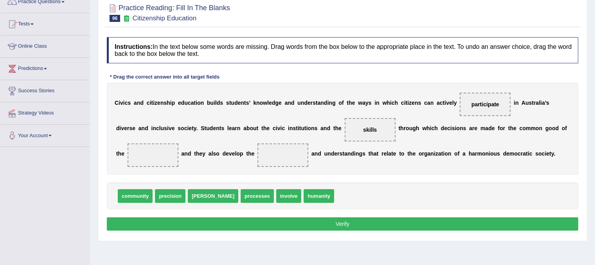
scroll to position [67, 0]
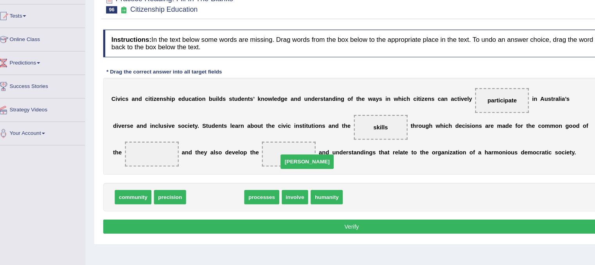
drag, startPoint x: 200, startPoint y: 198, endPoint x: 287, endPoint y: 164, distance: 93.6
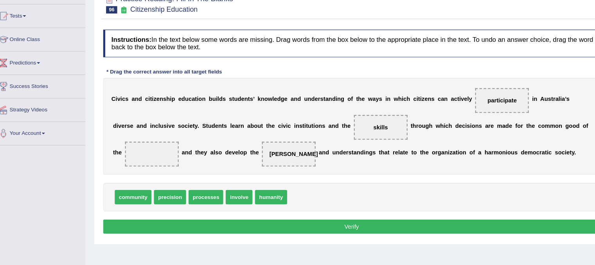
click at [260, 190] on div "community precision processes involve humanity" at bounding box center [342, 198] width 471 height 27
drag, startPoint x: 262, startPoint y: 199, endPoint x: 162, endPoint y: 151, distance: 111.4
click at [271, 228] on button "Verify" at bounding box center [342, 226] width 471 height 13
